Goal: Information Seeking & Learning: Learn about a topic

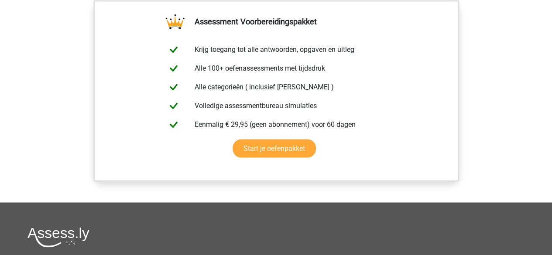
scroll to position [742, 0]
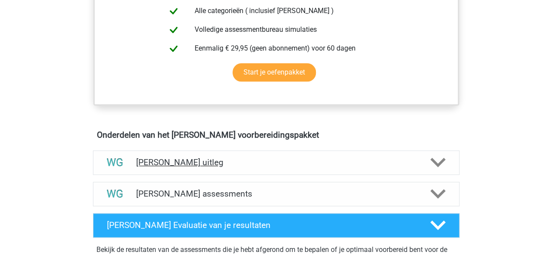
click at [195, 159] on h4 "[PERSON_NAME] uitleg" at bounding box center [276, 163] width 280 height 10
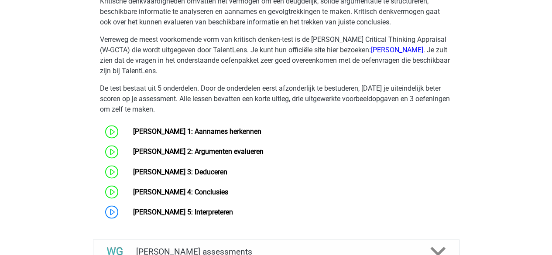
scroll to position [654, 0]
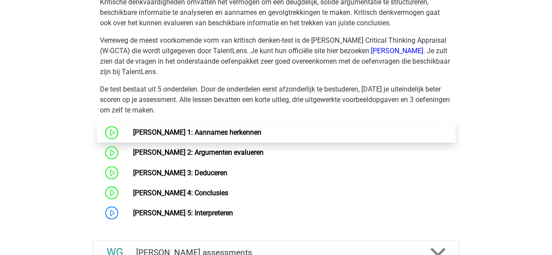
click at [212, 128] on link "[PERSON_NAME] 1: Aannames herkennen" at bounding box center [197, 132] width 128 height 8
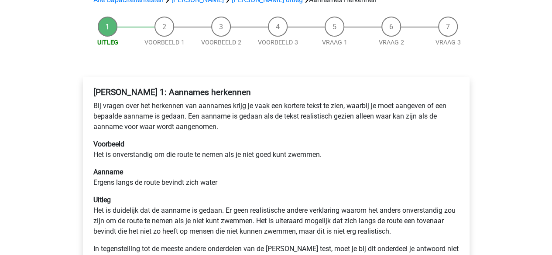
scroll to position [87, 0]
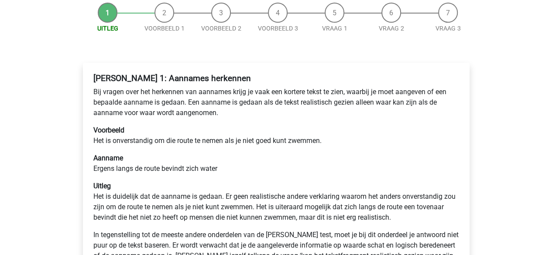
click at [268, 123] on div "[PERSON_NAME] 1: Aannames herkennen Bij vragen over het herkennen van aannames …" at bounding box center [276, 190] width 373 height 240
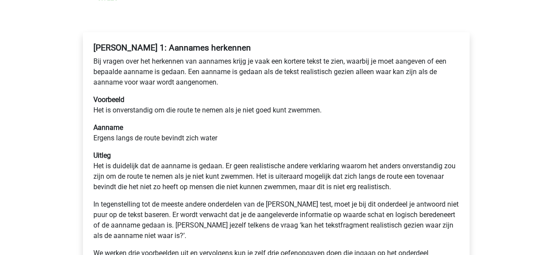
scroll to position [131, 0]
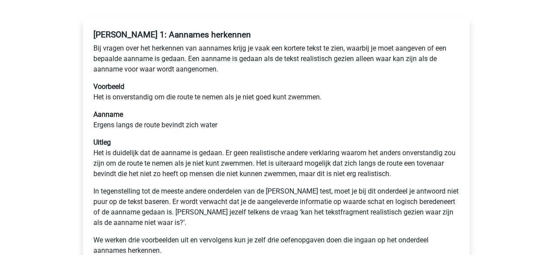
click at [260, 121] on p "Aanname Ergens langs de route bevindt zich water" at bounding box center [276, 120] width 366 height 21
click at [251, 121] on p "Aanname Ergens langs de route bevindt zich water" at bounding box center [276, 120] width 366 height 21
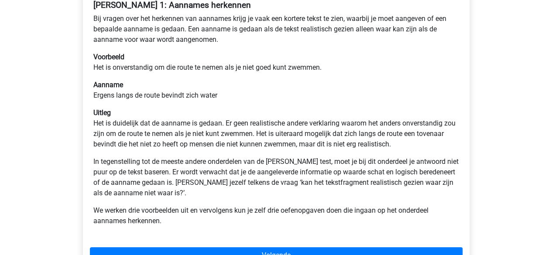
scroll to position [175, 0]
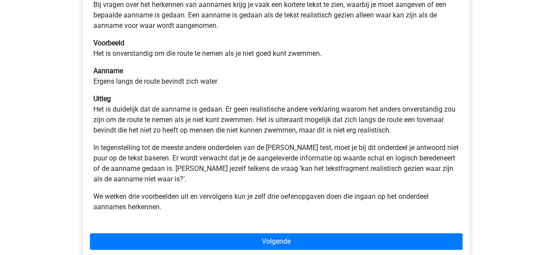
click at [264, 110] on p "Uitleg Het is duidelijk dat de aanname is gedaan. Er geen realistische andere v…" at bounding box center [276, 115] width 366 height 42
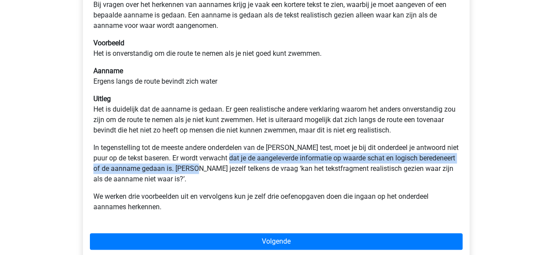
click at [230, 165] on p "In tegenstelling tot de meeste andere onderdelen van de Watson Glaser test, moe…" at bounding box center [276, 164] width 366 height 42
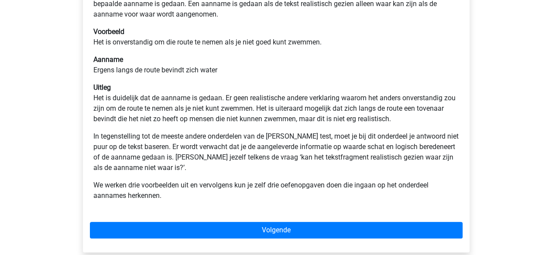
scroll to position [218, 0]
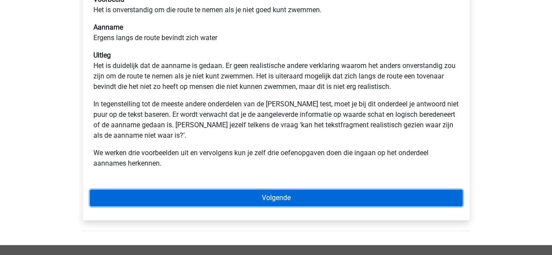
click at [252, 194] on link "Volgende" at bounding box center [276, 198] width 373 height 17
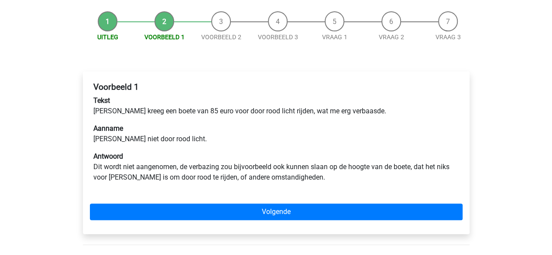
scroll to position [87, 0]
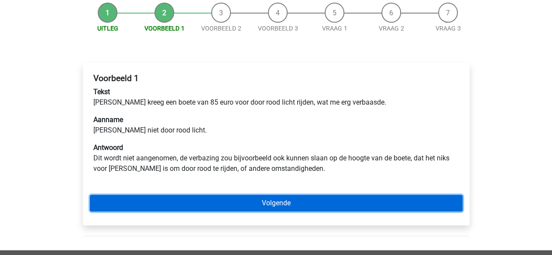
click at [274, 210] on link "Volgende" at bounding box center [276, 203] width 373 height 17
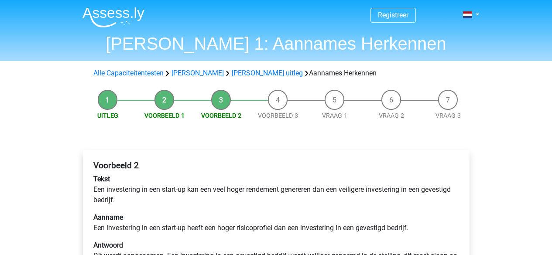
scroll to position [131, 0]
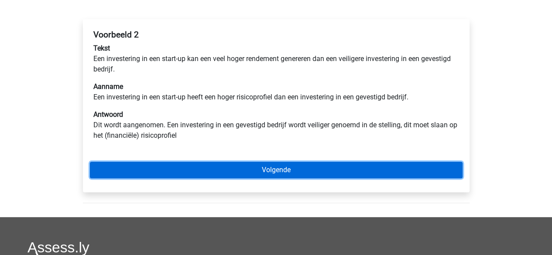
click at [281, 172] on link "Volgende" at bounding box center [276, 170] width 373 height 17
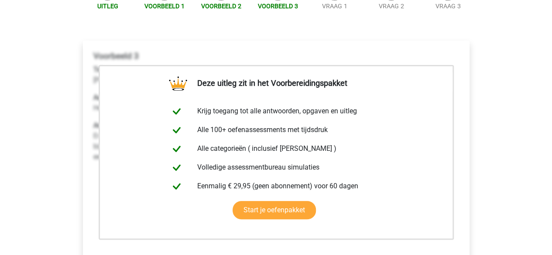
scroll to position [218, 0]
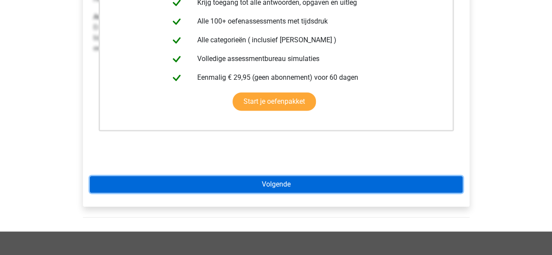
click at [281, 180] on link "Volgende" at bounding box center [276, 184] width 373 height 17
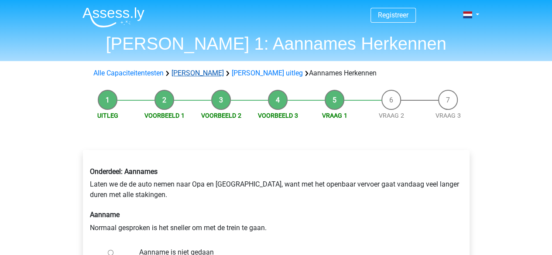
click at [195, 73] on link "[PERSON_NAME]" at bounding box center [197, 73] width 52 height 8
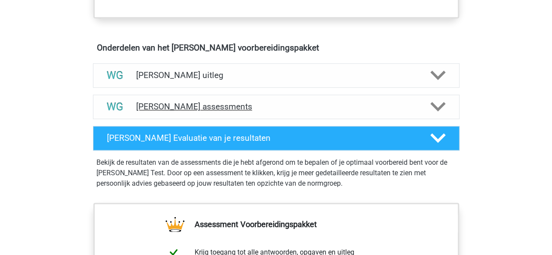
click at [210, 102] on h4 "Watson Glaser assessments" at bounding box center [276, 107] width 280 height 10
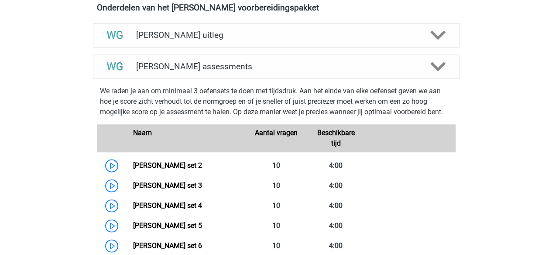
scroll to position [524, 0]
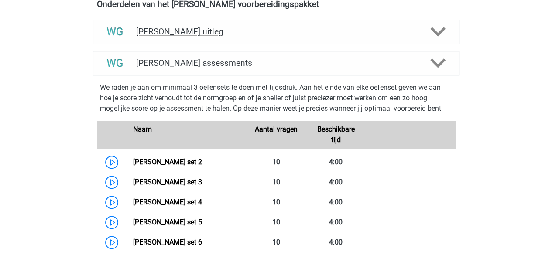
click at [190, 32] on h4 "[PERSON_NAME] uitleg" at bounding box center [276, 32] width 280 height 10
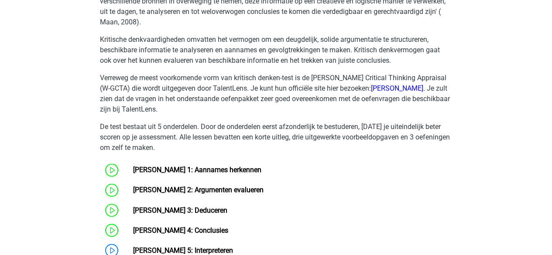
scroll to position [567, 0]
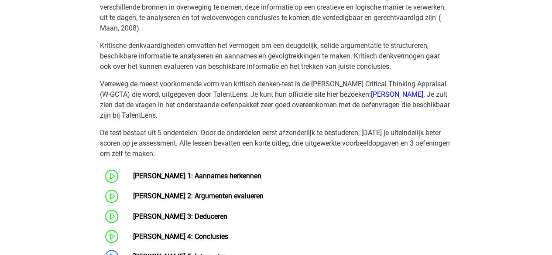
click at [236, 116] on p "Verreweg de meest voorkomende vorm van kritisch denken-test is de Watson-Glaser…" at bounding box center [276, 100] width 353 height 42
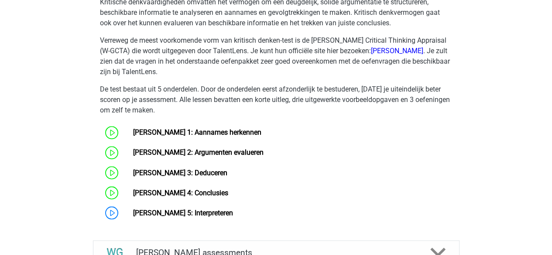
click at [236, 95] on p "De test bestaat uit 5 onderdelen. Door de onderdelen eerst afzonderlijk te best…" at bounding box center [276, 99] width 353 height 31
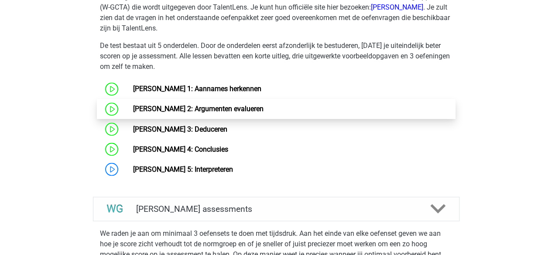
click at [211, 110] on link "Watson Glaser 2: Argumenten evalueren" at bounding box center [198, 109] width 130 height 8
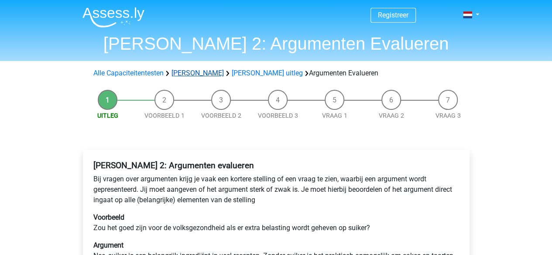
click at [212, 74] on link "[PERSON_NAME]" at bounding box center [197, 73] width 52 height 8
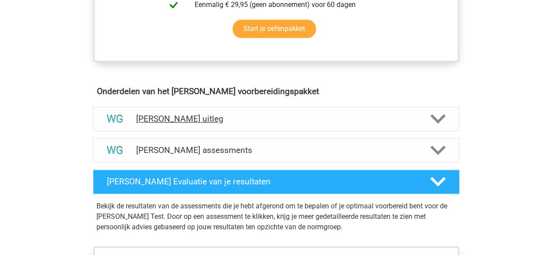
click at [219, 114] on h4 "[PERSON_NAME] uitleg" at bounding box center [276, 119] width 280 height 10
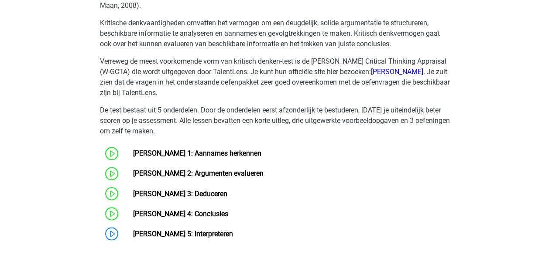
scroll to position [654, 0]
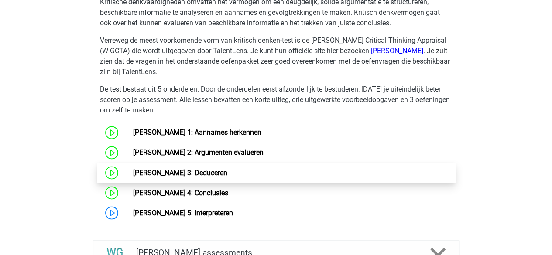
click at [203, 168] on link "[PERSON_NAME] 3: Deduceren" at bounding box center [180, 172] width 94 height 8
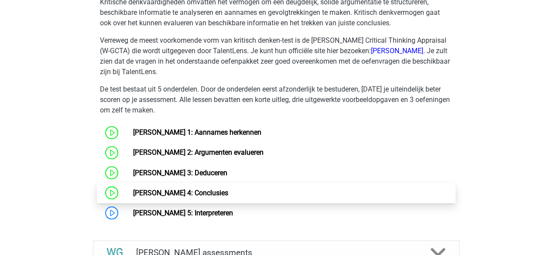
click at [170, 188] on link "[PERSON_NAME] 4: Conclusies" at bounding box center [180, 192] width 95 height 8
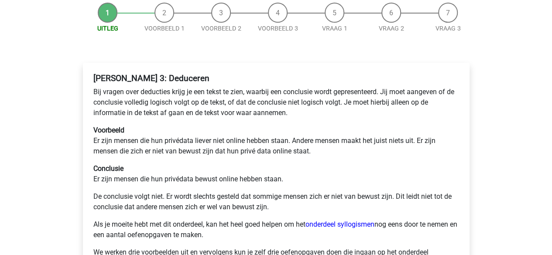
scroll to position [87, 0]
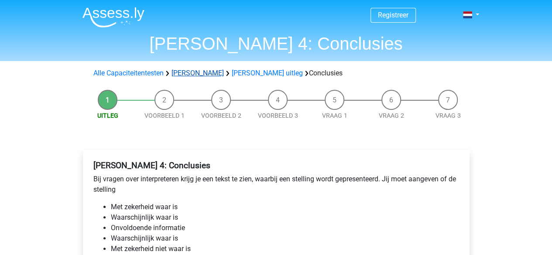
click at [199, 77] on link "[PERSON_NAME]" at bounding box center [197, 73] width 52 height 8
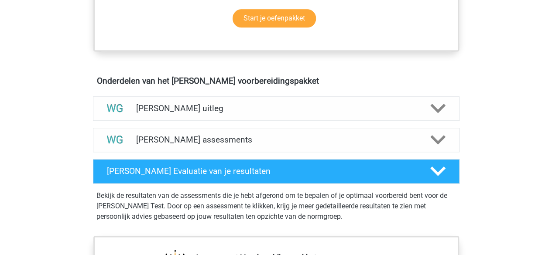
scroll to position [480, 0]
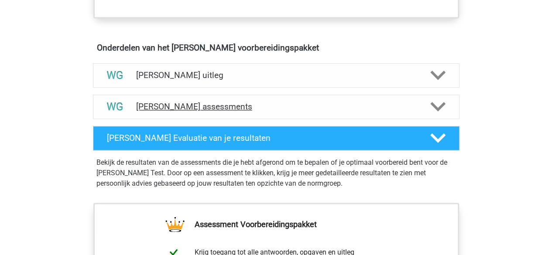
click at [223, 98] on div "[PERSON_NAME] assessments" at bounding box center [276, 107] width 367 height 24
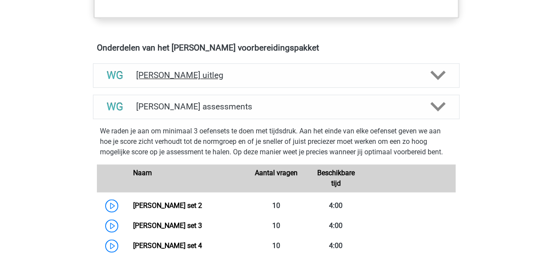
click at [209, 83] on div "[PERSON_NAME] uitleg" at bounding box center [276, 75] width 367 height 24
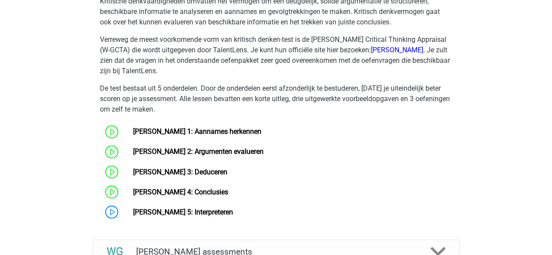
scroll to position [698, 0]
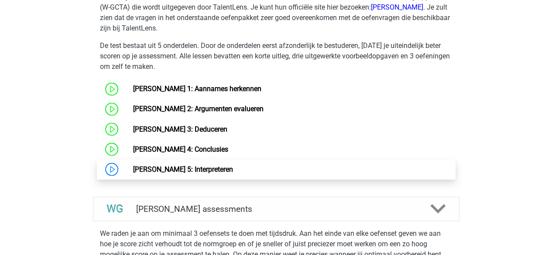
click at [203, 165] on link "[PERSON_NAME] 5: Interpreteren" at bounding box center [183, 169] width 100 height 8
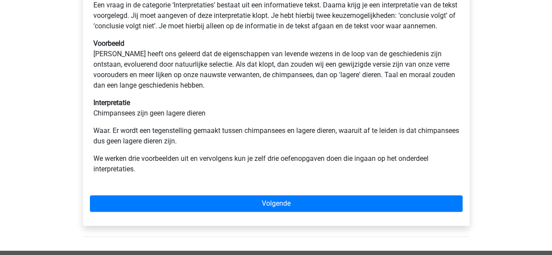
scroll to position [175, 0]
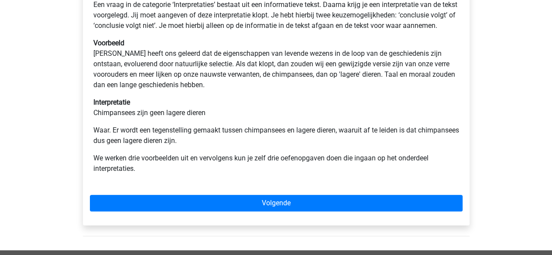
click at [244, 118] on p "Interpretatie Chimpansees zijn geen lagere dieren" at bounding box center [276, 107] width 366 height 21
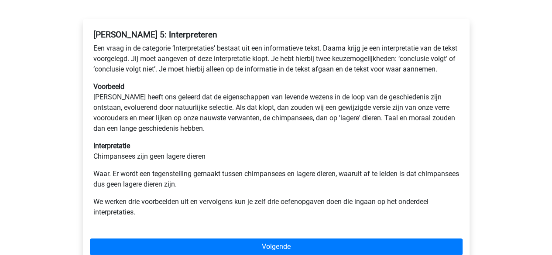
click at [236, 95] on p "Voorbeeld Darwin heeft ons geleerd dat de eigenschappen van levende wezens in d…" at bounding box center [276, 108] width 366 height 52
click at [233, 89] on div "Watson Glaser 5: Interpreteren Een vraag in de categorie ‘Interpretaties’ besta…" at bounding box center [276, 127] width 373 height 202
click at [233, 86] on div "Watson Glaser 5: Interpreteren Een vraag in de categorie ‘Interpretaties’ besta…" at bounding box center [276, 127] width 373 height 202
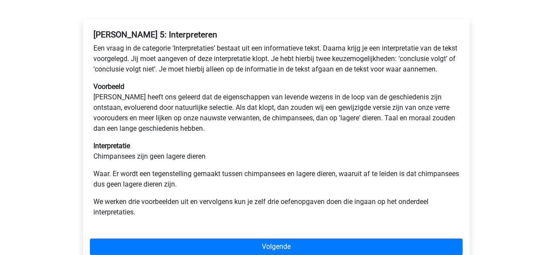
click at [231, 90] on div "Watson Glaser 5: Interpreteren Een vraag in de categorie ‘Interpretaties’ besta…" at bounding box center [276, 127] width 373 height 202
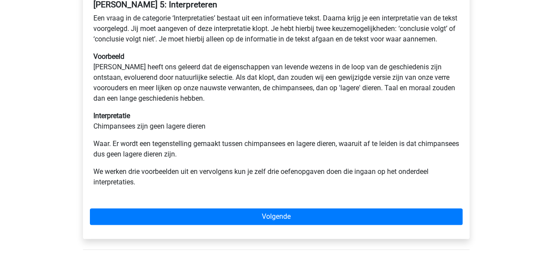
scroll to position [175, 0]
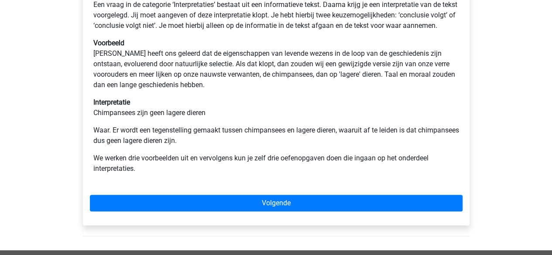
click at [230, 90] on p "Voorbeeld Darwin heeft ons geleerd dat de eigenschappen van levende wezens in d…" at bounding box center [276, 64] width 366 height 52
click at [230, 101] on div "Watson Glaser 5: Interpreteren Een vraag in de categorie ‘Interpretaties’ besta…" at bounding box center [276, 84] width 373 height 202
click at [230, 90] on p "Voorbeeld Darwin heeft ons geleerd dat de eigenschappen van levende wezens in d…" at bounding box center [276, 64] width 366 height 52
click at [229, 90] on p "Voorbeeld Darwin heeft ons geleerd dat de eigenschappen van levende wezens in d…" at bounding box center [276, 64] width 366 height 52
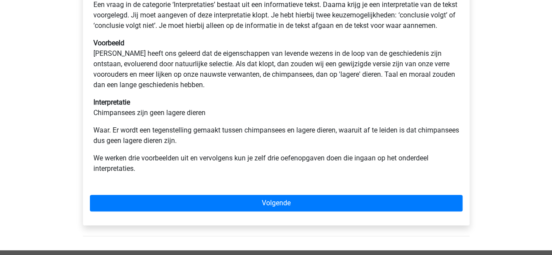
click at [229, 90] on p "Voorbeeld Darwin heeft ons geleerd dat de eigenschappen van levende wezens in d…" at bounding box center [276, 64] width 366 height 52
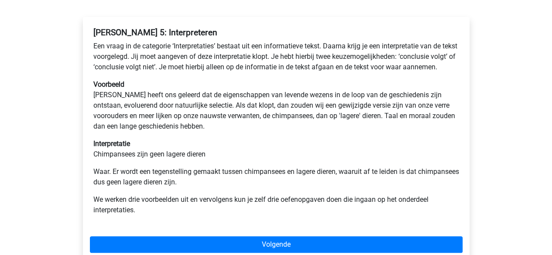
scroll to position [218, 0]
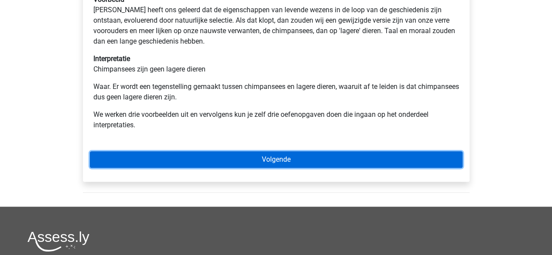
click at [291, 168] on link "Volgende" at bounding box center [276, 159] width 373 height 17
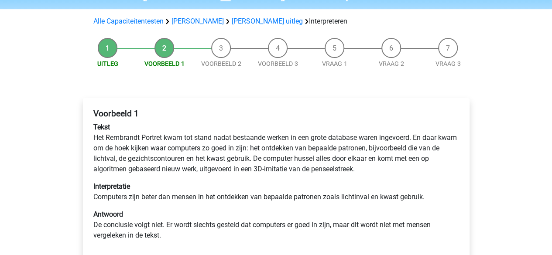
scroll to position [96, 0]
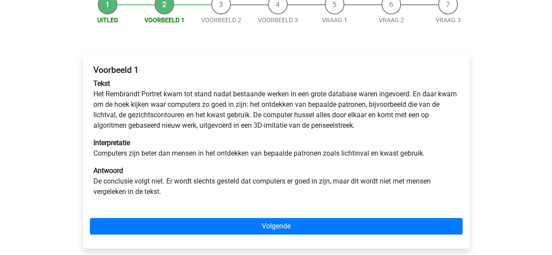
click at [255, 171] on p "Antwoord De conclusie volgt niet. Er wordt slechts gesteld dat computers er goe…" at bounding box center [276, 181] width 366 height 31
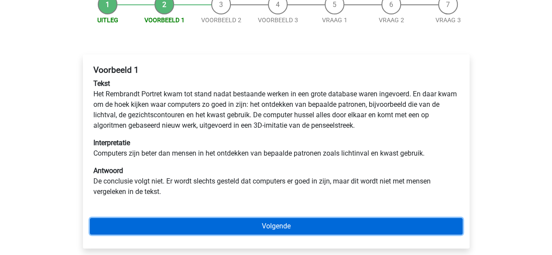
click at [285, 226] on link "Volgende" at bounding box center [276, 226] width 373 height 17
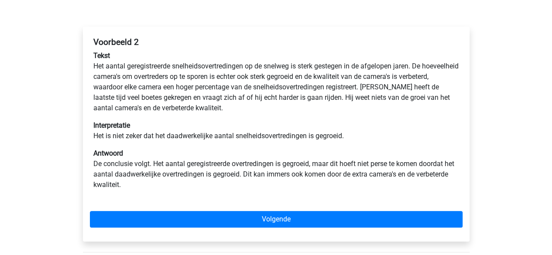
scroll to position [131, 0]
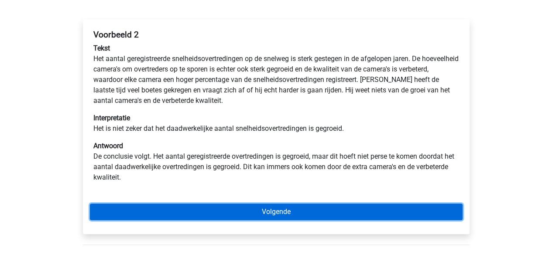
click at [264, 206] on link "Volgende" at bounding box center [276, 212] width 373 height 17
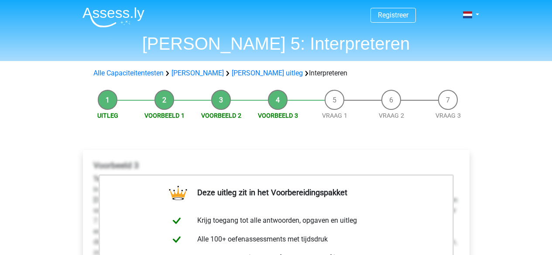
scroll to position [175, 0]
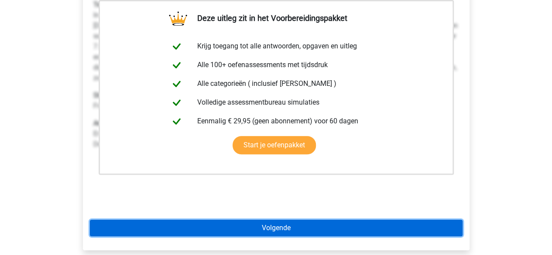
click at [278, 225] on link "Volgende" at bounding box center [276, 228] width 373 height 17
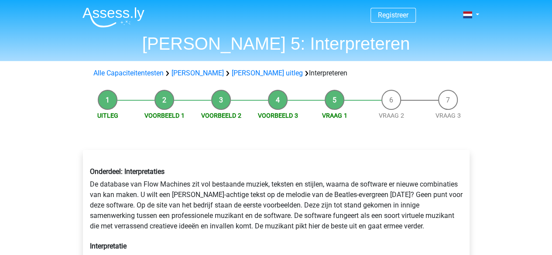
click at [134, 79] on div "Alle Capaciteitentesten [PERSON_NAME] [PERSON_NAME] uitleg Interpreteren" at bounding box center [276, 73] width 415 height 17
click at [134, 78] on div "Alle Capaciteitentesten [PERSON_NAME] [PERSON_NAME] uitleg Interpreteren" at bounding box center [276, 73] width 373 height 10
click at [134, 76] on link "Alle Capaciteitentesten" at bounding box center [128, 73] width 70 height 8
click at [187, 72] on link "[PERSON_NAME]" at bounding box center [197, 73] width 52 height 8
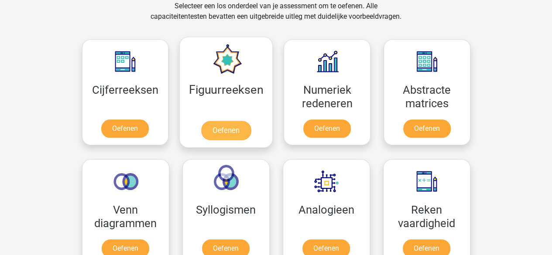
scroll to position [239, 0]
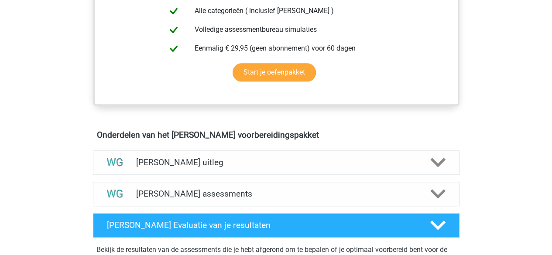
scroll to position [436, 0]
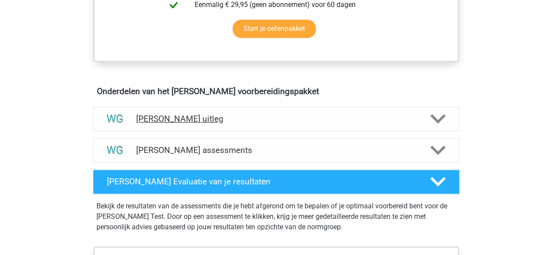
click at [211, 124] on div "Watson Glaser uitleg" at bounding box center [276, 119] width 367 height 24
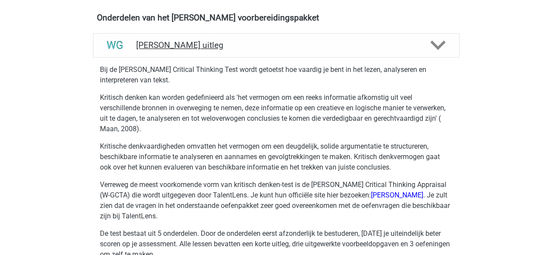
scroll to position [524, 0]
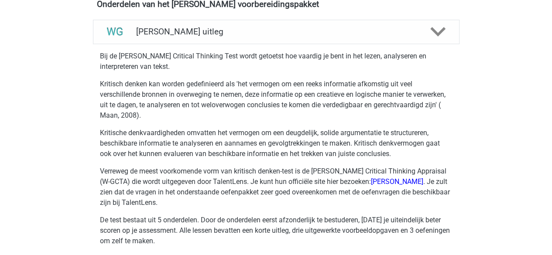
click at [207, 106] on p "Kritisch denken kan worden gedefinieerd als 'het vermogen om een ​​reeks inform…" at bounding box center [276, 100] width 353 height 42
click at [183, 110] on p "Kritisch denken kan worden gedefinieerd als 'het vermogen om een ​​reeks inform…" at bounding box center [276, 100] width 353 height 42
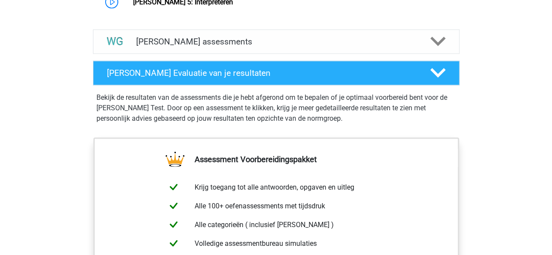
scroll to position [829, 0]
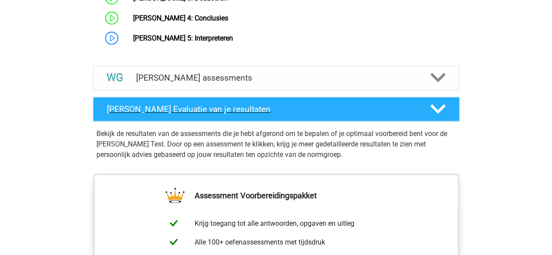
click at [236, 101] on div "Watson Glaser Evaluatie van je resultaten" at bounding box center [276, 109] width 367 height 24
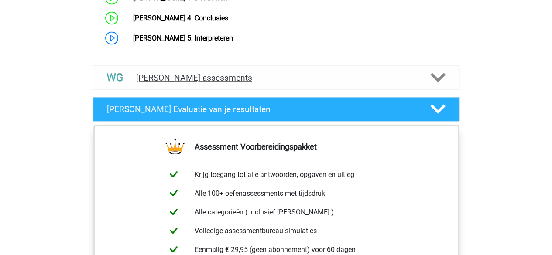
click at [239, 81] on h4 "Watson Glaser assessments" at bounding box center [276, 78] width 280 height 10
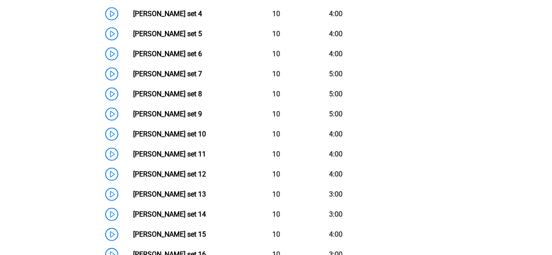
scroll to position [960, 0]
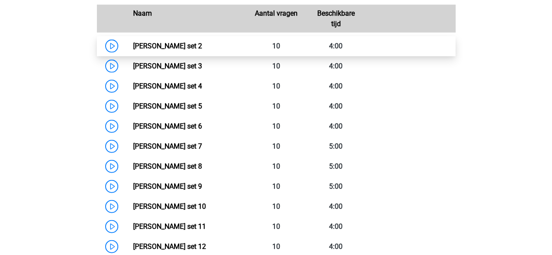
click at [133, 44] on link "Watson Glaser set 2" at bounding box center [167, 46] width 69 height 8
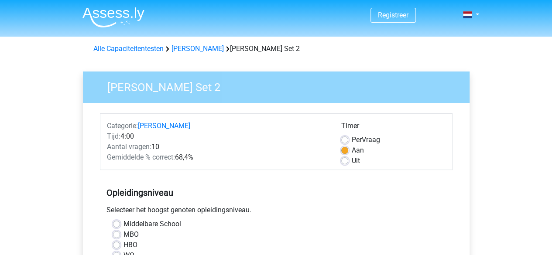
click at [340, 157] on div "Timer Per Vraag Aan Uit" at bounding box center [393, 143] width 117 height 45
click at [352, 161] on label "Uit" at bounding box center [356, 161] width 8 height 10
click at [343, 161] on input "Uit" at bounding box center [344, 160] width 7 height 9
radio input "true"
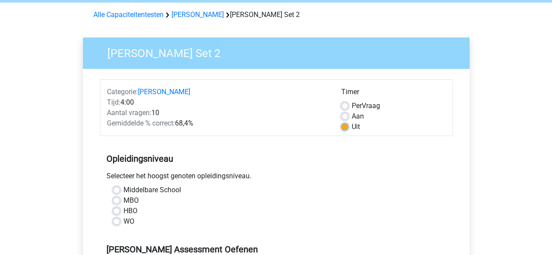
scroll to position [87, 0]
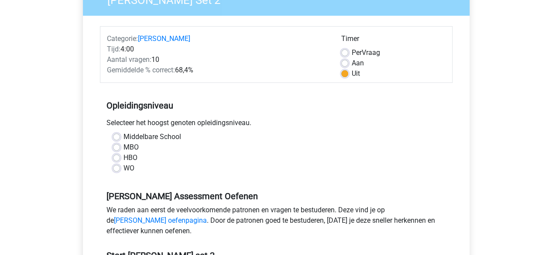
click at [118, 153] on div "HBO" at bounding box center [276, 158] width 326 height 10
click at [123, 154] on label "HBO" at bounding box center [130, 158] width 14 height 10
click at [119, 154] on input "HBO" at bounding box center [116, 157] width 7 height 9
radio input "true"
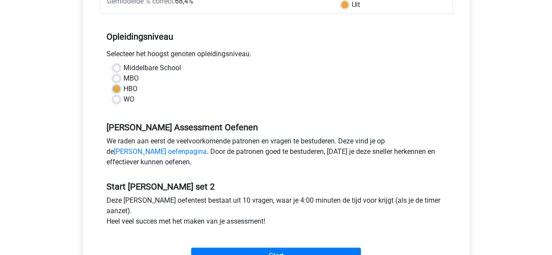
scroll to position [218, 0]
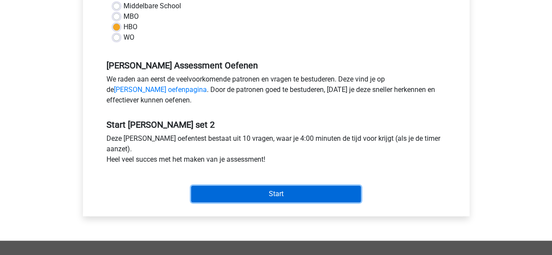
click at [281, 199] on input "Start" at bounding box center [276, 194] width 170 height 17
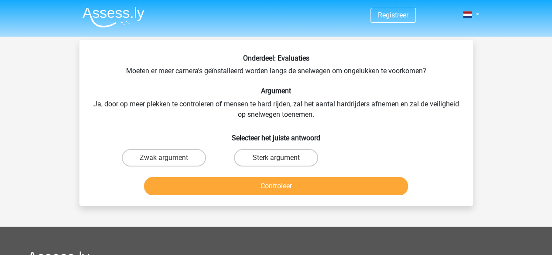
click at [83, 89] on div "Onderdeel: Evaluaties Moeten er meer camera's geïnstalleerd worden langs de sne…" at bounding box center [276, 126] width 387 height 145
click at [277, 159] on input "Sterk argument" at bounding box center [279, 161] width 6 height 6
radio input "true"
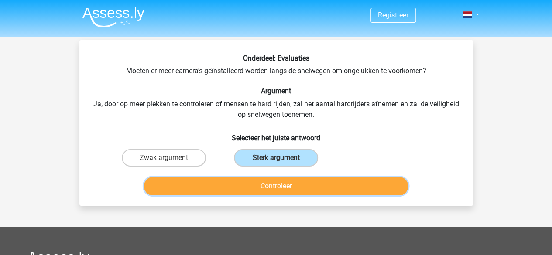
click at [271, 181] on button "Controleer" at bounding box center [276, 186] width 264 height 18
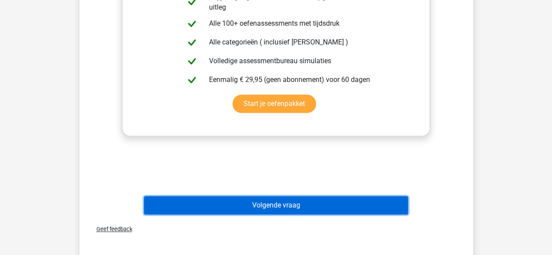
click at [263, 207] on button "Volgende vraag" at bounding box center [276, 205] width 264 height 18
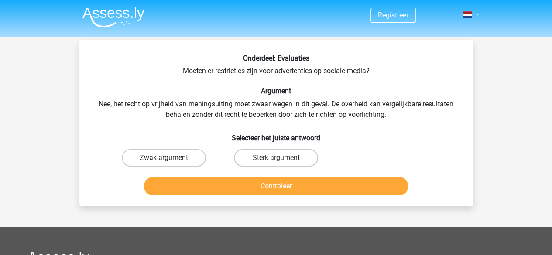
click at [187, 162] on label "Zwak argument" at bounding box center [164, 157] width 84 height 17
click at [169, 162] on input "Zwak argument" at bounding box center [167, 161] width 6 height 6
radio input "true"
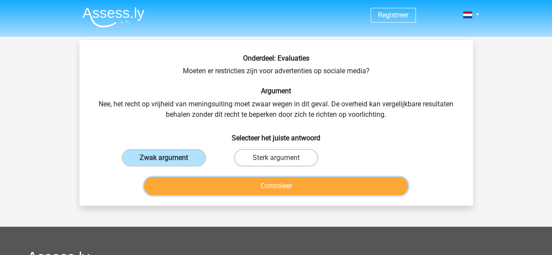
click at [224, 192] on button "Controleer" at bounding box center [276, 186] width 264 height 18
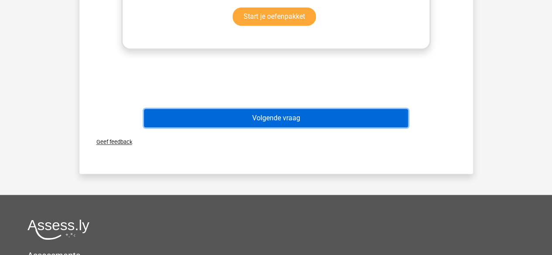
click at [274, 120] on button "Volgende vraag" at bounding box center [276, 118] width 264 height 18
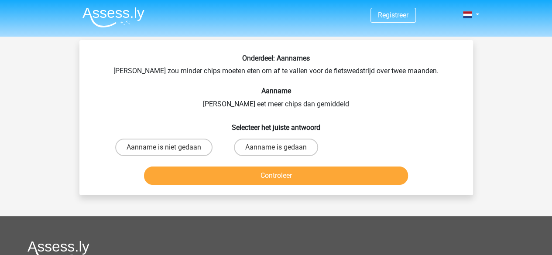
click at [161, 82] on div "Onderdeel: Aannames Chris zou minder chips moeten eten om af te vallen voor de …" at bounding box center [276, 121] width 387 height 134
click at [191, 151] on label "Aanname is niet gedaan" at bounding box center [163, 147] width 97 height 17
click at [169, 151] on input "Aanname is niet gedaan" at bounding box center [167, 150] width 6 height 6
radio input "true"
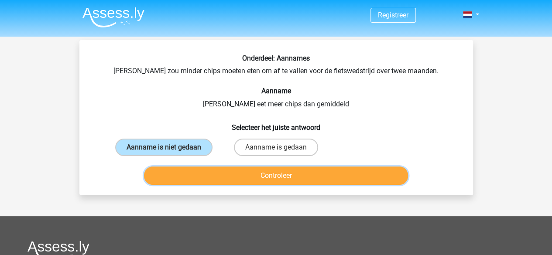
click at [241, 175] on button "Controleer" at bounding box center [276, 176] width 264 height 18
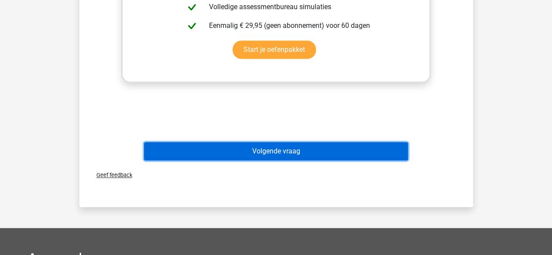
click at [269, 144] on button "Volgende vraag" at bounding box center [276, 151] width 264 height 18
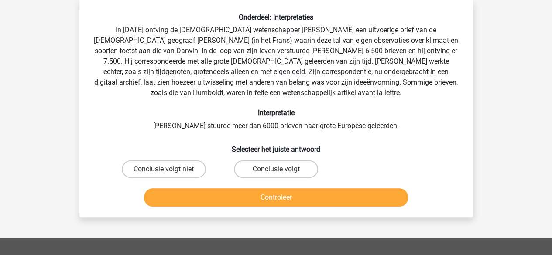
scroll to position [40, 0]
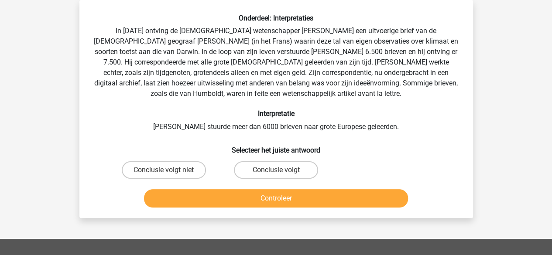
click at [137, 120] on div "Onderdeel: Interpretaties In 1839 ontving de Engelse wetenschapper Charles Darw…" at bounding box center [276, 112] width 387 height 197
click at [168, 169] on label "Conclusie volgt niet" at bounding box center [164, 169] width 84 height 17
click at [168, 170] on input "Conclusie volgt niet" at bounding box center [167, 173] width 6 height 6
radio input "true"
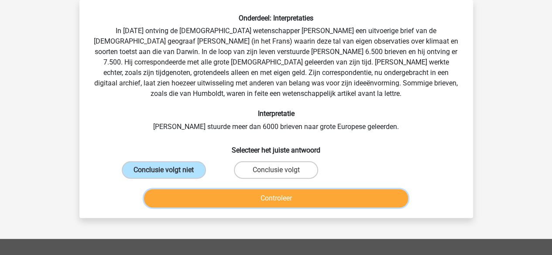
click at [240, 198] on button "Controleer" at bounding box center [276, 198] width 264 height 18
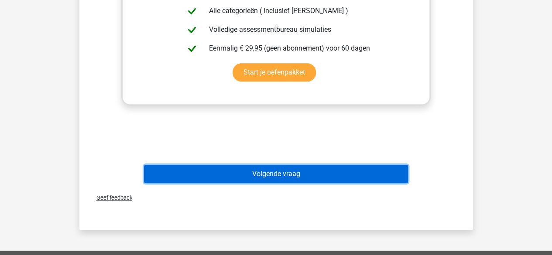
click at [270, 171] on button "Volgende vraag" at bounding box center [276, 174] width 264 height 18
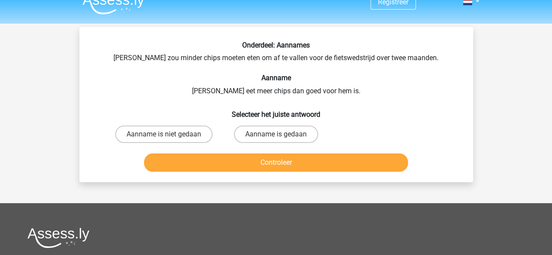
scroll to position [0, 0]
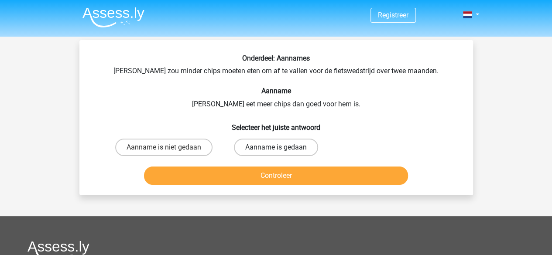
click at [259, 149] on label "Aanname is gedaan" at bounding box center [276, 147] width 84 height 17
click at [276, 149] on input "Aanname is gedaan" at bounding box center [279, 150] width 6 height 6
radio input "true"
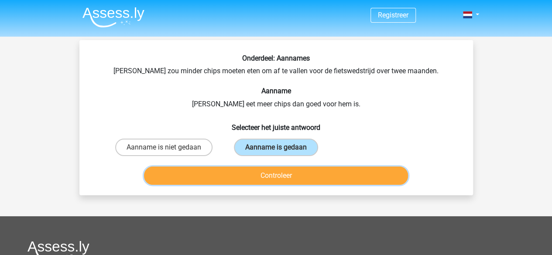
click at [266, 176] on button "Controleer" at bounding box center [276, 176] width 264 height 18
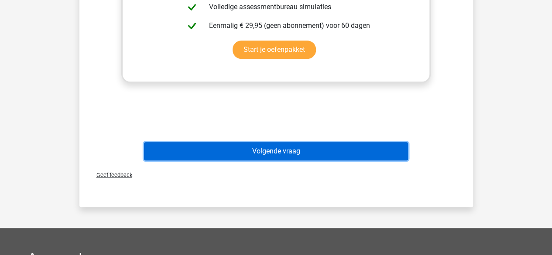
click at [291, 160] on button "Volgende vraag" at bounding box center [276, 151] width 264 height 18
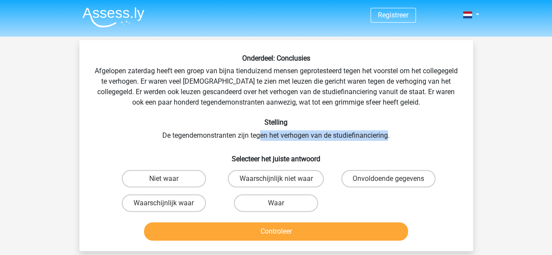
drag, startPoint x: 259, startPoint y: 137, endPoint x: 388, endPoint y: 140, distance: 129.2
click at [388, 140] on div "Onderdeel: Conclusies Afgelopen zaterdag heeft een groep van bijna tienduizend …" at bounding box center [276, 149] width 387 height 190
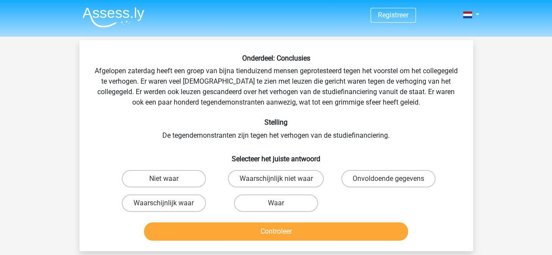
click at [317, 86] on div "Onderdeel: Conclusies Afgelopen zaterdag heeft een groep van bijna tienduizend …" at bounding box center [276, 149] width 387 height 190
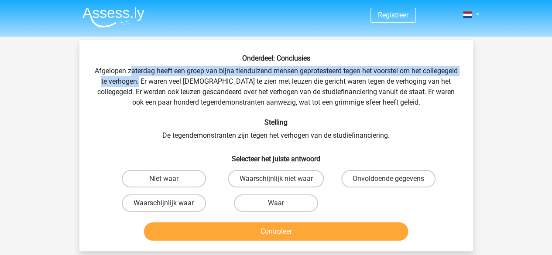
drag, startPoint x: 174, startPoint y: 82, endPoint x: 147, endPoint y: 75, distance: 27.4
click at [147, 75] on div "Onderdeel: Conclusies Afgelopen zaterdag heeft een groep van bijna tienduizend …" at bounding box center [276, 149] width 387 height 190
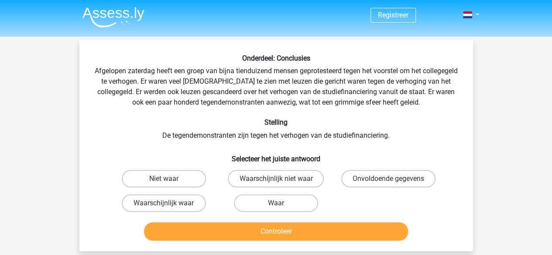
click at [192, 114] on div "Onderdeel: Conclusies Afgelopen zaterdag heeft een groep van bijna tienduizend …" at bounding box center [276, 149] width 387 height 190
click at [202, 113] on div "Onderdeel: Conclusies Afgelopen zaterdag heeft een groep van bijna tienduizend …" at bounding box center [276, 149] width 387 height 190
drag, startPoint x: 244, startPoint y: 137, endPoint x: 275, endPoint y: 137, distance: 30.5
click at [275, 137] on div "Onderdeel: Conclusies Afgelopen zaterdag heeft een groep van bijna tienduizend …" at bounding box center [276, 149] width 387 height 190
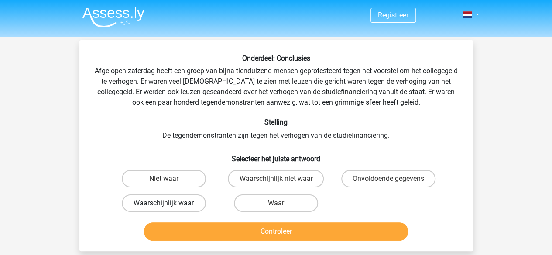
click at [180, 204] on label "Waarschijnlijk waar" at bounding box center [164, 203] width 84 height 17
click at [169, 204] on input "Waarschijnlijk waar" at bounding box center [167, 206] width 6 height 6
radio input "true"
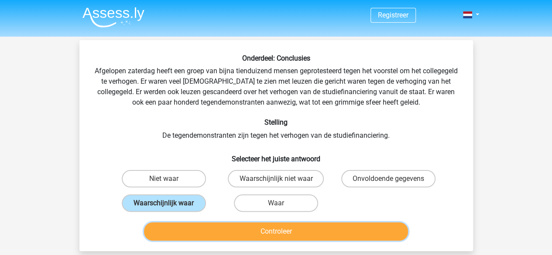
click at [264, 230] on button "Controleer" at bounding box center [276, 232] width 264 height 18
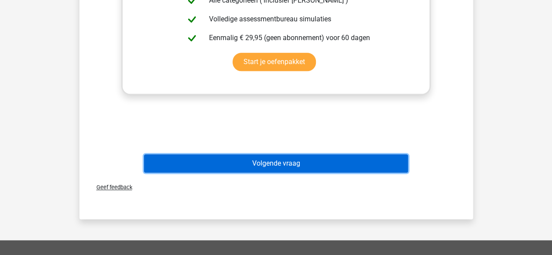
click at [278, 169] on button "Volgende vraag" at bounding box center [276, 163] width 264 height 18
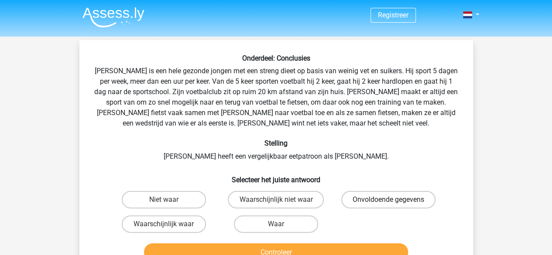
click at [369, 195] on label "Onvoldoende gegevens" at bounding box center [388, 199] width 94 height 17
click at [388, 200] on input "Onvoldoende gegevens" at bounding box center [391, 203] width 6 height 6
radio input "true"
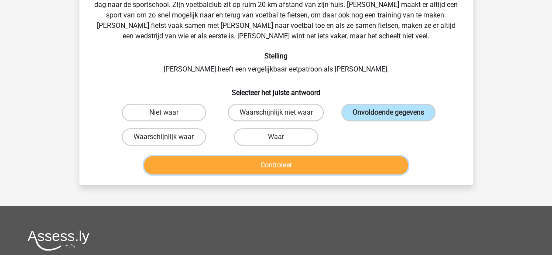
click at [309, 165] on button "Controleer" at bounding box center [276, 165] width 264 height 18
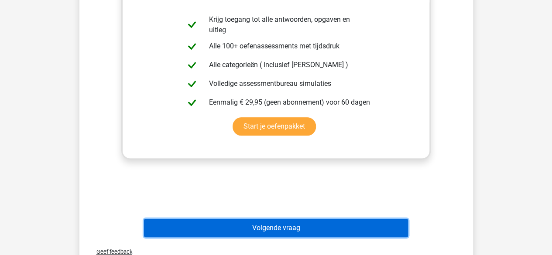
click at [309, 232] on button "Volgende vraag" at bounding box center [276, 228] width 264 height 18
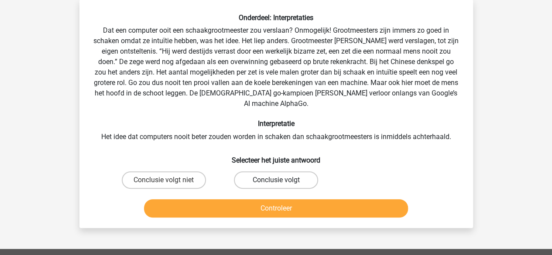
scroll to position [40, 0]
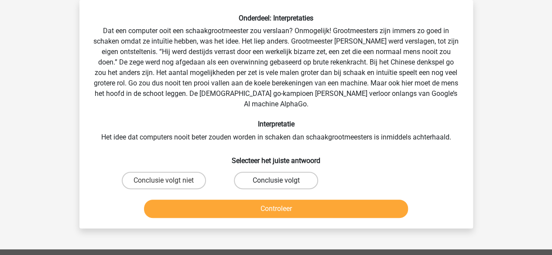
click at [285, 172] on label "Conclusie volgt" at bounding box center [276, 180] width 84 height 17
click at [281, 181] on input "Conclusie volgt" at bounding box center [279, 184] width 6 height 6
radio input "true"
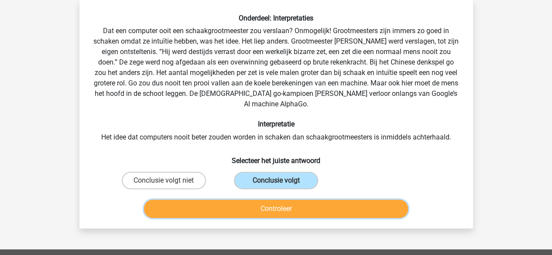
click at [276, 200] on button "Controleer" at bounding box center [276, 209] width 264 height 18
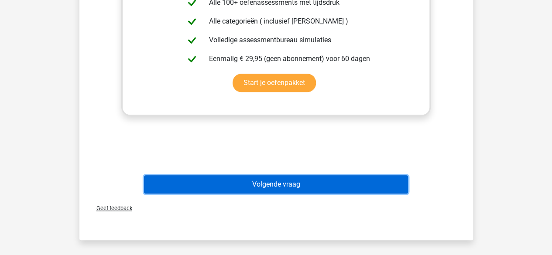
click at [261, 178] on button "Volgende vraag" at bounding box center [276, 184] width 264 height 18
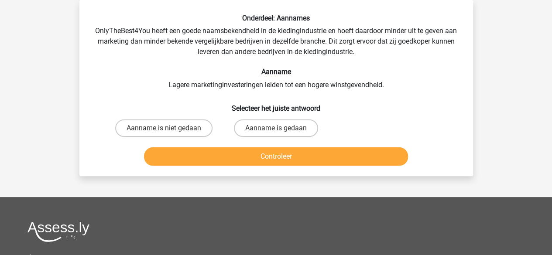
scroll to position [0, 0]
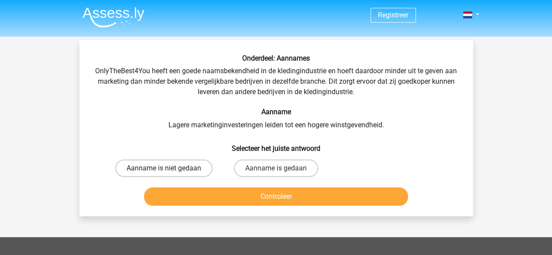
click at [188, 173] on label "Aanname is niet gedaan" at bounding box center [163, 168] width 97 height 17
click at [169, 173] on input "Aanname is niet gedaan" at bounding box center [167, 171] width 6 height 6
radio input "true"
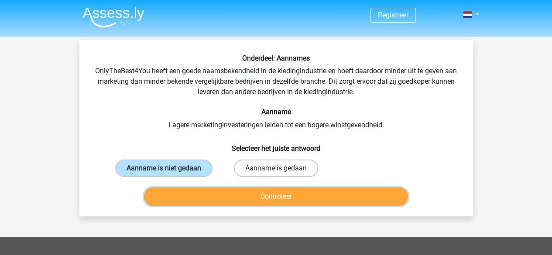
click at [235, 194] on button "Controleer" at bounding box center [276, 197] width 264 height 18
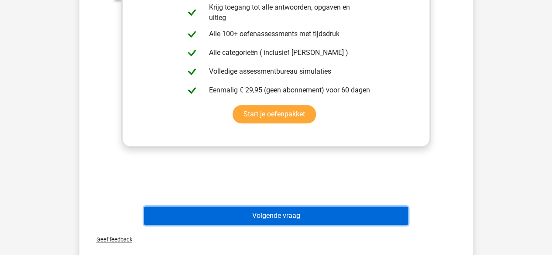
click at [267, 213] on button "Volgende vraag" at bounding box center [276, 216] width 264 height 18
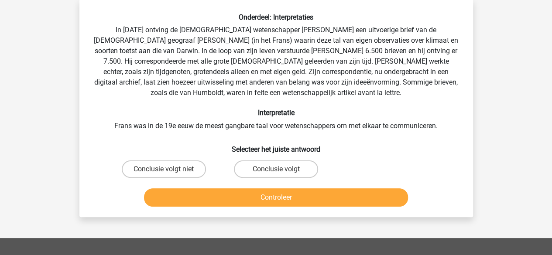
scroll to position [40, 0]
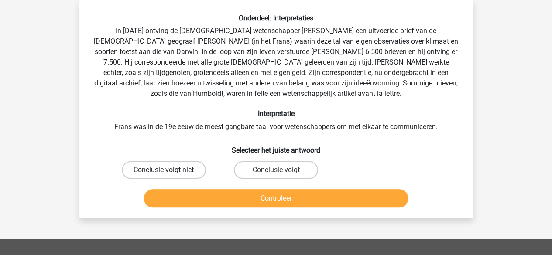
click at [164, 166] on label "Conclusie volgt niet" at bounding box center [164, 169] width 84 height 17
click at [164, 170] on input "Conclusie volgt niet" at bounding box center [167, 173] width 6 height 6
radio input "true"
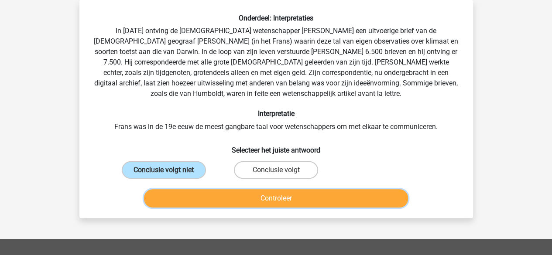
click at [238, 202] on button "Controleer" at bounding box center [276, 198] width 264 height 18
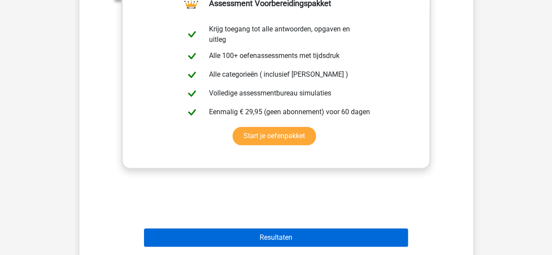
scroll to position [346, 0]
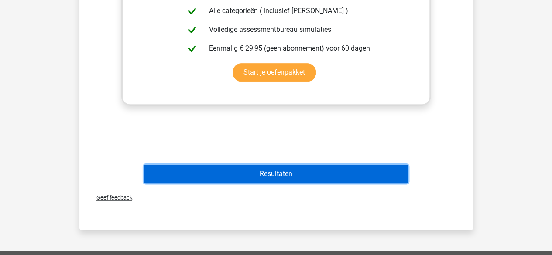
click at [272, 179] on button "Resultaten" at bounding box center [276, 174] width 264 height 18
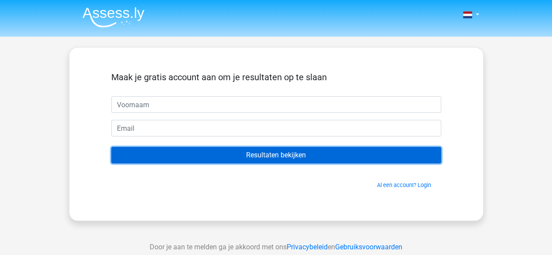
click at [232, 157] on input "Resultaten bekijken" at bounding box center [276, 155] width 330 height 17
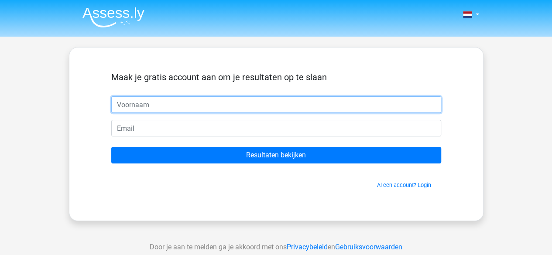
click at [181, 111] on input "text" at bounding box center [276, 104] width 330 height 17
type input "max"
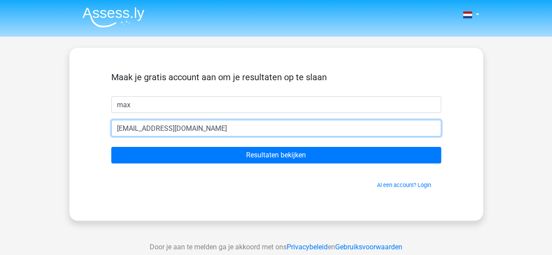
type input "[EMAIL_ADDRESS][DOMAIN_NAME]"
click at [111, 147] on input "Resultaten bekijken" at bounding box center [276, 155] width 330 height 17
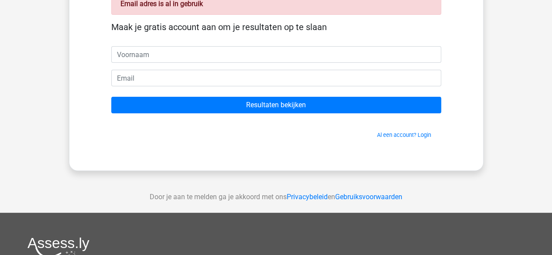
scroll to position [87, 0]
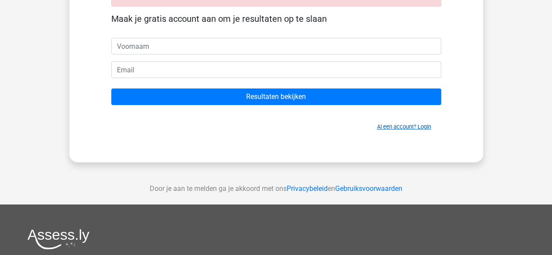
click at [415, 128] on link "Al een account? Login" at bounding box center [404, 126] width 54 height 7
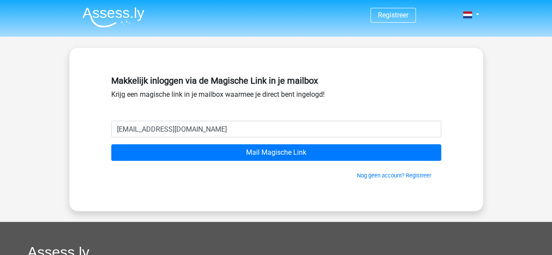
type input "[EMAIL_ADDRESS][DOMAIN_NAME]"
click at [111, 144] on input "Mail Magische Link" at bounding box center [276, 152] width 330 height 17
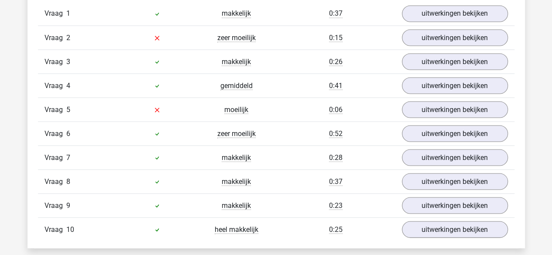
scroll to position [785, 0]
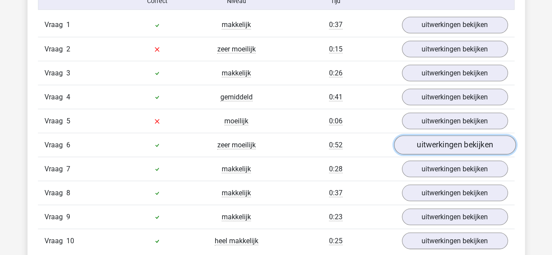
click at [419, 139] on link "uitwerkingen bekijken" at bounding box center [455, 145] width 122 height 19
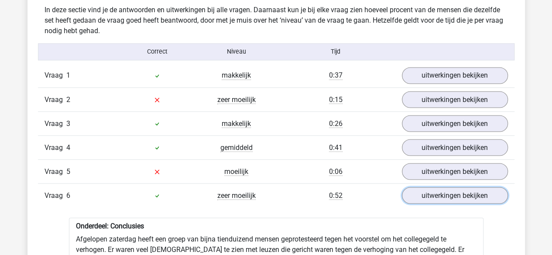
scroll to position [698, 0]
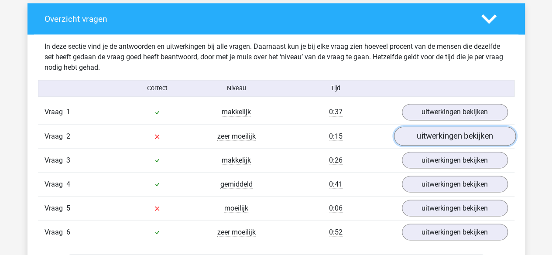
click at [411, 136] on link "uitwerkingen bekijken" at bounding box center [455, 136] width 122 height 19
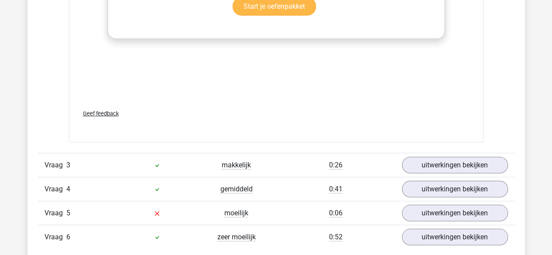
scroll to position [1222, 0]
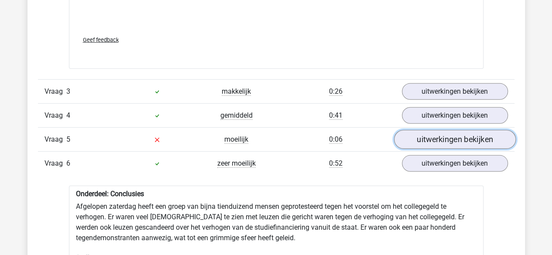
click at [420, 137] on link "uitwerkingen bekijken" at bounding box center [455, 139] width 122 height 19
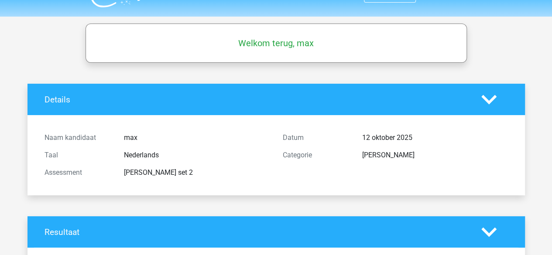
scroll to position [0, 0]
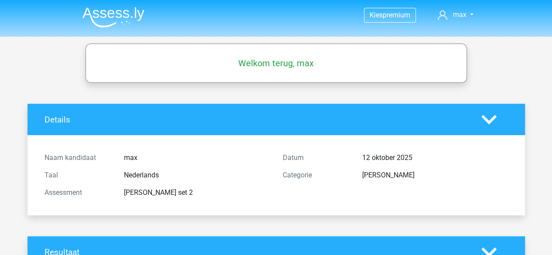
click at [132, 11] on img at bounding box center [113, 17] width 62 height 21
click at [378, 174] on div "Watson Glaser" at bounding box center [435, 175] width 159 height 10
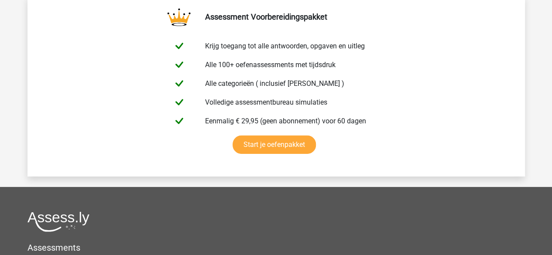
scroll to position [3098, 0]
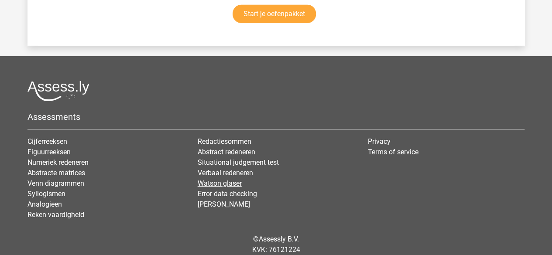
click at [224, 179] on link "Watson glaser" at bounding box center [220, 183] width 44 height 8
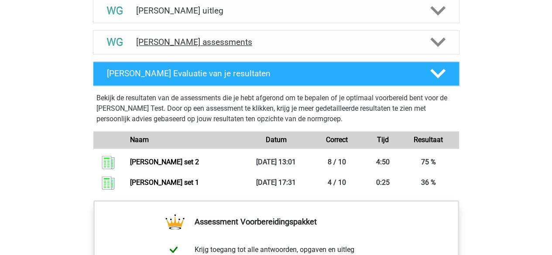
scroll to position [480, 0]
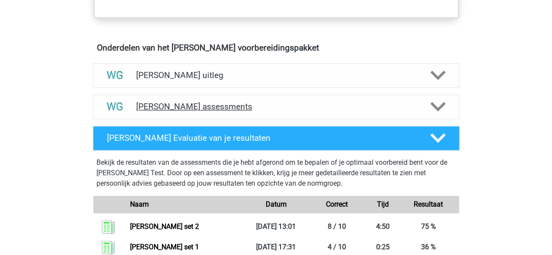
click at [191, 102] on h4 "[PERSON_NAME] assessments" at bounding box center [276, 107] width 280 height 10
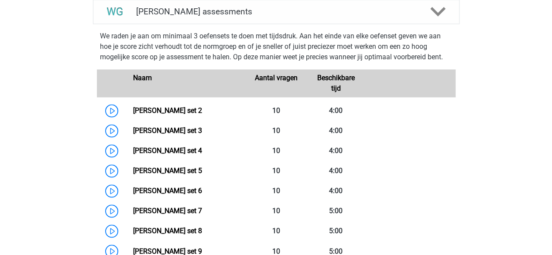
scroll to position [524, 0]
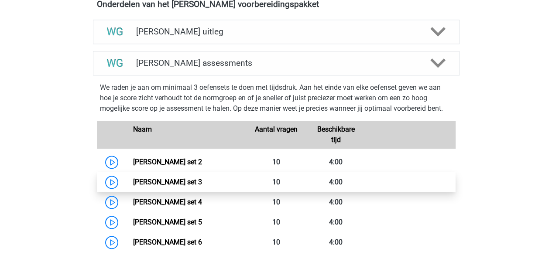
click at [133, 178] on link "[PERSON_NAME] set 3" at bounding box center [167, 182] width 69 height 8
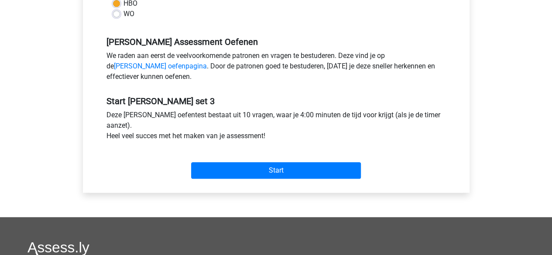
scroll to position [305, 0]
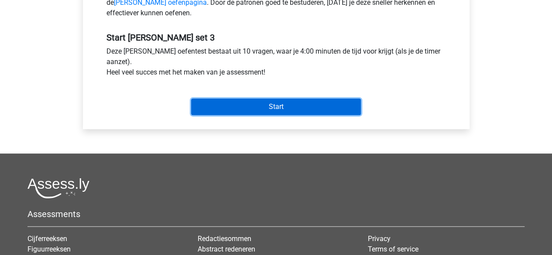
click at [264, 108] on input "Start" at bounding box center [276, 107] width 170 height 17
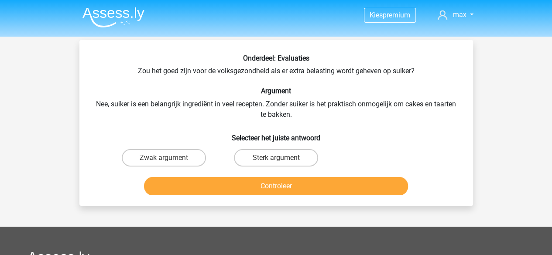
click at [84, 71] on div "Onderdeel: Evaluaties Zou het goed zijn voor de volksgezondheid als er extra be…" at bounding box center [276, 126] width 387 height 145
click at [161, 154] on label "Zwak argument" at bounding box center [164, 157] width 84 height 17
click at [164, 158] on input "Zwak argument" at bounding box center [167, 161] width 6 height 6
radio input "true"
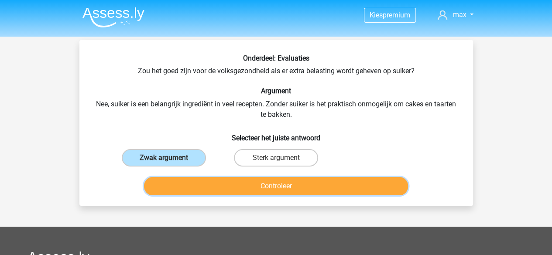
click at [251, 185] on button "Controleer" at bounding box center [276, 186] width 264 height 18
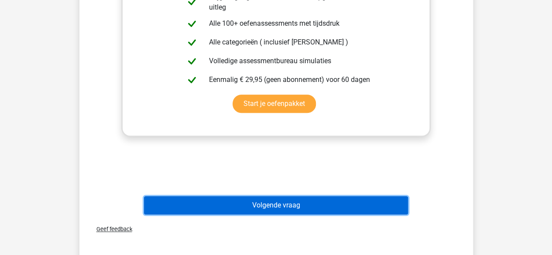
click at [264, 204] on button "Volgende vraag" at bounding box center [276, 205] width 264 height 18
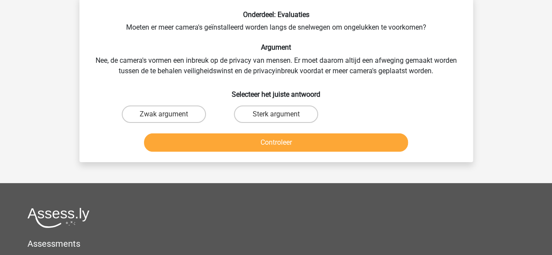
scroll to position [40, 0]
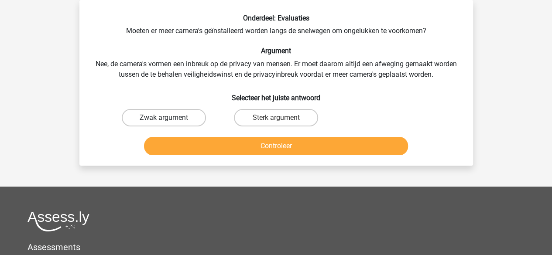
drag, startPoint x: 169, startPoint y: 117, endPoint x: 175, endPoint y: 125, distance: 10.2
click at [168, 117] on div "Zwak argument" at bounding box center [163, 117] width 105 height 17
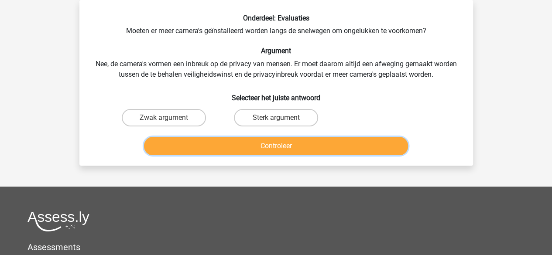
click at [235, 147] on button "Controleer" at bounding box center [276, 146] width 264 height 18
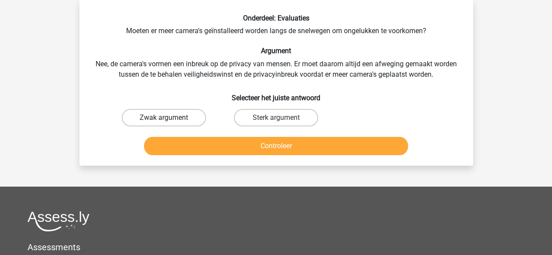
click at [183, 116] on label "Zwak argument" at bounding box center [164, 117] width 84 height 17
click at [169, 118] on input "Zwak argument" at bounding box center [167, 121] width 6 height 6
radio input "true"
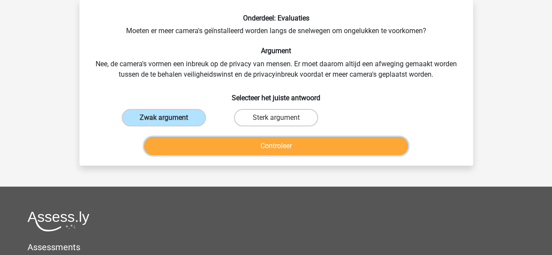
click at [238, 148] on button "Controleer" at bounding box center [276, 146] width 264 height 18
click at [253, 146] on button "Controleer" at bounding box center [276, 146] width 264 height 18
click at [259, 148] on button "Controleer" at bounding box center [276, 146] width 264 height 18
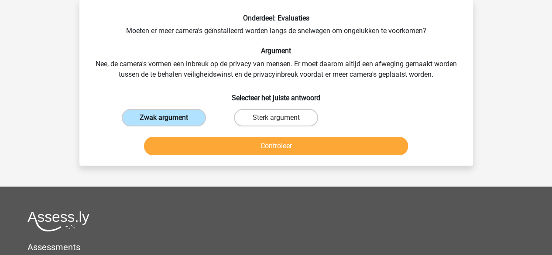
click at [191, 109] on label "Zwak argument" at bounding box center [164, 117] width 84 height 17
click at [169, 118] on input "Zwak argument" at bounding box center [167, 121] width 6 height 6
click at [185, 122] on label "Zwak argument" at bounding box center [164, 117] width 84 height 17
click at [169, 122] on input "Zwak argument" at bounding box center [167, 121] width 6 height 6
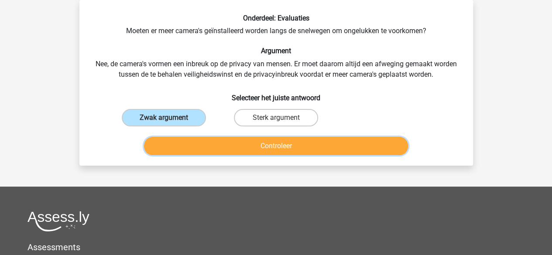
click at [257, 148] on button "Controleer" at bounding box center [276, 146] width 264 height 18
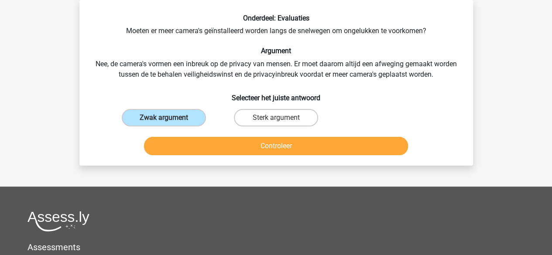
scroll to position [0, 0]
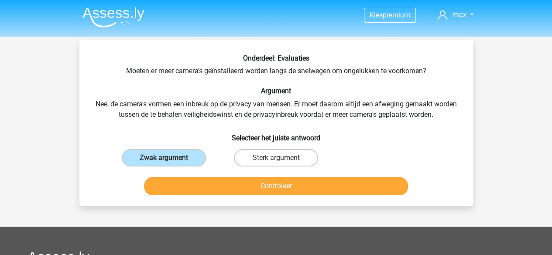
click at [175, 124] on div "Onderdeel: Evaluaties Moeten er meer camera's geïnstalleerd worden langs de sne…" at bounding box center [276, 126] width 387 height 145
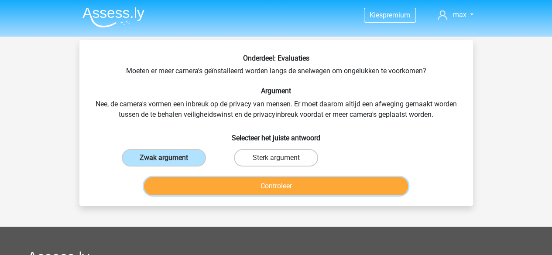
click at [271, 190] on button "Controleer" at bounding box center [276, 186] width 264 height 18
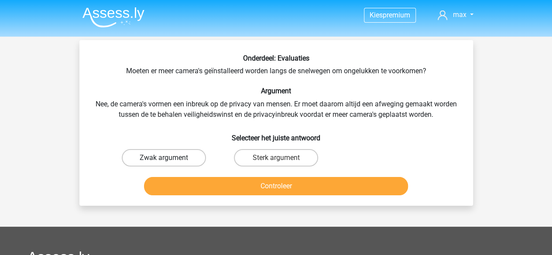
click at [192, 154] on label "Zwak argument" at bounding box center [164, 157] width 84 height 17
click at [169, 158] on input "Zwak argument" at bounding box center [167, 161] width 6 height 6
radio input "true"
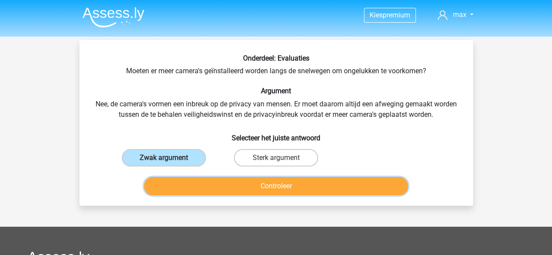
click at [264, 186] on button "Controleer" at bounding box center [276, 186] width 264 height 18
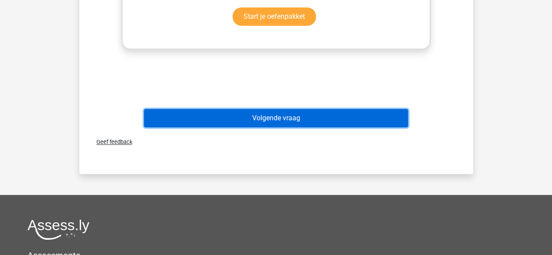
click at [299, 123] on button "Volgende vraag" at bounding box center [276, 118] width 264 height 18
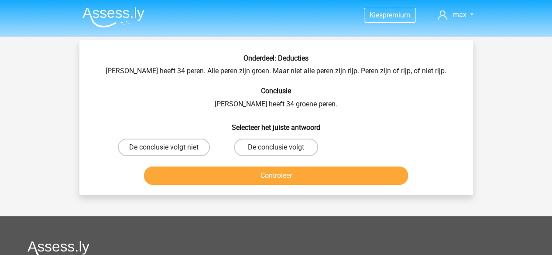
click at [118, 90] on h6 "Conclusie" at bounding box center [276, 91] width 366 height 8
click at [117, 82] on div "Onderdeel: Deducties [PERSON_NAME] heeft 34 peren. Alle peren zijn groen. Maar …" at bounding box center [276, 121] width 387 height 134
click at [149, 91] on h6 "Conclusie" at bounding box center [276, 91] width 366 height 8
click at [147, 92] on h6 "Conclusie" at bounding box center [276, 91] width 366 height 8
click at [146, 92] on h6 "Conclusie" at bounding box center [276, 91] width 366 height 8
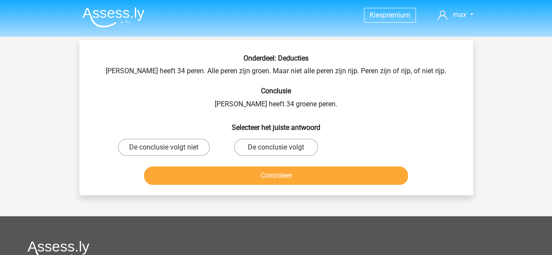
click at [146, 92] on h6 "Conclusie" at bounding box center [276, 91] width 366 height 8
click at [255, 150] on label "De conclusie volgt" at bounding box center [276, 147] width 84 height 17
click at [276, 150] on input "De conclusie volgt" at bounding box center [279, 150] width 6 height 6
radio input "true"
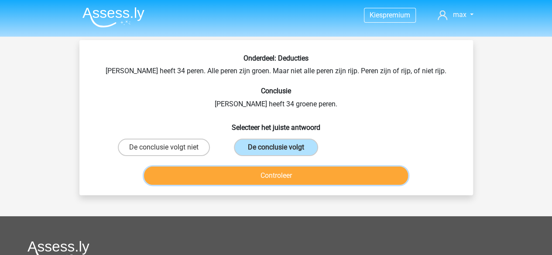
click at [265, 173] on button "Controleer" at bounding box center [276, 176] width 264 height 18
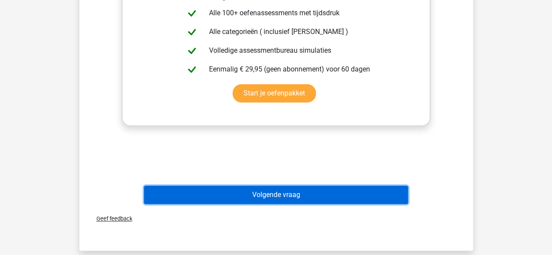
click at [264, 199] on button "Volgende vraag" at bounding box center [276, 195] width 264 height 18
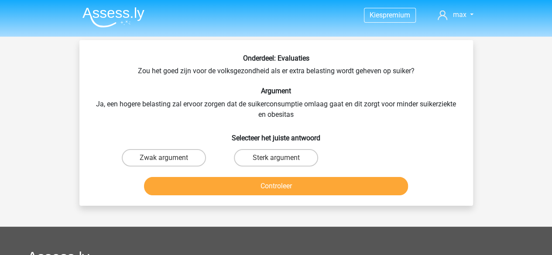
click at [198, 88] on h6 "Argument" at bounding box center [276, 91] width 366 height 8
click at [264, 159] on label "Sterk argument" at bounding box center [276, 157] width 84 height 17
click at [276, 159] on input "Sterk argument" at bounding box center [279, 161] width 6 height 6
radio input "true"
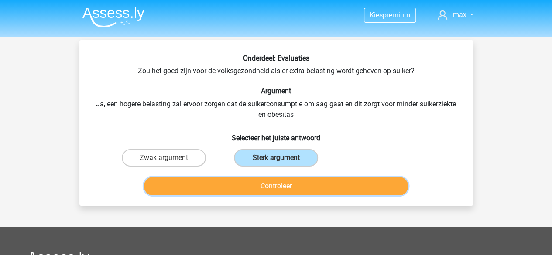
click at [269, 184] on button "Controleer" at bounding box center [276, 186] width 264 height 18
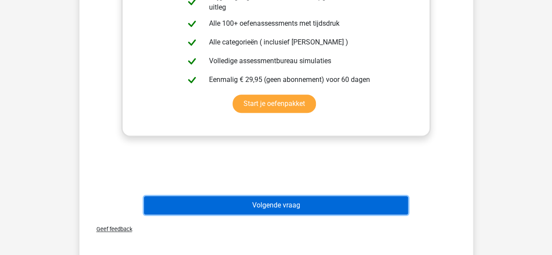
click at [251, 204] on button "Volgende vraag" at bounding box center [276, 205] width 264 height 18
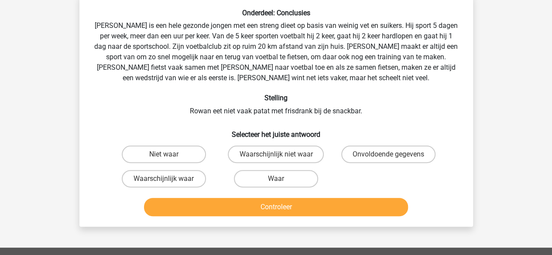
scroll to position [40, 0]
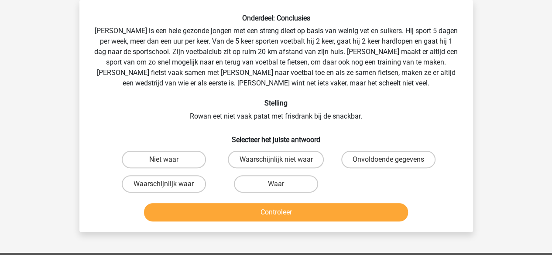
click at [166, 94] on div "Onderdeel: Conclusies [PERSON_NAME] is een hele gezonde jongen met een streng d…" at bounding box center [276, 119] width 387 height 211
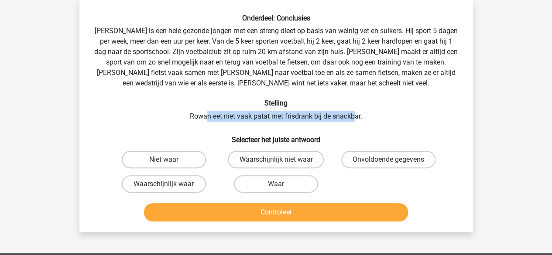
drag, startPoint x: 208, startPoint y: 117, endPoint x: 355, endPoint y: 117, distance: 147.0
click at [355, 117] on div "Onderdeel: Conclusies [PERSON_NAME] is een hele gezonde jongen met een streng d…" at bounding box center [276, 119] width 387 height 211
click at [295, 119] on div "Onderdeel: Conclusies [PERSON_NAME] is een hele gezonde jongen met een streng d…" at bounding box center [276, 119] width 387 height 211
drag, startPoint x: 194, startPoint y: 116, endPoint x: 388, endPoint y: 116, distance: 194.6
click at [388, 116] on div "Onderdeel: Conclusies [PERSON_NAME] is een hele gezonde jongen met een streng d…" at bounding box center [276, 119] width 387 height 211
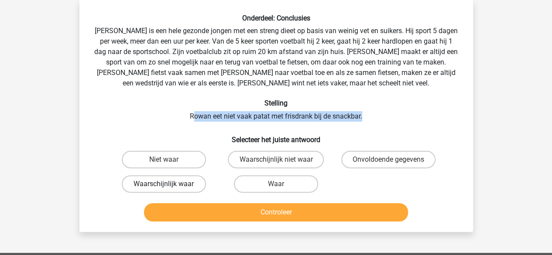
click at [184, 186] on label "Waarschijnlijk waar" at bounding box center [164, 183] width 84 height 17
click at [169, 186] on input "Waarschijnlijk waar" at bounding box center [167, 187] width 6 height 6
radio input "true"
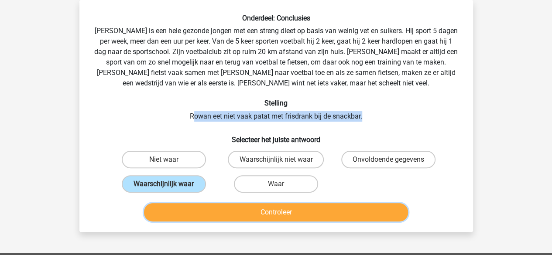
click at [261, 212] on button "Controleer" at bounding box center [276, 212] width 264 height 18
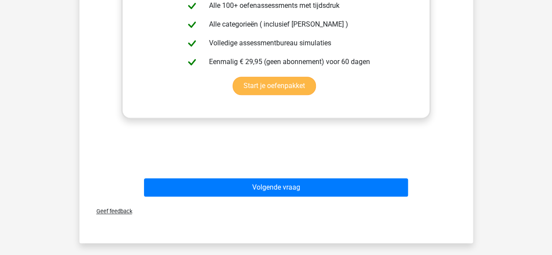
scroll to position [433, 0]
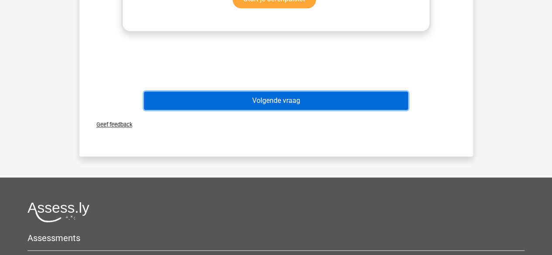
click at [272, 103] on button "Volgende vraag" at bounding box center [276, 101] width 264 height 18
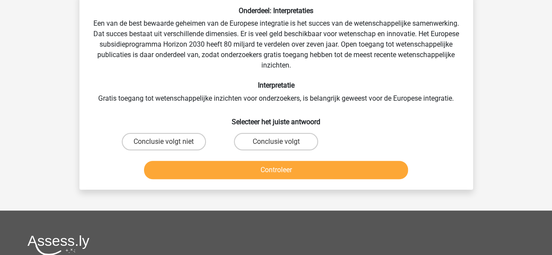
scroll to position [40, 0]
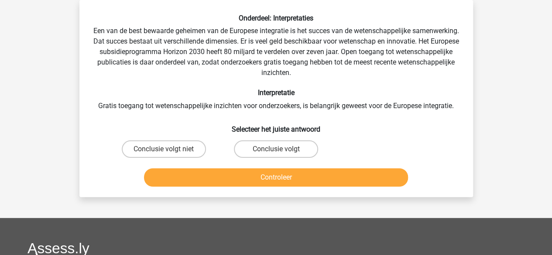
click at [222, 54] on div "Onderdeel: Interpretaties Een van de best bewaarde geheimen van de Europese int…" at bounding box center [276, 102] width 387 height 176
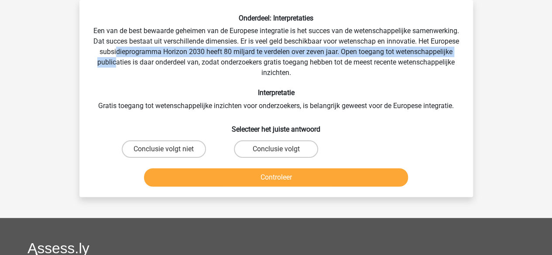
drag, startPoint x: 188, startPoint y: 50, endPoint x: 192, endPoint y: 61, distance: 10.9
click at [192, 61] on div "Onderdeel: Interpretaties Een van de best bewaarde geheimen van de Europese int…" at bounding box center [276, 102] width 387 height 176
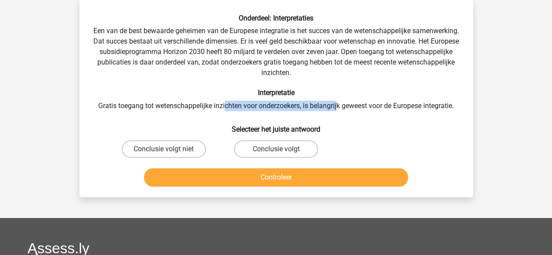
drag, startPoint x: 315, startPoint y: 108, endPoint x: 336, endPoint y: 108, distance: 20.9
click at [336, 108] on div "Onderdeel: Interpretaties Een van de best bewaarde geheimen van de Europese int…" at bounding box center [276, 102] width 387 height 176
click at [209, 61] on div "Onderdeel: Interpretaties Een van de best bewaarde geheimen van de Europese int…" at bounding box center [276, 102] width 387 height 176
click at [283, 147] on label "Conclusie volgt" at bounding box center [276, 148] width 84 height 17
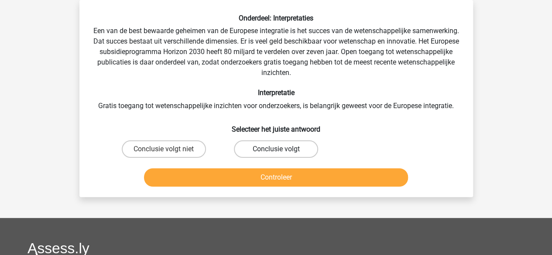
click at [281, 149] on input "Conclusie volgt" at bounding box center [279, 152] width 6 height 6
radio input "true"
click at [163, 153] on label "Conclusie volgt niet" at bounding box center [164, 148] width 84 height 17
click at [164, 153] on input "Conclusie volgt niet" at bounding box center [167, 152] width 6 height 6
radio input "true"
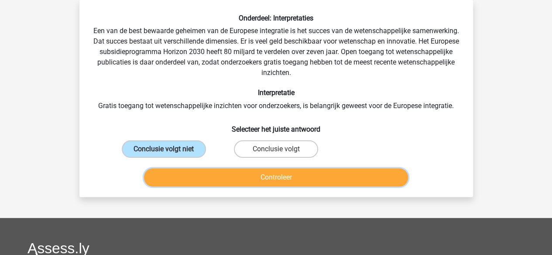
click at [255, 182] on button "Controleer" at bounding box center [276, 177] width 264 height 18
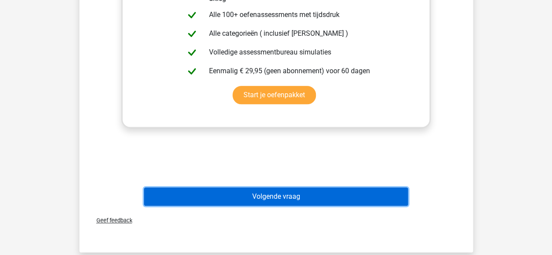
click at [268, 193] on button "Volgende vraag" at bounding box center [276, 197] width 264 height 18
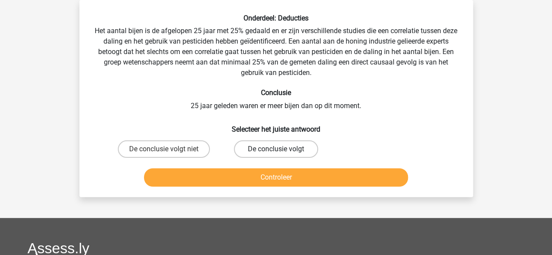
click at [258, 151] on label "De conclusie volgt" at bounding box center [276, 148] width 84 height 17
click at [276, 151] on input "De conclusie volgt" at bounding box center [279, 152] width 6 height 6
radio input "true"
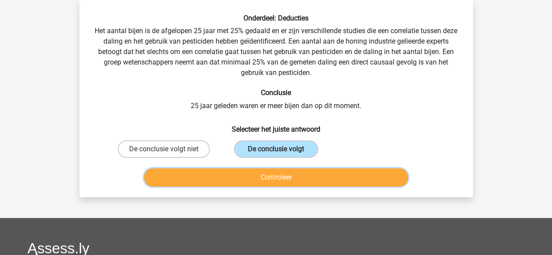
click at [269, 175] on button "Controleer" at bounding box center [276, 177] width 264 height 18
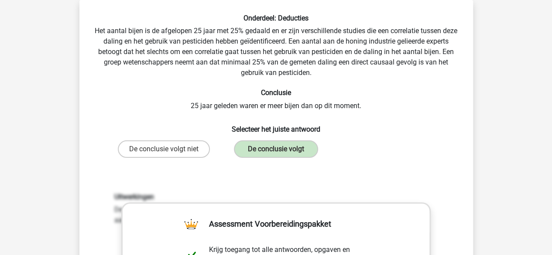
scroll to position [258, 0]
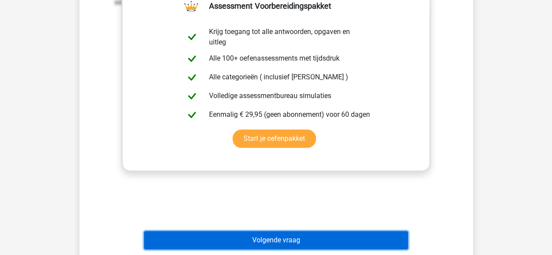
click at [281, 242] on button "Volgende vraag" at bounding box center [276, 240] width 264 height 18
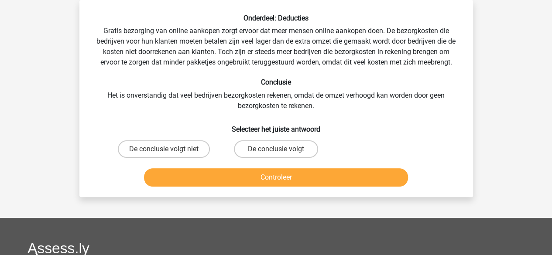
scroll to position [40, 0]
click at [200, 107] on div "Onderdeel: Deducties Gratis bezorging van online aankopen zorgt ervoor dat meer…" at bounding box center [276, 102] width 387 height 176
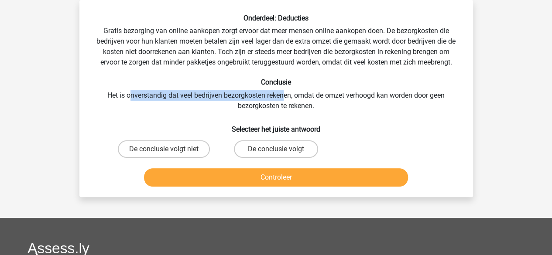
drag, startPoint x: 285, startPoint y: 96, endPoint x: 128, endPoint y: 92, distance: 156.7
click at [128, 92] on div "Onderdeel: Deducties Gratis bezorging van online aankopen zorgt ervoor dat meer…" at bounding box center [276, 102] width 387 height 176
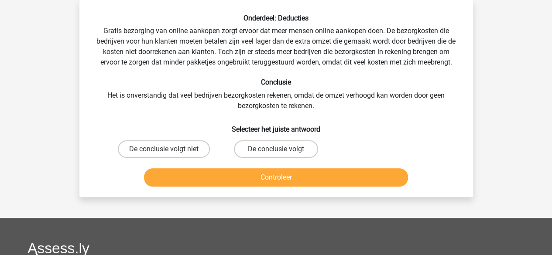
click at [215, 117] on div "Onderdeel: Deducties Gratis bezorging van online aankopen zorgt ervoor dat meer…" at bounding box center [276, 102] width 387 height 176
click at [191, 151] on label "De conclusie volgt niet" at bounding box center [164, 148] width 92 height 17
click at [169, 151] on input "De conclusie volgt niet" at bounding box center [167, 152] width 6 height 6
radio input "true"
click at [213, 168] on div "Controleer" at bounding box center [276, 175] width 366 height 29
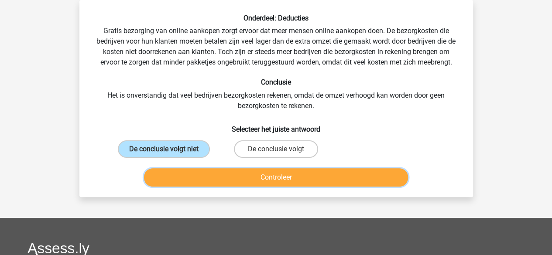
click at [215, 175] on button "Controleer" at bounding box center [276, 177] width 264 height 18
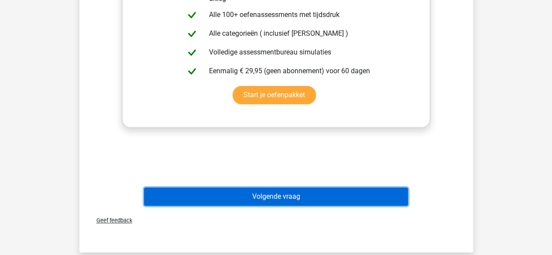
click at [282, 190] on button "Volgende vraag" at bounding box center [276, 197] width 264 height 18
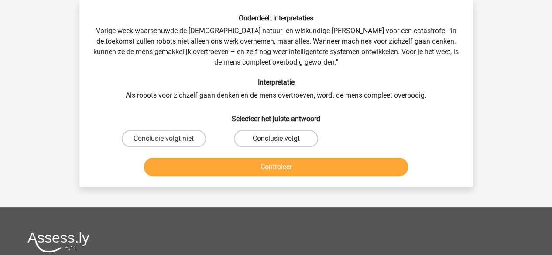
click at [261, 138] on label "Conclusie volgt" at bounding box center [276, 138] width 84 height 17
click at [276, 139] on input "Conclusie volgt" at bounding box center [279, 142] width 6 height 6
radio input "true"
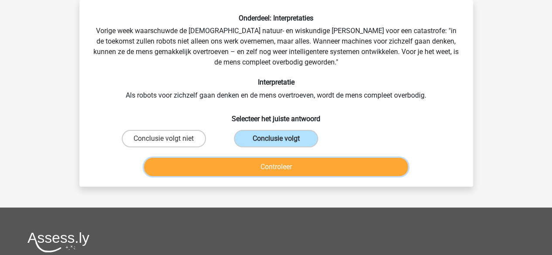
click at [264, 161] on button "Controleer" at bounding box center [276, 167] width 264 height 18
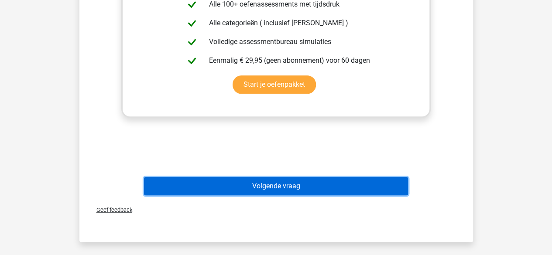
click at [252, 189] on button "Volgende vraag" at bounding box center [276, 186] width 264 height 18
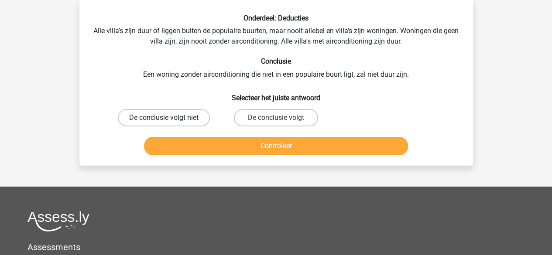
click at [200, 119] on label "De conclusie volgt niet" at bounding box center [164, 117] width 92 height 17
click at [169, 119] on input "De conclusie volgt niet" at bounding box center [167, 121] width 6 height 6
radio input "true"
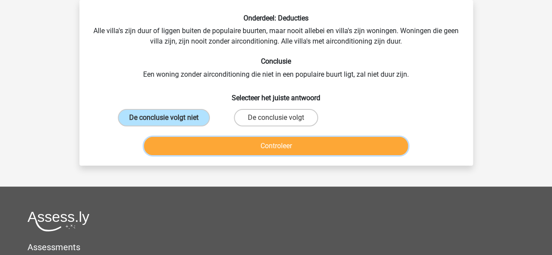
click at [206, 139] on button "Controleer" at bounding box center [276, 146] width 264 height 18
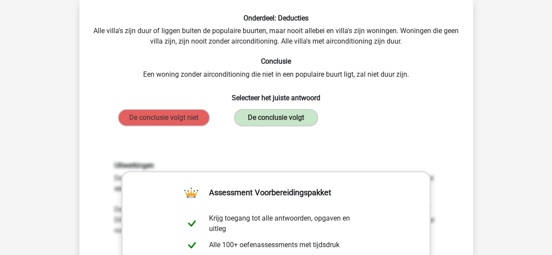
click at [115, 63] on h6 "Conclusie" at bounding box center [276, 61] width 366 height 8
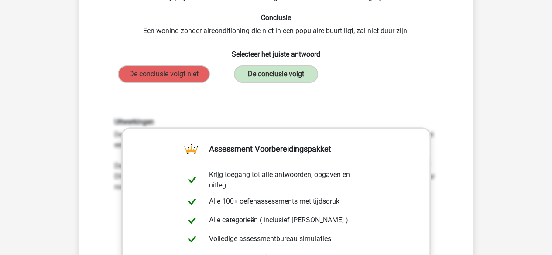
scroll to position [258, 0]
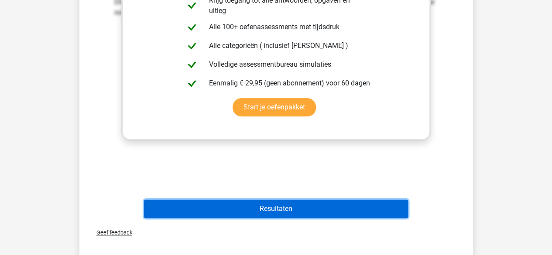
click at [261, 214] on button "Resultaten" at bounding box center [276, 209] width 264 height 18
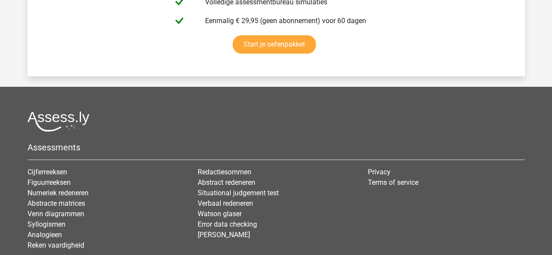
scroll to position [1671, 0]
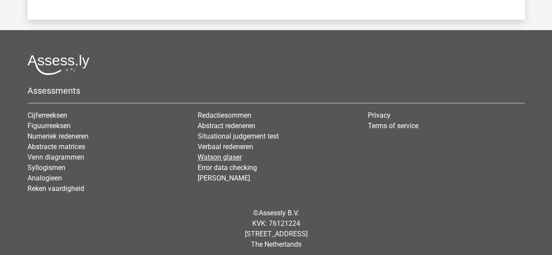
click at [209, 154] on link "Watson glaser" at bounding box center [220, 157] width 44 height 8
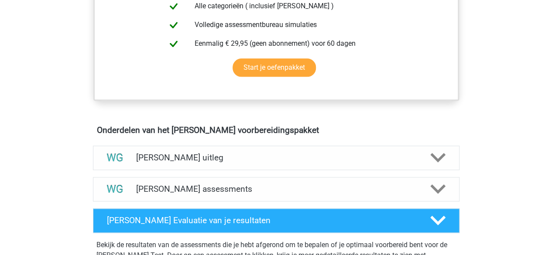
scroll to position [480, 0]
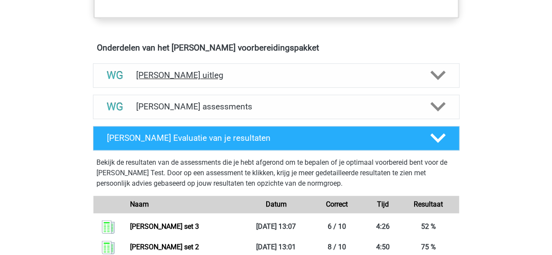
click at [174, 75] on h4 "[PERSON_NAME] uitleg" at bounding box center [276, 75] width 280 height 10
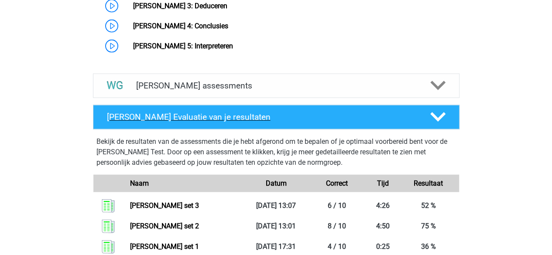
scroll to position [742, 0]
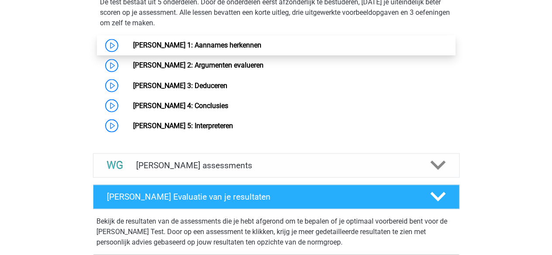
click at [216, 45] on link "[PERSON_NAME] 1: Aannames herkennen" at bounding box center [197, 45] width 128 height 8
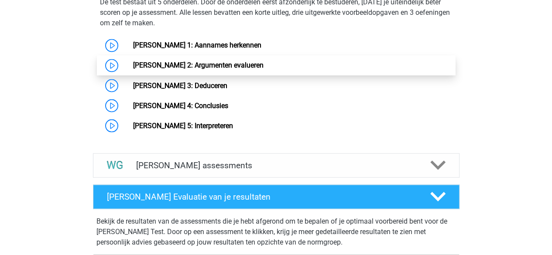
click at [202, 67] on link "Watson Glaser 2: Argumenten evalueren" at bounding box center [198, 65] width 130 height 8
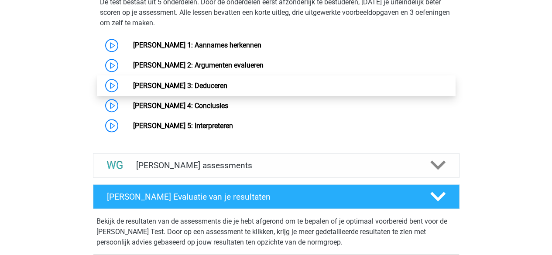
click at [195, 83] on link "Watson Glaser 3: Deduceren" at bounding box center [180, 85] width 94 height 8
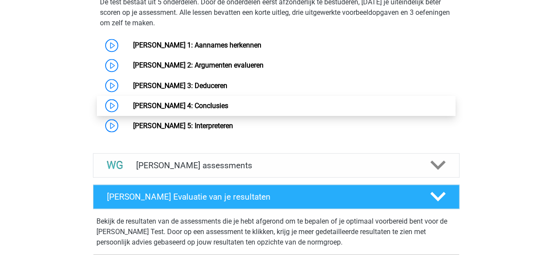
click at [169, 106] on link "Watson Glaser 4: Conclusies" at bounding box center [180, 105] width 95 height 8
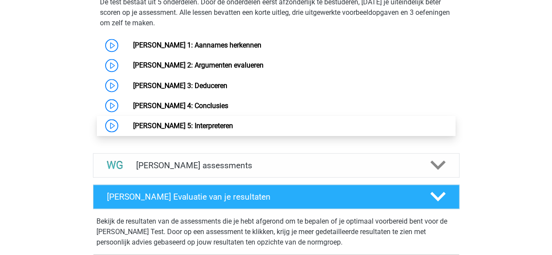
click at [162, 130] on link "Watson Glaser 5: Interpreteren" at bounding box center [183, 125] width 100 height 8
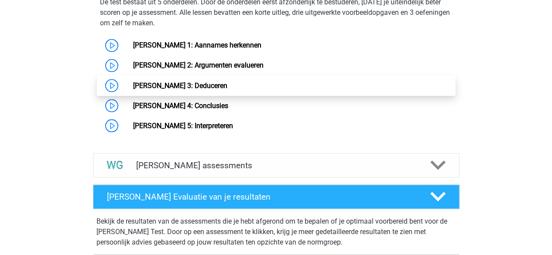
click at [187, 86] on link "Watson Glaser 3: Deduceren" at bounding box center [180, 85] width 94 height 8
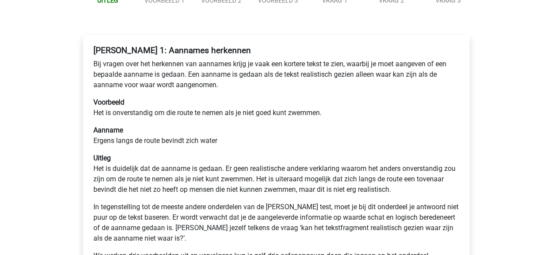
scroll to position [175, 0]
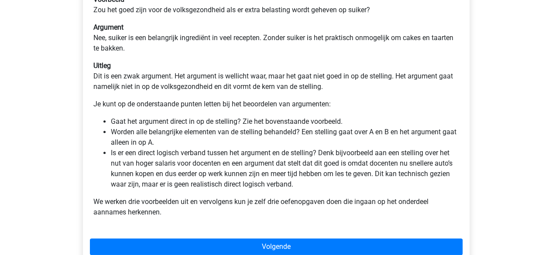
click at [67, 102] on div "Kies premium max [EMAIL_ADDRESS][DOMAIN_NAME]" at bounding box center [276, 153] width 552 height 743
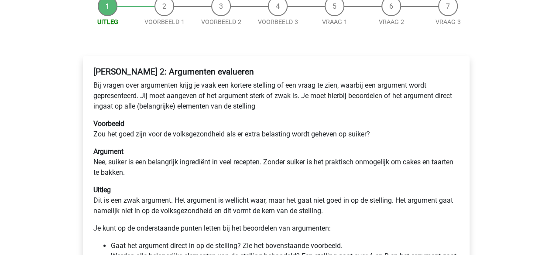
scroll to position [87, 0]
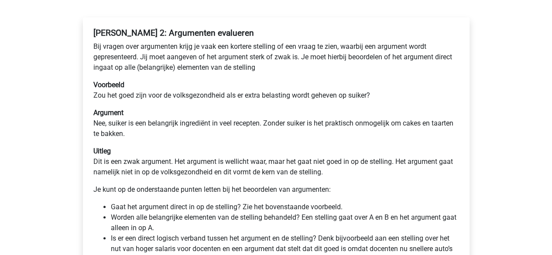
scroll to position [175, 0]
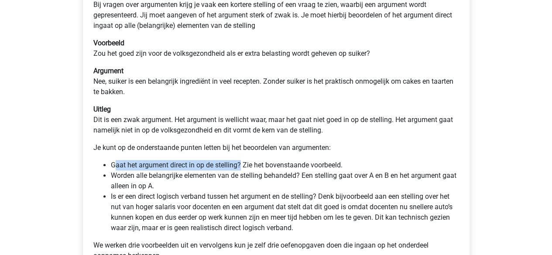
drag, startPoint x: 115, startPoint y: 163, endPoint x: 240, endPoint y: 161, distance: 125.2
click at [240, 161] on li "Gaat het argument direct in op de stelling? Zie het bovenstaande voorbeeld." at bounding box center [285, 165] width 348 height 10
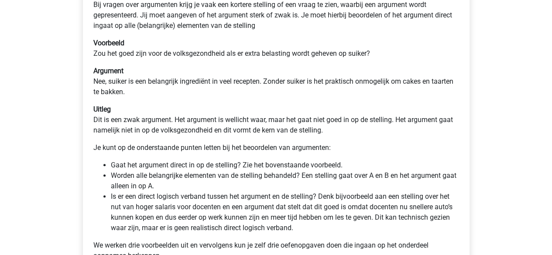
click at [212, 177] on li "Worden alle belangrijke elementen van de stelling behandeld? Een stelling gaat …" at bounding box center [285, 181] width 348 height 21
drag, startPoint x: 164, startPoint y: 177, endPoint x: 218, endPoint y: 181, distance: 54.2
click at [218, 181] on li "Worden alle belangrijke elementen van de stelling behandeld? Een stelling gaat …" at bounding box center [285, 181] width 348 height 21
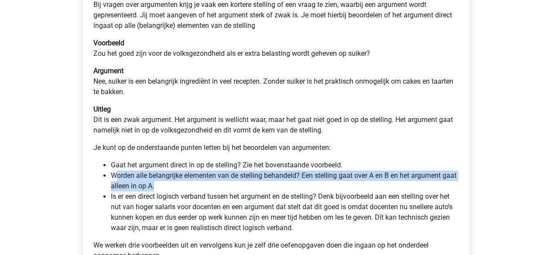
drag, startPoint x: 155, startPoint y: 185, endPoint x: 116, endPoint y: 173, distance: 41.1
click at [116, 173] on li "Worden alle belangrijke elementen van de stelling behandeld? Een stelling gaat …" at bounding box center [285, 181] width 348 height 21
click at [175, 178] on li "Worden alle belangrijke elementen van de stelling behandeld? Een stelling gaat …" at bounding box center [285, 181] width 348 height 21
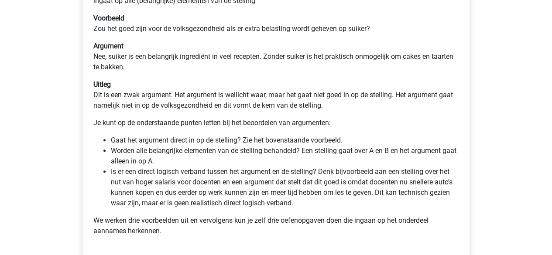
scroll to position [218, 0]
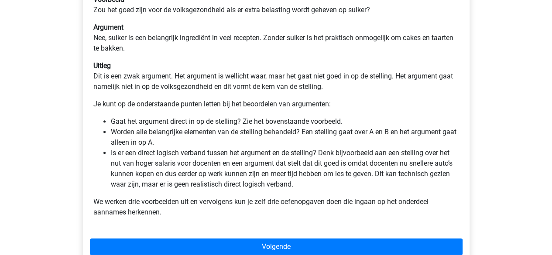
click at [183, 166] on li "Is er een direct logisch verband tussen het argument en de stelling? Denk bijvo…" at bounding box center [285, 169] width 348 height 42
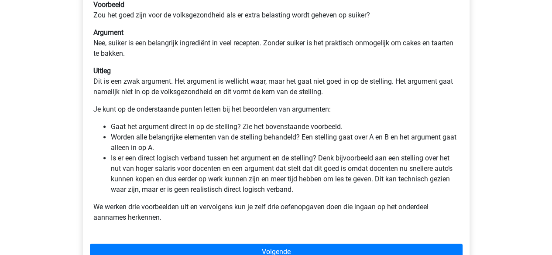
scroll to position [131, 0]
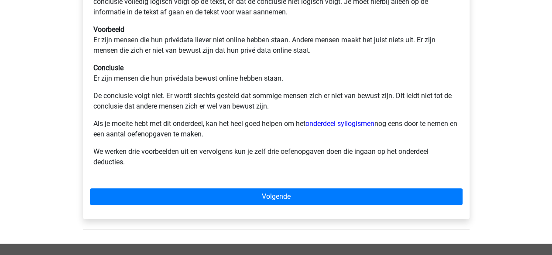
scroll to position [175, 0]
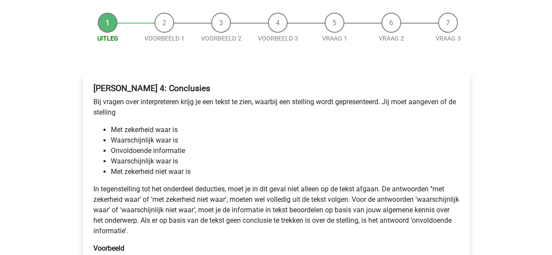
scroll to position [175, 0]
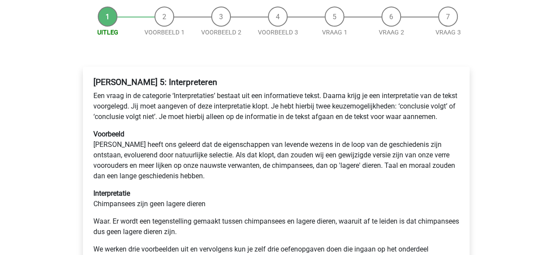
scroll to position [131, 0]
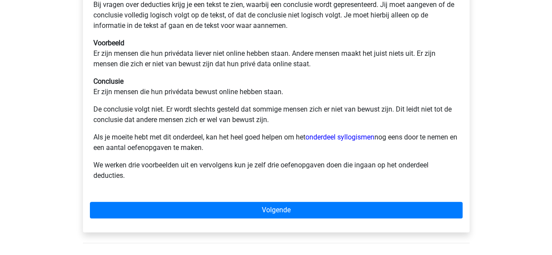
click at [195, 164] on p "We werken drie voorbeelden uit en vervolgens kun je zelf drie oefenopgaven doen…" at bounding box center [276, 170] width 366 height 21
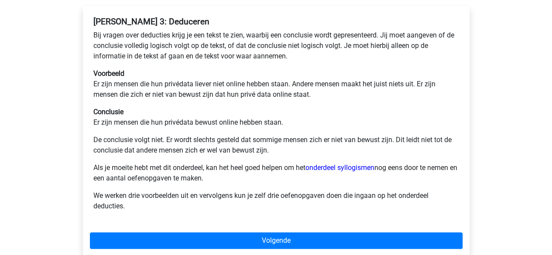
scroll to position [131, 0]
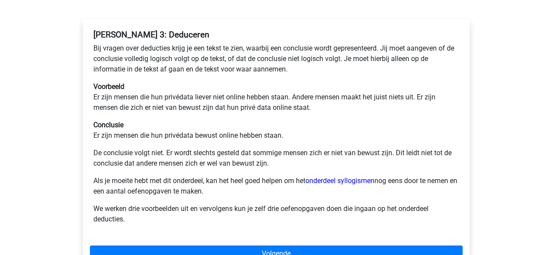
click at [196, 157] on p "De conclusie volgt niet. Er wordt slechts gesteld dat sommige mensen zich er ni…" at bounding box center [276, 158] width 366 height 21
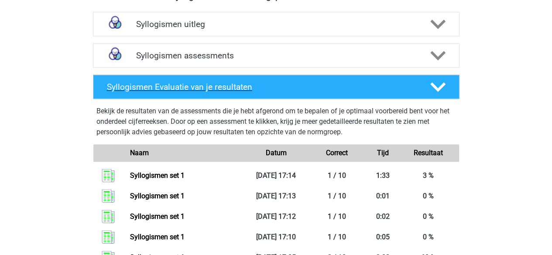
scroll to position [524, 0]
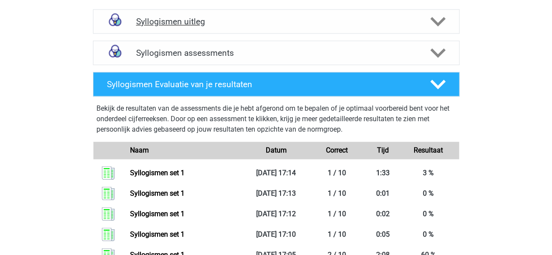
click at [209, 27] on div "Syllogismen uitleg" at bounding box center [276, 21] width 367 height 24
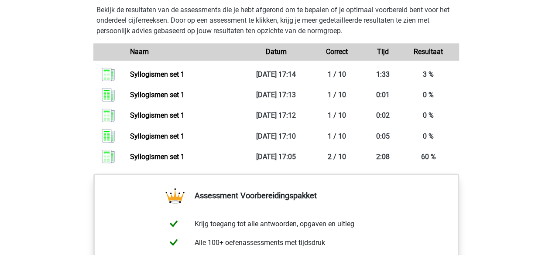
scroll to position [611, 0]
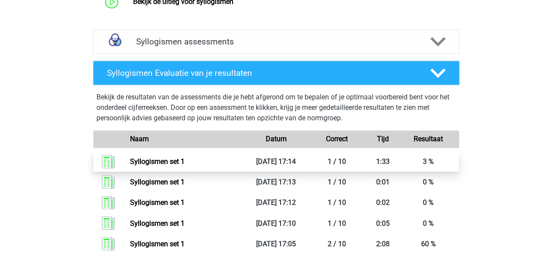
click at [171, 162] on link "Syllogismen set 1" at bounding box center [157, 162] width 55 height 8
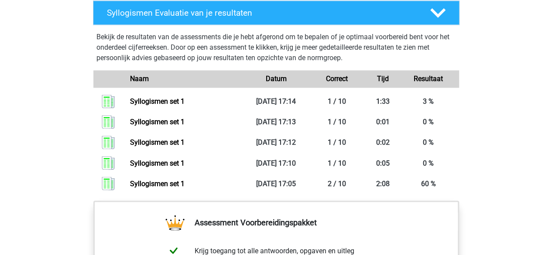
scroll to position [698, 0]
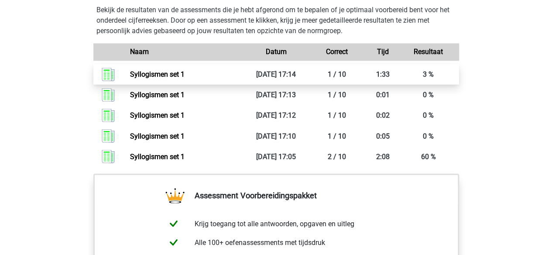
click at [175, 75] on link "Syllogismen set 1" at bounding box center [157, 74] width 55 height 8
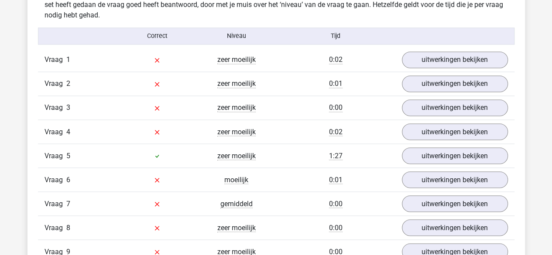
scroll to position [742, 0]
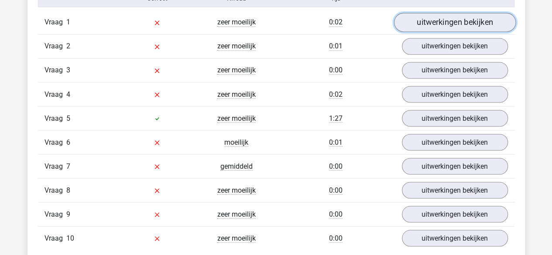
click at [417, 18] on link "uitwerkingen bekijken" at bounding box center [455, 22] width 122 height 19
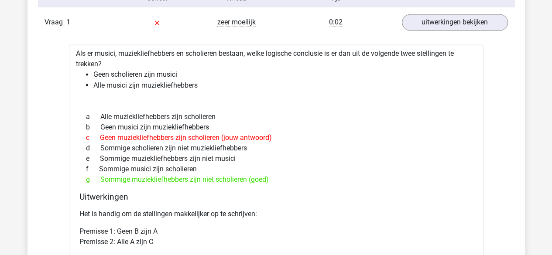
click at [305, 97] on div at bounding box center [276, 100] width 401 height 7
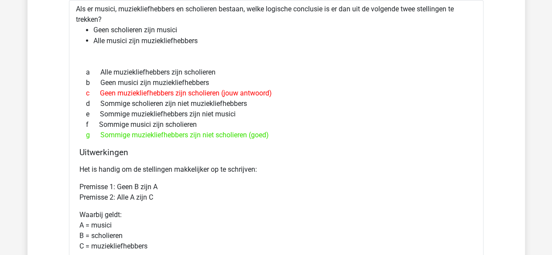
scroll to position [829, 0]
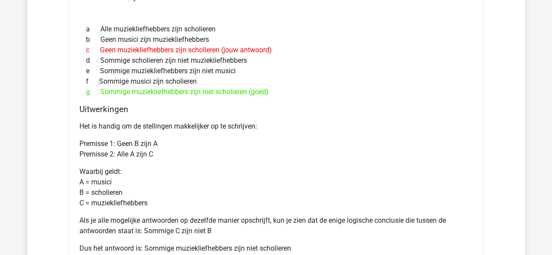
click at [300, 97] on div "a Alle muziekliefhebbers zijn scholieren b Geen musici zijn muziekliefhebbers c…" at bounding box center [276, 61] width 394 height 80
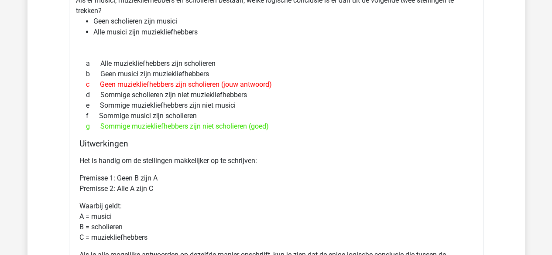
scroll to position [742, 0]
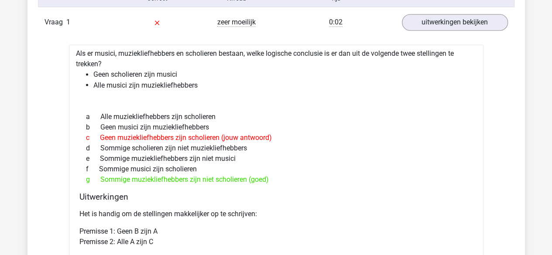
click at [301, 97] on div at bounding box center [276, 100] width 401 height 7
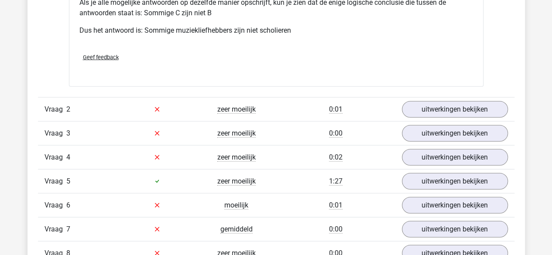
scroll to position [1134, 0]
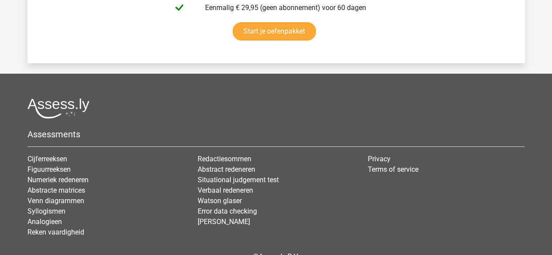
scroll to position [1661, 0]
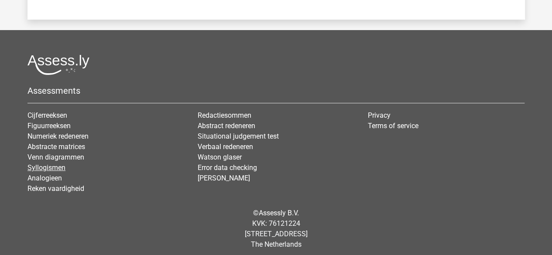
click at [58, 164] on link "Syllogismen" at bounding box center [46, 168] width 38 height 8
click at [222, 153] on link "Watson glaser" at bounding box center [220, 157] width 44 height 8
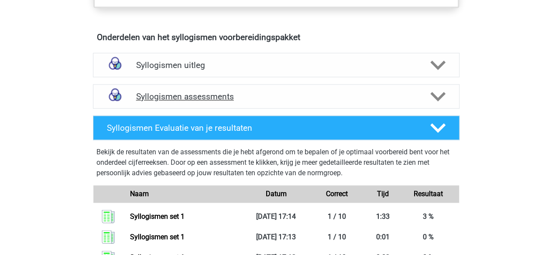
click at [212, 97] on h4 "Syllogismen assessments" at bounding box center [276, 97] width 280 height 10
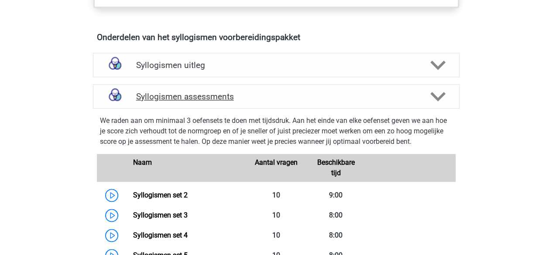
scroll to position [611, 0]
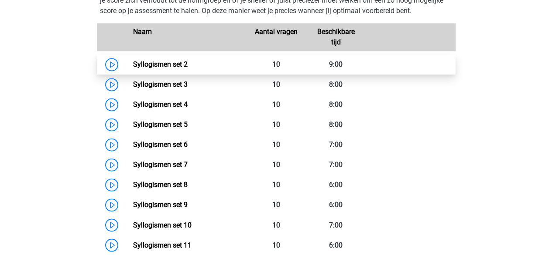
click at [178, 69] on link "Syllogismen set 2" at bounding box center [160, 64] width 55 height 8
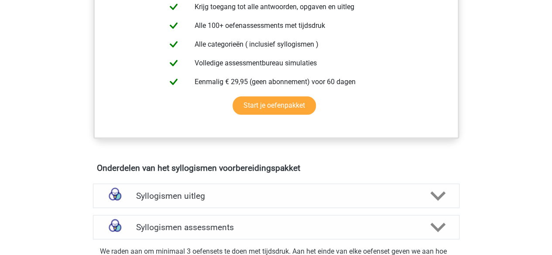
click at [174, 186] on div "Syllogismen uitleg" at bounding box center [276, 196] width 367 height 24
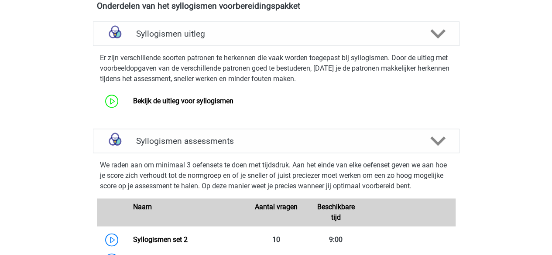
scroll to position [524, 0]
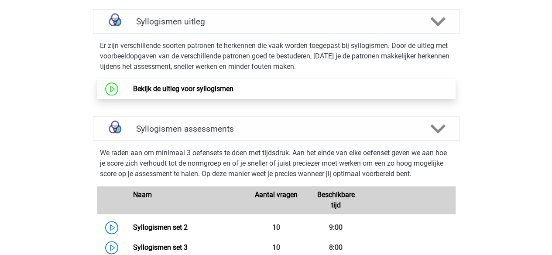
click at [196, 85] on link "Bekijk de uitleg voor syllogismen" at bounding box center [183, 89] width 100 height 8
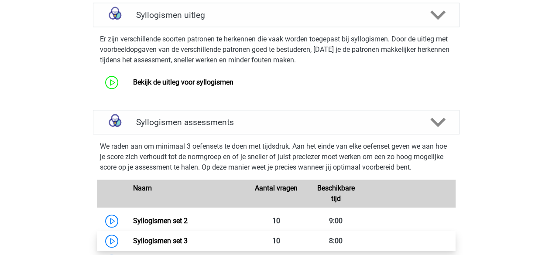
scroll to position [611, 0]
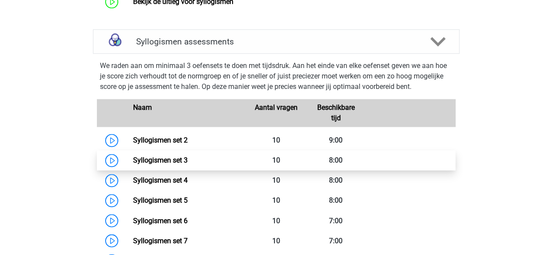
click at [181, 162] on link "Syllogismen set 3" at bounding box center [160, 160] width 55 height 8
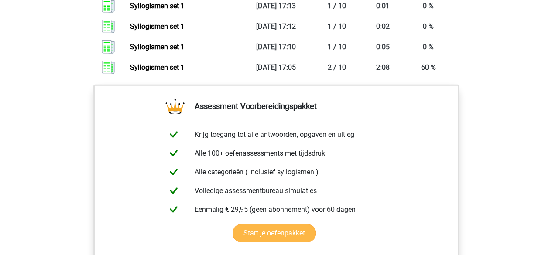
scroll to position [1047, 0]
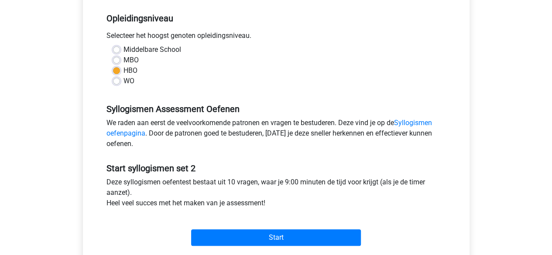
scroll to position [218, 0]
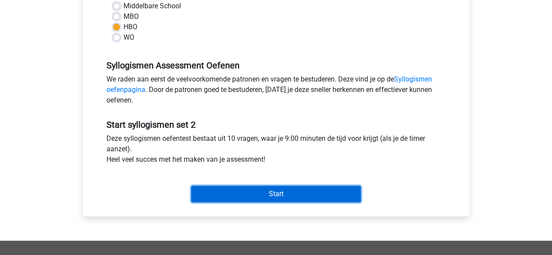
click at [264, 187] on input "Start" at bounding box center [276, 194] width 170 height 17
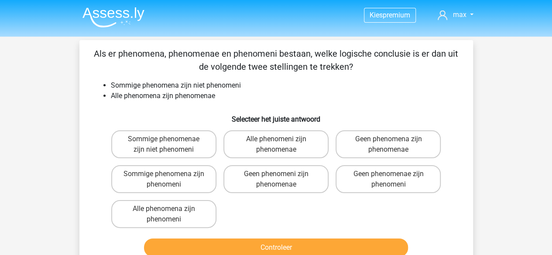
click at [76, 79] on div "Vraag 1 van de 10 Categorie: syllogismen set 2 Als er phenomena, phenomenae en …" at bounding box center [276, 153] width 408 height 227
click at [145, 138] on label "Sommige phenomenae zijn niet phenomeni" at bounding box center [163, 144] width 105 height 28
click at [164, 139] on input "Sommige phenomenae zijn niet phenomeni" at bounding box center [167, 142] width 6 height 6
radio input "true"
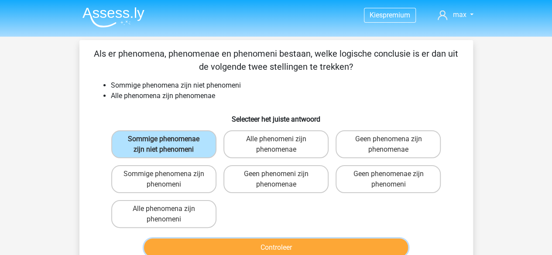
click at [303, 252] on button "Controleer" at bounding box center [276, 248] width 264 height 18
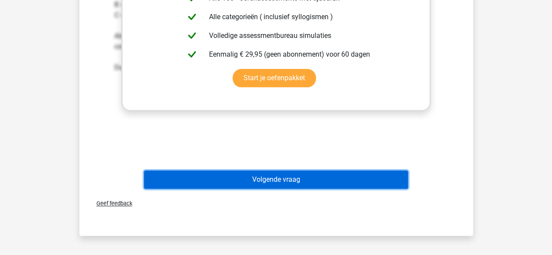
click at [278, 180] on button "Volgende vraag" at bounding box center [276, 180] width 264 height 18
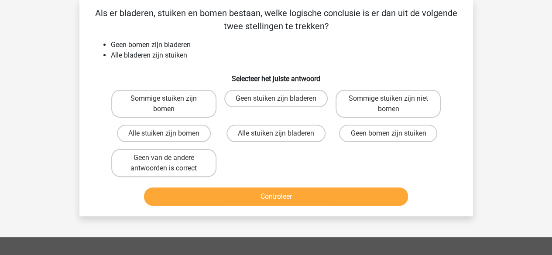
scroll to position [40, 0]
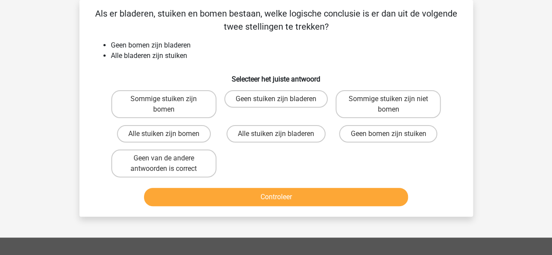
click at [21, 57] on div "Kies premium max koensemax@gmail.com" at bounding box center [276, 214] width 552 height 508
click at [387, 140] on label "Geen bomen zijn stuiken" at bounding box center [388, 133] width 98 height 17
click at [388, 140] on input "Geen bomen zijn stuiken" at bounding box center [391, 137] width 6 height 6
radio input "true"
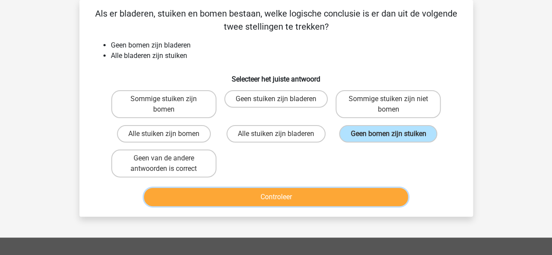
click at [304, 192] on button "Controleer" at bounding box center [276, 197] width 264 height 18
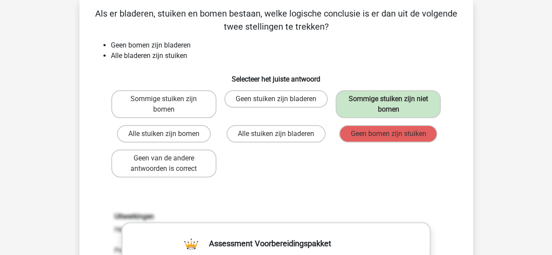
click at [307, 178] on div "Sommige stuiken zijn bomen Geen stuiken zijn bladeren Sommige stuiken zijn niet…" at bounding box center [276, 134] width 337 height 94
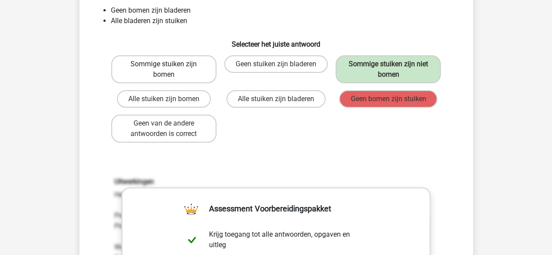
scroll to position [0, 0]
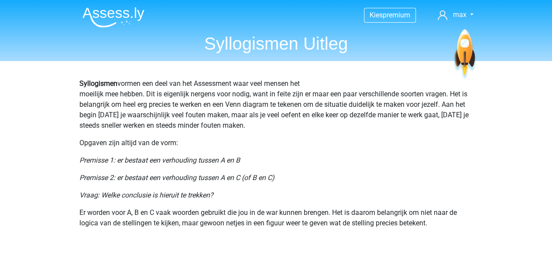
click at [298, 122] on p "Syllogismen vormen een deel van het Assessment waar veel mensen het moeilijk me…" at bounding box center [276, 105] width 394 height 52
click at [299, 116] on p "Syllogismen vormen een deel van het Assessment waar veel mensen het moeilijk me…" at bounding box center [276, 105] width 394 height 52
drag, startPoint x: 307, startPoint y: 125, endPoint x: 307, endPoint y: 132, distance: 6.5
click at [307, 125] on p "Syllogismen vormen een deel van het Assessment waar veel mensen het moeilijk me…" at bounding box center [276, 105] width 394 height 52
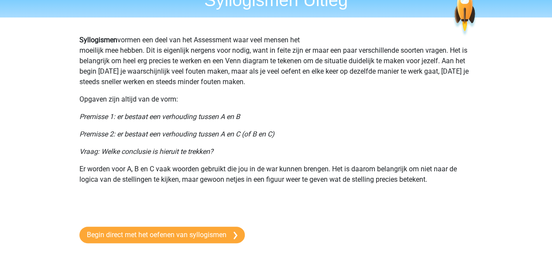
click at [257, 104] on p "Opgaven zijn altijd van de vorm:" at bounding box center [276, 99] width 394 height 10
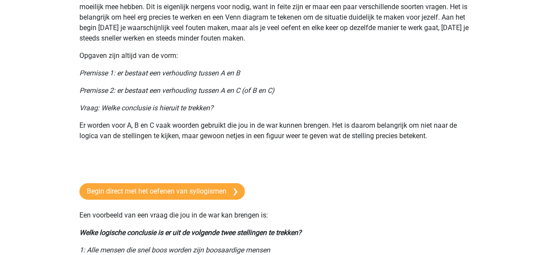
click at [248, 70] on p "Premisse 1: er bestaat een verhouding tussen A en B" at bounding box center [276, 73] width 394 height 10
click at [277, 54] on p "Opgaven zijn altijd van de vorm:" at bounding box center [276, 56] width 394 height 10
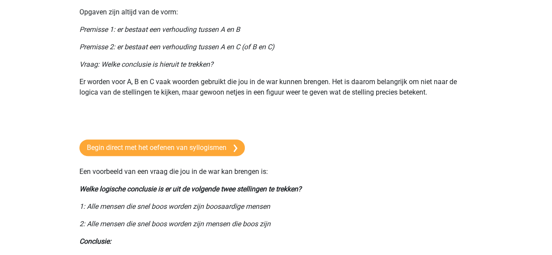
click at [280, 49] on p "Premisse 2: er bestaat een verhouding tussen A en C (of B en C)" at bounding box center [276, 47] width 394 height 10
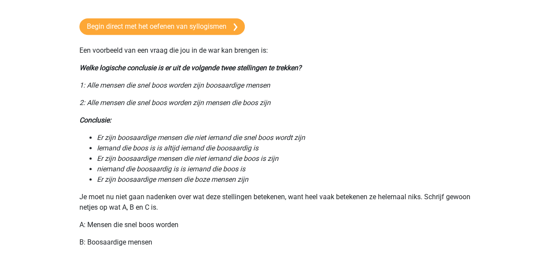
scroll to position [262, 0]
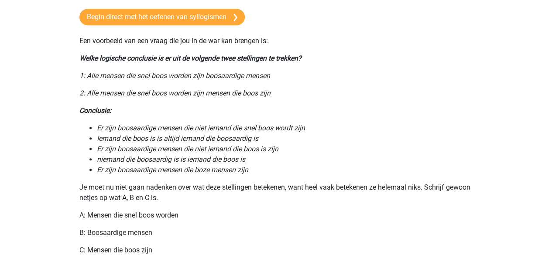
click at [305, 43] on p "Een voorbeeld van een vraag die jou in de war kan brengen is:" at bounding box center [276, 41] width 394 height 10
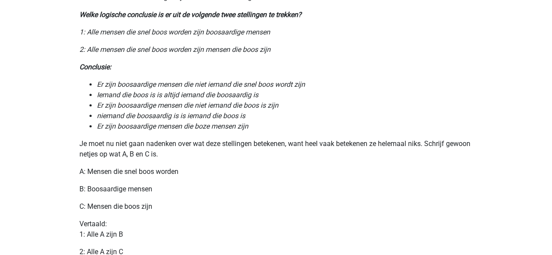
click at [290, 68] on p "Conclusie:" at bounding box center [276, 67] width 394 height 10
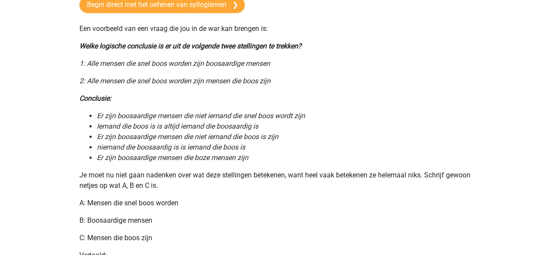
scroll to position [262, 0]
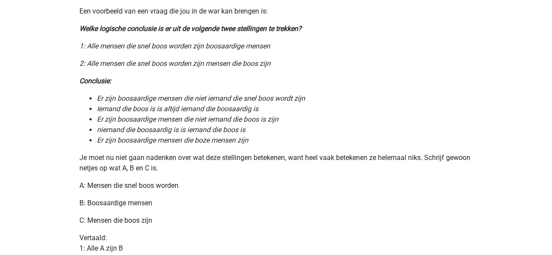
scroll to position [305, 0]
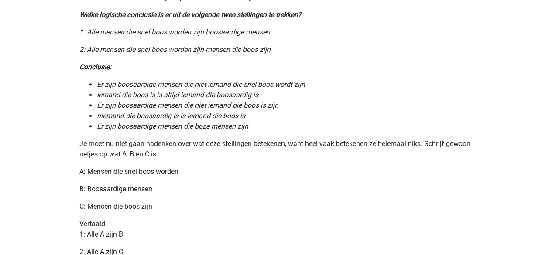
drag, startPoint x: 115, startPoint y: 85, endPoint x: 218, endPoint y: 85, distance: 103.0
click at [217, 85] on icon "Er zijn boosaardige mensen die niet iemand die snel boos wordt zijn" at bounding box center [201, 84] width 208 height 8
click at [218, 85] on icon "Er zijn boosaardige mensen die niet iemand die snel boos wordt zijn" at bounding box center [201, 84] width 208 height 8
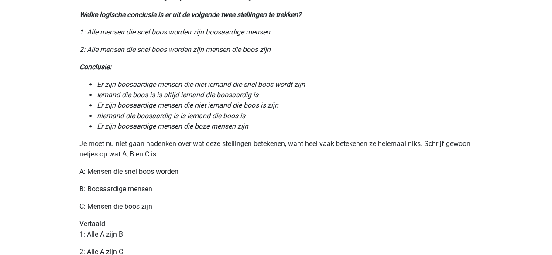
click at [178, 150] on p "Je moet nu niet gaan nadenken over wat deze stellingen betekenen, want heel vaa…" at bounding box center [276, 149] width 394 height 21
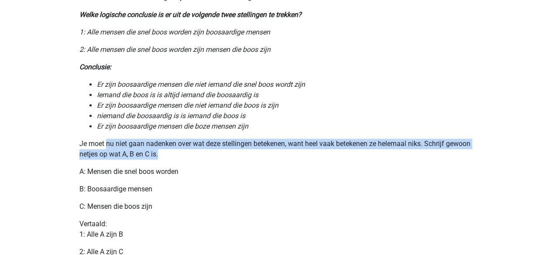
drag, startPoint x: 185, startPoint y: 152, endPoint x: 107, endPoint y: 143, distance: 78.3
click at [107, 143] on p "Je moet nu niet gaan nadenken over wat deze stellingen betekenen, want heel vaa…" at bounding box center [276, 149] width 394 height 21
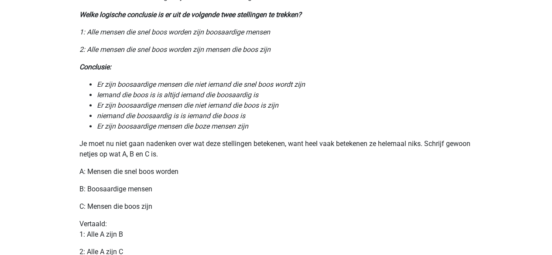
click at [250, 157] on p "Je moet nu niet gaan nadenken over wat deze stellingen betekenen, want heel vaa…" at bounding box center [276, 149] width 394 height 21
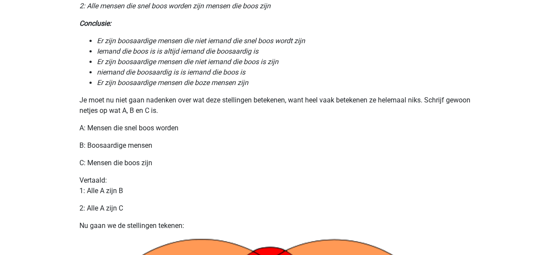
click at [188, 146] on p "B: Boosaardige mensen" at bounding box center [276, 145] width 394 height 10
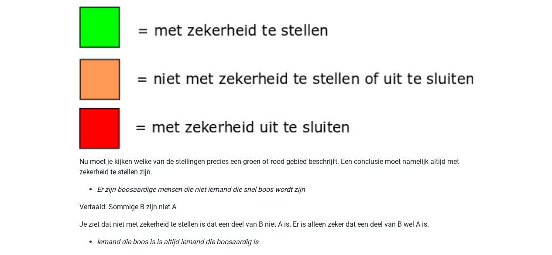
scroll to position [873, 0]
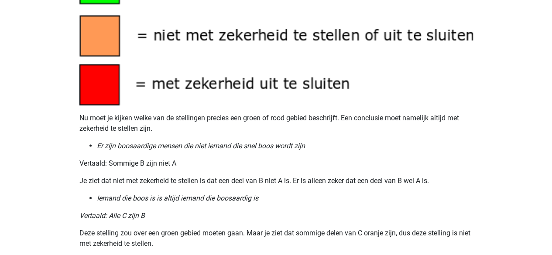
click at [220, 116] on p "Nu moet je kijken welke van de stellingen precies een groen of rood gebied besc…" at bounding box center [276, 123] width 394 height 21
click at [206, 121] on p "Nu moet je kijken welke van de stellingen precies een groen of rood gebied besc…" at bounding box center [276, 123] width 394 height 21
click at [199, 126] on p "Nu moet je kijken welke van de stellingen precies een groen of rood gebied besc…" at bounding box center [276, 123] width 394 height 21
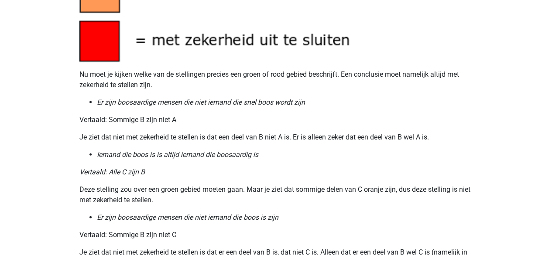
click at [207, 119] on p "Vertaald: Sommige B zijn niet A" at bounding box center [276, 120] width 394 height 10
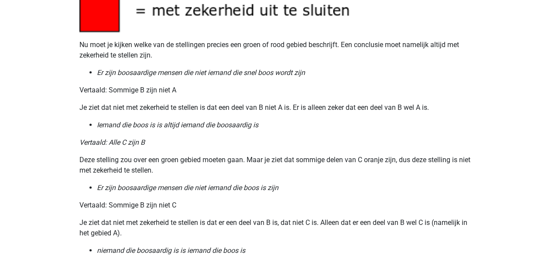
scroll to position [960, 0]
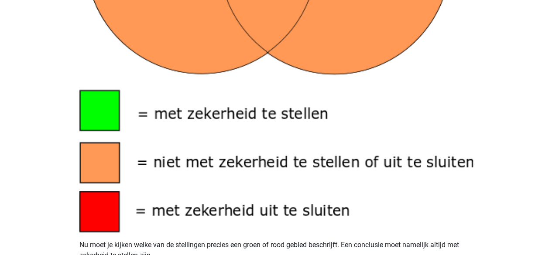
scroll to position [785, 0]
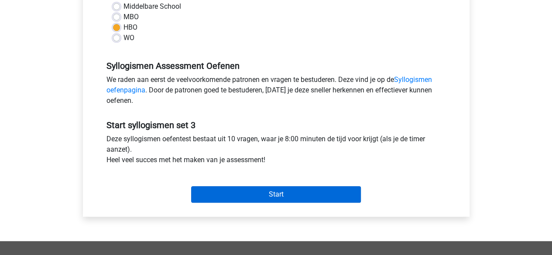
scroll to position [218, 0]
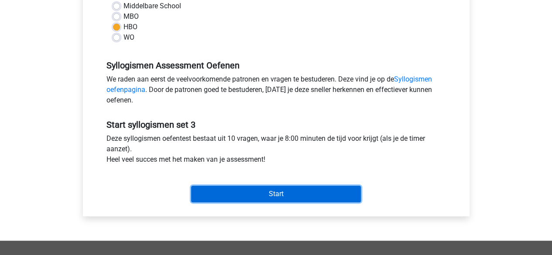
click at [291, 192] on input "Start" at bounding box center [276, 194] width 170 height 17
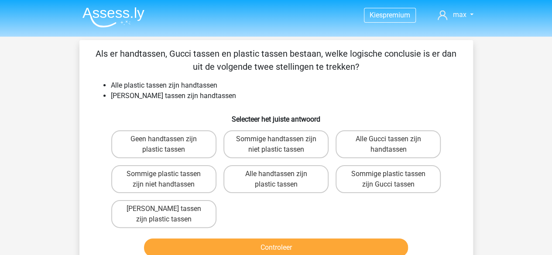
click at [58, 93] on div "Kies premium max [EMAIL_ADDRESS][DOMAIN_NAME]" at bounding box center [276, 259] width 552 height 519
click at [263, 181] on label "Alle handtassen zijn plastic tassen" at bounding box center [275, 179] width 105 height 28
click at [276, 180] on input "Alle handtassen zijn plastic tassen" at bounding box center [279, 177] width 6 height 6
radio input "true"
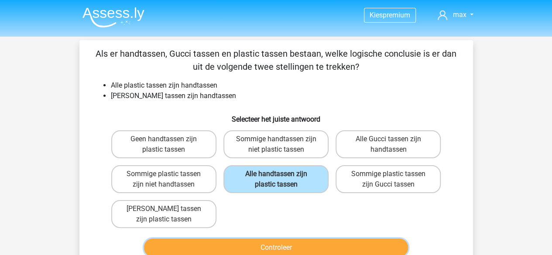
click at [269, 243] on button "Controleer" at bounding box center [276, 248] width 264 height 18
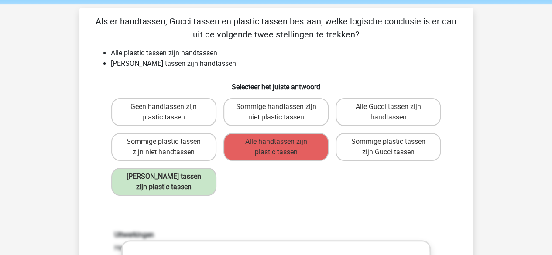
scroll to position [44, 0]
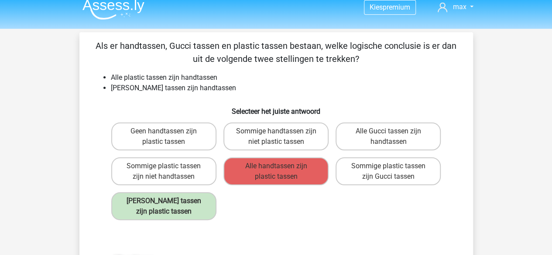
scroll to position [0, 0]
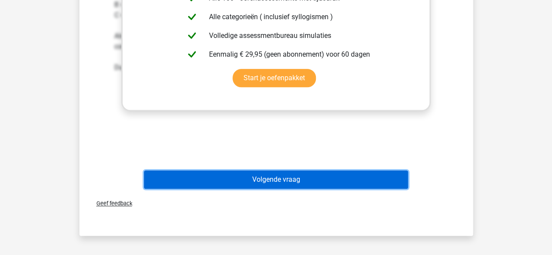
click at [262, 180] on button "Volgende vraag" at bounding box center [276, 180] width 264 height 18
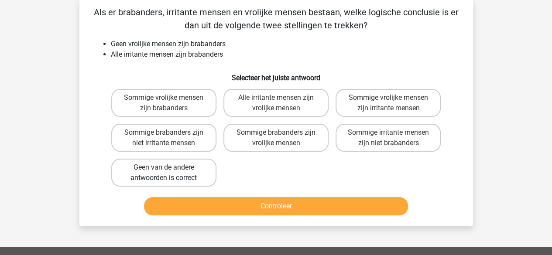
scroll to position [40, 0]
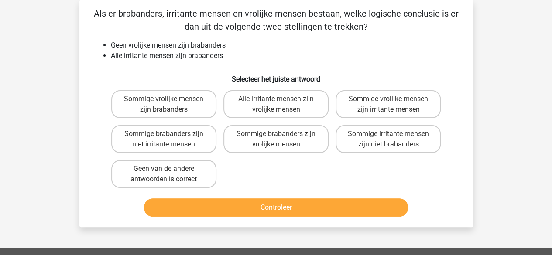
click at [67, 81] on div "Kies premium max [EMAIL_ADDRESS][DOMAIN_NAME]" at bounding box center [276, 219] width 552 height 519
click at [83, 78] on div "Als er brabanders, irritante mensen en vrolijke mensen bestaan, welke logische …" at bounding box center [276, 113] width 387 height 213
click at [73, 71] on div "Vraag 2 van de 10 Categorie: syllogismen set 3 Als er brabanders, irritante men…" at bounding box center [276, 113] width 408 height 227
click at [78, 65] on div "Vraag 2 van de 10 Categorie: syllogismen set 3 Als er brabanders, irritante men…" at bounding box center [276, 113] width 408 height 227
click at [178, 43] on li "Geen vrolijke mensen zijn brabanders" at bounding box center [285, 45] width 348 height 10
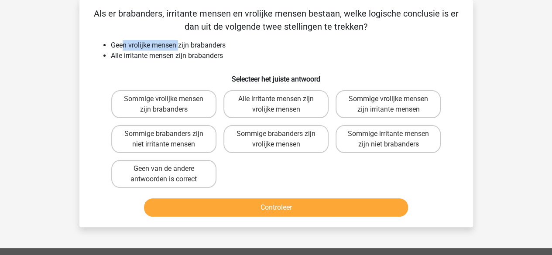
click at [178, 43] on li "Geen vrolijke mensen zijn brabanders" at bounding box center [285, 45] width 348 height 10
drag, startPoint x: 175, startPoint y: 45, endPoint x: 144, endPoint y: 43, distance: 30.6
click at [144, 43] on li "Geen vrolijke mensen zijn brabanders" at bounding box center [285, 45] width 348 height 10
drag, startPoint x: 126, startPoint y: 43, endPoint x: 178, endPoint y: 47, distance: 51.6
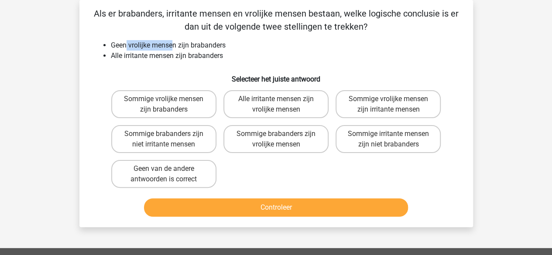
click at [178, 47] on li "Geen vrolijke mensen zijn brabanders" at bounding box center [285, 45] width 348 height 10
drag, startPoint x: 200, startPoint y: 42, endPoint x: 214, endPoint y: 42, distance: 14.0
click at [214, 42] on li "Geen vrolijke mensen zijn brabanders" at bounding box center [285, 45] width 348 height 10
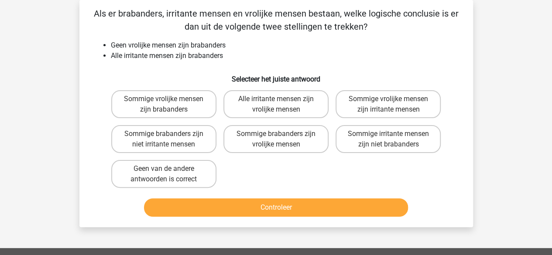
click at [149, 35] on div "Als er brabanders, irritante mensen en vrolijke mensen bestaan, welke logische …" at bounding box center [276, 113] width 387 height 213
click at [149, 34] on div "Als er brabanders, irritante mensen en vrolijke mensen bestaan, welke logische …" at bounding box center [276, 113] width 387 height 213
click at [150, 33] on div "Als er brabanders, irritante mensen en vrolijke mensen bestaan, welke logische …" at bounding box center [276, 113] width 387 height 213
click at [164, 168] on label "Geen van de andere antwoorden is correct" at bounding box center [163, 174] width 105 height 28
click at [164, 169] on input "Geen van de andere antwoorden is correct" at bounding box center [167, 172] width 6 height 6
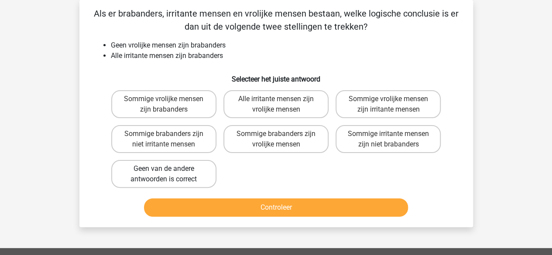
radio input "true"
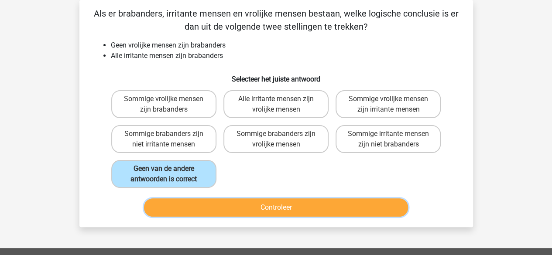
click at [236, 211] on button "Controleer" at bounding box center [276, 208] width 264 height 18
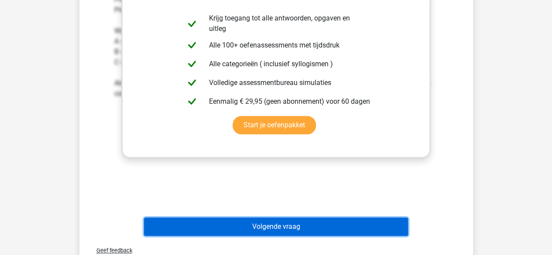
click at [268, 227] on button "Volgende vraag" at bounding box center [276, 227] width 264 height 18
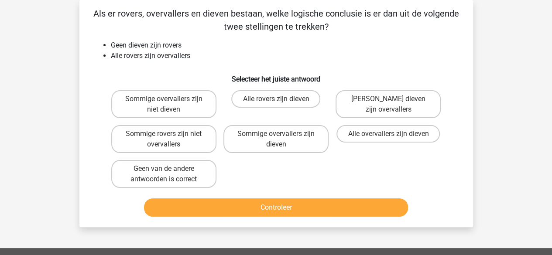
click at [51, 64] on div "Kies premium max koensemax@gmail.com" at bounding box center [276, 219] width 552 height 519
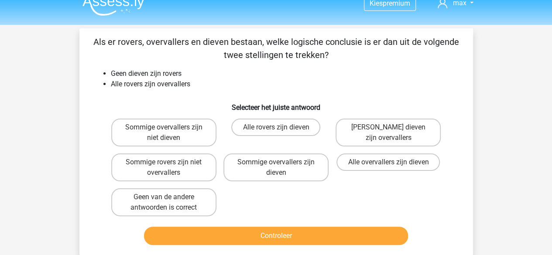
scroll to position [0, 0]
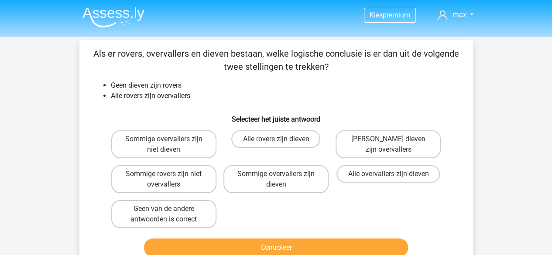
click at [62, 86] on div "Kies premium max koensemax@gmail.com" at bounding box center [276, 259] width 552 height 519
click at [232, 89] on li "Geen dieven zijn rovers" at bounding box center [285, 85] width 348 height 10
click at [231, 89] on li "Geen dieven zijn rovers" at bounding box center [285, 85] width 348 height 10
click at [230, 86] on li "Geen dieven zijn rovers" at bounding box center [285, 85] width 348 height 10
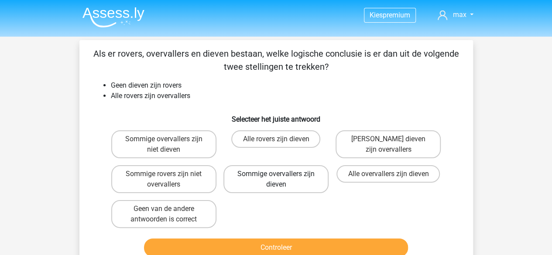
click at [287, 182] on label "Sommige overvallers zijn dieven" at bounding box center [275, 179] width 105 height 28
click at [281, 180] on input "Sommige overvallers zijn dieven" at bounding box center [279, 177] width 6 height 6
radio input "true"
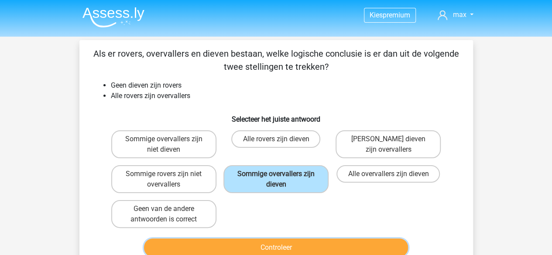
click at [298, 247] on button "Controleer" at bounding box center [276, 248] width 264 height 18
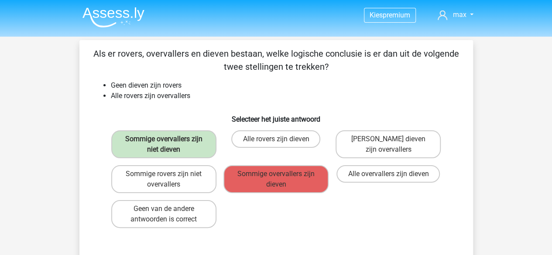
click at [277, 211] on div "Sommige overvallers zijn niet dieven Alle rovers zijn dieven Geen dieven zijn o…" at bounding box center [276, 179] width 337 height 105
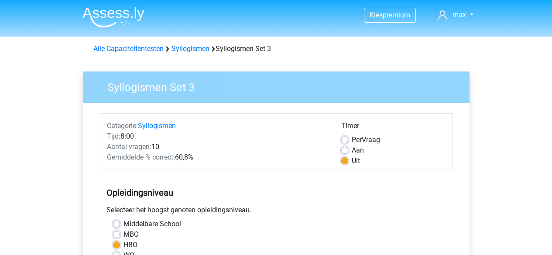
scroll to position [218, 0]
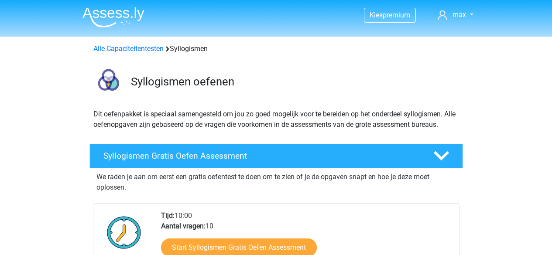
scroll to position [698, 0]
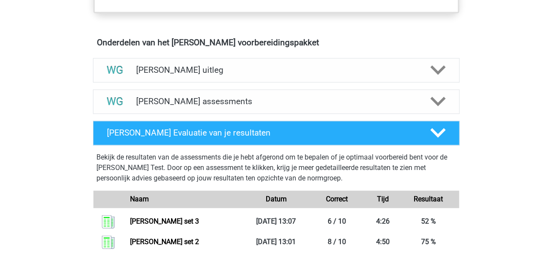
scroll to position [524, 0]
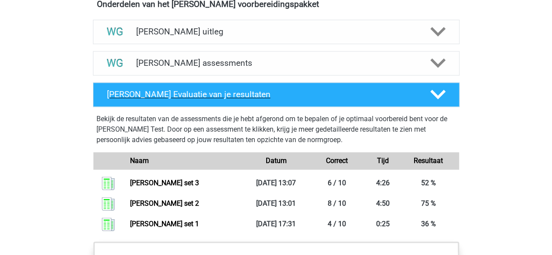
click at [215, 92] on h4 "Watson Glaser Evaluatie van je resultaten" at bounding box center [261, 94] width 309 height 10
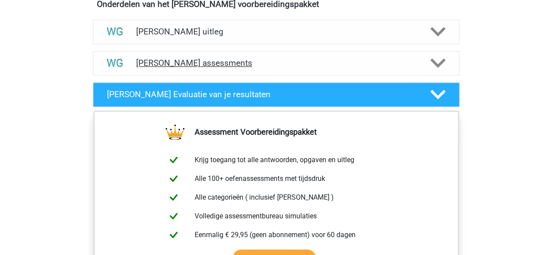
click at [217, 65] on h4 "Watson Glaser assessments" at bounding box center [276, 63] width 280 height 10
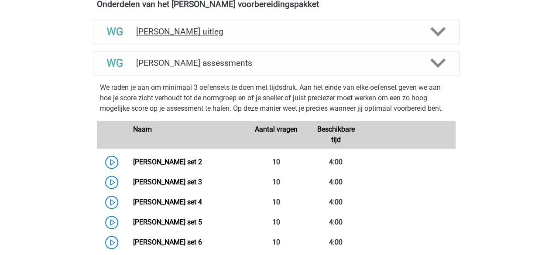
click at [214, 37] on div "Watson Glaser uitleg" at bounding box center [276, 32] width 367 height 24
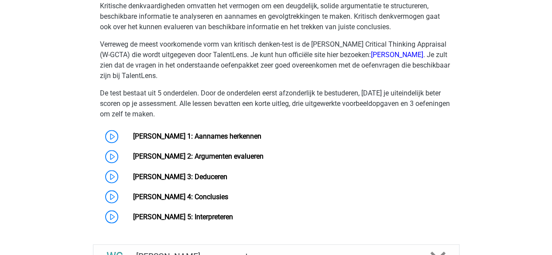
scroll to position [742, 0]
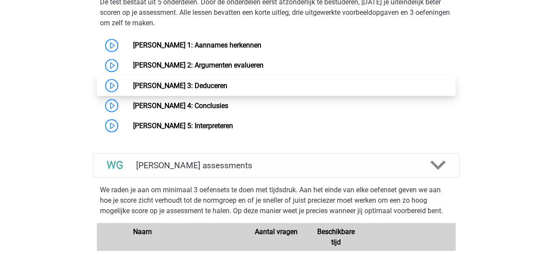
click at [201, 81] on link "[PERSON_NAME] 3: Deduceren" at bounding box center [180, 85] width 94 height 8
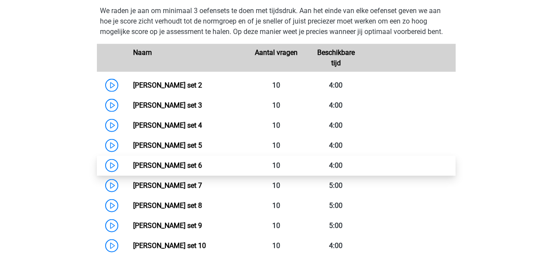
scroll to position [960, 0]
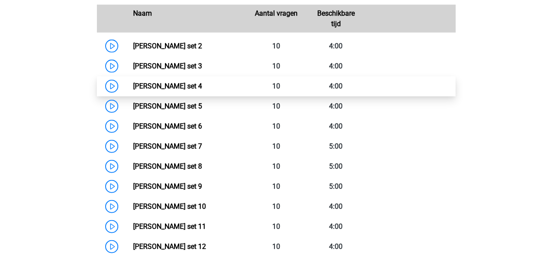
click at [188, 90] on link "[PERSON_NAME] set 4" at bounding box center [167, 86] width 69 height 8
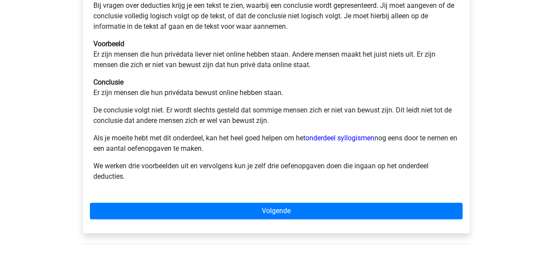
scroll to position [175, 0]
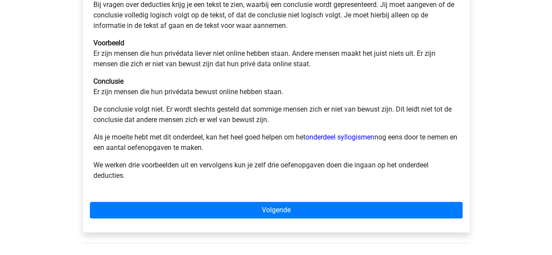
click at [217, 121] on p "De conclusie volgt niet. Er wordt slechts gesteld dat sommige mensen zich er ni…" at bounding box center [276, 114] width 366 height 21
click at [202, 123] on p "De conclusie volgt niet. Er wordt slechts gesteld dat sommige mensen zich er ni…" at bounding box center [276, 114] width 366 height 21
click at [307, 110] on p "De conclusie volgt niet. Er wordt slechts gesteld dat sommige mensen zich er ni…" at bounding box center [276, 114] width 366 height 21
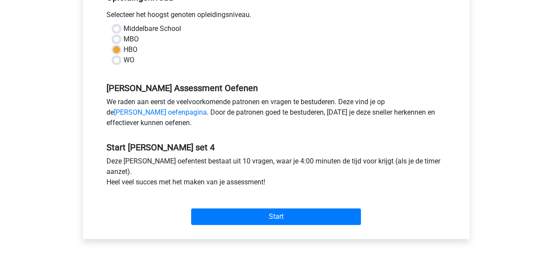
scroll to position [349, 0]
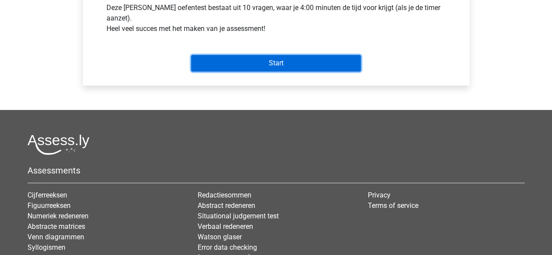
click at [290, 69] on input "Start" at bounding box center [276, 63] width 170 height 17
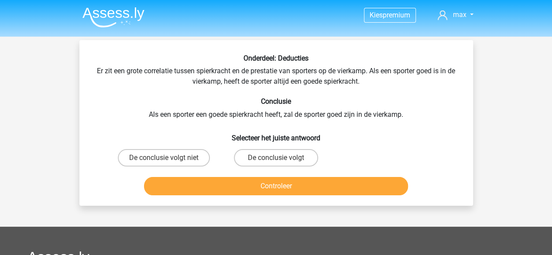
click at [129, 96] on div "Onderdeel: Deducties Er zit een grote correlatie tussen spierkracht en de prest…" at bounding box center [276, 126] width 387 height 145
click at [183, 164] on label "De conclusie volgt niet" at bounding box center [164, 157] width 92 height 17
click at [169, 164] on input "De conclusie volgt niet" at bounding box center [167, 161] width 6 height 6
radio input "true"
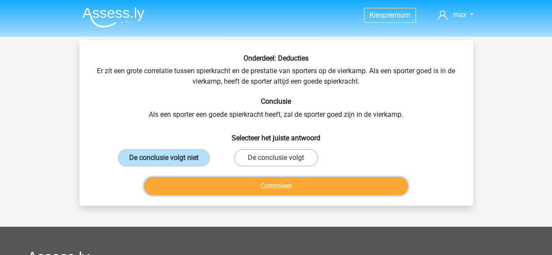
click at [216, 184] on button "Controleer" at bounding box center [276, 186] width 264 height 18
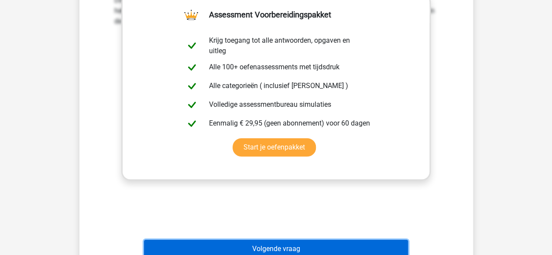
click at [254, 246] on button "Volgende vraag" at bounding box center [276, 249] width 264 height 18
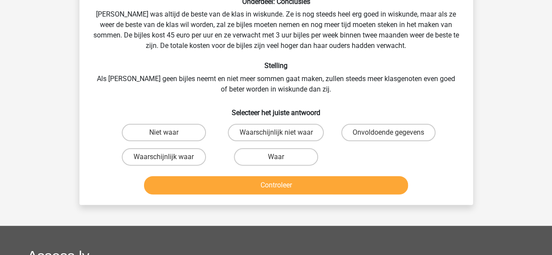
scroll to position [40, 0]
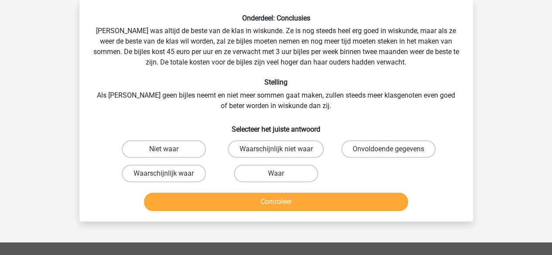
click at [91, 90] on div "Onderdeel: Conclusies [PERSON_NAME] was altijd de beste van de klas in wiskunde…" at bounding box center [276, 114] width 387 height 201
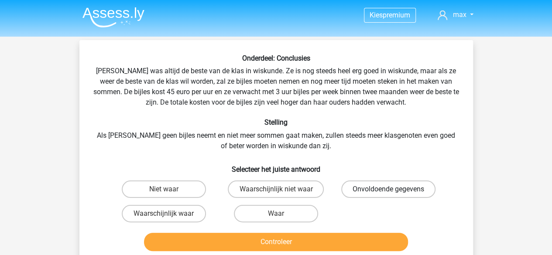
click at [409, 189] on label "Onvoldoende gegevens" at bounding box center [388, 189] width 94 height 17
click at [394, 189] on input "Onvoldoende gegevens" at bounding box center [391, 192] width 6 height 6
radio input "true"
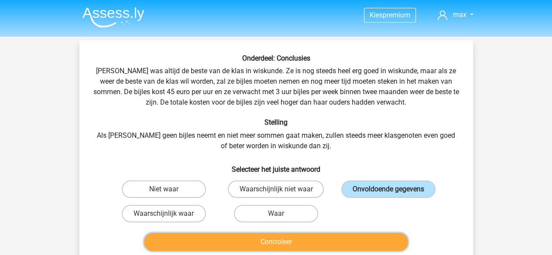
click at [340, 247] on button "Controleer" at bounding box center [276, 242] width 264 height 18
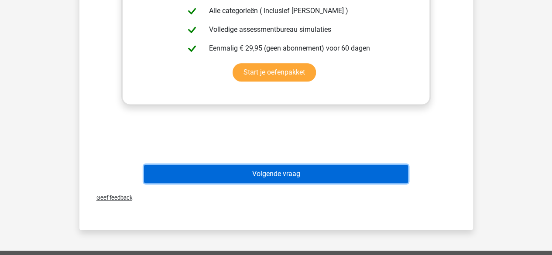
click at [270, 178] on button "Volgende vraag" at bounding box center [276, 174] width 264 height 18
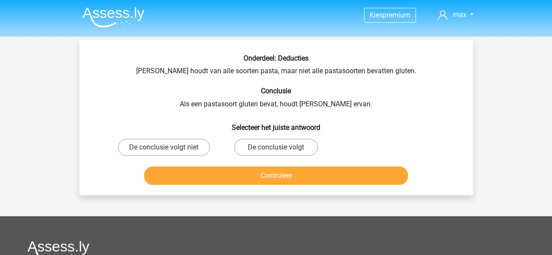
click at [128, 95] on h6 "Conclusie" at bounding box center [276, 91] width 366 height 8
click at [178, 144] on label "De conclusie volgt niet" at bounding box center [164, 147] width 92 height 17
click at [169, 147] on input "De conclusie volgt niet" at bounding box center [167, 150] width 6 height 6
radio input "true"
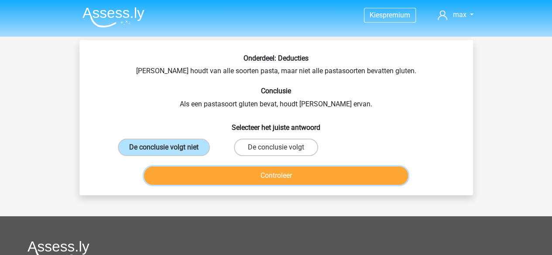
click at [219, 176] on button "Controleer" at bounding box center [276, 176] width 264 height 18
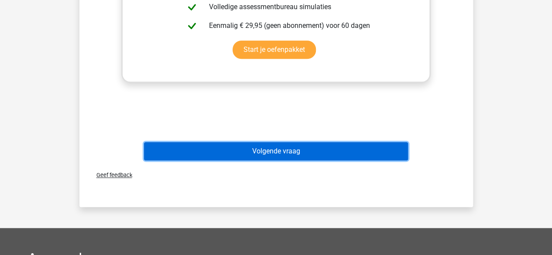
click at [297, 155] on button "Volgende vraag" at bounding box center [276, 151] width 264 height 18
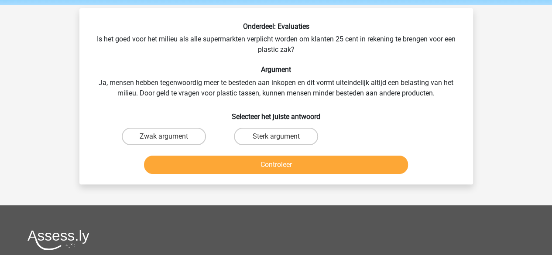
scroll to position [44, 0]
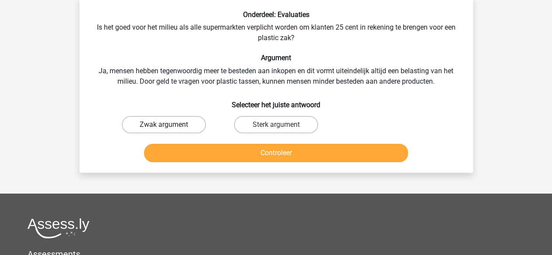
click at [172, 124] on label "Zwak argument" at bounding box center [164, 124] width 84 height 17
click at [169, 125] on input "Zwak argument" at bounding box center [167, 128] width 6 height 6
radio input "true"
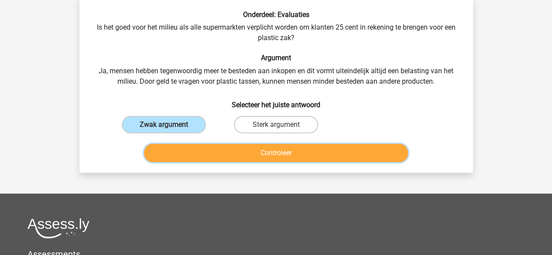
click at [230, 151] on button "Controleer" at bounding box center [276, 153] width 264 height 18
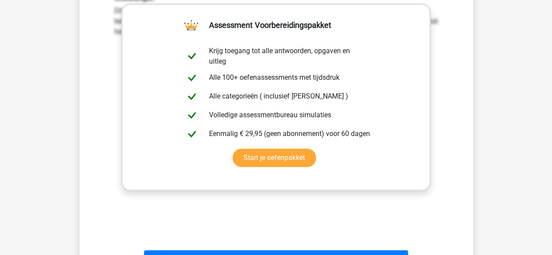
scroll to position [262, 0]
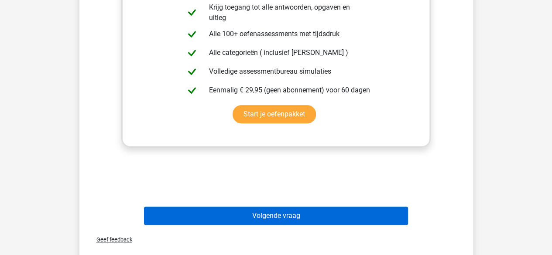
click at [255, 209] on div "Volgende vraag" at bounding box center [276, 214] width 366 height 29
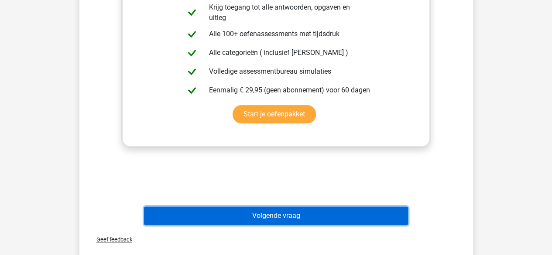
click at [255, 209] on button "Volgende vraag" at bounding box center [276, 216] width 264 height 18
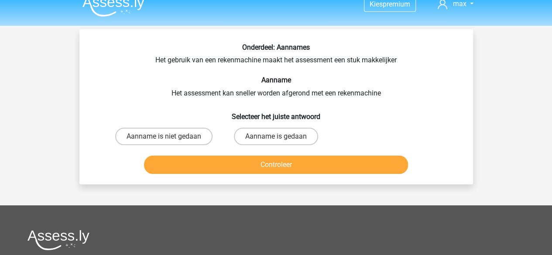
scroll to position [0, 0]
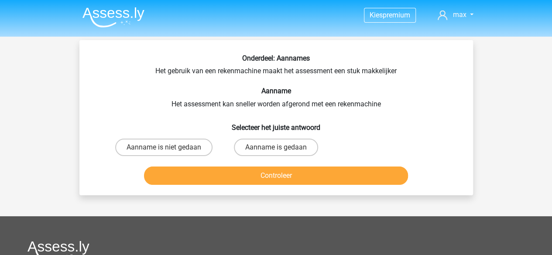
click at [173, 92] on h6 "Aanname" at bounding box center [276, 91] width 366 height 8
click at [154, 94] on h6 "Aanname" at bounding box center [276, 91] width 366 height 8
click at [152, 95] on h6 "Aanname" at bounding box center [276, 91] width 366 height 8
drag, startPoint x: 178, startPoint y: 144, endPoint x: 191, endPoint y: 154, distance: 16.2
click at [178, 144] on label "Aanname is niet gedaan" at bounding box center [163, 147] width 97 height 17
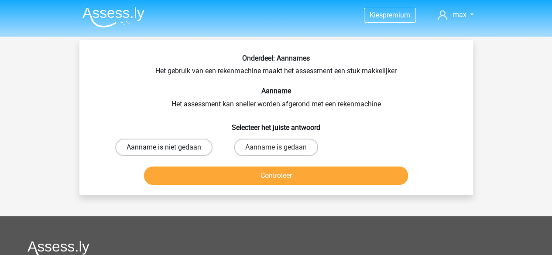
click at [169, 147] on input "Aanname is niet gedaan" at bounding box center [167, 150] width 6 height 6
radio input "true"
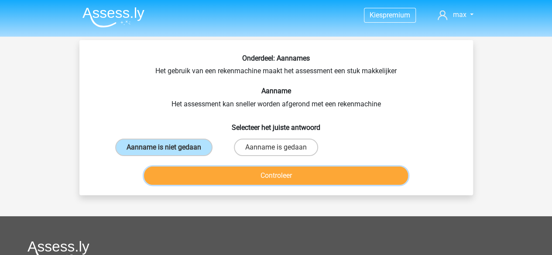
click at [209, 169] on button "Controleer" at bounding box center [276, 176] width 264 height 18
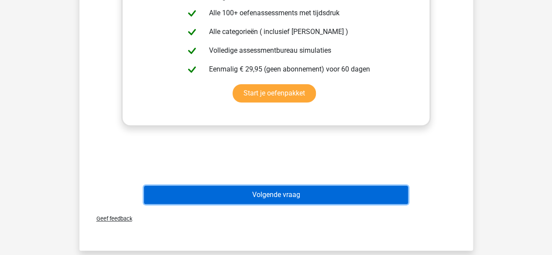
click at [256, 193] on button "Volgende vraag" at bounding box center [276, 195] width 264 height 18
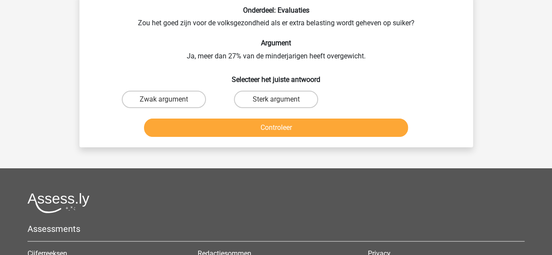
scroll to position [40, 0]
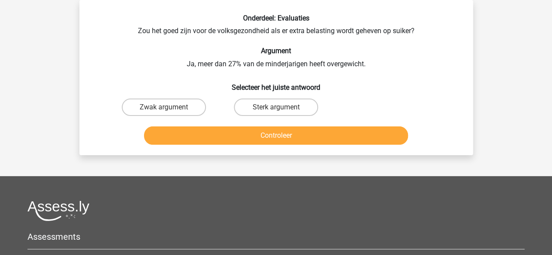
click at [202, 49] on h6 "Argument" at bounding box center [276, 51] width 366 height 8
click at [201, 49] on h6 "Argument" at bounding box center [276, 51] width 366 height 8
click at [269, 100] on label "Sterk argument" at bounding box center [276, 107] width 84 height 17
click at [276, 107] on input "Sterk argument" at bounding box center [279, 110] width 6 height 6
radio input "true"
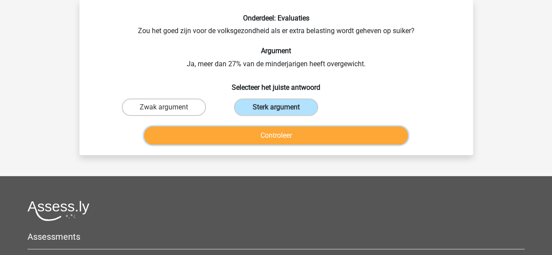
click at [276, 135] on button "Controleer" at bounding box center [276, 136] width 264 height 18
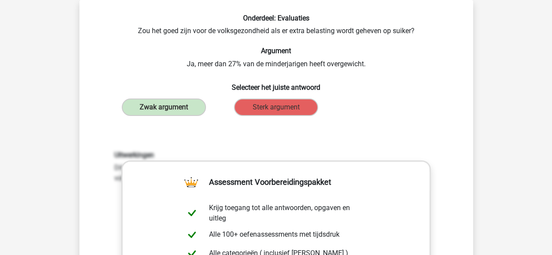
click at [182, 79] on h6 "Selecteer het juiste antwoord" at bounding box center [276, 83] width 366 height 15
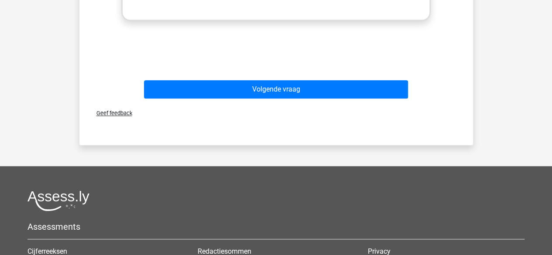
scroll to position [433, 0]
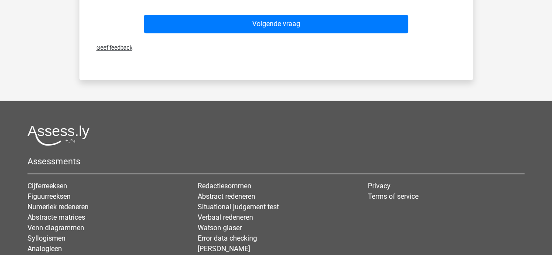
click at [272, 14] on div "Volgende vraag" at bounding box center [276, 22] width 366 height 29
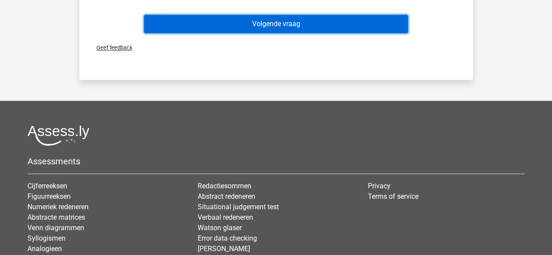
click at [271, 19] on button "Volgende vraag" at bounding box center [276, 24] width 264 height 18
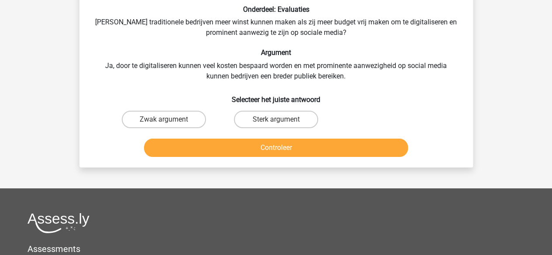
scroll to position [40, 0]
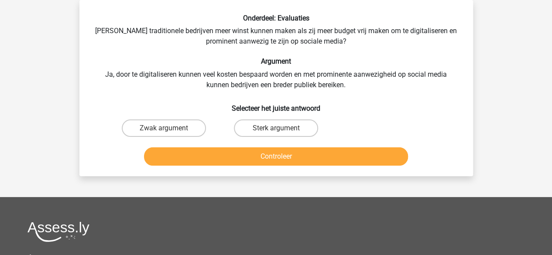
click at [156, 45] on div "Onderdeel: Evaluaties Zouden traditionele bedrijven meer winst kunnen maken als…" at bounding box center [276, 91] width 387 height 155
click at [159, 46] on div "Onderdeel: Evaluaties Zouden traditionele bedrijven meer winst kunnen maken als…" at bounding box center [276, 91] width 387 height 155
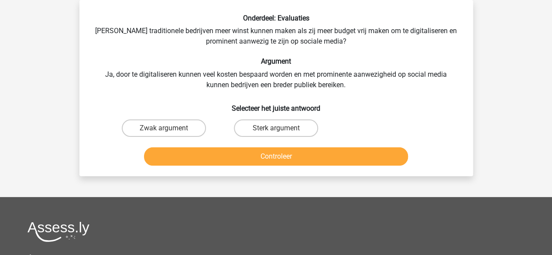
click at [159, 46] on div "Onderdeel: Evaluaties Zouden traditionele bedrijven meer winst kunnen maken als…" at bounding box center [276, 91] width 387 height 155
click at [179, 128] on label "Zwak argument" at bounding box center [164, 128] width 84 height 17
click at [169, 128] on input "Zwak argument" at bounding box center [167, 131] width 6 height 6
radio input "true"
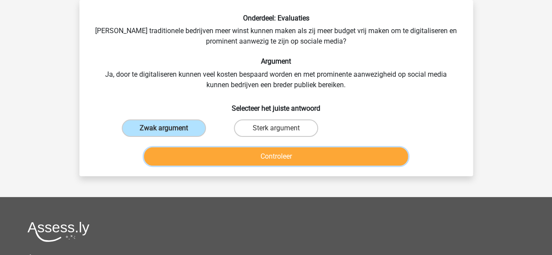
click at [239, 158] on button "Controleer" at bounding box center [276, 156] width 264 height 18
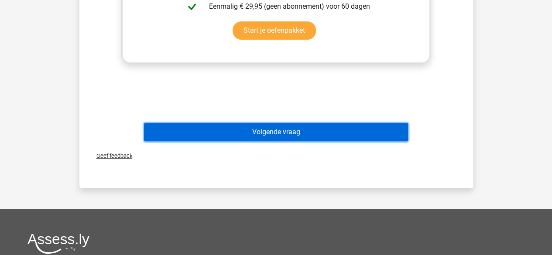
click at [270, 128] on button "Volgende vraag" at bounding box center [276, 132] width 264 height 18
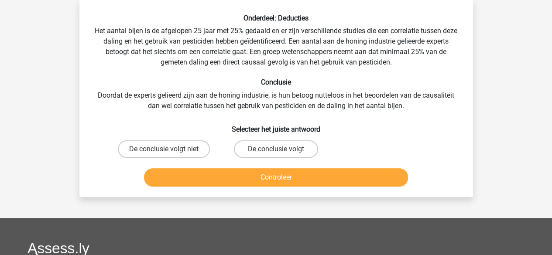
click at [190, 77] on div "Onderdeel: Deducties Het aantal bijen is de afgelopen 25 jaar met 25% gedaald e…" at bounding box center [276, 102] width 387 height 176
click at [185, 84] on h6 "Conclusie" at bounding box center [276, 82] width 366 height 8
click at [186, 150] on label "De conclusie volgt niet" at bounding box center [164, 148] width 92 height 17
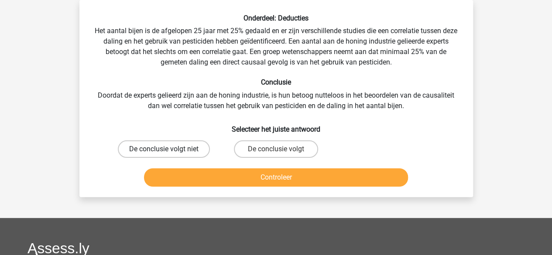
click at [169, 150] on input "De conclusie volgt niet" at bounding box center [167, 152] width 6 height 6
radio input "true"
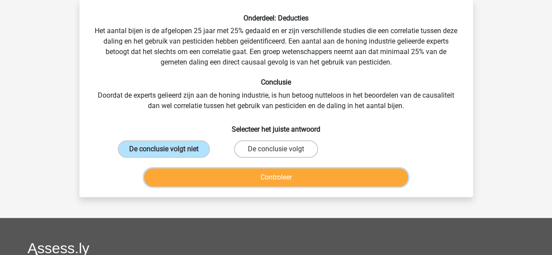
click at [233, 171] on button "Controleer" at bounding box center [276, 177] width 264 height 18
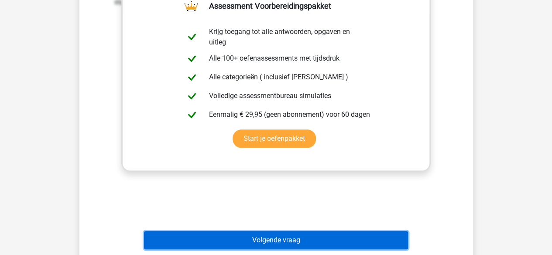
click at [271, 234] on button "Volgende vraag" at bounding box center [276, 240] width 264 height 18
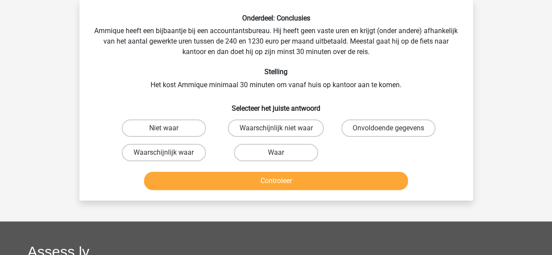
click at [215, 74] on h6 "Stelling" at bounding box center [276, 72] width 366 height 8
click at [270, 150] on label "Waar" at bounding box center [276, 152] width 84 height 17
click at [276, 153] on input "Waar" at bounding box center [279, 156] width 6 height 6
radio input "true"
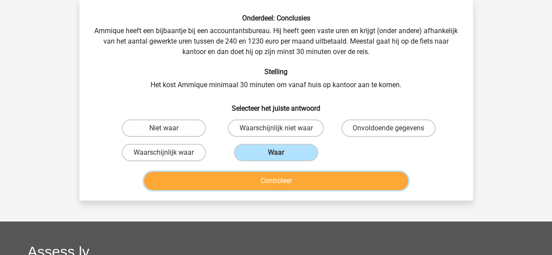
click at [266, 178] on button "Controleer" at bounding box center [276, 181] width 264 height 18
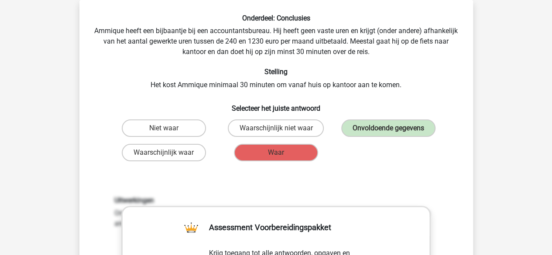
click at [197, 110] on h6 "Selecteer het juiste antwoord" at bounding box center [276, 104] width 366 height 15
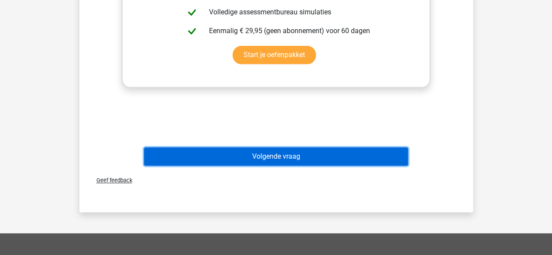
click at [253, 161] on button "Volgende vraag" at bounding box center [276, 156] width 264 height 18
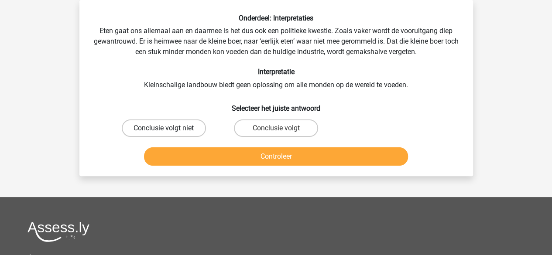
click at [186, 130] on label "Conclusie volgt niet" at bounding box center [164, 128] width 84 height 17
click at [169, 130] on input "Conclusie volgt niet" at bounding box center [167, 131] width 6 height 6
radio input "true"
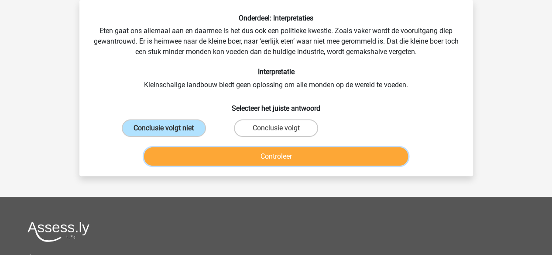
click at [191, 153] on button "Controleer" at bounding box center [276, 156] width 264 height 18
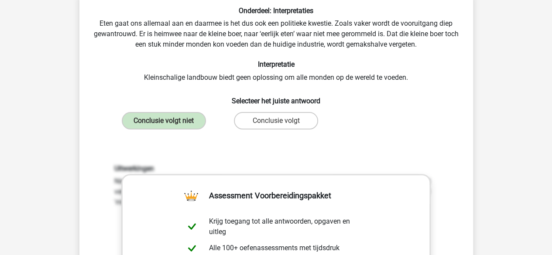
scroll to position [258, 0]
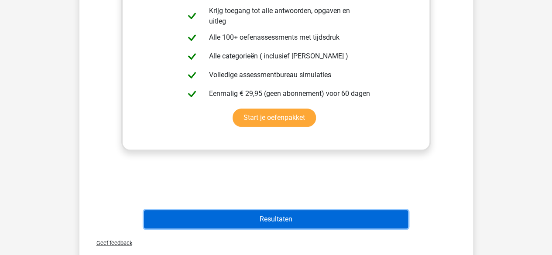
click at [287, 223] on button "Resultaten" at bounding box center [276, 219] width 264 height 18
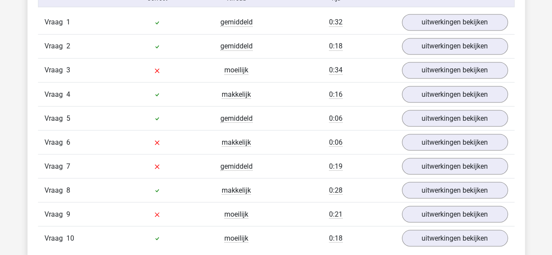
scroll to position [785, 0]
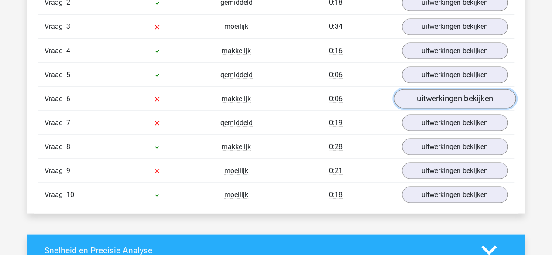
click at [435, 100] on link "uitwerkingen bekijken" at bounding box center [455, 98] width 122 height 19
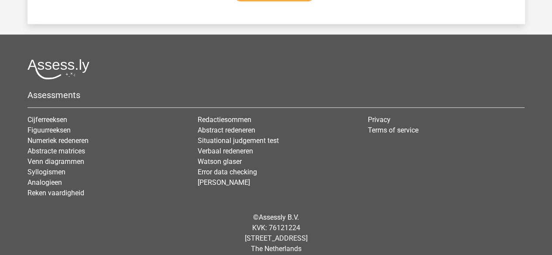
scroll to position [2105, 0]
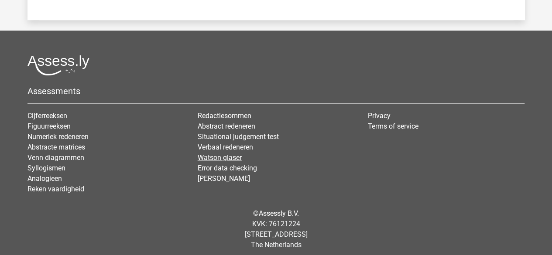
click at [212, 154] on link "Watson glaser" at bounding box center [220, 158] width 44 height 8
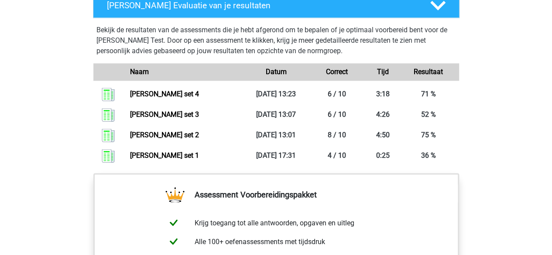
scroll to position [482, 0]
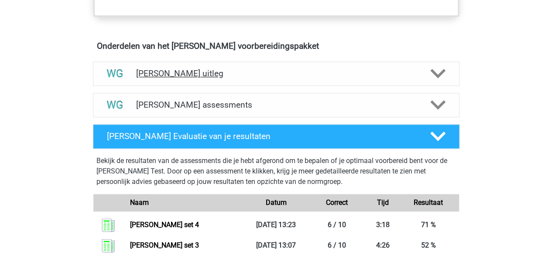
click at [216, 73] on h4 "[PERSON_NAME] uitleg" at bounding box center [276, 74] width 280 height 10
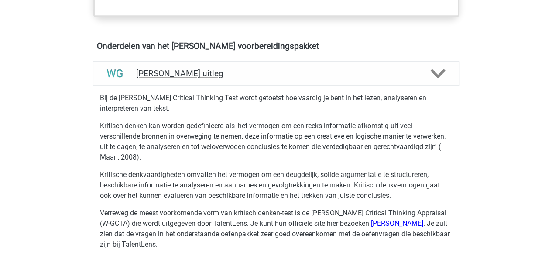
click at [216, 73] on h4 "[PERSON_NAME] uitleg" at bounding box center [276, 74] width 280 height 10
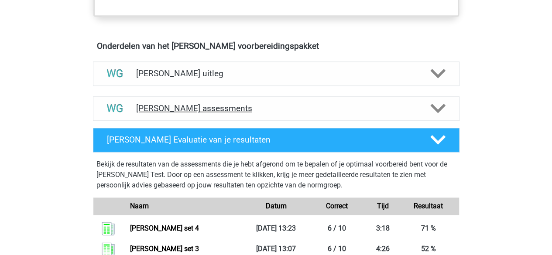
click at [188, 103] on h4 "[PERSON_NAME] assessments" at bounding box center [276, 108] width 280 height 10
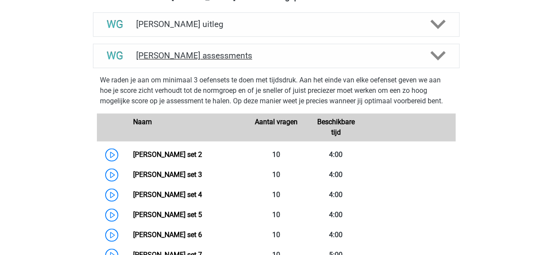
scroll to position [613, 0]
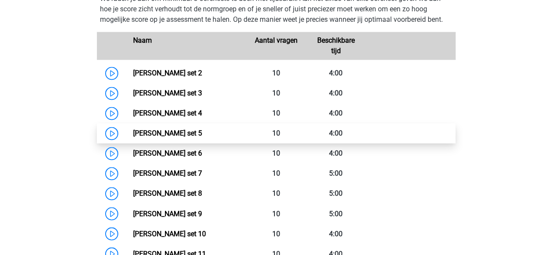
click at [182, 129] on link "Watson Glaser set 5" at bounding box center [167, 133] width 69 height 8
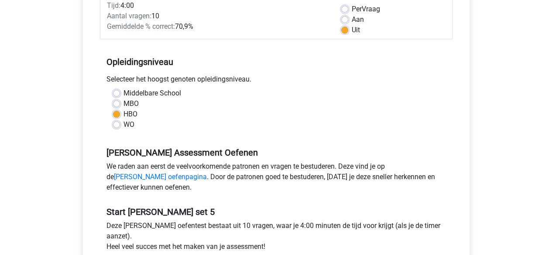
scroll to position [305, 0]
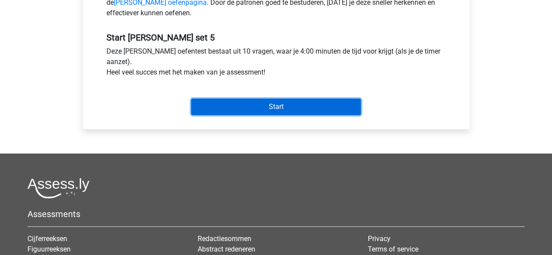
click at [266, 105] on input "Start" at bounding box center [276, 107] width 170 height 17
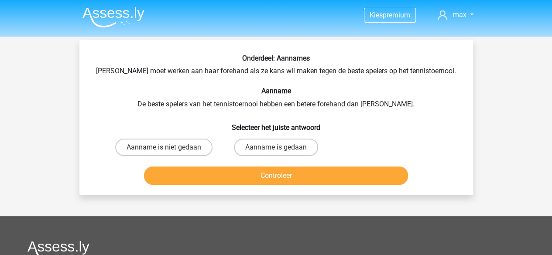
click at [86, 88] on div "Onderdeel: Aannames [PERSON_NAME] moet werken aan haar forehand als ze kans wil…" at bounding box center [276, 121] width 387 height 134
click at [172, 151] on label "Aanname is niet gedaan" at bounding box center [163, 147] width 97 height 17
click at [169, 151] on input "Aanname is niet gedaan" at bounding box center [167, 150] width 6 height 6
radio input "true"
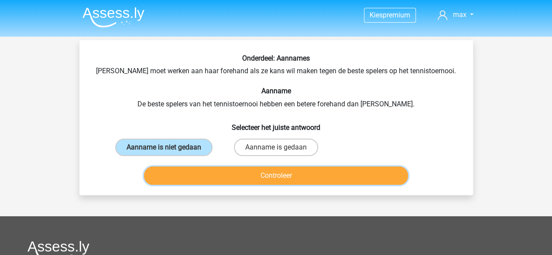
click at [234, 177] on button "Controleer" at bounding box center [276, 176] width 264 height 18
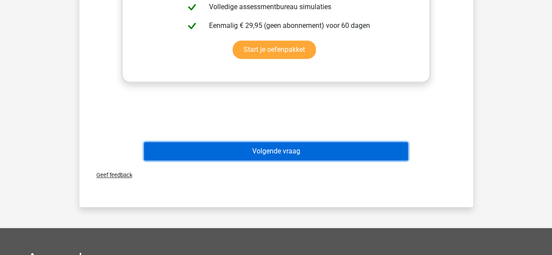
click at [279, 154] on button "Volgende vraag" at bounding box center [276, 151] width 264 height 18
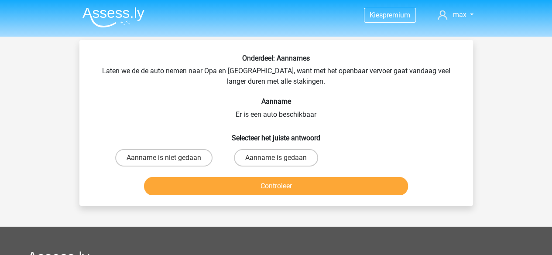
click at [93, 100] on h6 "Aanname" at bounding box center [276, 101] width 366 height 8
click at [268, 158] on label "Aanname is gedaan" at bounding box center [276, 157] width 84 height 17
click at [276, 158] on input "Aanname is gedaan" at bounding box center [279, 161] width 6 height 6
radio input "true"
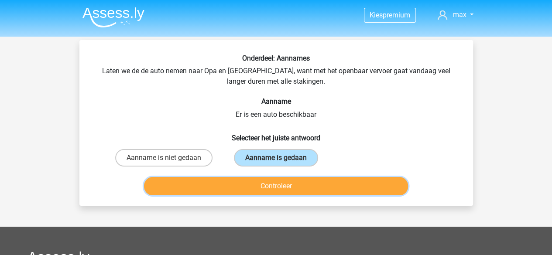
click at [292, 191] on button "Controleer" at bounding box center [276, 186] width 264 height 18
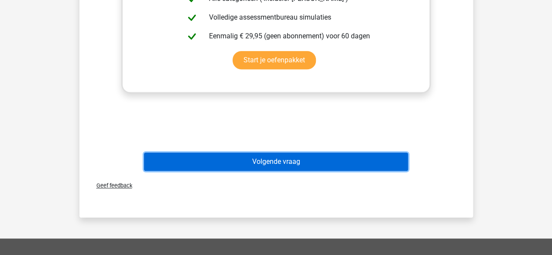
click at [301, 161] on button "Volgende vraag" at bounding box center [276, 162] width 264 height 18
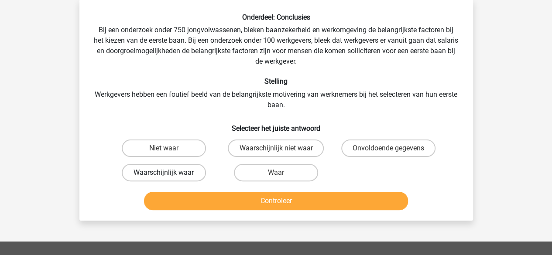
scroll to position [40, 0]
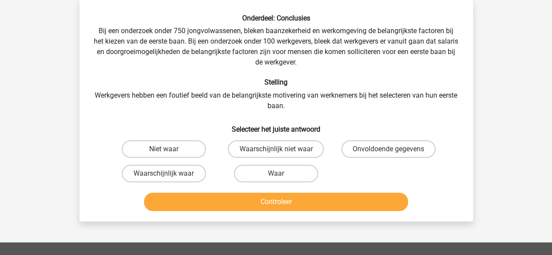
click at [188, 70] on div "Onderdeel: Conclusies Bij een onderzoek onder 750 jongvolwassenen, bleken baanz…" at bounding box center [276, 114] width 387 height 201
click at [190, 87] on div "Onderdeel: Conclusies Bij een onderzoek onder 750 jongvolwassenen, bleken baanz…" at bounding box center [276, 114] width 387 height 201
click at [215, 85] on h6 "Stelling" at bounding box center [276, 82] width 366 height 8
click at [184, 181] on label "Waarschijnlijk waar" at bounding box center [164, 173] width 84 height 17
click at [169, 179] on input "Waarschijnlijk waar" at bounding box center [167, 177] width 6 height 6
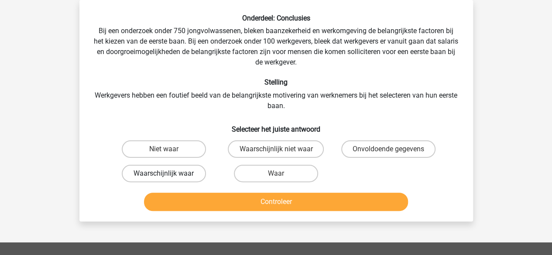
radio input "true"
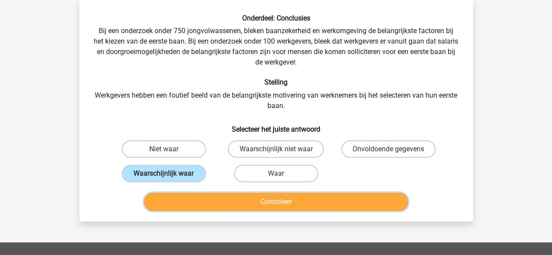
click at [225, 203] on button "Controleer" at bounding box center [276, 202] width 264 height 18
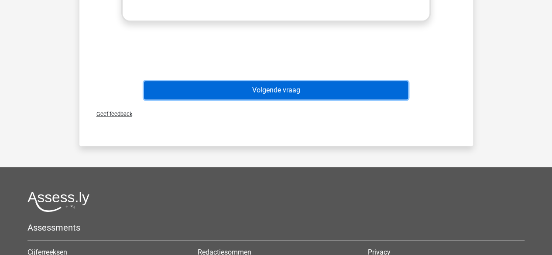
click at [288, 86] on button "Volgende vraag" at bounding box center [276, 90] width 264 height 18
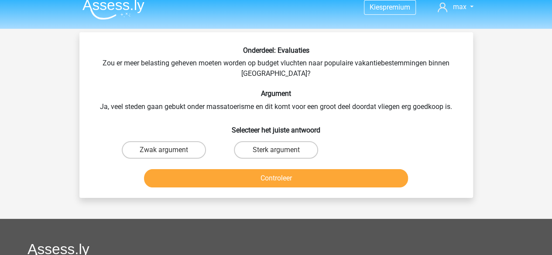
scroll to position [0, 0]
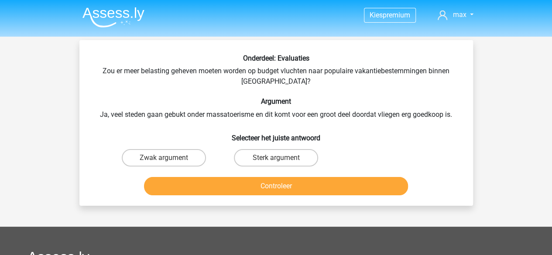
click at [147, 102] on h6 "Argument" at bounding box center [276, 101] width 366 height 8
click at [135, 89] on div "Onderdeel: Evaluaties Zou er meer belasting geheven moeten worden op budget vlu…" at bounding box center [276, 126] width 387 height 145
click at [148, 96] on div "Onderdeel: Evaluaties Zou er meer belasting geheven moeten worden op budget vlu…" at bounding box center [276, 126] width 387 height 145
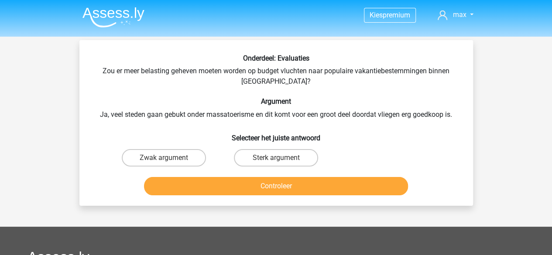
click at [222, 87] on div "Onderdeel: Evaluaties Zou er meer belasting geheven moeten worden op budget vlu…" at bounding box center [276, 126] width 387 height 145
click at [186, 96] on div "Onderdeel: Evaluaties Zou er meer belasting geheven moeten worden op budget vlu…" at bounding box center [276, 126] width 387 height 145
click at [291, 159] on label "Sterk argument" at bounding box center [276, 157] width 84 height 17
click at [281, 159] on input "Sterk argument" at bounding box center [279, 161] width 6 height 6
radio input "true"
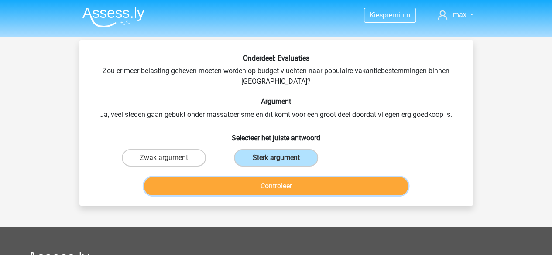
click at [282, 182] on button "Controleer" at bounding box center [276, 186] width 264 height 18
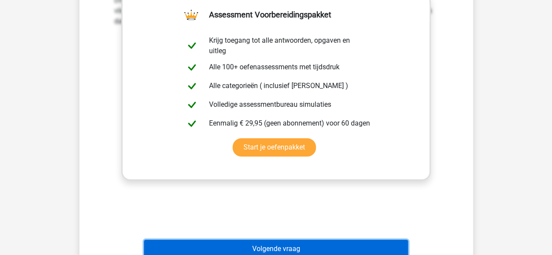
click at [288, 249] on button "Volgende vraag" at bounding box center [276, 249] width 264 height 18
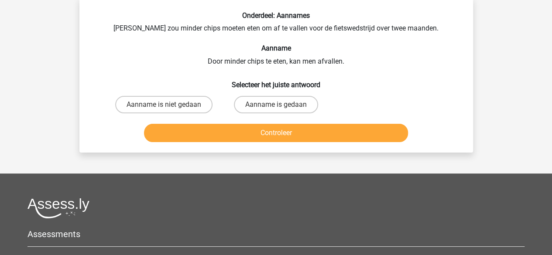
scroll to position [40, 0]
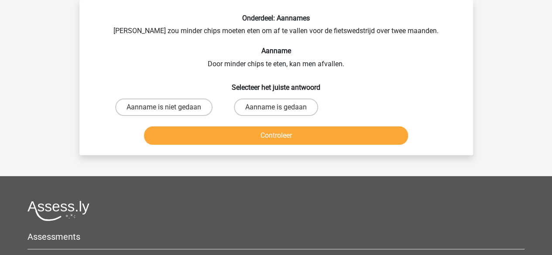
click at [194, 64] on div "Onderdeel: Aannames Chris zou minder chips moeten eten om af te vallen voor de …" at bounding box center [276, 81] width 387 height 134
click at [170, 60] on div "Onderdeel: Aannames Chris zou minder chips moeten eten om af te vallen voor de …" at bounding box center [276, 81] width 387 height 134
click at [156, 60] on div "Onderdeel: Aannames Chris zou minder chips moeten eten om af te vallen voor de …" at bounding box center [276, 81] width 387 height 134
click at [181, 107] on label "Aanname is niet gedaan" at bounding box center [163, 107] width 97 height 17
click at [169, 107] on input "Aanname is niet gedaan" at bounding box center [167, 110] width 6 height 6
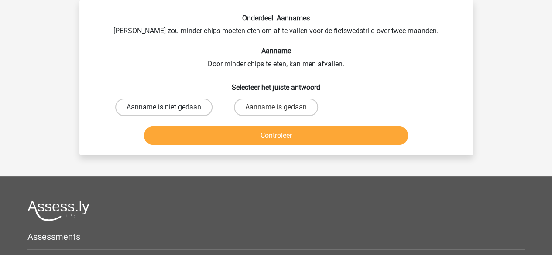
radio input "true"
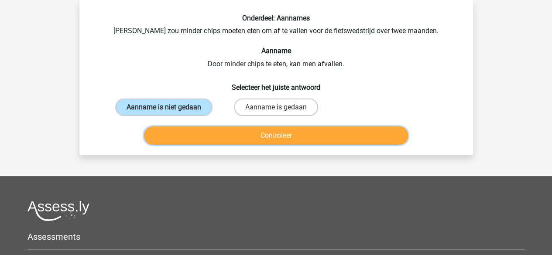
click at [247, 143] on button "Controleer" at bounding box center [276, 136] width 264 height 18
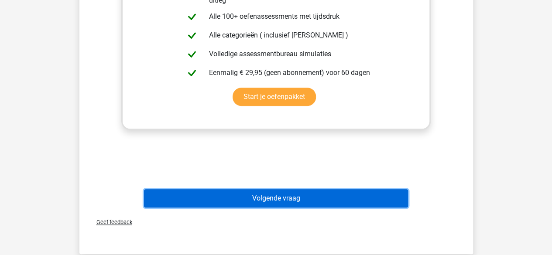
click at [275, 197] on button "Volgende vraag" at bounding box center [276, 198] width 264 height 18
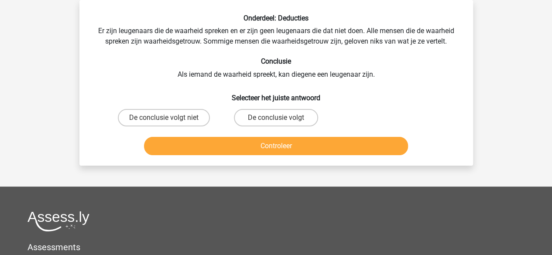
click at [190, 58] on h6 "Conclusie" at bounding box center [276, 61] width 366 height 8
click at [172, 61] on h6 "Conclusie" at bounding box center [276, 61] width 366 height 8
click at [149, 72] on div "Onderdeel: Deducties Er zijn leugenaars die de waarheid spreken en er zijn geen…" at bounding box center [276, 86] width 387 height 145
click at [148, 73] on div "Onderdeel: Deducties Er zijn leugenaars die de waarheid spreken en er zijn geen…" at bounding box center [276, 86] width 387 height 145
click at [145, 74] on div "Onderdeel: Deducties Er zijn leugenaars die de waarheid spreken en er zijn geen…" at bounding box center [276, 86] width 387 height 145
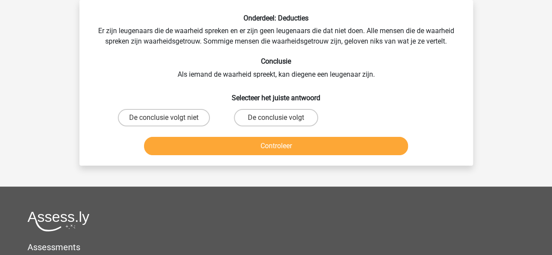
click at [144, 74] on div "Onderdeel: Deducties Er zijn leugenaars die de waarheid spreken en er zijn geen…" at bounding box center [276, 86] width 387 height 145
click at [150, 69] on div "Onderdeel: Deducties Er zijn leugenaars die de waarheid spreken en er zijn geen…" at bounding box center [276, 86] width 387 height 145
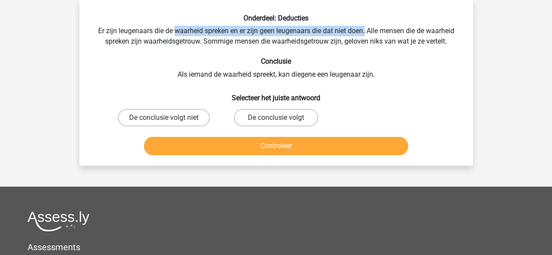
drag, startPoint x: 250, startPoint y: 30, endPoint x: 365, endPoint y: 30, distance: 114.3
click at [365, 30] on div "Onderdeel: Deducties Er zijn leugenaars die de waarheid spreken en er zijn geen…" at bounding box center [276, 86] width 387 height 145
drag, startPoint x: 245, startPoint y: 29, endPoint x: 370, endPoint y: 30, distance: 125.2
click at [370, 30] on div "Onderdeel: Deducties Er zijn leugenaars die de waarheid spreken en er zijn geen…" at bounding box center [276, 86] width 387 height 145
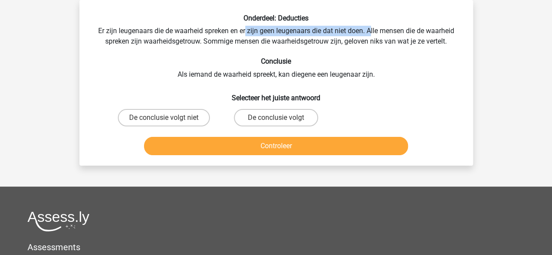
click at [370, 30] on div "Onderdeel: Deducties Er zijn leugenaars die de waarheid spreken en er zijn geen…" at bounding box center [276, 86] width 387 height 145
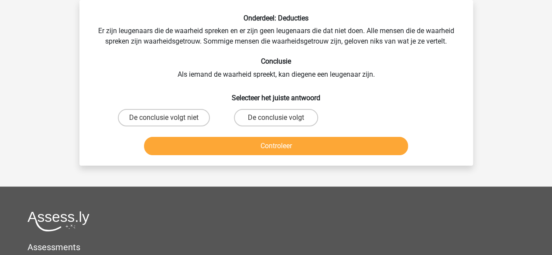
click at [160, 46] on div "Onderdeel: Deducties Er zijn leugenaars die de waarheid spreken en er zijn geen…" at bounding box center [276, 86] width 387 height 145
click at [221, 43] on div "Onderdeel: Deducties Er zijn leugenaars die de waarheid spreken en er zijn geen…" at bounding box center [276, 86] width 387 height 145
click at [176, 109] on label "De conclusie volgt niet" at bounding box center [164, 117] width 92 height 17
click at [169, 118] on input "De conclusie volgt niet" at bounding box center [167, 121] width 6 height 6
radio input "true"
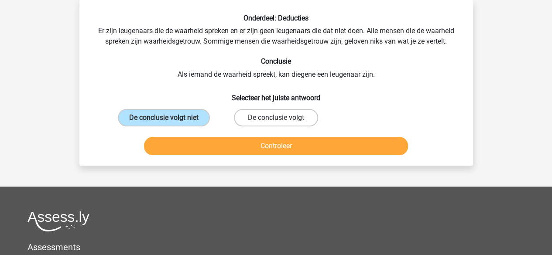
click at [274, 122] on label "De conclusie volgt" at bounding box center [276, 117] width 84 height 17
click at [276, 122] on input "De conclusie volgt" at bounding box center [279, 121] width 6 height 6
radio input "true"
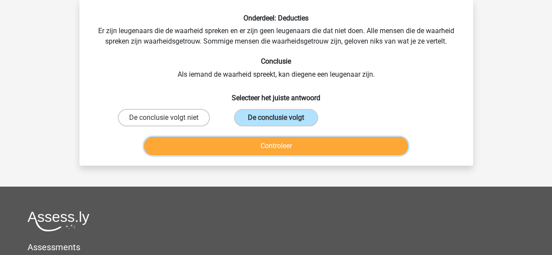
click at [274, 148] on button "Controleer" at bounding box center [276, 146] width 264 height 18
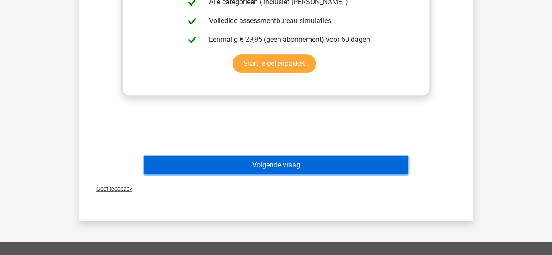
click at [263, 163] on button "Volgende vraag" at bounding box center [276, 165] width 264 height 18
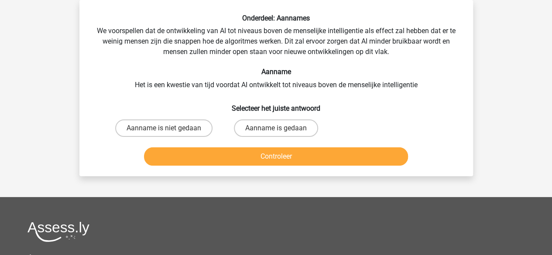
click at [147, 55] on div "Onderdeel: Aannames We voorspellen dat de ontwikkeling van AI tot niveaus boven…" at bounding box center [276, 91] width 387 height 155
click at [192, 128] on label "Aanname is niet gedaan" at bounding box center [163, 128] width 97 height 17
click at [169, 128] on input "Aanname is niet gedaan" at bounding box center [167, 131] width 6 height 6
radio input "true"
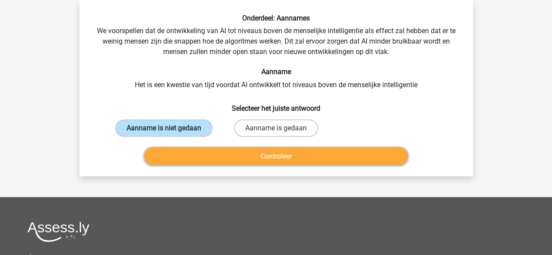
click at [213, 150] on button "Controleer" at bounding box center [276, 156] width 264 height 18
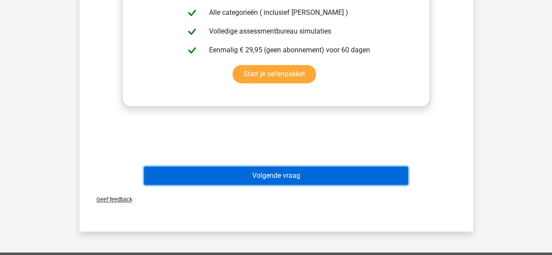
click at [263, 176] on button "Volgende vraag" at bounding box center [276, 176] width 264 height 18
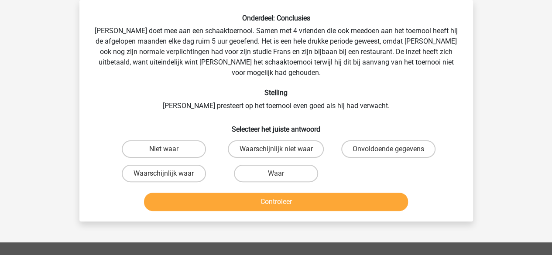
click at [195, 89] on h6 "Stelling" at bounding box center [276, 93] width 366 height 8
click at [175, 140] on label "Niet waar" at bounding box center [164, 148] width 84 height 17
click at [169, 149] on input "Niet waar" at bounding box center [167, 152] width 6 height 6
radio input "true"
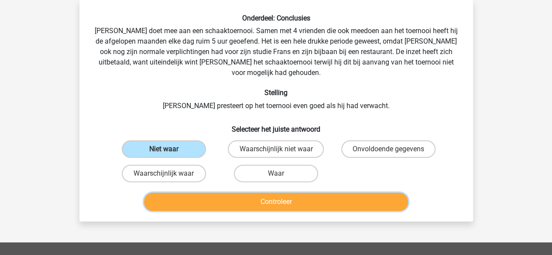
click at [246, 193] on button "Controleer" at bounding box center [276, 202] width 264 height 18
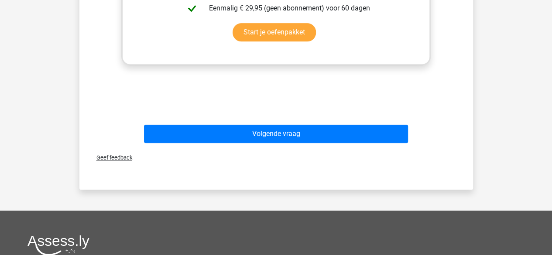
click at [294, 134] on div "Volgende vraag" at bounding box center [276, 136] width 337 height 22
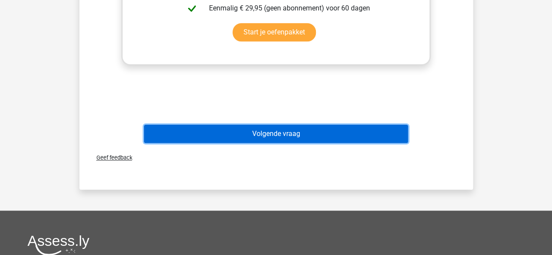
click at [293, 131] on button "Volgende vraag" at bounding box center [276, 134] width 264 height 18
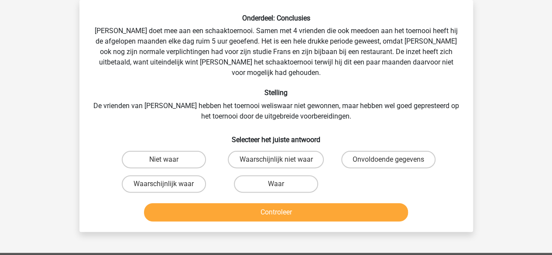
click at [105, 78] on div "Onderdeel: Conclusies Pablo doet mee aan een schaaktoernooi. Samen met 4 vriend…" at bounding box center [276, 119] width 387 height 211
click at [138, 89] on h6 "Stelling" at bounding box center [276, 93] width 366 height 8
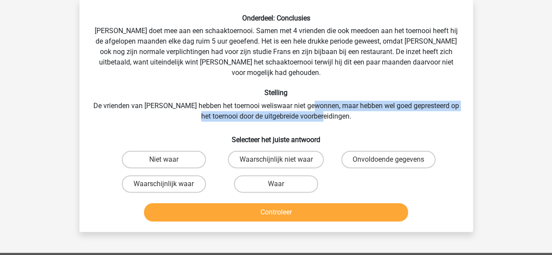
drag, startPoint x: 344, startPoint y: 108, endPoint x: 320, endPoint y: 95, distance: 27.2
click at [320, 95] on div "Onderdeel: Conclusies Pablo doet mee aan een schaaktoernooi. Samen met 4 vriend…" at bounding box center [276, 119] width 387 height 211
click at [381, 151] on label "Onvoldoende gegevens" at bounding box center [388, 159] width 94 height 17
click at [388, 160] on input "Onvoldoende gegevens" at bounding box center [391, 163] width 6 height 6
radio input "true"
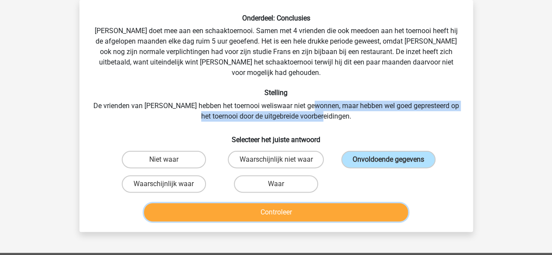
click at [316, 205] on button "Controleer" at bounding box center [276, 212] width 264 height 18
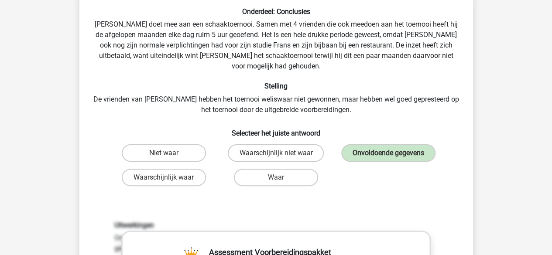
scroll to position [302, 0]
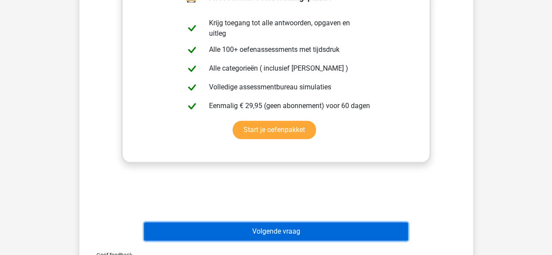
click at [298, 225] on button "Volgende vraag" at bounding box center [276, 232] width 264 height 18
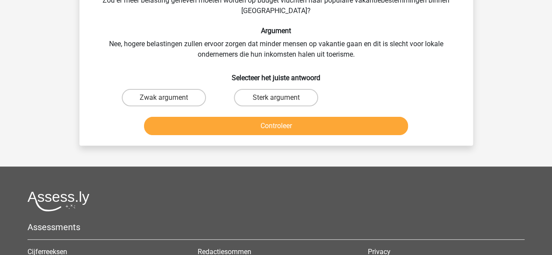
scroll to position [40, 0]
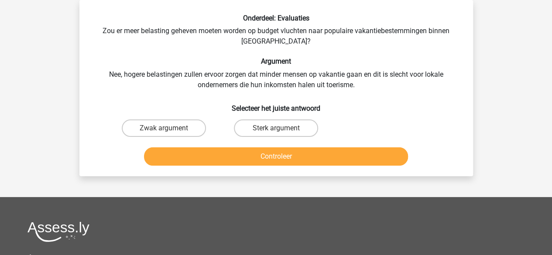
click at [202, 67] on div "Onderdeel: Evaluaties Zou er meer belasting geheven moeten worden op budget vlu…" at bounding box center [276, 91] width 387 height 155
click at [191, 65] on h6 "Argument" at bounding box center [276, 61] width 366 height 8
click at [187, 65] on h6 "Argument" at bounding box center [276, 61] width 366 height 8
click at [185, 59] on h6 "Argument" at bounding box center [276, 61] width 366 height 8
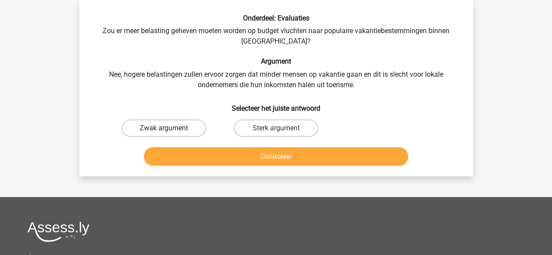
click at [194, 131] on label "Zwak argument" at bounding box center [164, 128] width 84 height 17
click at [169, 131] on input "Zwak argument" at bounding box center [167, 131] width 6 height 6
radio input "true"
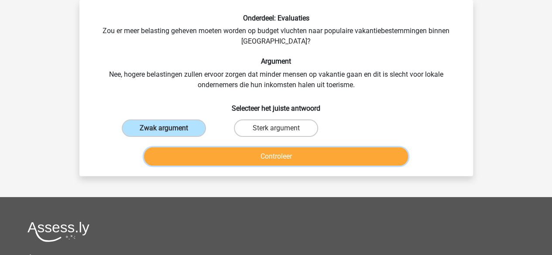
click at [217, 153] on button "Controleer" at bounding box center [276, 156] width 264 height 18
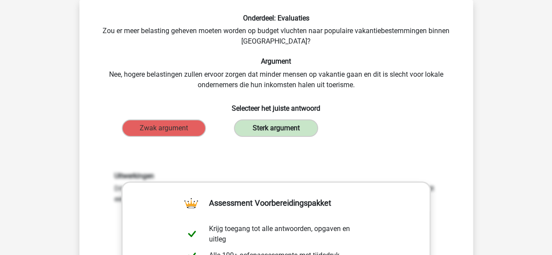
scroll to position [302, 0]
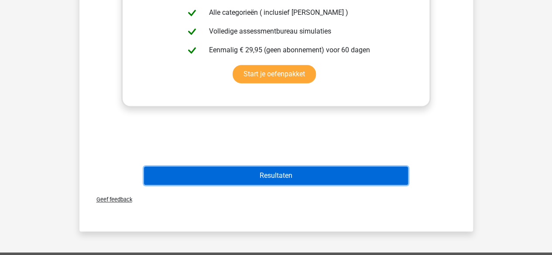
click at [289, 170] on button "Resultaten" at bounding box center [276, 176] width 264 height 18
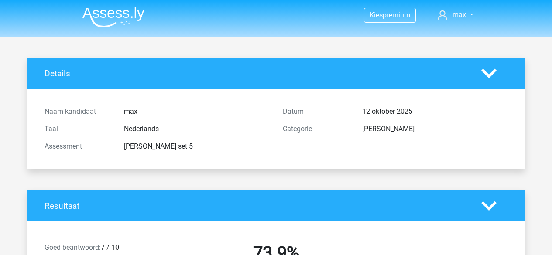
scroll to position [175, 0]
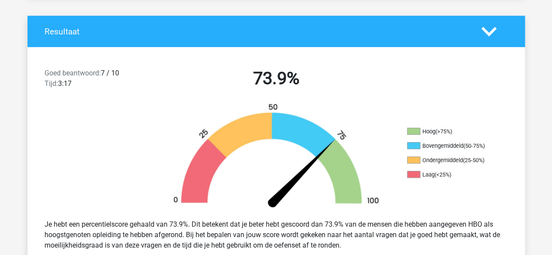
click at [342, 85] on h2 "73.9%" at bounding box center [276, 78] width 225 height 21
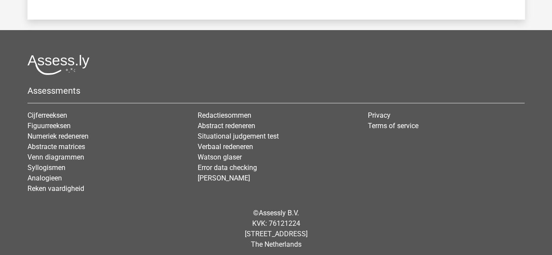
scroll to position [1399, 0]
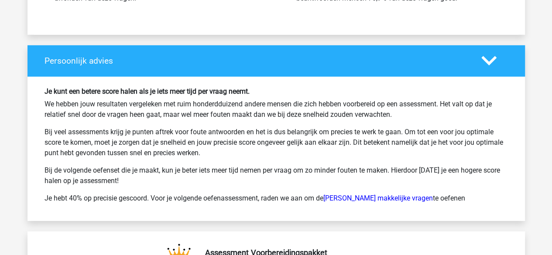
click at [226, 113] on p "We hebben jouw resultaten vergeleken met ruim honderdduizend andere mensen die …" at bounding box center [276, 109] width 463 height 21
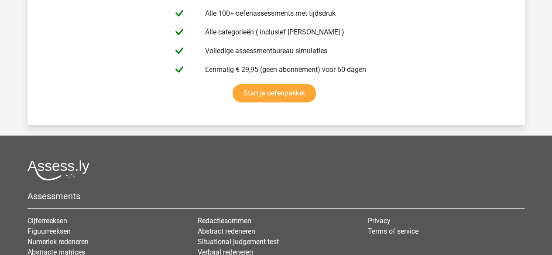
scroll to position [1661, 0]
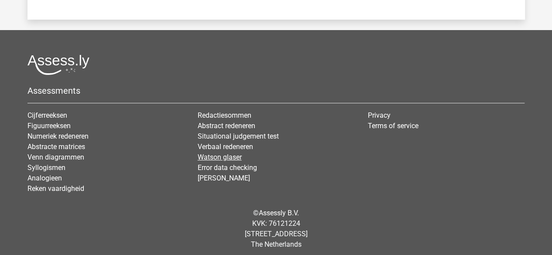
click at [220, 153] on link "Watson glaser" at bounding box center [220, 157] width 44 height 8
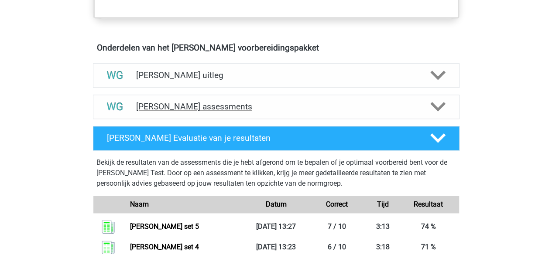
click at [199, 103] on h4 "[PERSON_NAME] assessments" at bounding box center [276, 107] width 280 height 10
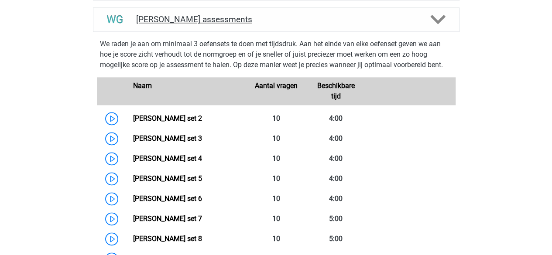
click at [197, 19] on h4 "Watson Glaser assessments" at bounding box center [276, 19] width 280 height 10
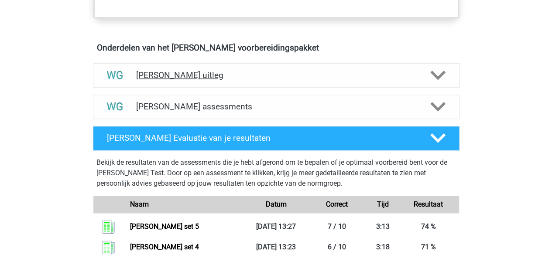
click at [182, 67] on div "[PERSON_NAME] uitleg" at bounding box center [276, 75] width 367 height 24
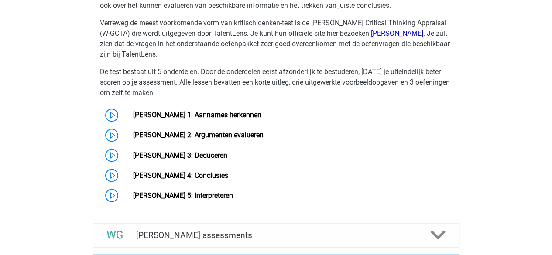
scroll to position [698, 0]
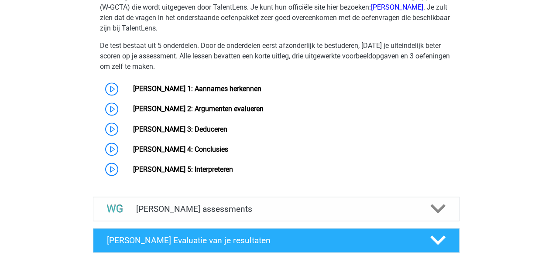
click at [213, 72] on div "Bij de Watson Glaser Critical Thinking Test wordt getoetst hoe vaardig je bent …" at bounding box center [275, 26] width 373 height 306
click at [214, 85] on link "Watson Glaser 1: Aannames herkennen" at bounding box center [197, 89] width 128 height 8
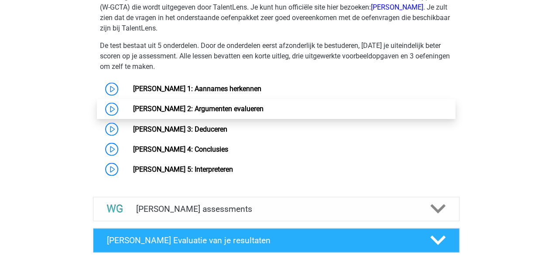
click at [198, 105] on link "Watson Glaser 2: Argumenten evalueren" at bounding box center [198, 109] width 130 height 8
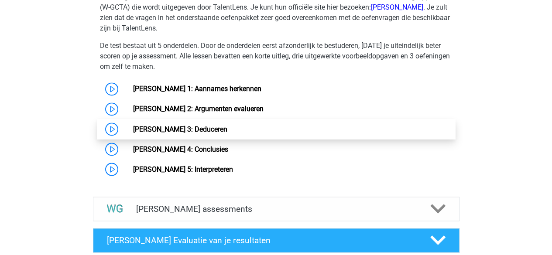
click at [199, 129] on link "Watson Glaser 3: Deduceren" at bounding box center [180, 129] width 94 height 8
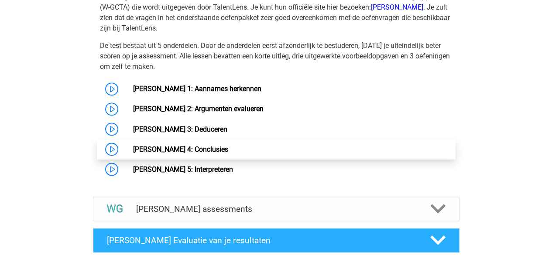
click at [196, 145] on link "Watson Glaser 4: Conclusies" at bounding box center [180, 149] width 95 height 8
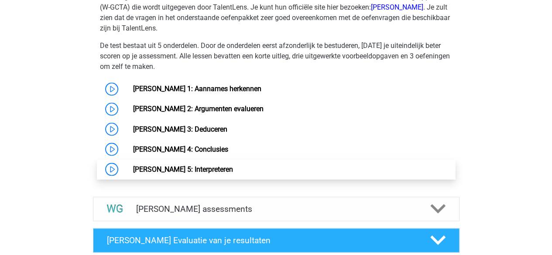
click at [185, 165] on link "Watson Glaser 5: Interpreteren" at bounding box center [183, 169] width 100 height 8
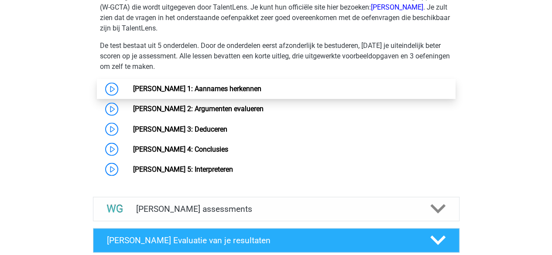
click at [182, 89] on link "[PERSON_NAME] 1: Aannames herkennen" at bounding box center [197, 89] width 128 height 8
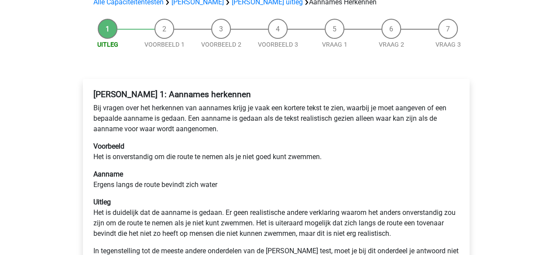
scroll to position [44, 0]
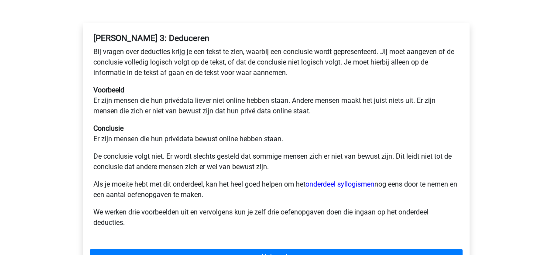
scroll to position [175, 0]
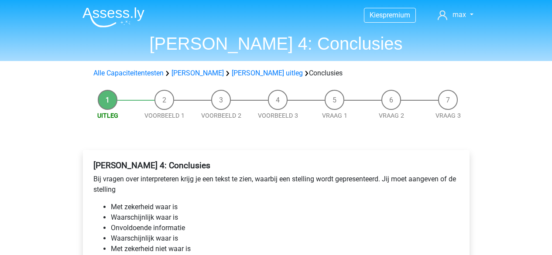
scroll to position [131, 0]
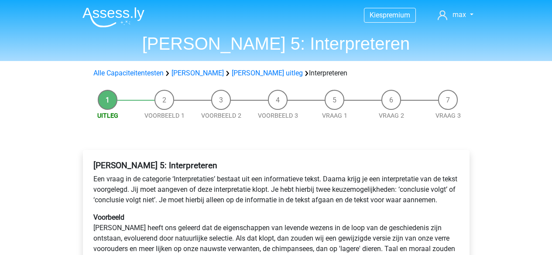
scroll to position [131, 0]
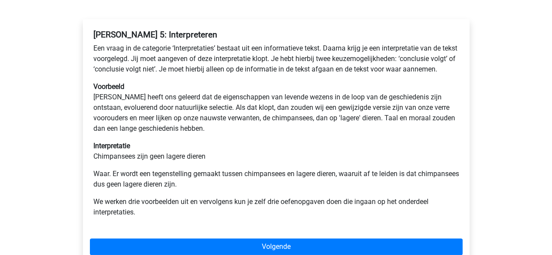
click at [249, 134] on p "Voorbeeld Darwin heeft ons geleerd dat de eigenschappen van levende wezens in d…" at bounding box center [276, 108] width 366 height 52
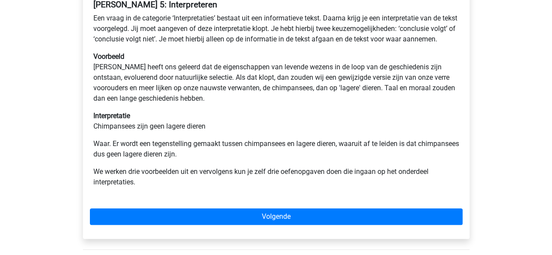
scroll to position [175, 0]
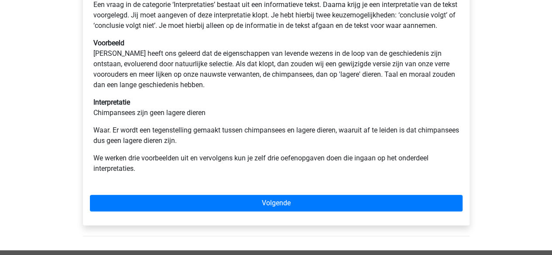
click at [261, 118] on p "Interpretatie Chimpansees zijn geen lagere dieren" at bounding box center [276, 107] width 366 height 21
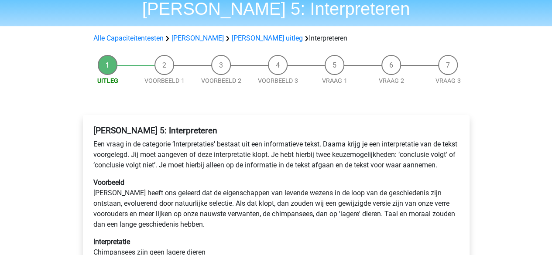
scroll to position [87, 0]
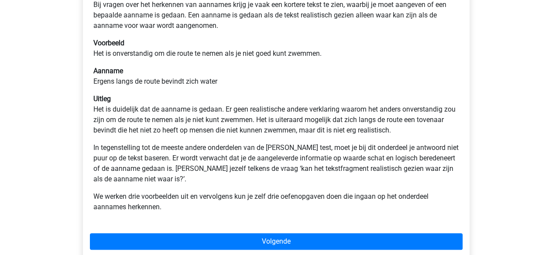
scroll to position [175, 0]
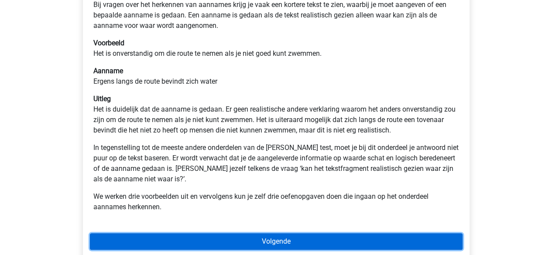
click at [282, 235] on link "Volgende" at bounding box center [276, 241] width 373 height 17
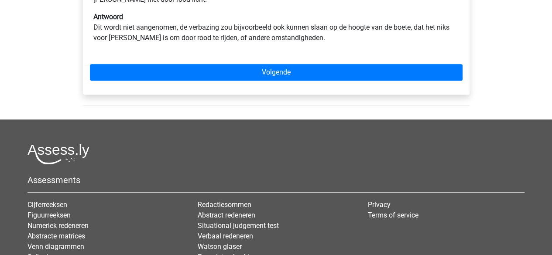
scroll to position [218, 0]
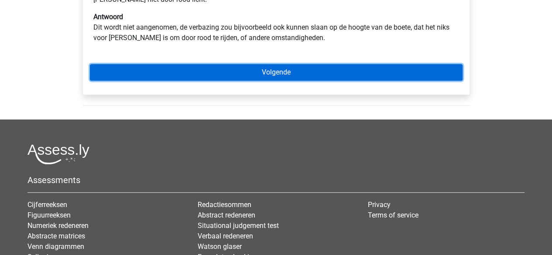
click at [271, 75] on link "Volgende" at bounding box center [276, 72] width 373 height 17
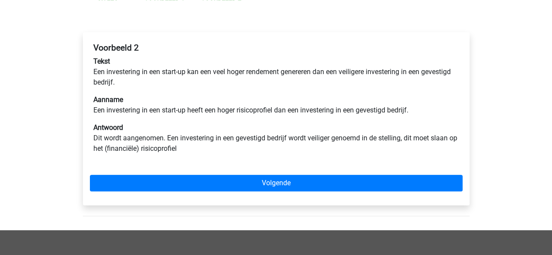
scroll to position [218, 0]
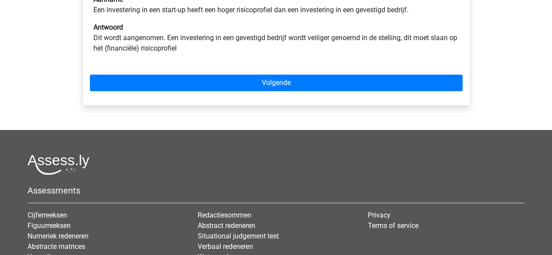
click at [273, 91] on div "Voorbeeld 2 Tekst Een investering in een start-up kan een veel hoger rendement …" at bounding box center [276, 18] width 387 height 173
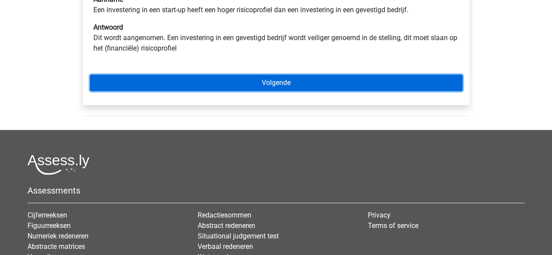
click at [277, 79] on link "Volgende" at bounding box center [276, 83] width 373 height 17
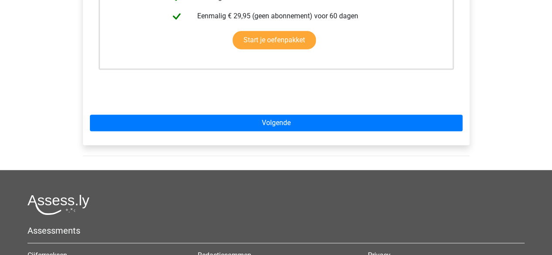
scroll to position [349, 0]
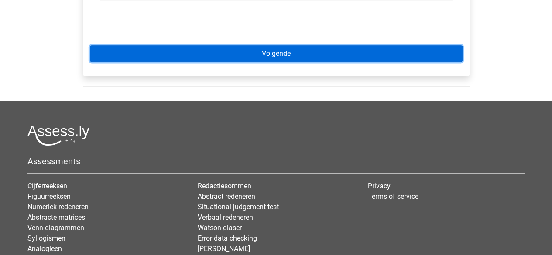
drag, startPoint x: 283, startPoint y: 48, endPoint x: 277, endPoint y: 58, distance: 10.8
click at [284, 48] on link "Volgende" at bounding box center [276, 53] width 373 height 17
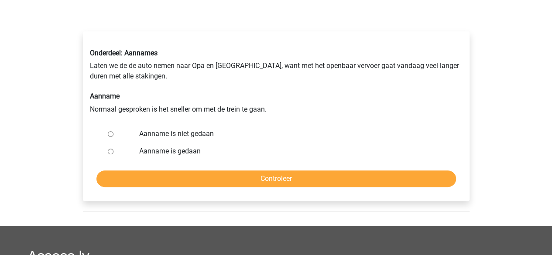
scroll to position [131, 0]
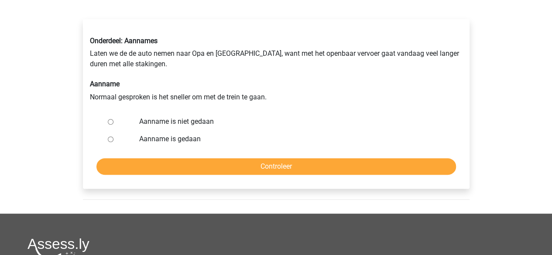
click at [250, 78] on div "Onderdeel: Aannames Laten we de de auto nemen naar Opa en [GEOGRAPHIC_DATA], wa…" at bounding box center [276, 69] width 386 height 79
click at [231, 65] on div "Onderdeel: Aannames Laten we de de auto nemen naar Opa en [GEOGRAPHIC_DATA], wa…" at bounding box center [276, 69] width 386 height 79
click at [212, 64] on div "Onderdeel: Aannames Laten we de de auto nemen naar Opa en [GEOGRAPHIC_DATA], wa…" at bounding box center [276, 69] width 386 height 79
click at [110, 123] on input "Aanname is niet gedaan" at bounding box center [111, 122] width 6 height 6
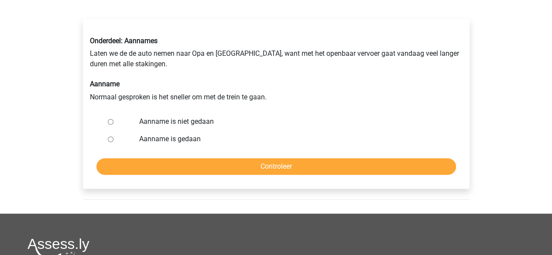
radio input "true"
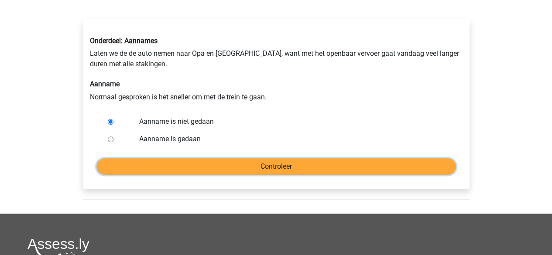
click at [252, 174] on input "Controleer" at bounding box center [276, 166] width 360 height 17
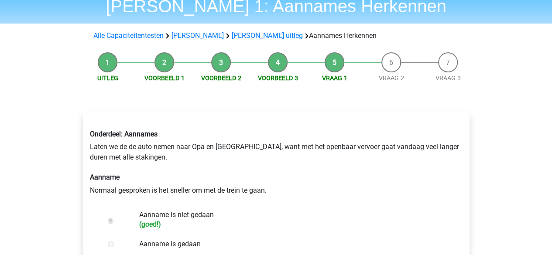
scroll to position [175, 0]
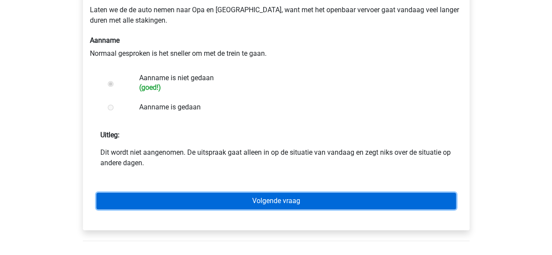
click at [265, 203] on link "Volgende vraag" at bounding box center [276, 201] width 360 height 17
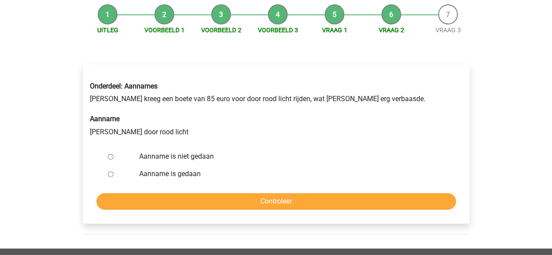
scroll to position [87, 0]
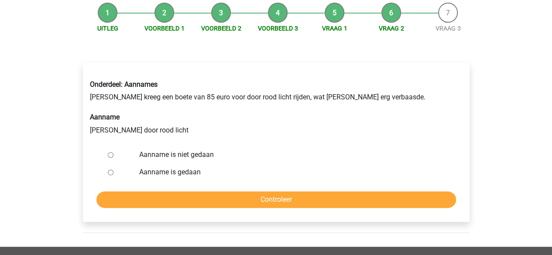
click at [165, 172] on label "Aanname is gedaan" at bounding box center [290, 172] width 302 height 10
click at [113, 172] on input "Aanname is gedaan" at bounding box center [111, 173] width 6 height 6
radio input "true"
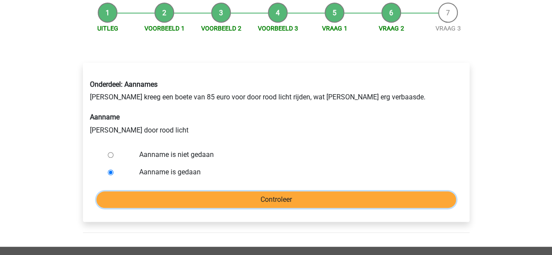
click at [297, 201] on input "Controleer" at bounding box center [276, 200] width 360 height 17
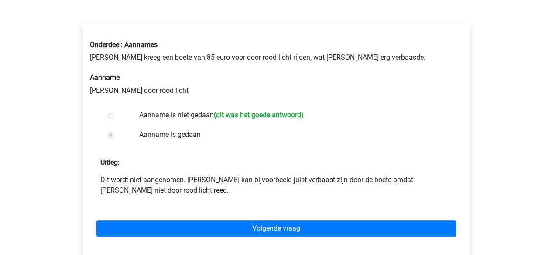
scroll to position [175, 0]
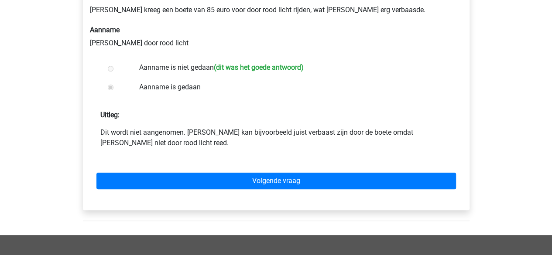
click at [265, 116] on p "Uitleg:" at bounding box center [276, 111] width 373 height 17
click at [239, 132] on p "Dit wordt niet aangenomen. [PERSON_NAME] kan bijvoorbeeld juist verbaast zijn d…" at bounding box center [276, 137] width 352 height 21
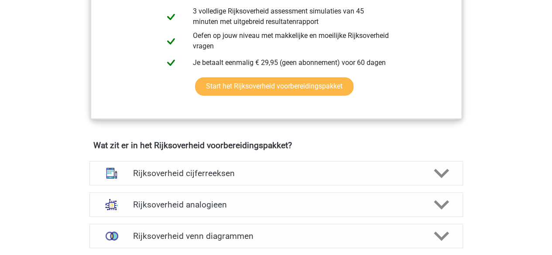
scroll to position [654, 0]
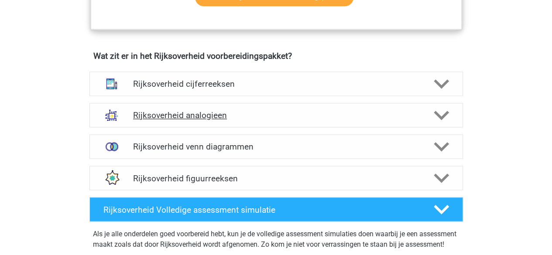
click at [233, 118] on h4 "Rijksoverheid analogieen" at bounding box center [276, 115] width 286 height 10
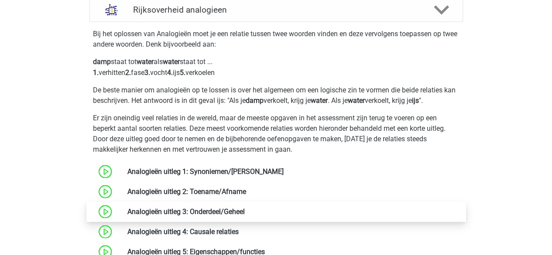
scroll to position [742, 0]
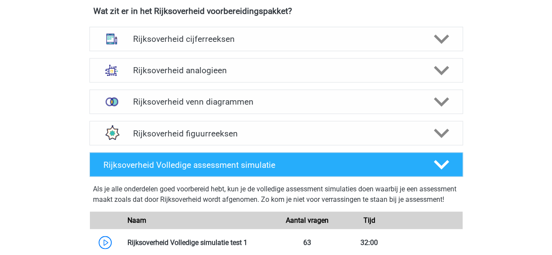
scroll to position [742, 0]
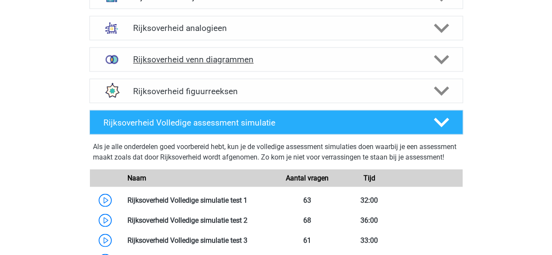
click at [236, 58] on h4 "Rijksoverheid venn diagrammen" at bounding box center [276, 60] width 286 height 10
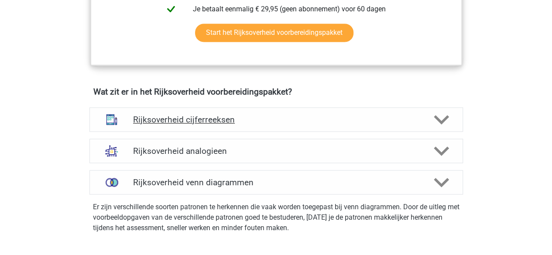
scroll to position [654, 0]
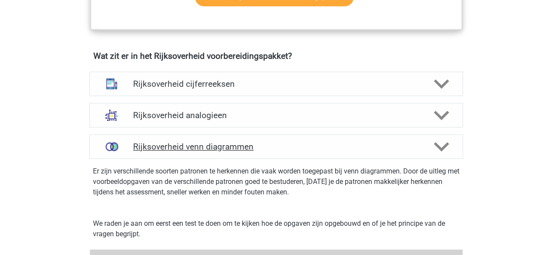
click at [197, 143] on h4 "Rijksoverheid venn diagrammen" at bounding box center [276, 147] width 286 height 10
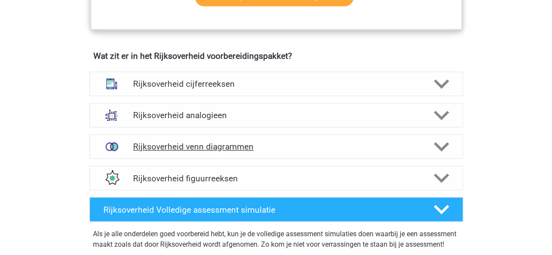
click at [197, 143] on h4 "Rijksoverheid venn diagrammen" at bounding box center [276, 147] width 286 height 10
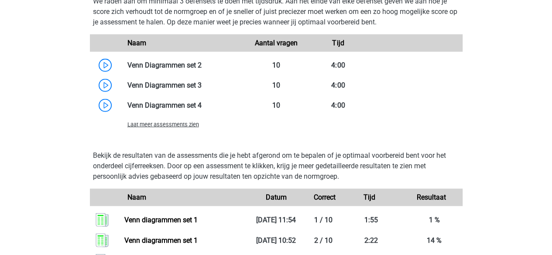
scroll to position [960, 0]
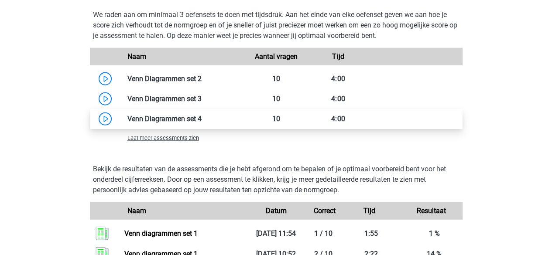
click at [202, 119] on link at bounding box center [202, 119] width 0 height 8
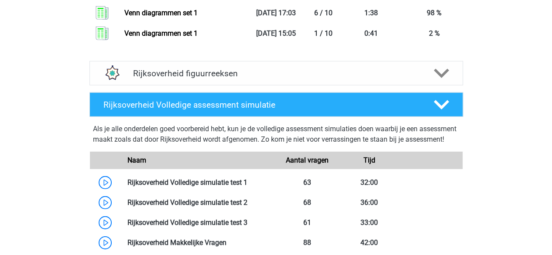
scroll to position [1309, 0]
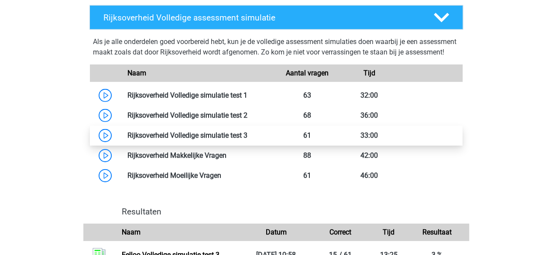
click at [247, 140] on link at bounding box center [247, 135] width 0 height 8
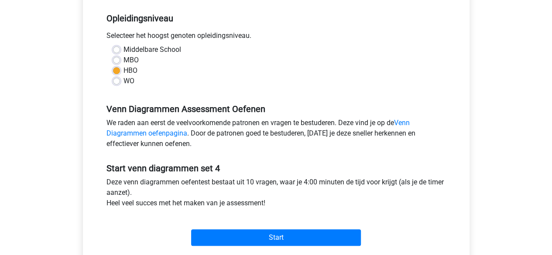
scroll to position [262, 0]
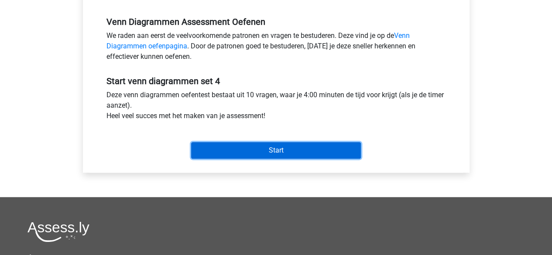
click at [265, 144] on input "Start" at bounding box center [276, 150] width 170 height 17
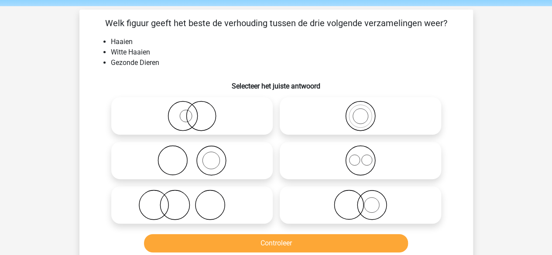
scroll to position [44, 0]
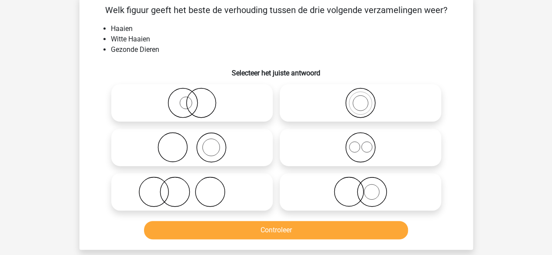
click at [65, 92] on div "Kies premium max koensemax@gmail.com" at bounding box center [276, 228] width 552 height 545
click at [186, 95] on icon at bounding box center [192, 103] width 154 height 31
click at [192, 95] on input "radio" at bounding box center [195, 96] width 6 height 6
radio input "true"
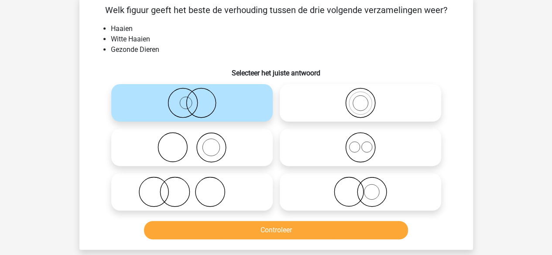
click at [345, 192] on icon at bounding box center [360, 192] width 154 height 31
click at [360, 188] on input "radio" at bounding box center [363, 185] width 6 height 6
radio input "true"
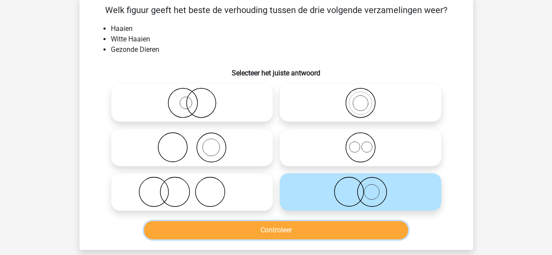
click at [291, 233] on button "Controleer" at bounding box center [276, 230] width 264 height 18
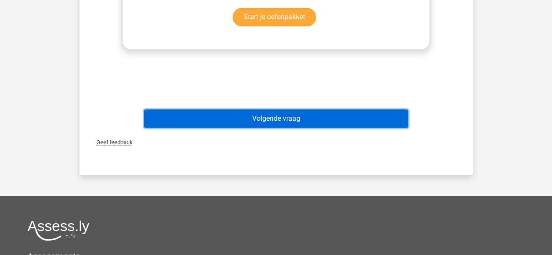
click at [292, 111] on button "Volgende vraag" at bounding box center [276, 119] width 264 height 18
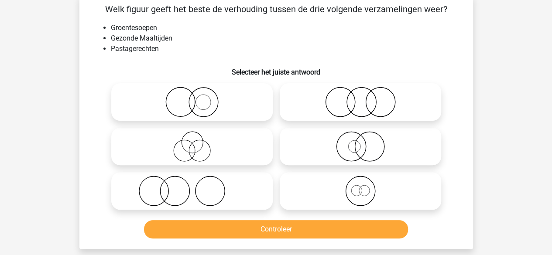
scroll to position [40, 0]
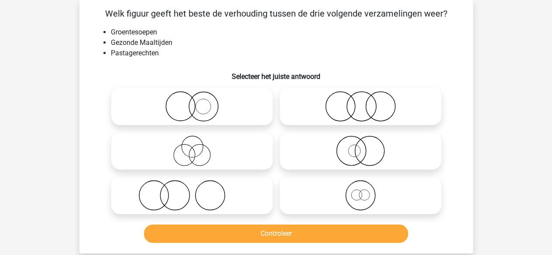
click at [39, 76] on div "Kies premium max [EMAIL_ADDRESS][DOMAIN_NAME]" at bounding box center [276, 232] width 552 height 545
click at [51, 71] on div "Kies premium max koensemax@gmail.com" at bounding box center [276, 232] width 552 height 545
click at [203, 154] on icon at bounding box center [192, 151] width 154 height 31
click at [198, 147] on input "radio" at bounding box center [195, 144] width 6 height 6
radio input "true"
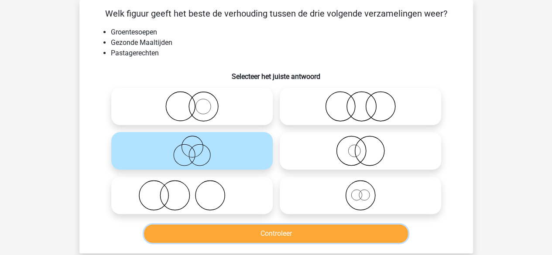
click at [294, 235] on button "Controleer" at bounding box center [276, 234] width 264 height 18
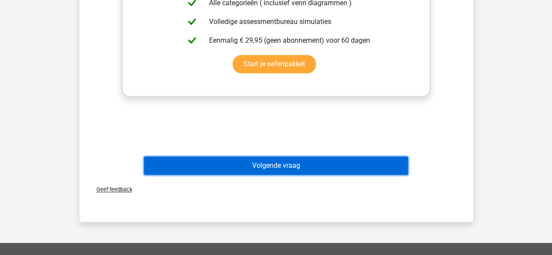
click at [284, 164] on button "Volgende vraag" at bounding box center [276, 166] width 264 height 18
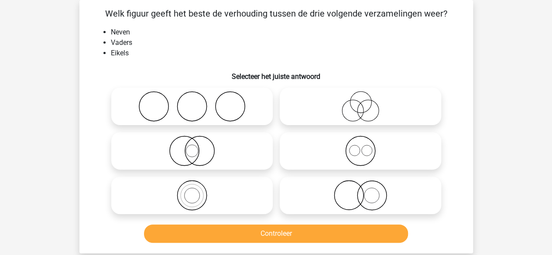
click at [77, 101] on div "Vraag 3 van de 10 Categorie: venn diagrammen set 4 Welk figuur geeft het beste …" at bounding box center [276, 127] width 408 height 254
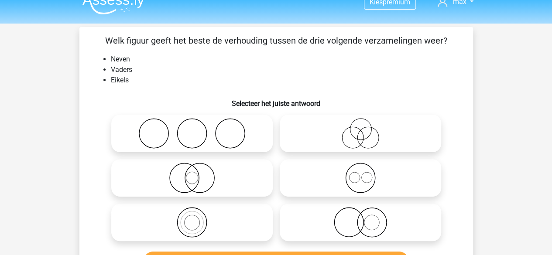
scroll to position [0, 0]
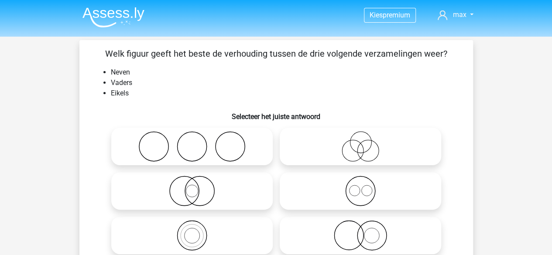
click at [76, 104] on div "Vraag 3 van de 10 Categorie: venn diagrammen set 4 Welk figuur geeft het beste …" at bounding box center [276, 167] width 408 height 254
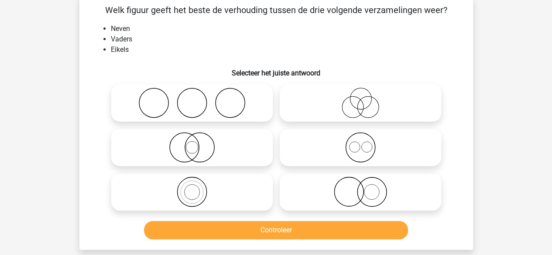
click at [211, 146] on icon at bounding box center [192, 147] width 154 height 31
click at [198, 143] on input "radio" at bounding box center [195, 140] width 6 height 6
radio input "true"
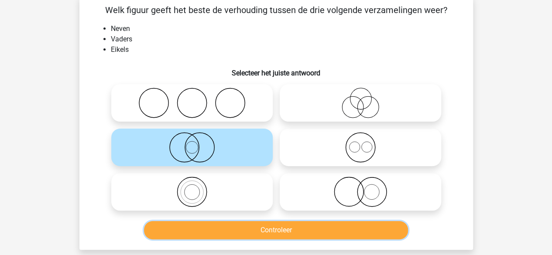
click at [279, 226] on button "Controleer" at bounding box center [276, 230] width 264 height 18
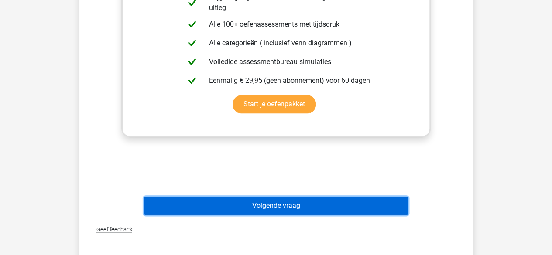
click at [264, 203] on button "Volgende vraag" at bounding box center [276, 206] width 264 height 18
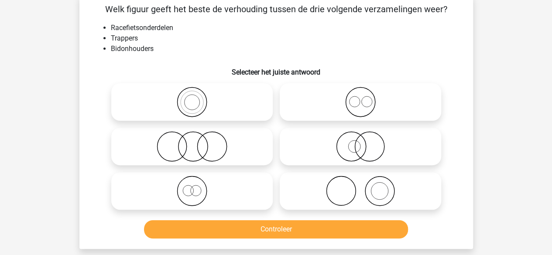
scroll to position [40, 0]
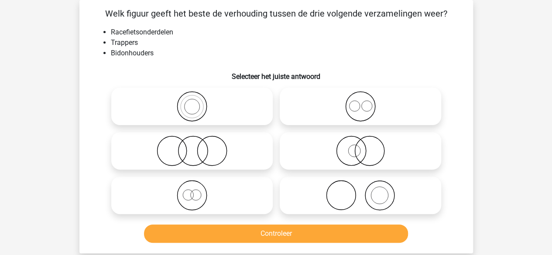
click at [50, 117] on div "Kies premium max koensemax@gmail.com" at bounding box center [276, 232] width 552 height 545
click at [375, 115] on icon at bounding box center [360, 106] width 154 height 31
click at [366, 102] on input "radio" at bounding box center [363, 99] width 6 height 6
radio input "true"
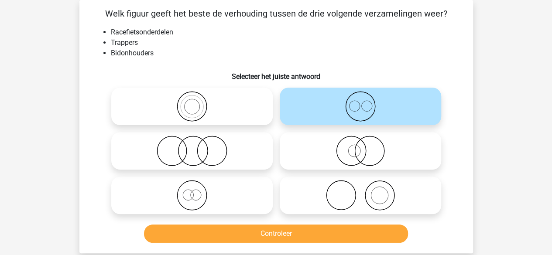
click at [292, 224] on div "Controleer" at bounding box center [276, 232] width 366 height 29
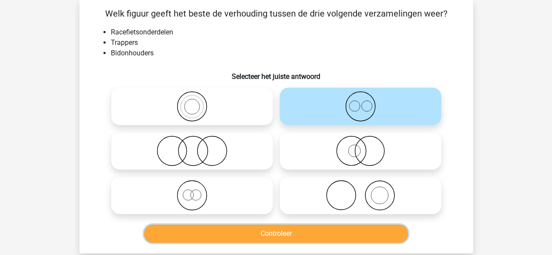
click at [291, 227] on button "Controleer" at bounding box center [276, 234] width 264 height 18
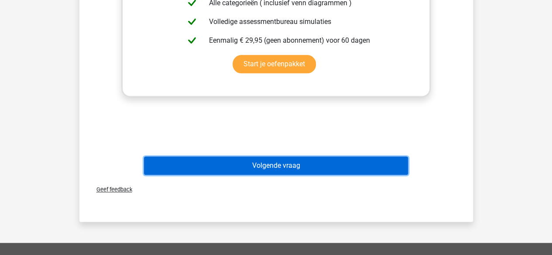
click at [274, 168] on button "Volgende vraag" at bounding box center [276, 166] width 264 height 18
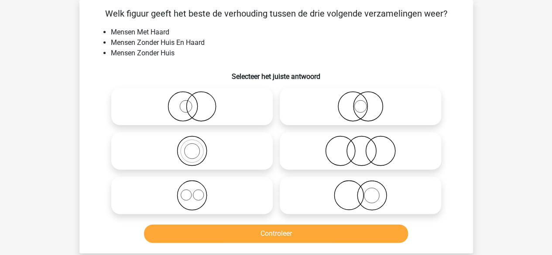
click at [63, 69] on div "Kies premium max koensemax@gmail.com" at bounding box center [276, 232] width 552 height 545
click at [345, 140] on icon at bounding box center [360, 151] width 154 height 31
click at [360, 141] on input "radio" at bounding box center [363, 144] width 6 height 6
radio input "true"
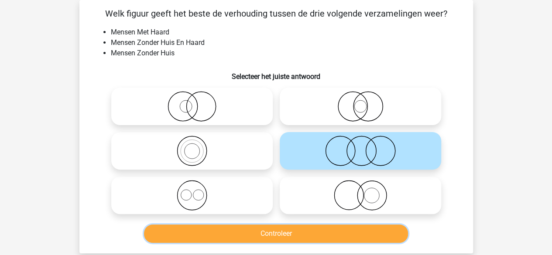
click at [281, 236] on button "Controleer" at bounding box center [276, 234] width 264 height 18
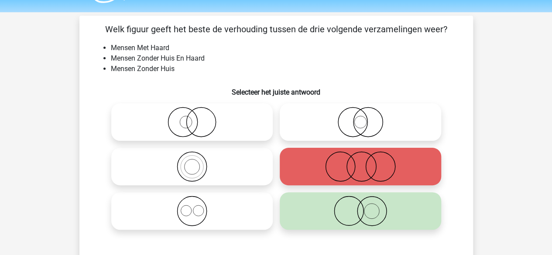
scroll to position [0, 0]
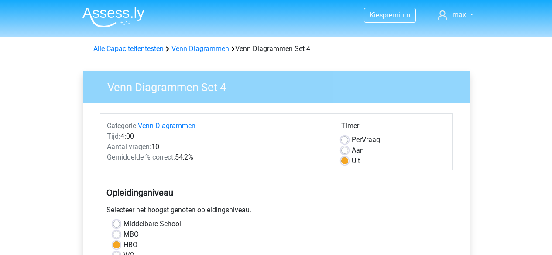
scroll to position [262, 0]
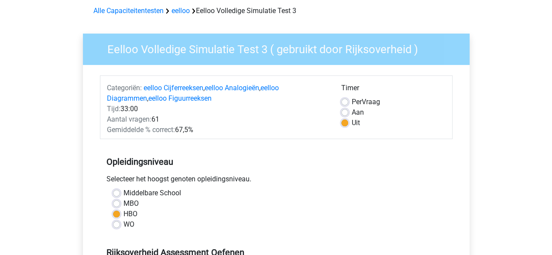
scroll to position [87, 0]
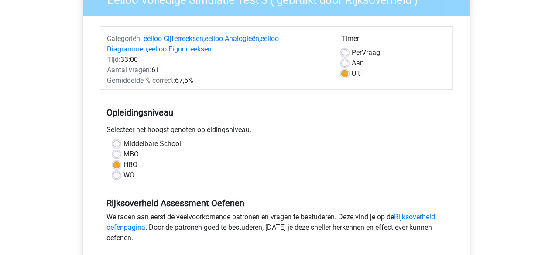
click at [352, 63] on label "Aan" at bounding box center [358, 63] width 12 height 10
click at [346, 63] on input "Aan" at bounding box center [344, 62] width 7 height 9
radio input "true"
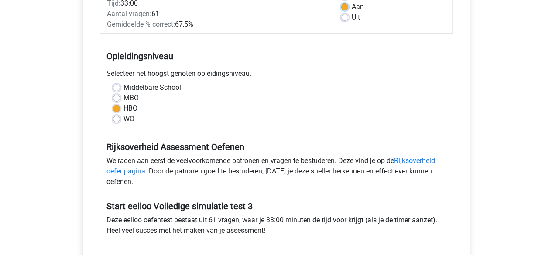
scroll to position [218, 0]
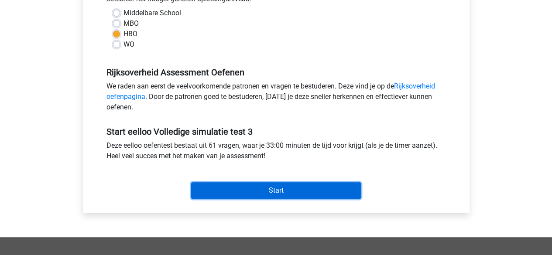
click at [271, 186] on input "Start" at bounding box center [276, 190] width 170 height 17
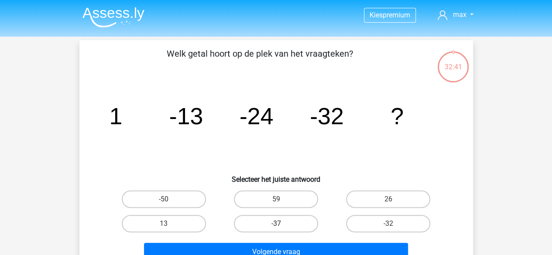
click at [267, 218] on label "-37" at bounding box center [276, 223] width 84 height 17
click at [276, 224] on input "-37" at bounding box center [279, 227] width 6 height 6
radio input "true"
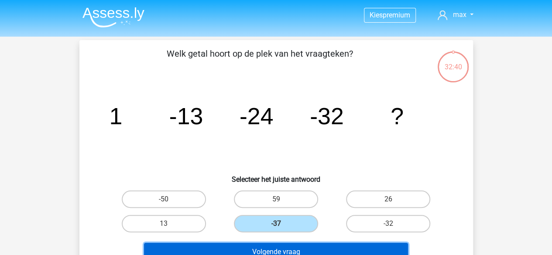
click at [281, 250] on button "Volgende vraag" at bounding box center [276, 252] width 264 height 18
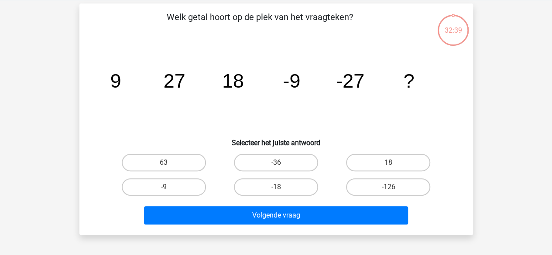
scroll to position [40, 0]
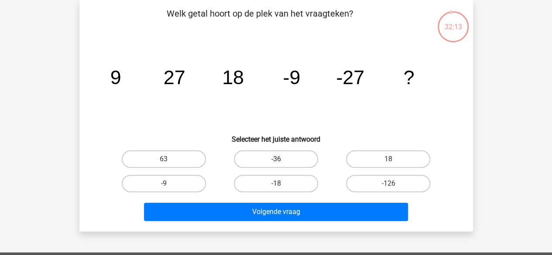
click at [285, 156] on label "-36" at bounding box center [276, 159] width 84 height 17
click at [281, 159] on input "-36" at bounding box center [279, 162] width 6 height 6
radio input "true"
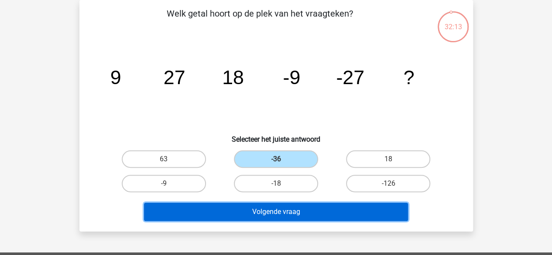
click at [296, 206] on button "Volgende vraag" at bounding box center [276, 212] width 264 height 18
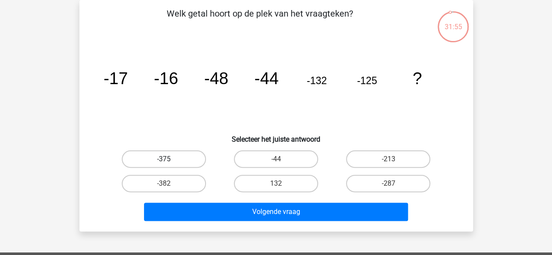
click at [175, 164] on label "-375" at bounding box center [164, 159] width 84 height 17
click at [169, 164] on input "-375" at bounding box center [167, 162] width 6 height 6
radio input "true"
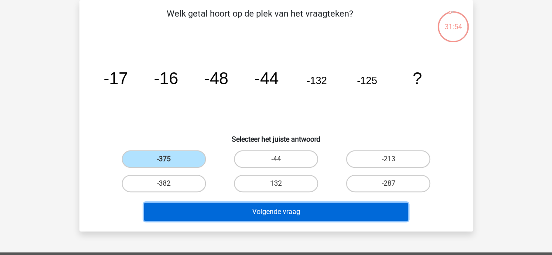
click at [246, 209] on button "Volgende vraag" at bounding box center [276, 212] width 264 height 18
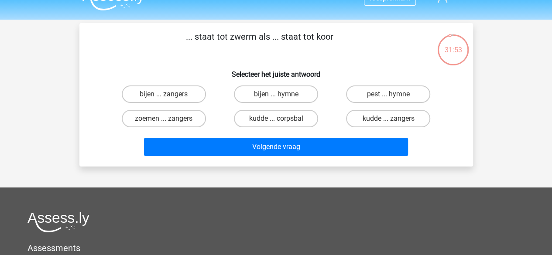
scroll to position [0, 0]
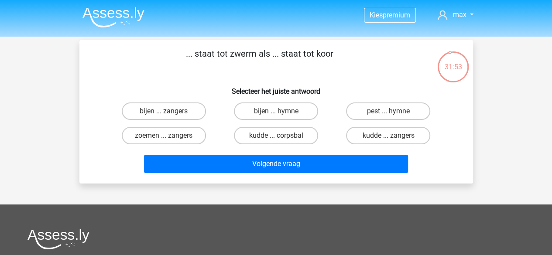
click at [92, 78] on div "... staat tot zwerm als ... staat tot koor Selecteer het juiste antwoord bijen …" at bounding box center [276, 112] width 387 height 130
click at [94, 77] on div "... staat tot zwerm als ... staat tot koor Selecteer het juiste antwoord bijen …" at bounding box center [276, 112] width 387 height 130
click at [159, 112] on label "bijen ... zangers" at bounding box center [164, 111] width 84 height 17
click at [164, 112] on input "bijen ... zangers" at bounding box center [167, 114] width 6 height 6
radio input "true"
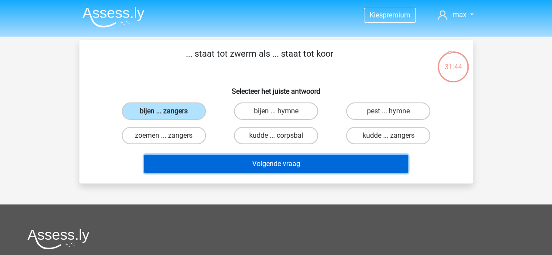
click at [271, 165] on button "Volgende vraag" at bounding box center [276, 164] width 264 height 18
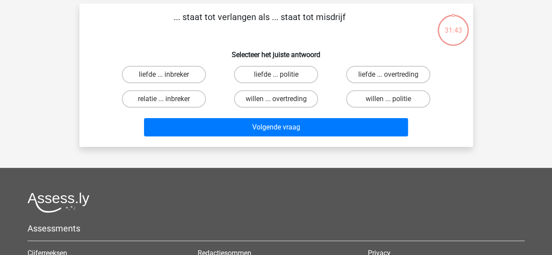
scroll to position [40, 0]
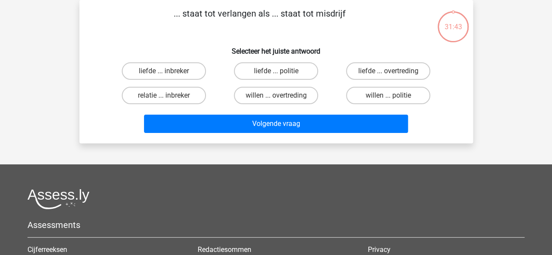
click at [103, 86] on div "liefde ... inbreker liefde ... politie liefde ... overtreding relatie ... inbre…" at bounding box center [276, 83] width 366 height 49
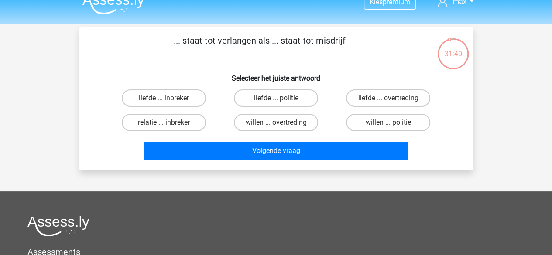
scroll to position [0, 0]
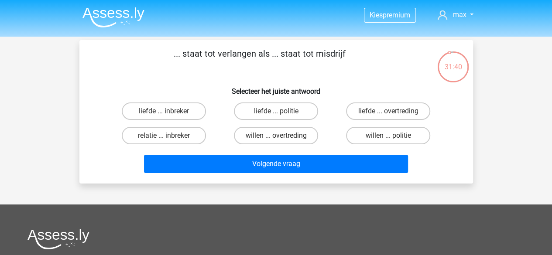
click at [113, 72] on p "... staat tot verlangen als ... staat tot misdrijf" at bounding box center [259, 60] width 333 height 26
click at [372, 110] on label "liefde ... overtreding" at bounding box center [388, 111] width 84 height 17
click at [388, 111] on input "liefde ... overtreding" at bounding box center [391, 114] width 6 height 6
radio input "true"
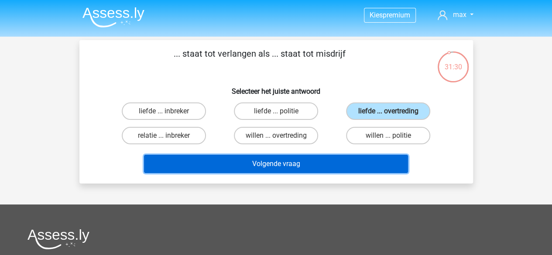
click at [275, 161] on button "Volgende vraag" at bounding box center [276, 164] width 264 height 18
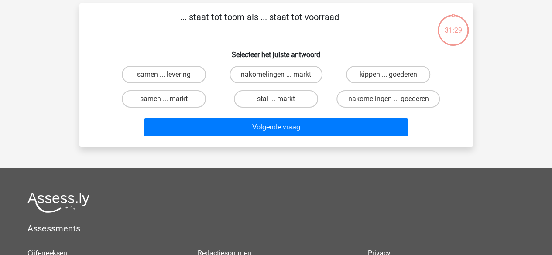
scroll to position [40, 0]
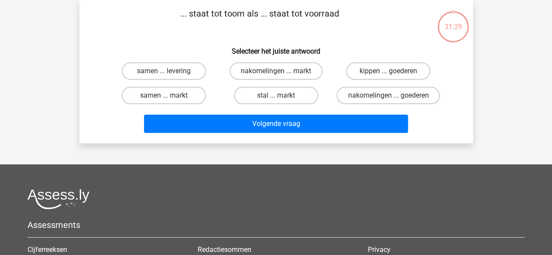
click at [74, 58] on div "31:29 Vraag 6 van de 61 Categorie: eelloo Volledige simulatie test 3 ... staat …" at bounding box center [276, 72] width 408 height 144
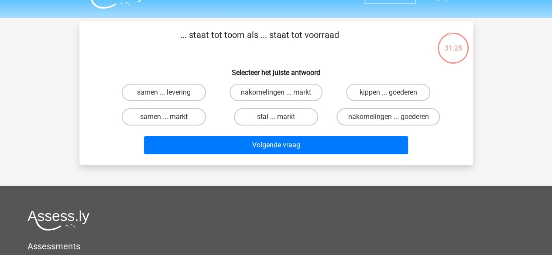
scroll to position [0, 0]
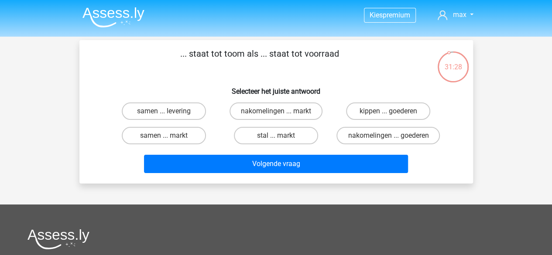
click at [85, 79] on div "... staat tot toom als ... staat tot voorraad Selecteer het juiste antwoord sam…" at bounding box center [276, 112] width 387 height 130
click at [407, 137] on label "nakomelingen ... goederen" at bounding box center [387, 135] width 103 height 17
click at [394, 137] on input "nakomelingen ... goederen" at bounding box center [391, 139] width 6 height 6
radio input "true"
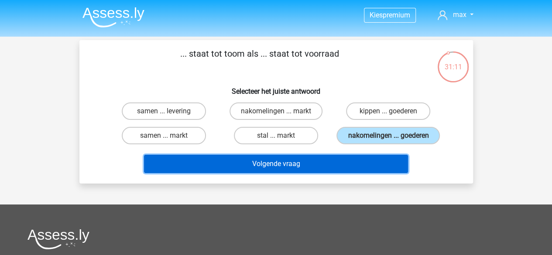
click at [327, 159] on button "Volgende vraag" at bounding box center [276, 164] width 264 height 18
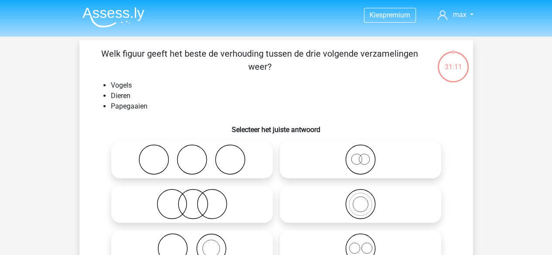
scroll to position [40, 0]
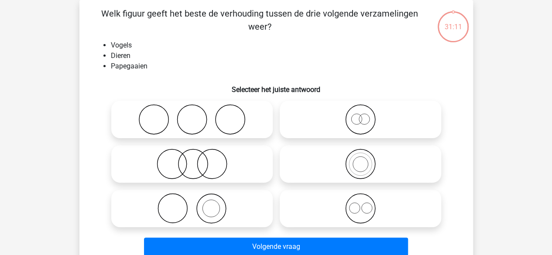
click at [79, 50] on div "31:11 Vraag 7 van de 61 Categorie: eelloo Volledige simulatie test 3 Welk figuu…" at bounding box center [276, 133] width 408 height 267
click at [77, 49] on div "31:10 Vraag 7 van de 61 Categorie: eelloo Volledige simulatie test 3 Welk figuu…" at bounding box center [276, 133] width 408 height 267
click at [77, 49] on div "31:07 Vraag 7 van de 61 Categorie: eelloo Volledige simulatie test 3 Welk figuu…" at bounding box center [276, 133] width 408 height 267
click at [126, 55] on li "Dieren" at bounding box center [285, 56] width 348 height 10
click at [120, 68] on li "Papegaaien" at bounding box center [285, 66] width 348 height 10
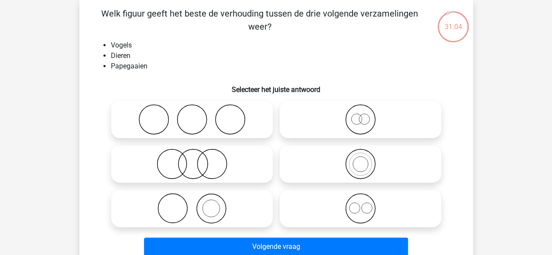
click at [87, 51] on div "Welk figuur geeft het beste de verhouding tussen de drie volgende verzamelingen…" at bounding box center [276, 133] width 387 height 253
click at [243, 208] on icon at bounding box center [192, 208] width 154 height 31
click at [198, 204] on input "radio" at bounding box center [195, 202] width 6 height 6
radio input "true"
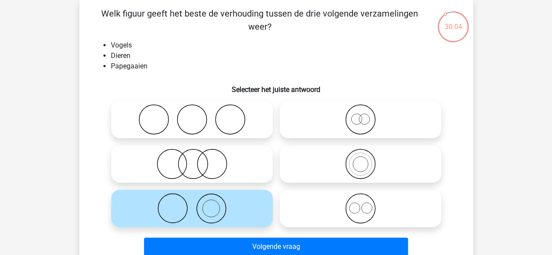
click at [376, 166] on icon at bounding box center [360, 164] width 154 height 31
click at [366, 160] on input "radio" at bounding box center [363, 157] width 6 height 6
radio input "true"
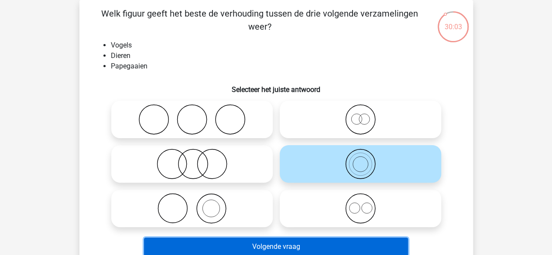
click at [287, 250] on button "Volgende vraag" at bounding box center [276, 247] width 264 height 18
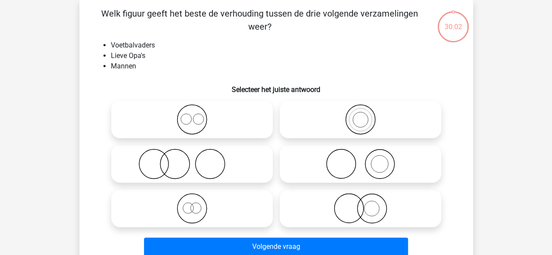
drag, startPoint x: 66, startPoint y: 96, endPoint x: 57, endPoint y: 95, distance: 9.6
click at [66, 95] on div "Kies premium max koensemax@gmail.com" at bounding box center [276, 239] width 552 height 558
click at [45, 90] on div "Kies premium max koensemax@gmail.com" at bounding box center [276, 239] width 552 height 558
click at [55, 86] on div "Kies premium max koensemax@gmail.com" at bounding box center [276, 239] width 552 height 558
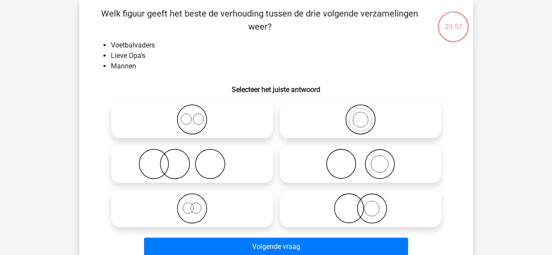
click at [54, 87] on div "Kies premium max koensemax@gmail.com" at bounding box center [276, 239] width 552 height 558
click at [201, 206] on icon at bounding box center [192, 208] width 154 height 31
click at [198, 204] on input "radio" at bounding box center [195, 202] width 6 height 6
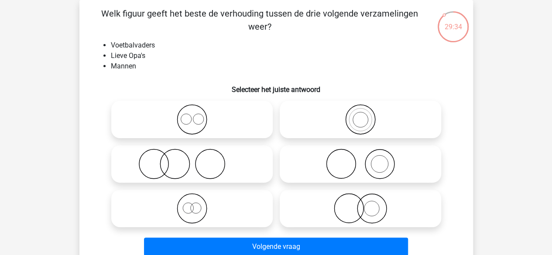
radio input "true"
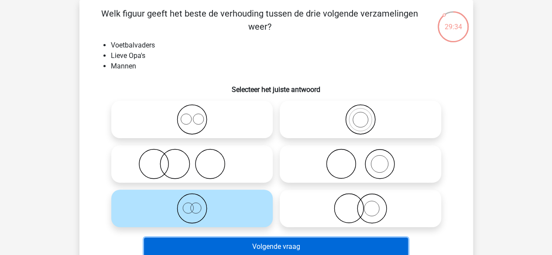
click at [273, 246] on button "Volgende vraag" at bounding box center [276, 247] width 264 height 18
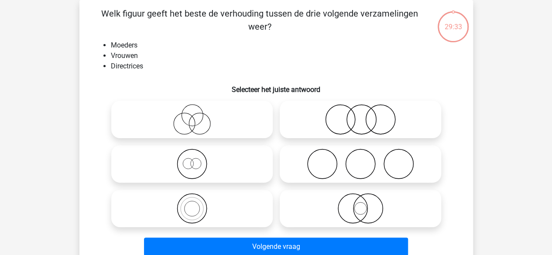
click at [51, 116] on div "Kies premium max koensemax@gmail.com" at bounding box center [276, 239] width 552 height 558
click at [336, 126] on icon at bounding box center [360, 119] width 154 height 31
click at [360, 115] on input "radio" at bounding box center [363, 113] width 6 height 6
radio input "true"
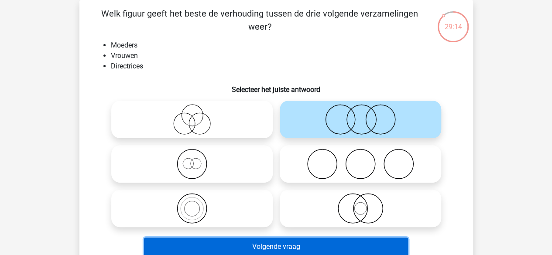
click at [268, 241] on button "Volgende vraag" at bounding box center [276, 247] width 264 height 18
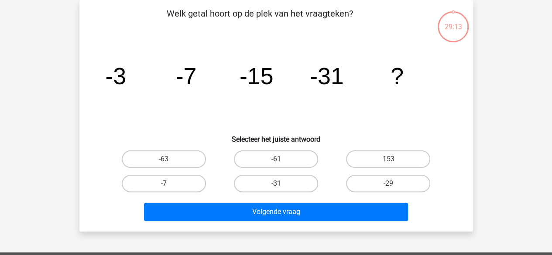
click at [100, 138] on h6 "Selecteer het juiste antwoord" at bounding box center [276, 135] width 366 height 15
click at [158, 156] on label "-63" at bounding box center [164, 159] width 84 height 17
click at [164, 159] on input "-63" at bounding box center [167, 162] width 6 height 6
radio input "true"
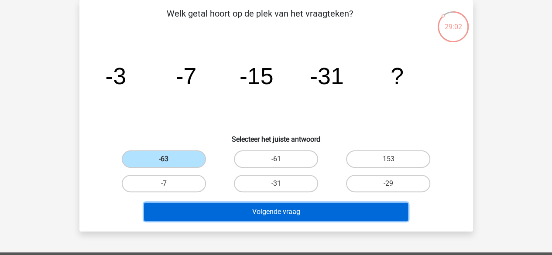
click at [271, 210] on button "Volgende vraag" at bounding box center [276, 212] width 264 height 18
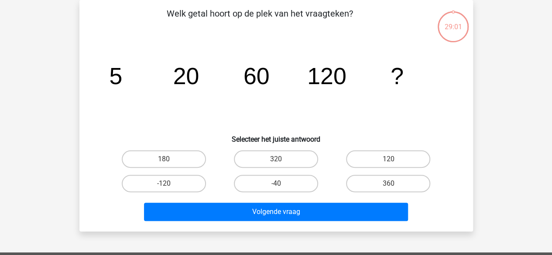
click at [65, 120] on div "Kies premium max koensemax@gmail.com" at bounding box center [276, 221] width 552 height 523
click at [368, 155] on label "120" at bounding box center [388, 159] width 84 height 17
click at [388, 159] on input "120" at bounding box center [391, 162] width 6 height 6
radio input "true"
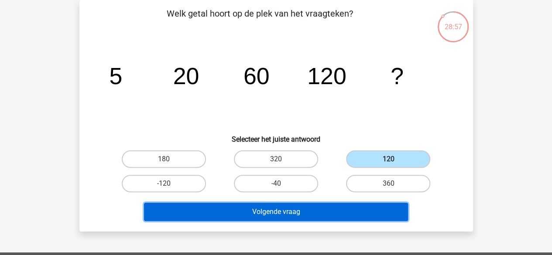
click at [298, 218] on button "Volgende vraag" at bounding box center [276, 212] width 264 height 18
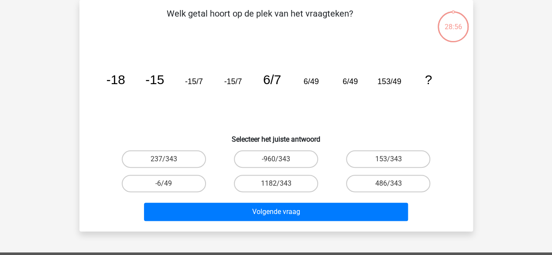
click at [45, 89] on div "Kies premium max koensemax@gmail.com" at bounding box center [276, 221] width 552 height 523
click at [47, 85] on div "Kies premium max koensemax@gmail.com" at bounding box center [276, 221] width 552 height 523
click at [169, 114] on icon "image/svg+xml -18 -15 -15/7 -15/7 6/7 6/49 6/49 153/49 ?" at bounding box center [276, 84] width 352 height 88
click at [272, 109] on icon "image/svg+xml -18 -15 -15/7 -15/7 6/7 6/49 6/49 153/49 ?" at bounding box center [276, 84] width 352 height 88
click at [401, 180] on label "486/343" at bounding box center [388, 183] width 84 height 17
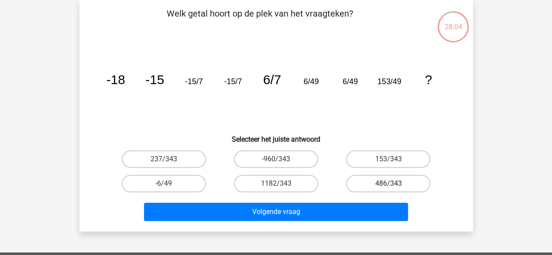
click at [394, 184] on input "486/343" at bounding box center [391, 187] width 6 height 6
radio input "true"
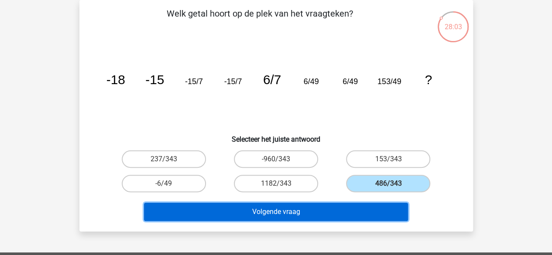
click at [280, 206] on button "Volgende vraag" at bounding box center [276, 212] width 264 height 18
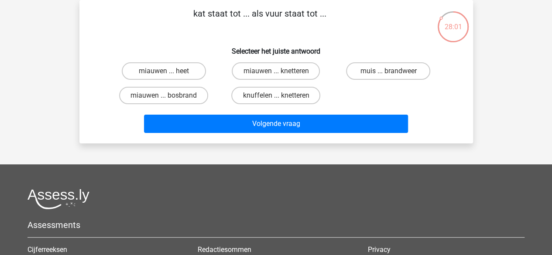
click at [103, 52] on h6 "Selecteer het juiste antwoord" at bounding box center [276, 47] width 366 height 15
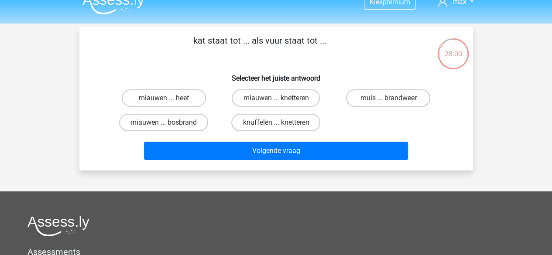
scroll to position [0, 0]
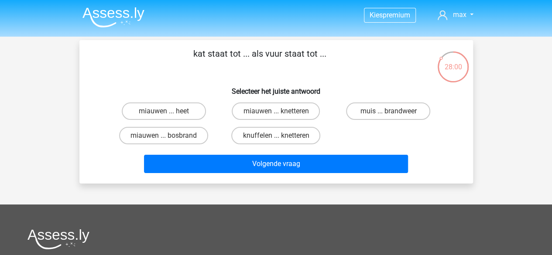
click at [136, 80] on h6 "Selecteer het juiste antwoord" at bounding box center [276, 87] width 366 height 15
click at [137, 80] on h6 "Selecteer het juiste antwoord" at bounding box center [276, 87] width 366 height 15
click at [271, 110] on label "miauwen ... knetteren" at bounding box center [276, 111] width 88 height 17
click at [276, 111] on input "miauwen ... knetteren" at bounding box center [279, 114] width 6 height 6
radio input "true"
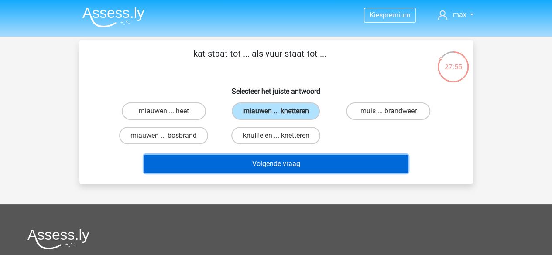
click at [290, 163] on button "Volgende vraag" at bounding box center [276, 164] width 264 height 18
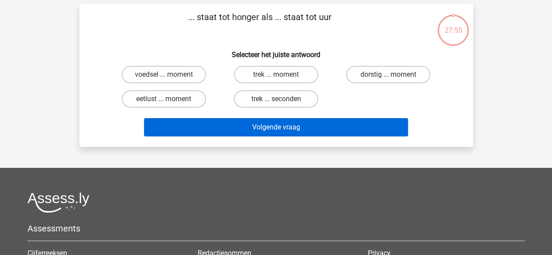
scroll to position [40, 0]
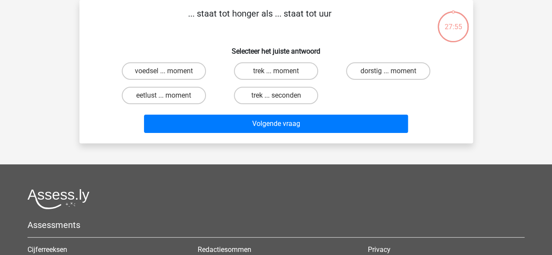
click at [177, 33] on div "... staat tot honger als ... staat tot uur Selecteer het juiste antwoord voedse…" at bounding box center [276, 72] width 387 height 130
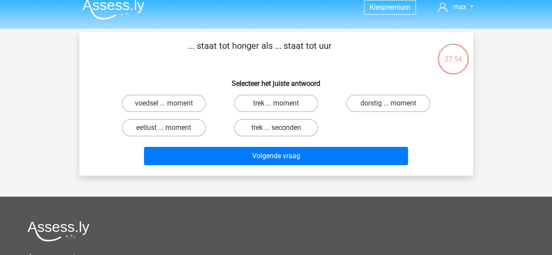
scroll to position [0, 0]
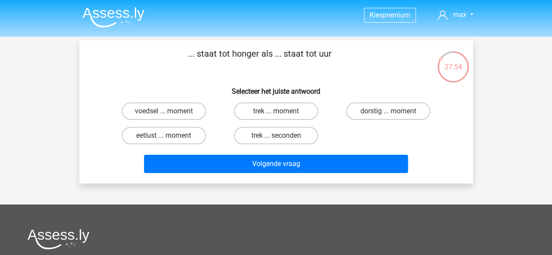
click at [168, 71] on p "... staat tot honger als ... staat tot uur" at bounding box center [259, 60] width 333 height 26
click at [168, 75] on div "... staat tot honger als ... staat tot uur Selecteer het juiste antwoord voedse…" at bounding box center [276, 112] width 387 height 130
click at [165, 82] on h6 "Selecteer het juiste antwoord" at bounding box center [276, 87] width 366 height 15
click at [161, 82] on h6 "Selecteer het juiste antwoord" at bounding box center [276, 87] width 366 height 15
click at [289, 135] on label "trek ... seconden" at bounding box center [276, 135] width 84 height 17
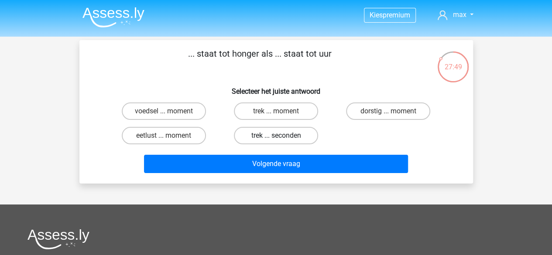
click at [281, 136] on input "trek ... seconden" at bounding box center [279, 139] width 6 height 6
radio input "true"
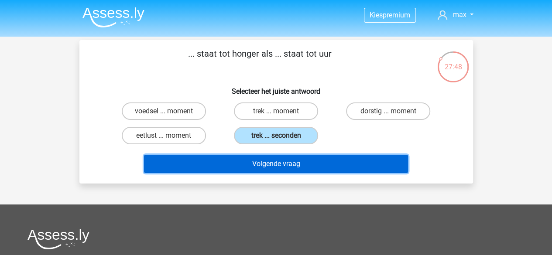
click at [297, 167] on button "Volgende vraag" at bounding box center [276, 164] width 264 height 18
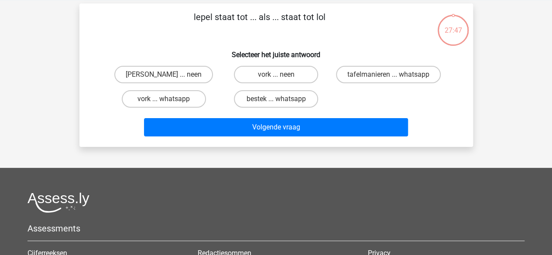
scroll to position [40, 0]
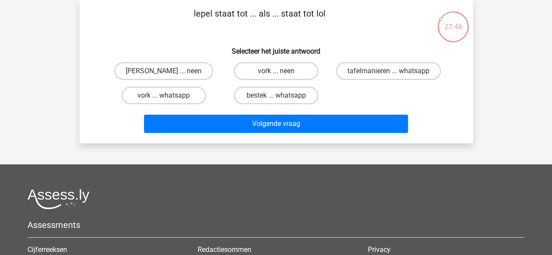
click at [168, 40] on div "lepel staat tot ... als ... staat tot lol Selecteer het juiste antwoord anna ..…" at bounding box center [276, 72] width 387 height 130
click at [158, 39] on div "lepel staat tot ... als ... staat tot lol Selecteer het juiste antwoord anna ..…" at bounding box center [276, 72] width 387 height 130
click at [170, 73] on label "anna ... neen" at bounding box center [163, 70] width 99 height 17
click at [169, 73] on input "anna ... neen" at bounding box center [167, 74] width 6 height 6
radio input "true"
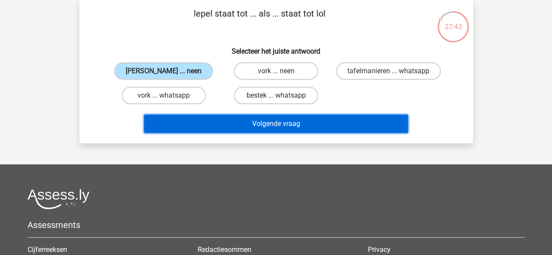
click at [271, 126] on button "Volgende vraag" at bounding box center [276, 124] width 264 height 18
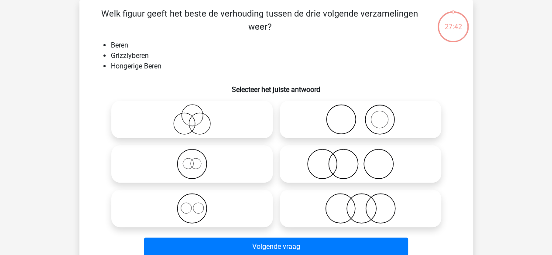
click at [211, 55] on li "Grizzlyberen" at bounding box center [285, 56] width 348 height 10
click at [213, 54] on li "Grizzlyberen" at bounding box center [285, 56] width 348 height 10
click at [216, 50] on li "Beren" at bounding box center [285, 45] width 348 height 10
click at [212, 158] on icon at bounding box center [192, 164] width 154 height 31
click at [198, 158] on input "radio" at bounding box center [195, 157] width 6 height 6
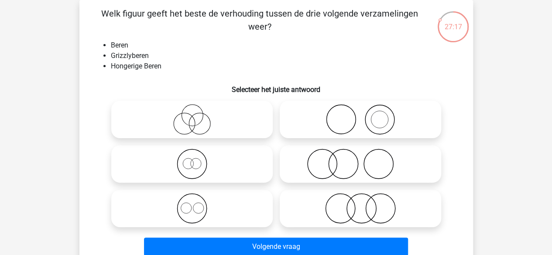
radio input "true"
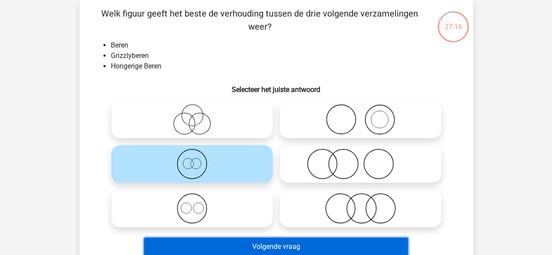
click at [282, 245] on button "Volgende vraag" at bounding box center [276, 247] width 264 height 18
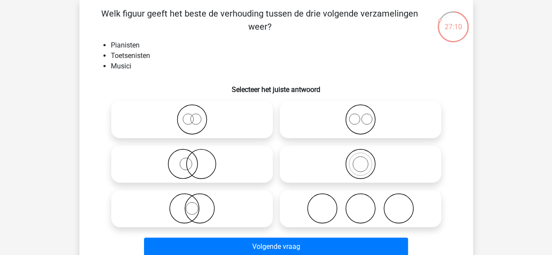
click at [46, 75] on div "Kies premium max koensemax@gmail.com" at bounding box center [276, 239] width 552 height 558
click at [45, 93] on div "Kies premium max koensemax@gmail.com" at bounding box center [276, 239] width 552 height 558
click at [212, 119] on icon at bounding box center [192, 119] width 154 height 31
click at [198, 115] on input "radio" at bounding box center [195, 113] width 6 height 6
radio input "true"
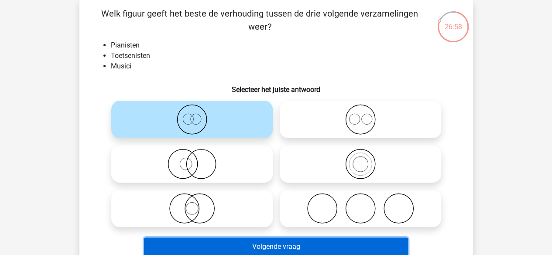
click at [284, 250] on button "Volgende vraag" at bounding box center [276, 247] width 264 height 18
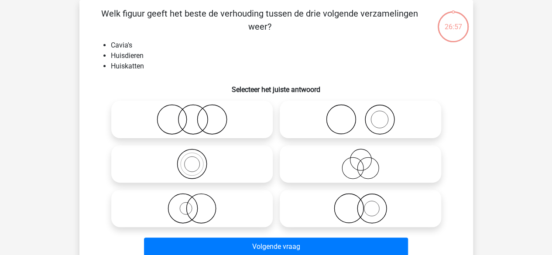
click at [65, 115] on div "Kies premium max koensemax@gmail.com" at bounding box center [276, 239] width 552 height 558
click at [58, 105] on div "Kies premium max koensemax@gmail.com" at bounding box center [276, 239] width 552 height 558
click at [49, 103] on div "Kies premium max koensemax@gmail.com" at bounding box center [276, 239] width 552 height 558
click at [189, 116] on icon at bounding box center [192, 119] width 154 height 31
click at [192, 115] on input "radio" at bounding box center [195, 113] width 6 height 6
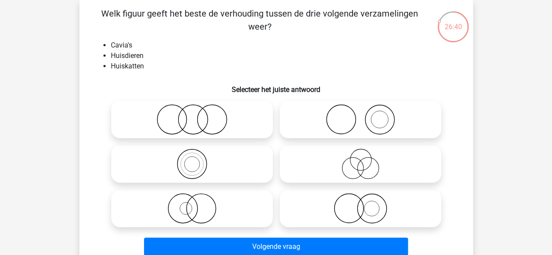
radio input "true"
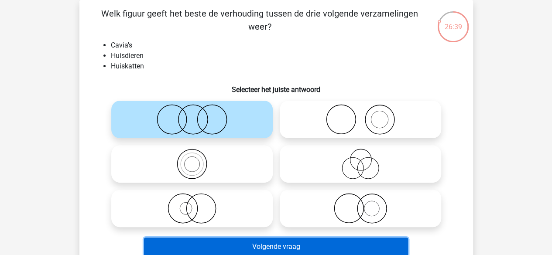
click at [266, 245] on button "Volgende vraag" at bounding box center [276, 247] width 264 height 18
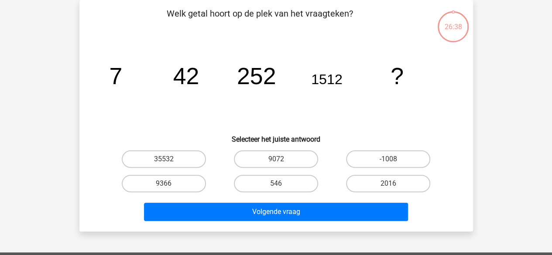
click at [80, 123] on div "Welk getal hoort op de plek van het vraagteken? image/svg+xml 7 42 252 1512 ? S…" at bounding box center [276, 116] width 394 height 232
click at [45, 92] on div "Kies premium max koensemax@gmail.com" at bounding box center [276, 221] width 552 height 523
click at [266, 162] on label "9072" at bounding box center [276, 159] width 84 height 17
click at [276, 162] on input "9072" at bounding box center [279, 162] width 6 height 6
radio input "true"
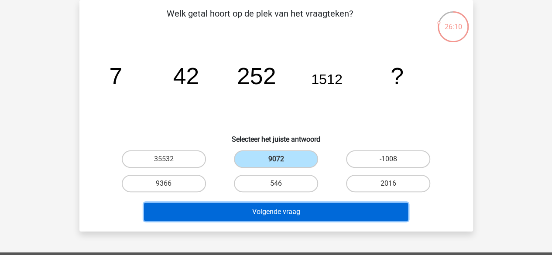
click at [290, 216] on button "Volgende vraag" at bounding box center [276, 212] width 264 height 18
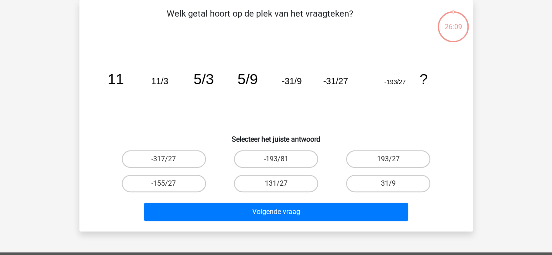
click at [65, 103] on div "Kies premium max koensemax@gmail.com" at bounding box center [276, 221] width 552 height 523
click at [61, 99] on div "Kies premium max koensemax@gmail.com" at bounding box center [276, 221] width 552 height 523
click at [81, 89] on div "Welk getal hoort op de plek van het vraagteken? image/svg+xml 11 11/3 5/3 5/9 -…" at bounding box center [276, 116] width 394 height 232
click at [293, 154] on label "-193/81" at bounding box center [276, 159] width 84 height 17
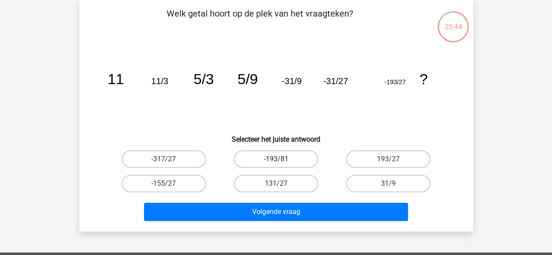
click at [281, 159] on input "-193/81" at bounding box center [279, 162] width 6 height 6
radio input "true"
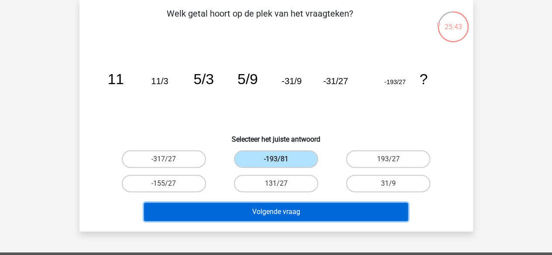
click at [303, 210] on button "Volgende vraag" at bounding box center [276, 212] width 264 height 18
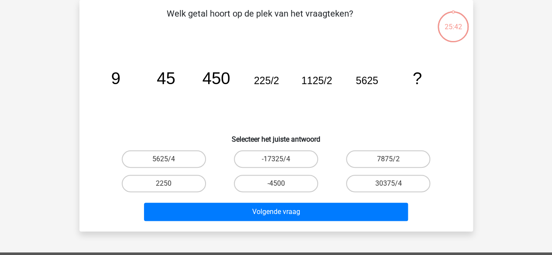
click at [110, 100] on icon "image/svg+xml 9 45 450 225/2 1125/2 5625 ?" at bounding box center [276, 84] width 352 height 88
click at [80, 107] on div "Welk getal hoort op de plek van het vraagteken? image/svg+xml 9 45 450 225/2 11…" at bounding box center [276, 116] width 394 height 232
click at [72, 106] on div "25:41 Vraag 21 van de 61 Categorie: eelloo Volledige simulatie test 3 Welk geta…" at bounding box center [276, 116] width 408 height 232
click at [78, 104] on div "25:40 Vraag 21 van de 61 Categorie: eelloo Volledige simulatie test 3 Welk geta…" at bounding box center [276, 116] width 408 height 232
click at [70, 105] on div "25:40 Vraag 21 van de 61 Categorie: eelloo Volledige simulatie test 3 Welk geta…" at bounding box center [276, 116] width 415 height 232
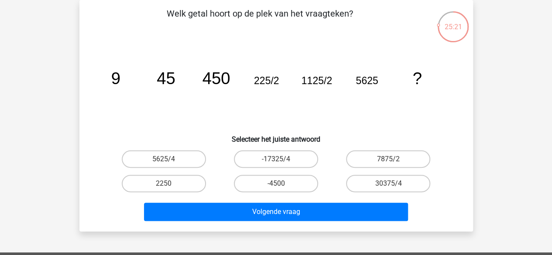
click at [137, 114] on icon "image/svg+xml 9 45 450 225/2 1125/2 5625 ?" at bounding box center [276, 84] width 352 height 88
click at [178, 156] on label "5625/4" at bounding box center [164, 159] width 84 height 17
click at [169, 159] on input "5625/4" at bounding box center [167, 162] width 6 height 6
radio input "true"
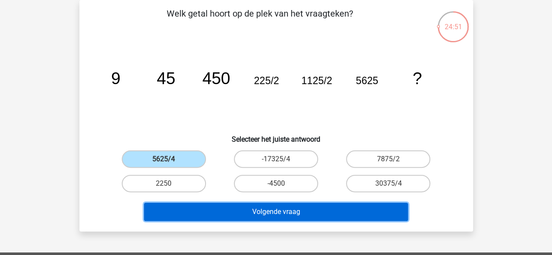
click at [253, 208] on button "Volgende vraag" at bounding box center [276, 212] width 264 height 18
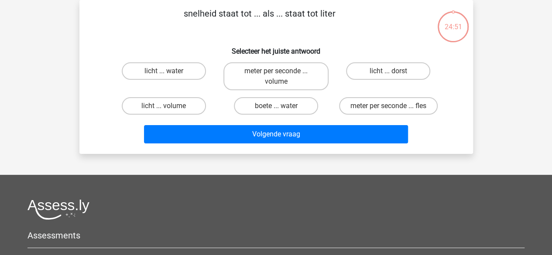
scroll to position [0, 0]
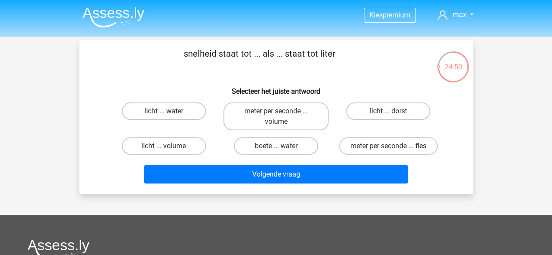
click at [90, 97] on div "snelheid staat tot ... als ... staat tot liter Selecteer het juiste antwoord li…" at bounding box center [276, 117] width 387 height 140
click at [104, 77] on div "snelheid staat tot ... als ... staat tot liter Selecteer het juiste antwoord li…" at bounding box center [276, 117] width 387 height 140
click at [115, 69] on p "snelheid staat tot ... als ... staat tot liter" at bounding box center [259, 60] width 333 height 26
click at [127, 68] on p "snelheid staat tot ... als ... staat tot liter" at bounding box center [259, 60] width 333 height 26
click at [128, 69] on p "snelheid staat tot ... als ... staat tot liter" at bounding box center [259, 60] width 333 height 26
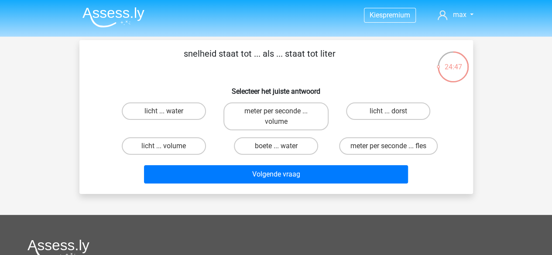
click at [139, 65] on p "snelheid staat tot ... als ... staat tot liter" at bounding box center [259, 60] width 333 height 26
click at [132, 67] on p "snelheid staat tot ... als ... staat tot liter" at bounding box center [259, 60] width 333 height 26
click at [129, 70] on p "snelheid staat tot ... als ... staat tot liter" at bounding box center [259, 60] width 333 height 26
click at [160, 68] on p "snelheid staat tot ... als ... staat tot liter" at bounding box center [259, 60] width 333 height 26
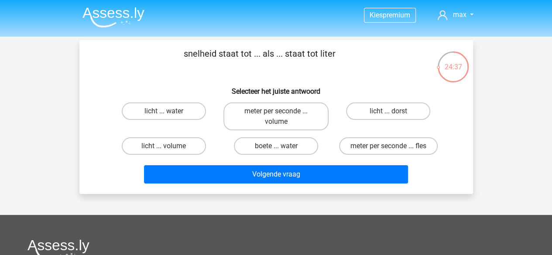
click at [147, 68] on p "snelheid staat tot ... als ... staat tot liter" at bounding box center [259, 60] width 333 height 26
click at [145, 68] on p "snelheid staat tot ... als ... staat tot liter" at bounding box center [259, 60] width 333 height 26
click at [261, 117] on label "meter per seconde ... volume" at bounding box center [275, 117] width 105 height 28
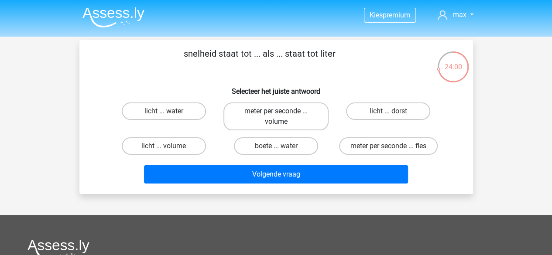
click at [276, 117] on input "meter per seconde ... volume" at bounding box center [279, 114] width 6 height 6
radio input "true"
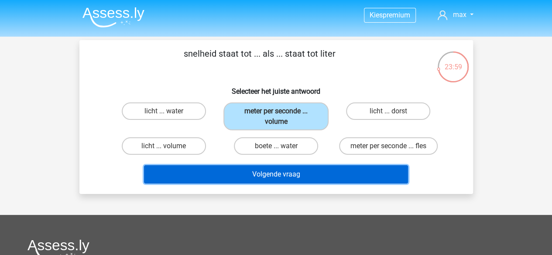
click at [281, 171] on button "Volgende vraag" at bounding box center [276, 174] width 264 height 18
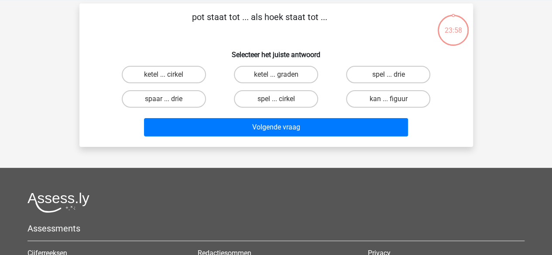
scroll to position [40, 0]
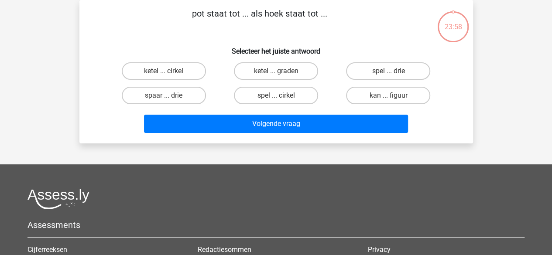
click at [162, 30] on p "pot staat tot ... als hoek staat tot ..." at bounding box center [259, 20] width 333 height 26
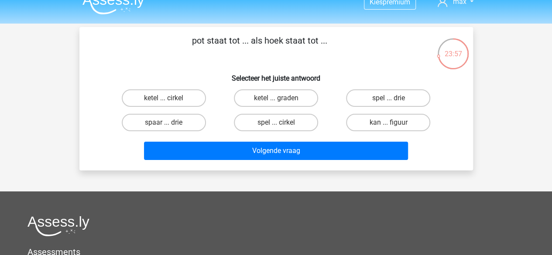
scroll to position [0, 0]
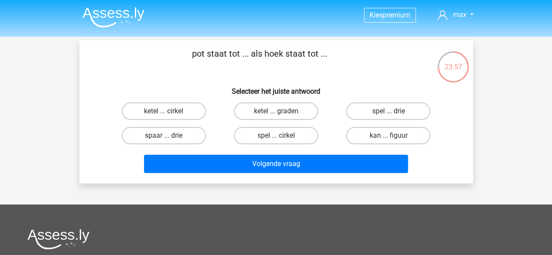
click at [136, 62] on p "pot staat tot ... als hoek staat tot ..." at bounding box center [259, 60] width 333 height 26
click at [127, 65] on p "pot staat tot ... als hoek staat tot ..." at bounding box center [259, 60] width 333 height 26
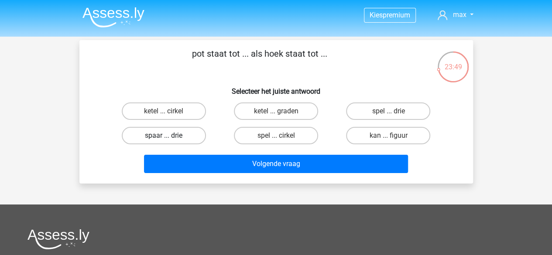
click at [152, 135] on label "spaar ... drie" at bounding box center [164, 135] width 84 height 17
click at [164, 136] on input "spaar ... drie" at bounding box center [167, 139] width 6 height 6
radio input "true"
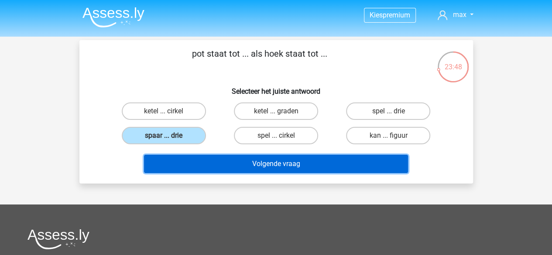
click at [263, 163] on button "Volgende vraag" at bounding box center [276, 164] width 264 height 18
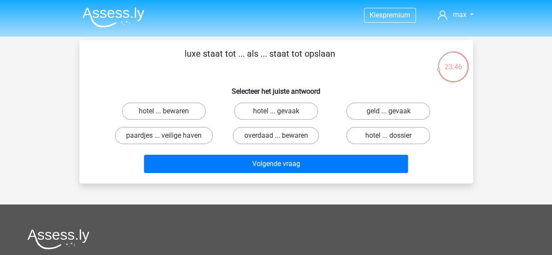
click at [126, 83] on h6 "Selecteer het juiste antwoord" at bounding box center [276, 87] width 366 height 15
click at [119, 84] on h6 "Selecteer het juiste antwoord" at bounding box center [276, 87] width 366 height 15
click at [124, 76] on div "luxe staat tot ... als ... staat tot opslaan Selecteer het juiste antwoord hote…" at bounding box center [276, 112] width 387 height 130
click at [129, 69] on p "luxe staat tot ... als ... staat tot opslaan" at bounding box center [259, 60] width 333 height 26
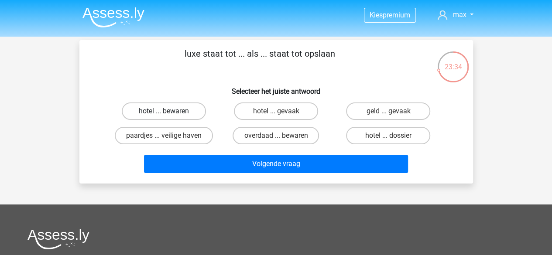
click at [177, 110] on label "hotel ... bewaren" at bounding box center [164, 111] width 84 height 17
click at [169, 111] on input "hotel ... bewaren" at bounding box center [167, 114] width 6 height 6
radio input "true"
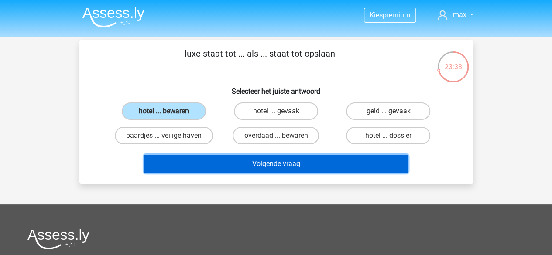
click at [280, 166] on button "Volgende vraag" at bounding box center [276, 164] width 264 height 18
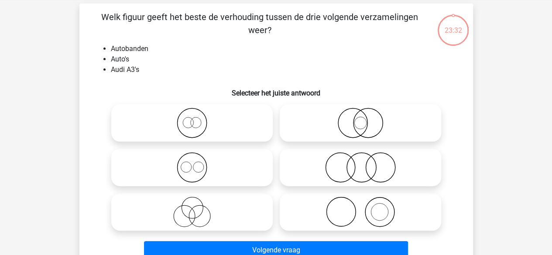
scroll to position [40, 0]
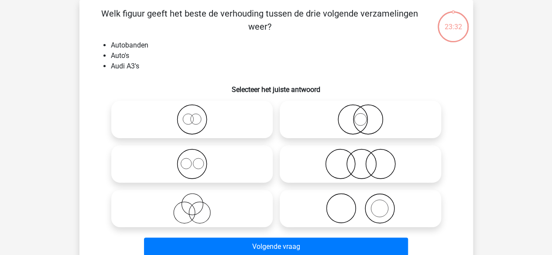
click at [59, 133] on div "Kies premium max koensemax@gmail.com" at bounding box center [276, 239] width 552 height 558
click at [64, 125] on div "Kies premium max koensemax@gmail.com" at bounding box center [276, 239] width 552 height 558
click at [55, 97] on div "Kies premium max koensemax@gmail.com" at bounding box center [276, 239] width 552 height 558
click at [392, 212] on icon at bounding box center [360, 208] width 154 height 31
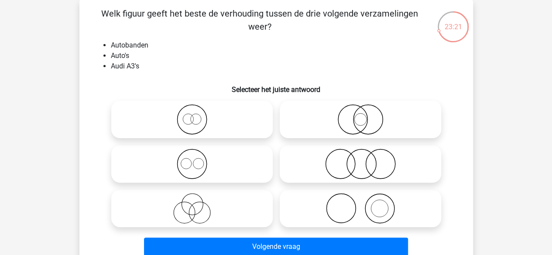
click at [366, 204] on input "radio" at bounding box center [363, 202] width 6 height 6
radio input "true"
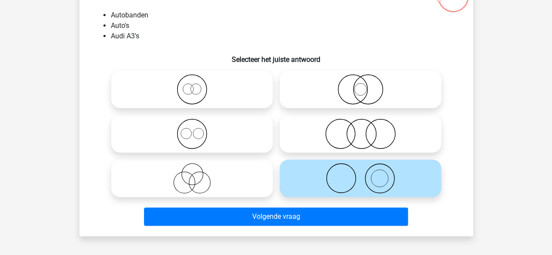
scroll to position [84, 0]
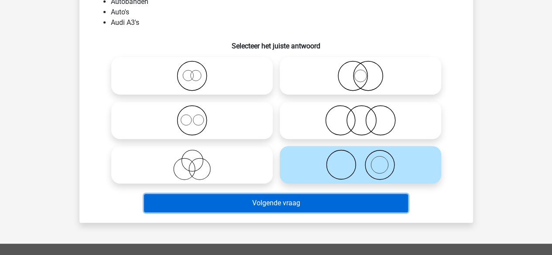
click at [290, 205] on button "Volgende vraag" at bounding box center [276, 203] width 264 height 18
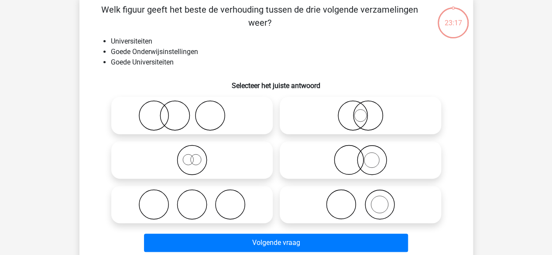
scroll to position [40, 0]
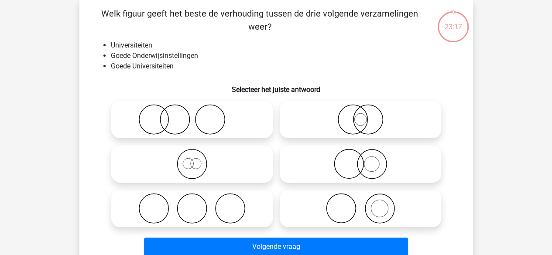
click at [246, 70] on li "Goede Universiteiten" at bounding box center [285, 66] width 348 height 10
drag, startPoint x: 175, startPoint y: 69, endPoint x: 125, endPoint y: 68, distance: 49.8
click at [125, 68] on li "Goede Universiteiten" at bounding box center [285, 66] width 348 height 10
click at [189, 58] on li "Goede Onderwijsinstellingen" at bounding box center [285, 56] width 348 height 10
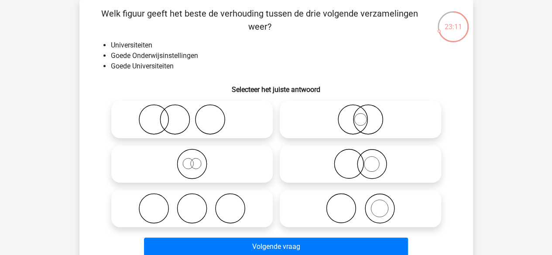
click at [191, 49] on li "Universiteiten" at bounding box center [285, 45] width 348 height 10
click at [338, 127] on icon at bounding box center [360, 119] width 154 height 31
click at [360, 115] on input "radio" at bounding box center [363, 113] width 6 height 6
radio input "true"
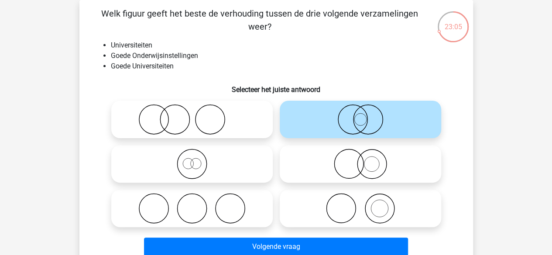
click at [207, 165] on icon at bounding box center [192, 164] width 154 height 31
click at [198, 160] on input "radio" at bounding box center [195, 157] width 6 height 6
radio input "true"
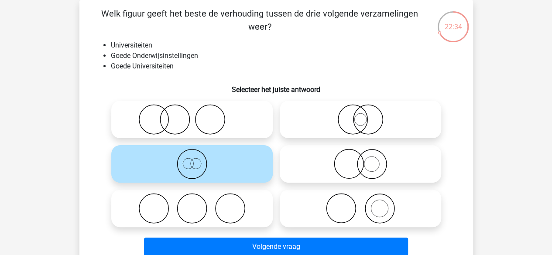
click at [418, 150] on icon at bounding box center [360, 164] width 154 height 31
click at [366, 154] on input "radio" at bounding box center [363, 157] width 6 height 6
radio input "true"
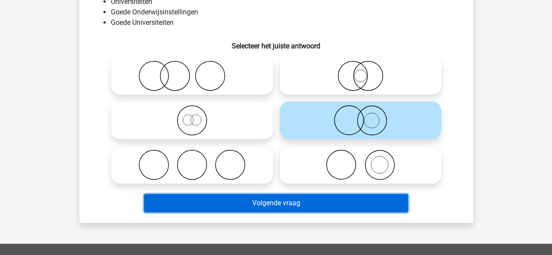
click at [274, 202] on button "Volgende vraag" at bounding box center [276, 203] width 264 height 18
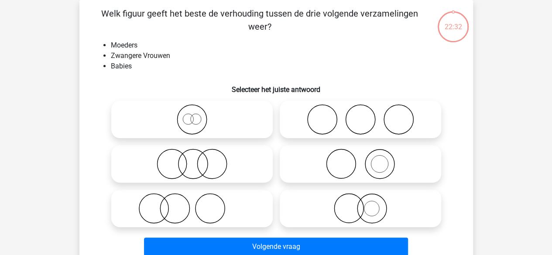
click at [75, 117] on div "22:32 Vraag 27 van de 61 Categorie: eelloo Volledige simulatie test 3 Welk figu…" at bounding box center [276, 133] width 408 height 267
click at [62, 115] on div "Kies premium max koensemax@gmail.com" at bounding box center [276, 239] width 552 height 558
click at [54, 117] on div "Kies premium max koensemax@gmail.com" at bounding box center [276, 239] width 552 height 558
click at [220, 205] on icon at bounding box center [192, 208] width 154 height 31
click at [198, 204] on input "radio" at bounding box center [195, 202] width 6 height 6
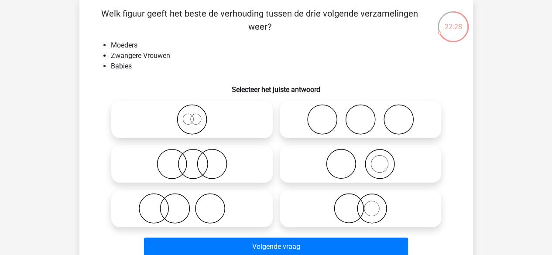
radio input "true"
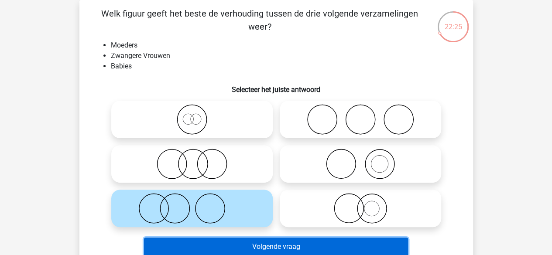
click at [296, 244] on button "Volgende vraag" at bounding box center [276, 247] width 264 height 18
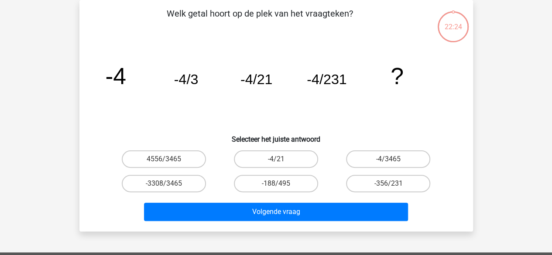
click at [111, 112] on icon "image/svg+xml -4 -4/3 -4/21 -4/231 ?" at bounding box center [276, 84] width 352 height 88
click at [248, 96] on icon "image/svg+xml -4 -4/3 -4/21 -4/231 ?" at bounding box center [276, 84] width 352 height 88
click at [207, 98] on icon "image/svg+xml -4 -4/3 -4/21 -4/231 ?" at bounding box center [276, 84] width 352 height 88
click at [380, 156] on label "-4/3465" at bounding box center [388, 159] width 84 height 17
click at [388, 159] on input "-4/3465" at bounding box center [391, 162] width 6 height 6
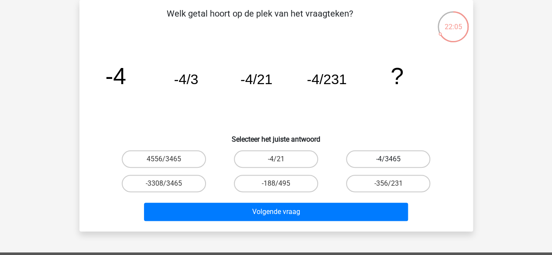
radio input "true"
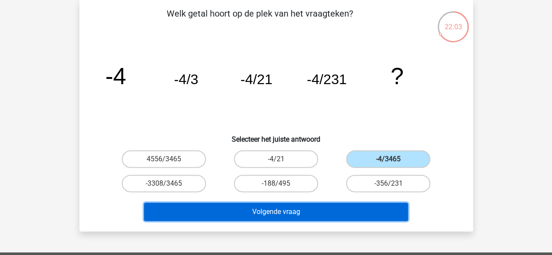
click at [279, 205] on button "Volgende vraag" at bounding box center [276, 212] width 264 height 18
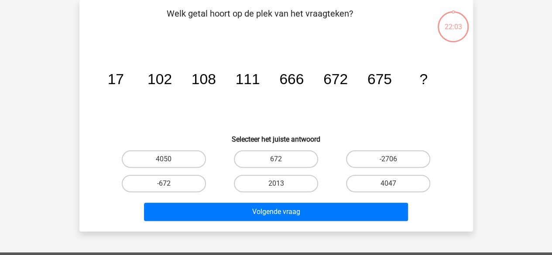
click at [196, 114] on icon "image/svg+xml 17 102 108 111 666 672 675 ?" at bounding box center [276, 84] width 352 height 88
click at [179, 110] on icon "image/svg+xml 17 102 108 111 666 672 675 ?" at bounding box center [276, 84] width 352 height 88
click at [127, 101] on icon "image/svg+xml 17 102 108 111 666 672 675 ?" at bounding box center [276, 84] width 352 height 88
click at [168, 158] on label "4050" at bounding box center [164, 159] width 84 height 17
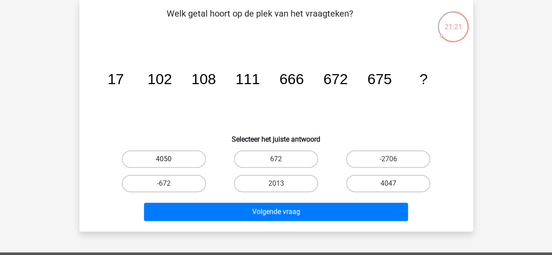
click at [168, 159] on input "4050" at bounding box center [167, 162] width 6 height 6
radio input "true"
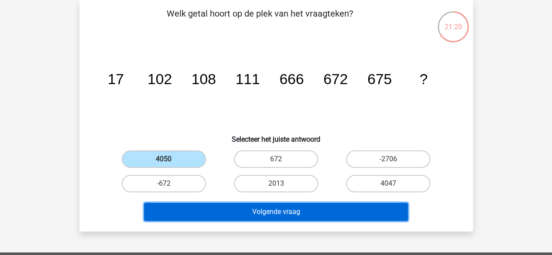
click at [257, 214] on button "Volgende vraag" at bounding box center [276, 212] width 264 height 18
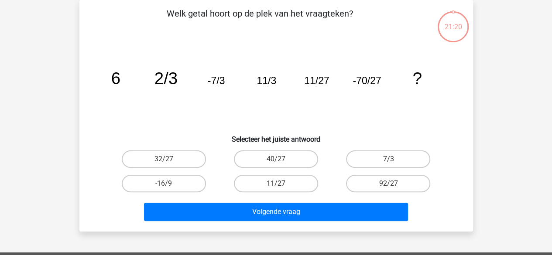
click at [98, 130] on h6 "Selecteer het juiste antwoord" at bounding box center [276, 135] width 366 height 15
click at [85, 130] on div "Welk getal hoort op de plek van het vraagteken? image/svg+xml 6 2/3 -7/3 11/3 1…" at bounding box center [276, 116] width 387 height 218
drag, startPoint x: 161, startPoint y: 184, endPoint x: 239, endPoint y: 214, distance: 84.1
click at [161, 184] on label "-16/9" at bounding box center [164, 183] width 84 height 17
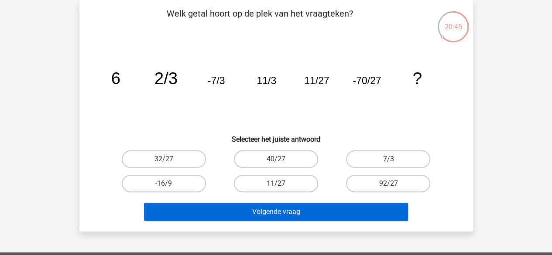
click at [164, 184] on input "-16/9" at bounding box center [167, 187] width 6 height 6
radio input "true"
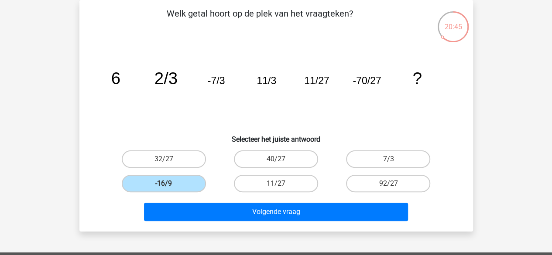
click at [271, 223] on div "Volgende vraag" at bounding box center [276, 214] width 337 height 22
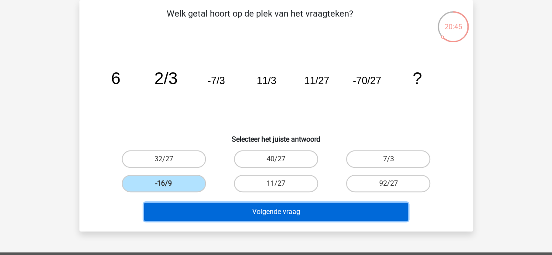
click at [276, 218] on button "Volgende vraag" at bounding box center [276, 212] width 264 height 18
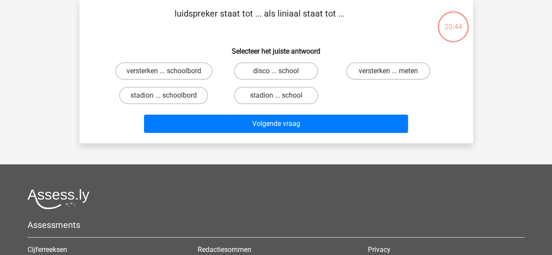
scroll to position [0, 0]
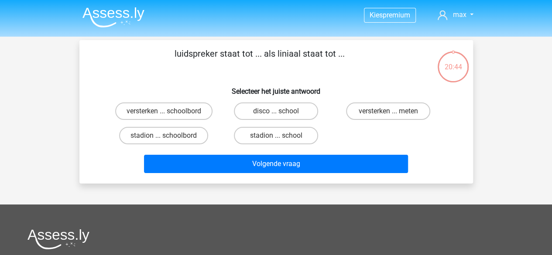
click at [58, 100] on div "Kies premium max koensemax@gmail.com" at bounding box center [276, 217] width 552 height 435
click at [107, 72] on p "luidspreker staat tot ... als liniaal staat tot ..." at bounding box center [259, 60] width 333 height 26
click at [114, 73] on p "luidspreker staat tot ... als liniaal staat tot ..." at bounding box center [259, 60] width 333 height 26
click at [115, 73] on p "luidspreker staat tot ... als liniaal staat tot ..." at bounding box center [259, 60] width 333 height 26
click at [116, 73] on div "luidspreker staat tot ... als liniaal staat tot ... Selecteer het juiste antwoo…" at bounding box center [276, 112] width 387 height 130
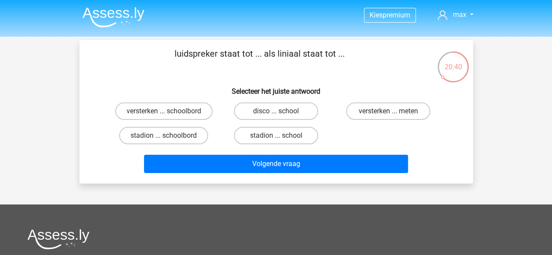
click at [116, 73] on div "luidspreker staat tot ... als liniaal staat tot ... Selecteer het juiste antwoo…" at bounding box center [276, 112] width 387 height 130
click at [145, 84] on h6 "Selecteer het juiste antwoord" at bounding box center [276, 87] width 366 height 15
click at [157, 83] on h6 "Selecteer het juiste antwoord" at bounding box center [276, 87] width 366 height 15
click at [122, 78] on div "luidspreker staat tot ... als liniaal staat tot ... Selecteer het juiste antwoo…" at bounding box center [276, 112] width 387 height 130
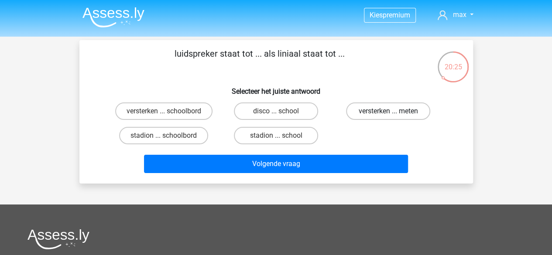
click at [409, 118] on label "versterken ... meten" at bounding box center [388, 111] width 84 height 17
click at [394, 117] on input "versterken ... meten" at bounding box center [391, 114] width 6 height 6
radio input "true"
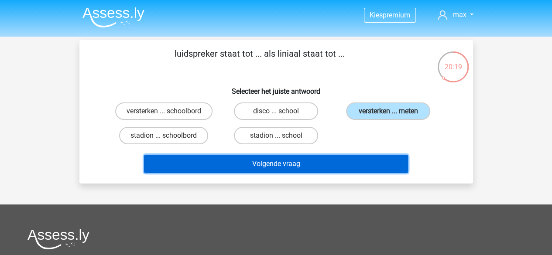
click at [284, 161] on button "Volgende vraag" at bounding box center [276, 164] width 264 height 18
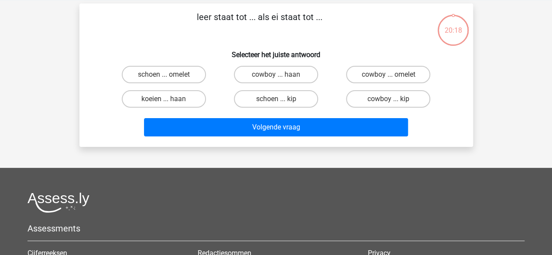
scroll to position [40, 0]
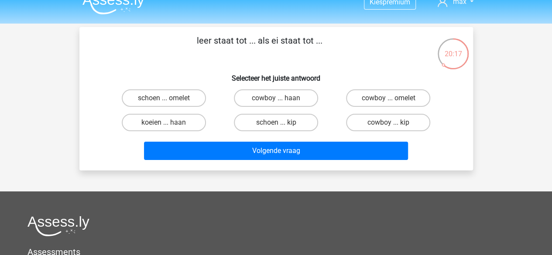
scroll to position [0, 0]
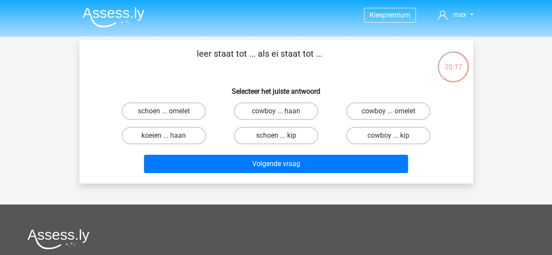
click at [179, 87] on h6 "Selecteer het juiste antwoord" at bounding box center [276, 87] width 366 height 15
click at [179, 85] on h6 "Selecteer het juiste antwoord" at bounding box center [276, 87] width 366 height 15
click at [178, 106] on label "schoen ... omelet" at bounding box center [164, 111] width 84 height 17
click at [169, 111] on input "schoen ... omelet" at bounding box center [167, 114] width 6 height 6
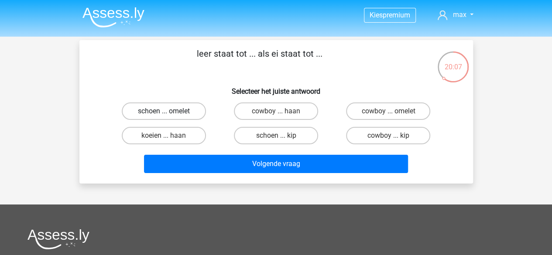
radio input "true"
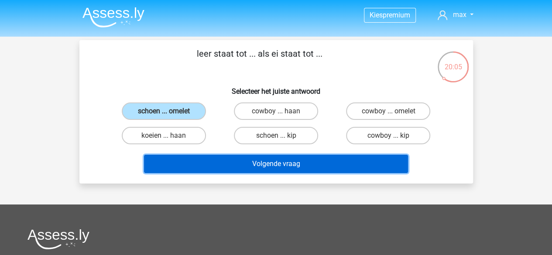
click at [285, 164] on button "Volgende vraag" at bounding box center [276, 164] width 264 height 18
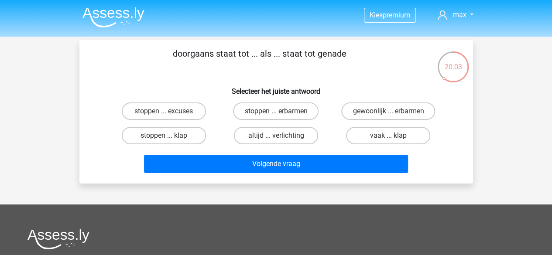
click at [168, 75] on div "doorgaans staat tot ... als ... staat tot genade Selecteer het juiste antwoord …" at bounding box center [276, 112] width 387 height 130
click at [165, 75] on div "doorgaans staat tot ... als ... staat tot genade Selecteer het juiste antwoord …" at bounding box center [276, 112] width 387 height 130
click at [176, 92] on h6 "Selecteer het juiste antwoord" at bounding box center [276, 87] width 366 height 15
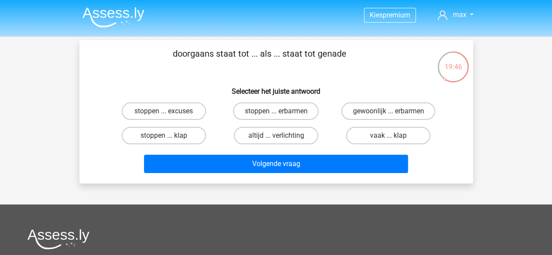
click at [179, 89] on h6 "Selecteer het juiste antwoord" at bounding box center [276, 87] width 366 height 15
click at [179, 87] on h6 "Selecteer het juiste antwoord" at bounding box center [276, 87] width 366 height 15
click at [276, 137] on input "altijd ... verlichting" at bounding box center [279, 139] width 6 height 6
radio input "true"
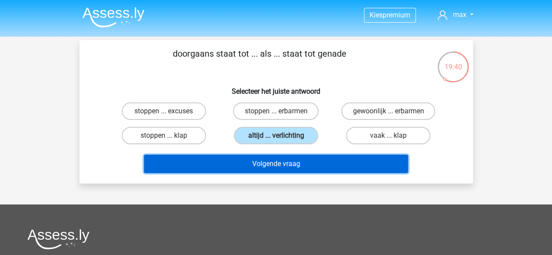
click at [261, 162] on button "Volgende vraag" at bounding box center [276, 164] width 264 height 18
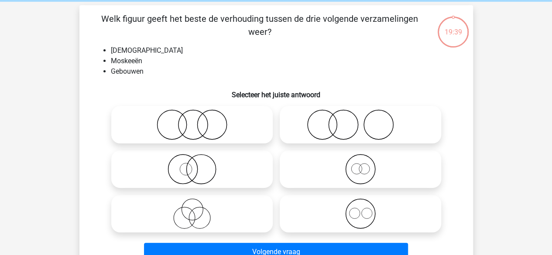
scroll to position [40, 0]
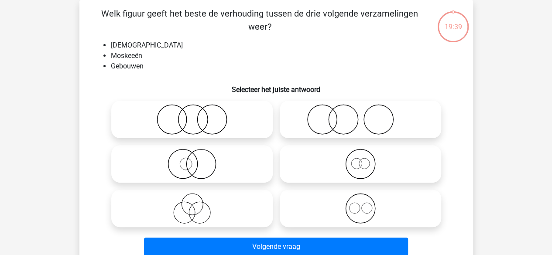
click at [82, 115] on div "Welk figuur geeft het beste de verhouding tussen de drie volgende verzamelingen…" at bounding box center [276, 133] width 394 height 267
click at [189, 124] on icon at bounding box center [192, 119] width 154 height 31
click at [192, 115] on input "radio" at bounding box center [195, 113] width 6 height 6
radio input "true"
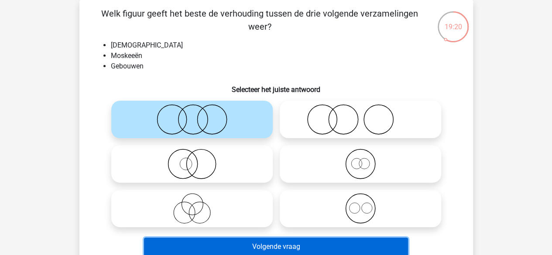
click at [262, 240] on button "Volgende vraag" at bounding box center [276, 247] width 264 height 18
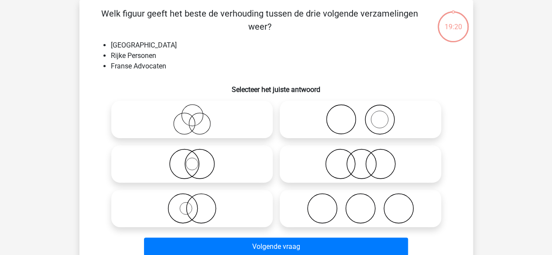
click at [226, 74] on div "Welk figuur geeft het beste de verhouding tussen de drie volgende verzamelingen…" at bounding box center [276, 133] width 387 height 253
click at [228, 71] on li "Franse Advocaten" at bounding box center [285, 66] width 348 height 10
click at [391, 194] on icon at bounding box center [360, 208] width 154 height 31
click at [366, 199] on input "radio" at bounding box center [363, 202] width 6 height 6
radio input "true"
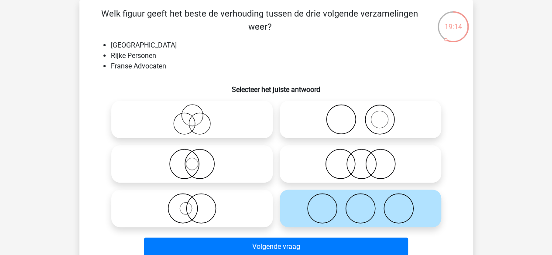
click at [249, 60] on li "Rijke Personen" at bounding box center [285, 56] width 348 height 10
click at [341, 162] on icon at bounding box center [360, 164] width 154 height 31
click at [360, 160] on input "radio" at bounding box center [363, 157] width 6 height 6
radio input "true"
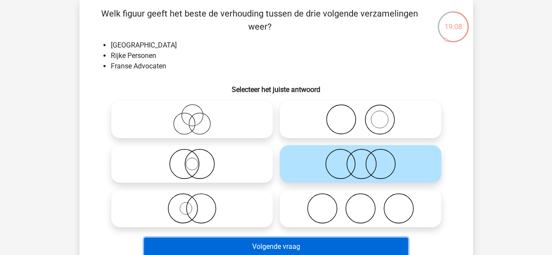
click at [293, 243] on button "Volgende vraag" at bounding box center [276, 247] width 264 height 18
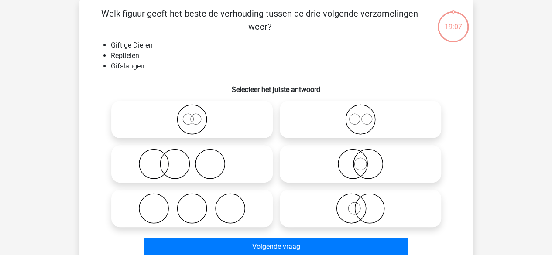
click at [235, 65] on li "Gifslangen" at bounding box center [285, 66] width 348 height 10
click at [227, 60] on li "Reptielen" at bounding box center [285, 56] width 348 height 10
click at [226, 60] on li "Reptielen" at bounding box center [285, 56] width 348 height 10
click at [368, 209] on icon at bounding box center [360, 208] width 154 height 31
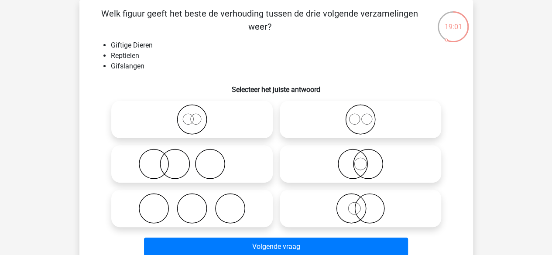
click at [366, 204] on input "radio" at bounding box center [363, 202] width 6 height 6
radio input "true"
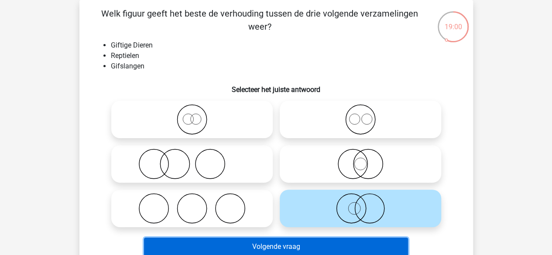
click at [275, 242] on button "Volgende vraag" at bounding box center [276, 247] width 264 height 18
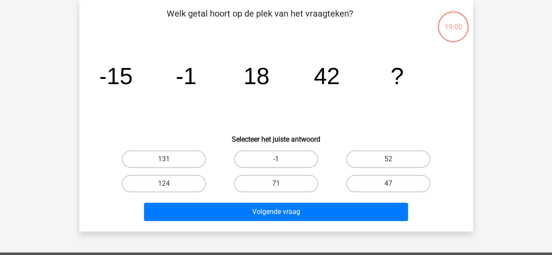
click at [127, 109] on icon "image/svg+xml -15 -1 18 42 ?" at bounding box center [276, 84] width 352 height 88
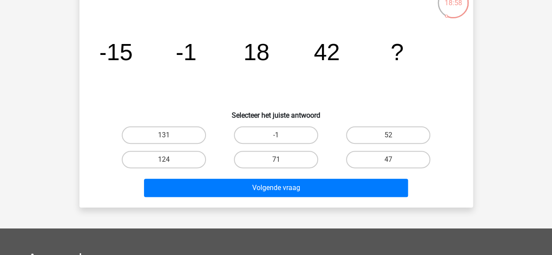
scroll to position [0, 0]
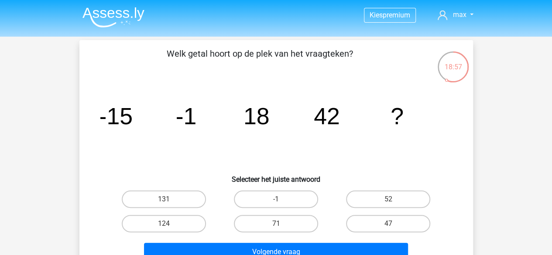
click at [175, 124] on tspan "-1" at bounding box center [185, 116] width 21 height 26
click at [168, 147] on icon "image/svg+xml -15 -1 18 42 ?" at bounding box center [276, 124] width 352 height 88
click at [275, 201] on label "-1" at bounding box center [276, 199] width 84 height 17
click at [276, 201] on input "-1" at bounding box center [279, 202] width 6 height 6
radio input "true"
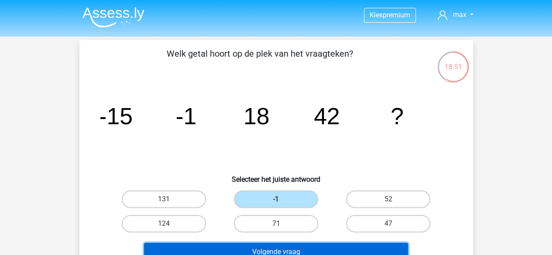
click at [296, 254] on button "Volgende vraag" at bounding box center [276, 252] width 264 height 18
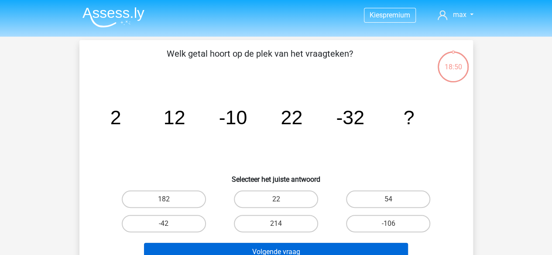
scroll to position [40, 0]
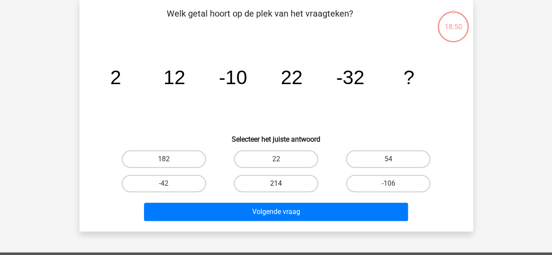
click at [286, 188] on label "214" at bounding box center [276, 183] width 84 height 17
click at [281, 188] on input "214" at bounding box center [279, 187] width 6 height 6
radio input "true"
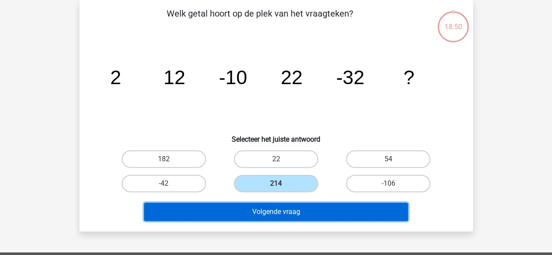
click at [283, 211] on button "Volgende vraag" at bounding box center [276, 212] width 264 height 18
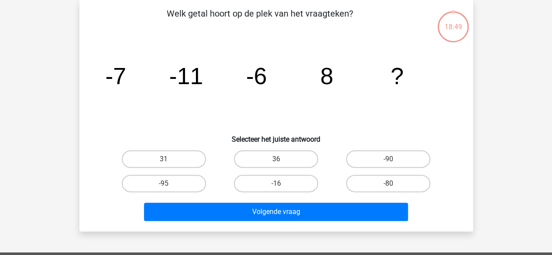
click at [287, 188] on label "-16" at bounding box center [276, 183] width 84 height 17
click at [281, 188] on input "-16" at bounding box center [279, 187] width 6 height 6
radio input "true"
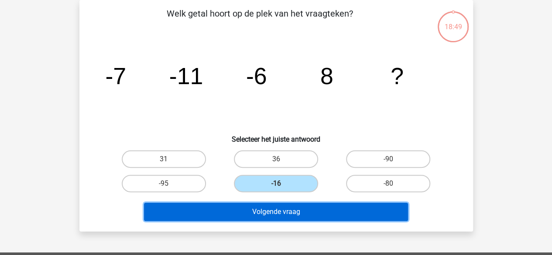
drag, startPoint x: 282, startPoint y: 216, endPoint x: 284, endPoint y: 202, distance: 14.0
click at [282, 216] on button "Volgende vraag" at bounding box center [276, 212] width 264 height 18
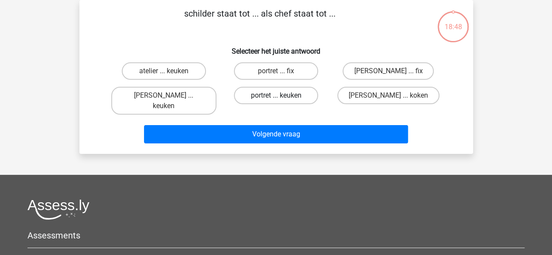
click at [288, 92] on label "portret ... keuken" at bounding box center [276, 95] width 84 height 17
click at [281, 96] on input "portret ... keuken" at bounding box center [279, 99] width 6 height 6
radio input "true"
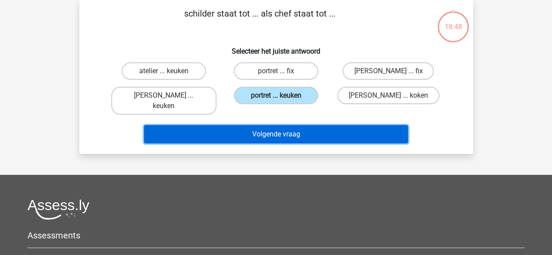
drag, startPoint x: 283, startPoint y: 117, endPoint x: 280, endPoint y: 122, distance: 5.1
click at [281, 125] on button "Volgende vraag" at bounding box center [276, 134] width 264 height 18
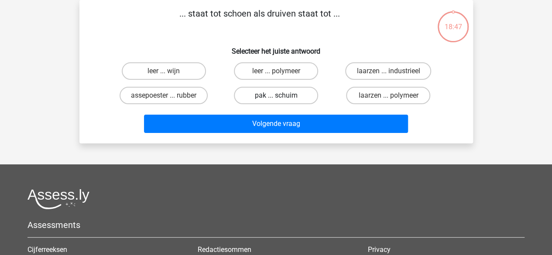
drag, startPoint x: 284, startPoint y: 96, endPoint x: 280, endPoint y: 127, distance: 30.4
click at [284, 98] on label "pak ... schuim" at bounding box center [276, 95] width 84 height 17
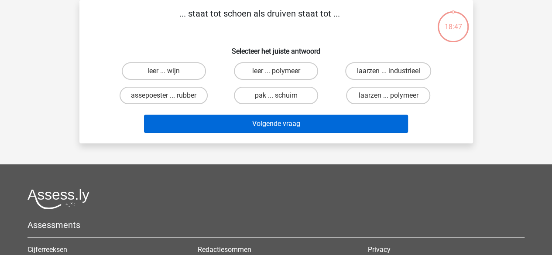
click at [281, 98] on input "pak ... schuim" at bounding box center [279, 99] width 6 height 6
radio input "true"
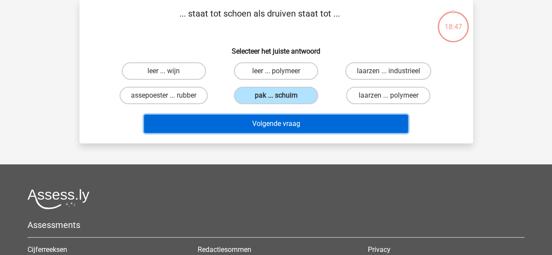
click at [280, 127] on button "Volgende vraag" at bounding box center [276, 124] width 264 height 18
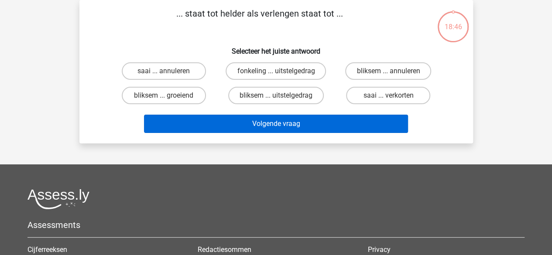
click at [287, 93] on label "bliksem ... uitstelgedrag" at bounding box center [276, 95] width 96 height 17
click at [281, 96] on input "bliksem ... uitstelgedrag" at bounding box center [279, 99] width 6 height 6
radio input "true"
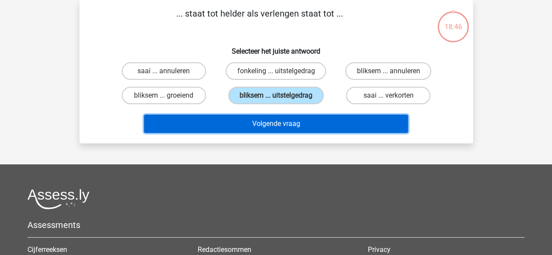
click at [280, 127] on button "Volgende vraag" at bounding box center [276, 124] width 264 height 18
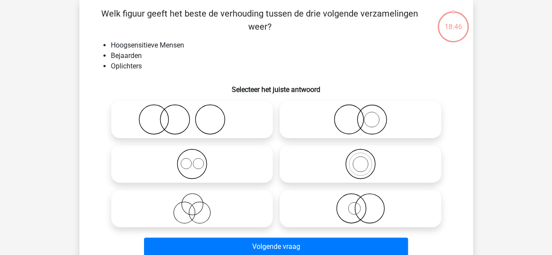
click at [285, 96] on div "Welk figuur geeft het beste de verhouding tussen de drie volgende verzamelingen…" at bounding box center [276, 133] width 387 height 253
click at [238, 116] on icon at bounding box center [192, 119] width 154 height 31
click at [198, 115] on input "radio" at bounding box center [195, 113] width 6 height 6
radio input "true"
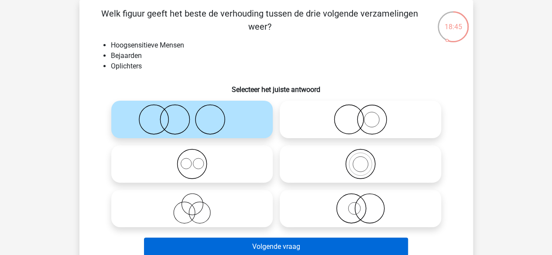
drag, startPoint x: 261, startPoint y: 236, endPoint x: 263, endPoint y: 243, distance: 7.2
click at [261, 238] on div "Volgende vraag" at bounding box center [276, 245] width 366 height 29
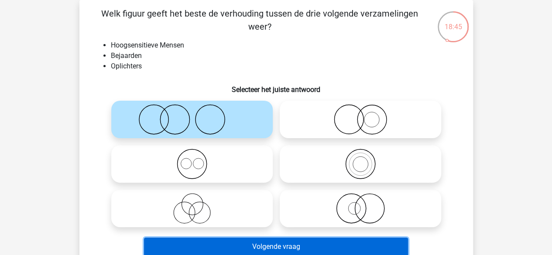
click at [263, 243] on button "Volgende vraag" at bounding box center [276, 247] width 264 height 18
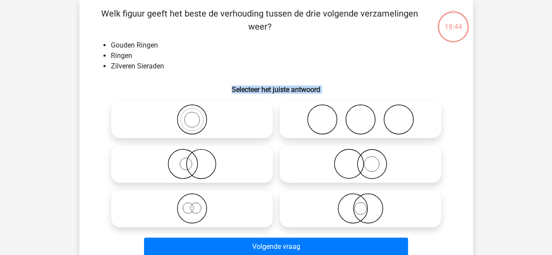
drag, startPoint x: 220, startPoint y: 94, endPoint x: 218, endPoint y: 101, distance: 7.2
click at [219, 99] on div "Welk figuur geeft het beste de verhouding tussen de drie volgende verzamelingen…" at bounding box center [276, 133] width 387 height 253
click at [219, 117] on icon at bounding box center [192, 119] width 154 height 31
click at [198, 115] on input "radio" at bounding box center [195, 113] width 6 height 6
radio input "true"
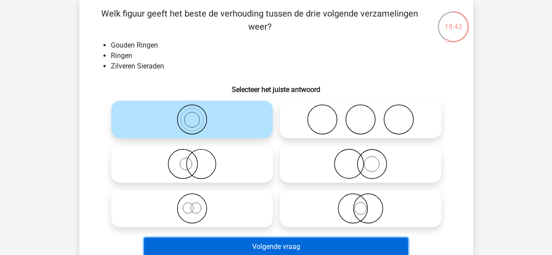
click at [269, 238] on button "Volgende vraag" at bounding box center [276, 247] width 264 height 18
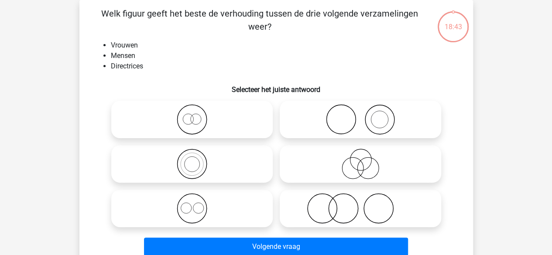
click at [234, 133] on icon at bounding box center [192, 119] width 154 height 31
click at [198, 115] on input "radio" at bounding box center [195, 113] width 6 height 6
radio input "true"
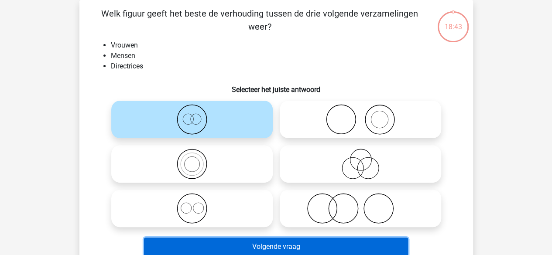
click at [284, 249] on button "Volgende vraag" at bounding box center [276, 247] width 264 height 18
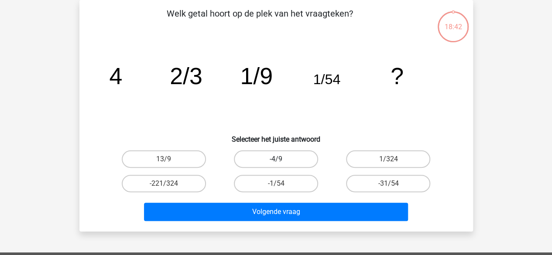
click at [278, 158] on label "-4/9" at bounding box center [276, 159] width 84 height 17
click at [278, 159] on input "-4/9" at bounding box center [279, 162] width 6 height 6
radio input "true"
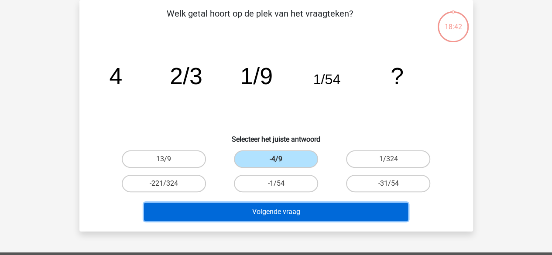
click at [282, 210] on button "Volgende vraag" at bounding box center [276, 212] width 264 height 18
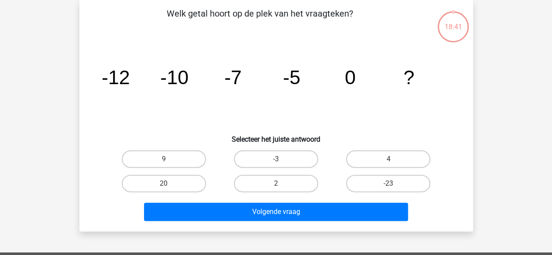
click at [283, 170] on div "-3" at bounding box center [276, 159] width 112 height 24
click at [284, 162] on label "-3" at bounding box center [276, 159] width 84 height 17
click at [281, 162] on input "-3" at bounding box center [279, 162] width 6 height 6
radio input "true"
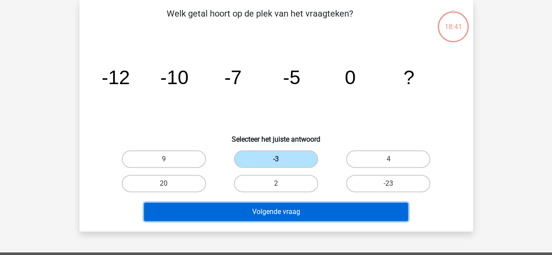
click at [279, 213] on button "Volgende vraag" at bounding box center [276, 212] width 264 height 18
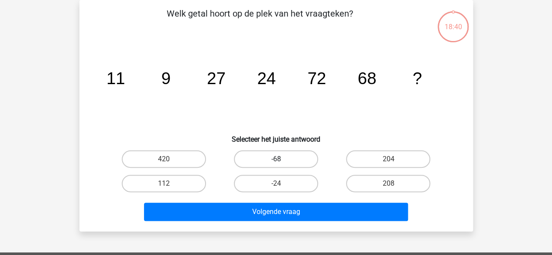
click at [283, 160] on label "-68" at bounding box center [276, 159] width 84 height 17
click at [281, 160] on input "-68" at bounding box center [279, 162] width 6 height 6
radio input "true"
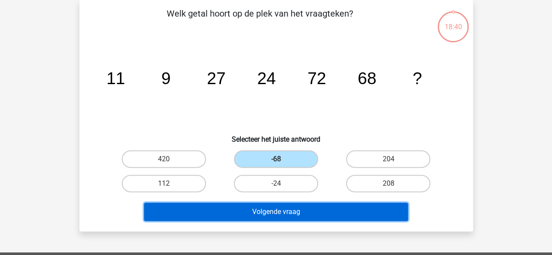
drag, startPoint x: 279, startPoint y: 212, endPoint x: 279, endPoint y: 204, distance: 7.4
click at [278, 212] on button "Volgende vraag" at bounding box center [276, 212] width 264 height 18
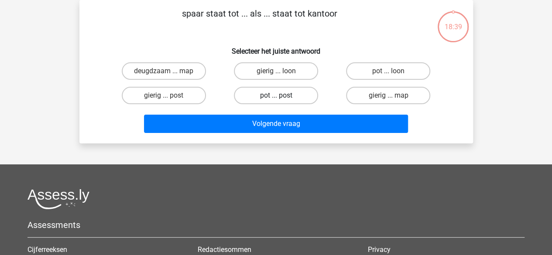
click at [286, 98] on label "pot ... post" at bounding box center [276, 95] width 84 height 17
click at [281, 98] on input "pot ... post" at bounding box center [279, 99] width 6 height 6
radio input "true"
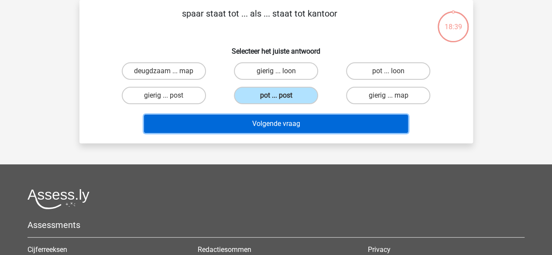
click at [283, 115] on button "Volgende vraag" at bounding box center [276, 124] width 264 height 18
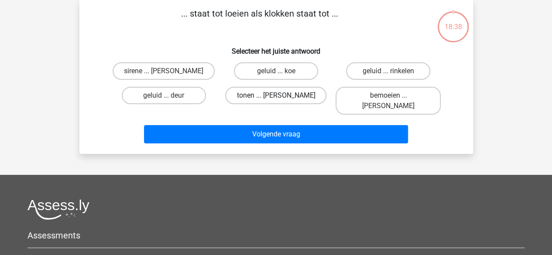
click at [287, 97] on label "tonen ... luiden" at bounding box center [275, 95] width 101 height 17
click at [281, 97] on input "tonen ... luiden" at bounding box center [279, 99] width 6 height 6
radio input "true"
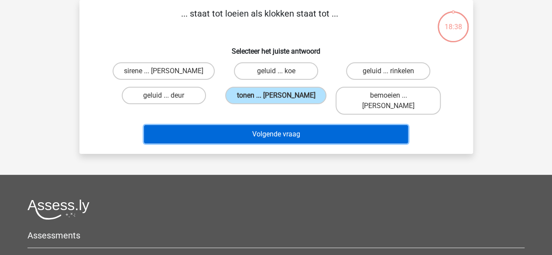
click at [281, 125] on button "Volgende vraag" at bounding box center [276, 134] width 264 height 18
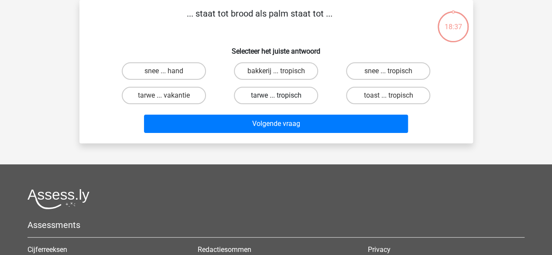
click at [285, 96] on label "tarwe ... tropisch" at bounding box center [276, 95] width 84 height 17
click at [281, 96] on input "tarwe ... tropisch" at bounding box center [279, 99] width 6 height 6
radio input "true"
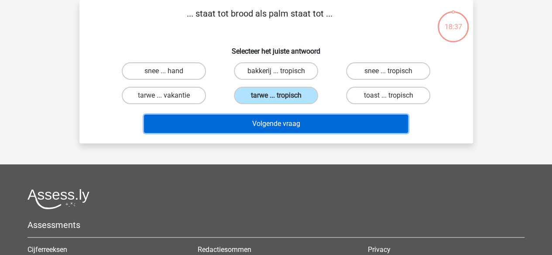
click at [277, 126] on button "Volgende vraag" at bounding box center [276, 124] width 264 height 18
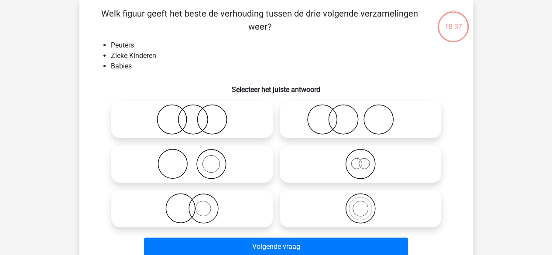
click at [233, 115] on icon at bounding box center [192, 119] width 154 height 31
click at [198, 115] on input "radio" at bounding box center [195, 113] width 6 height 6
radio input "true"
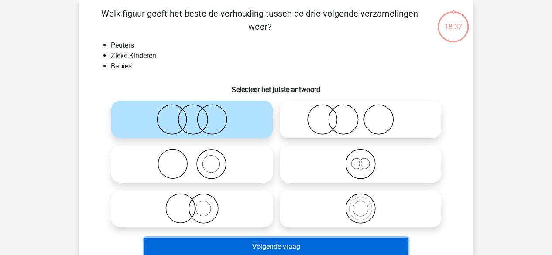
click at [271, 246] on button "Volgende vraag" at bounding box center [276, 247] width 264 height 18
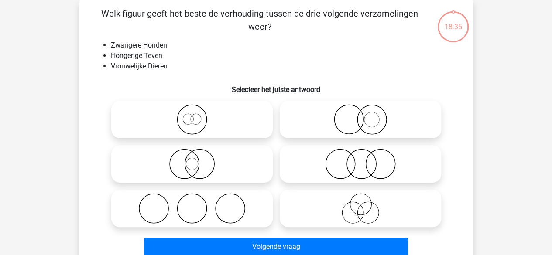
drag, startPoint x: 219, startPoint y: 101, endPoint x: 231, endPoint y: 128, distance: 29.7
click at [219, 100] on div at bounding box center [192, 119] width 168 height 45
click at [250, 204] on icon at bounding box center [192, 208] width 154 height 31
click at [198, 204] on input "radio" at bounding box center [195, 202] width 6 height 6
radio input "true"
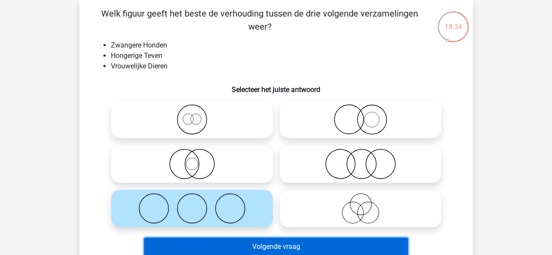
click at [270, 243] on button "Volgende vraag" at bounding box center [276, 247] width 264 height 18
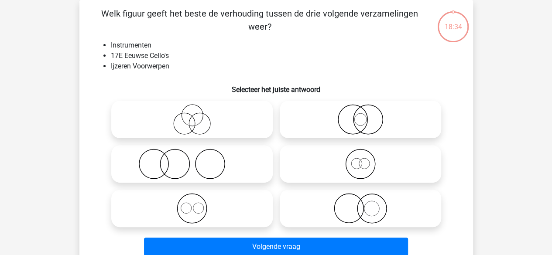
click at [256, 209] on icon at bounding box center [192, 208] width 154 height 31
click at [198, 204] on input "radio" at bounding box center [195, 202] width 6 height 6
radio input "true"
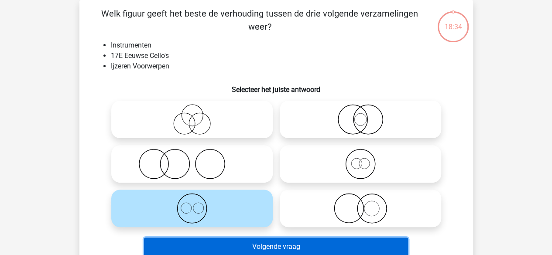
click at [271, 243] on button "Volgende vraag" at bounding box center [276, 247] width 264 height 18
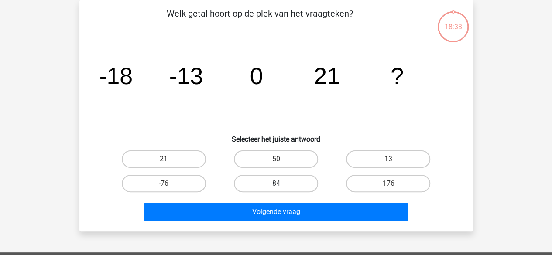
click at [250, 186] on label "84" at bounding box center [276, 183] width 84 height 17
click at [276, 186] on input "84" at bounding box center [279, 187] width 6 height 6
radio input "true"
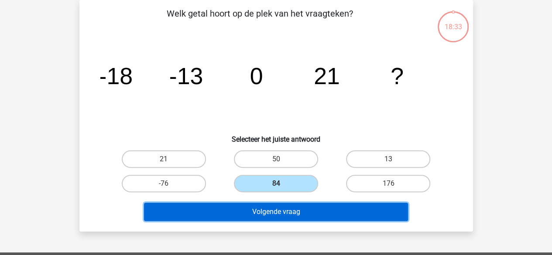
click at [253, 203] on button "Volgende vraag" at bounding box center [276, 212] width 264 height 18
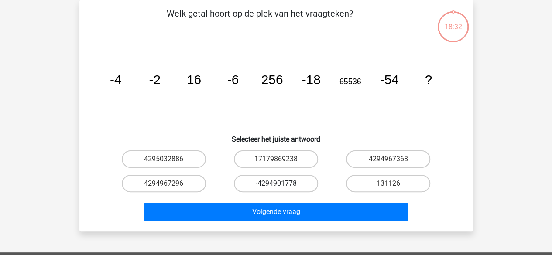
click at [265, 186] on label "-4294901778" at bounding box center [276, 183] width 84 height 17
click at [276, 186] on input "-4294901778" at bounding box center [279, 187] width 6 height 6
radio input "true"
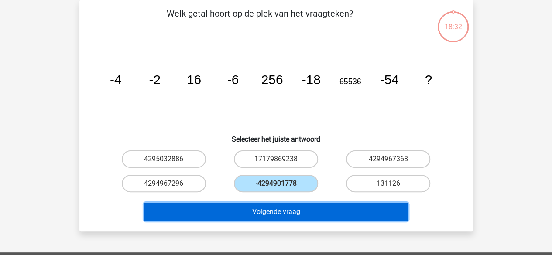
click at [258, 211] on button "Volgende vraag" at bounding box center [276, 212] width 264 height 18
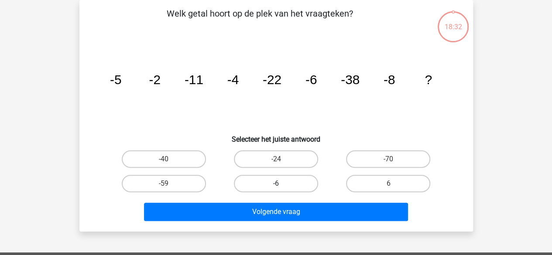
click at [265, 188] on label "-6" at bounding box center [276, 183] width 84 height 17
click at [276, 188] on input "-6" at bounding box center [279, 187] width 6 height 6
radio input "true"
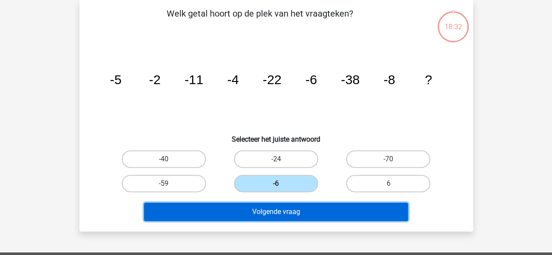
drag, startPoint x: 259, startPoint y: 207, endPoint x: 264, endPoint y: 201, distance: 8.1
click at [258, 208] on button "Volgende vraag" at bounding box center [276, 212] width 264 height 18
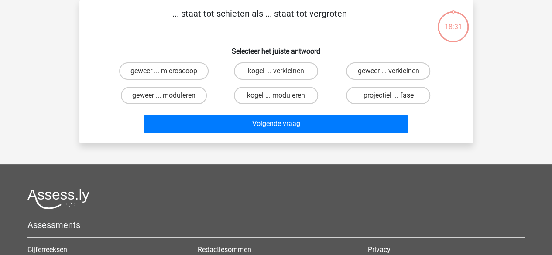
click at [278, 101] on input "kogel ... moduleren" at bounding box center [279, 99] width 6 height 6
radio input "true"
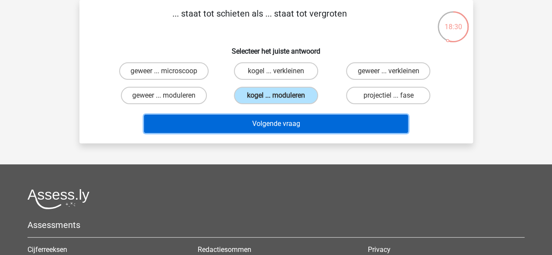
click at [276, 119] on button "Volgende vraag" at bounding box center [276, 124] width 264 height 18
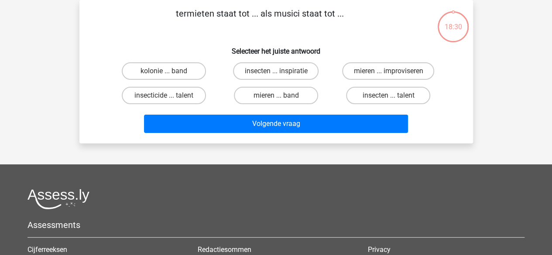
click at [279, 98] on input "mieren ... band" at bounding box center [279, 99] width 6 height 6
radio input "true"
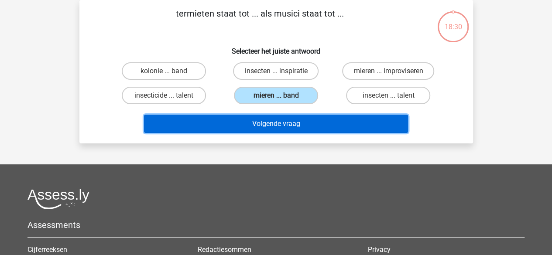
click at [277, 124] on button "Volgende vraag" at bounding box center [276, 124] width 264 height 18
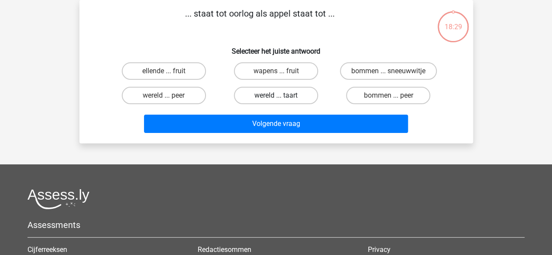
click at [280, 94] on label "wereld ... taart" at bounding box center [276, 95] width 84 height 17
click at [280, 96] on input "wereld ... taart" at bounding box center [279, 99] width 6 height 6
radio input "true"
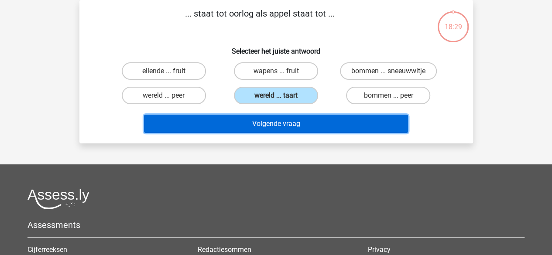
click at [280, 123] on button "Volgende vraag" at bounding box center [276, 124] width 264 height 18
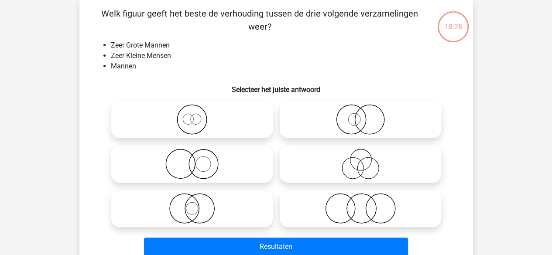
drag, startPoint x: 241, startPoint y: 123, endPoint x: 240, endPoint y: 180, distance: 57.6
click at [240, 124] on icon at bounding box center [192, 119] width 154 height 31
click at [198, 115] on input "radio" at bounding box center [195, 113] width 6 height 6
radio input "true"
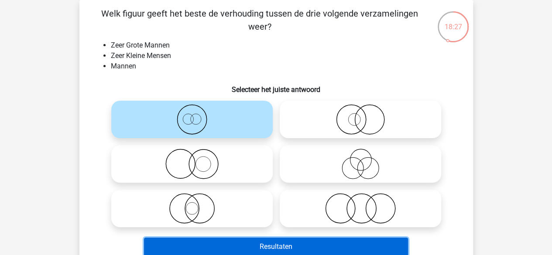
click at [272, 239] on button "Resultaten" at bounding box center [276, 247] width 264 height 18
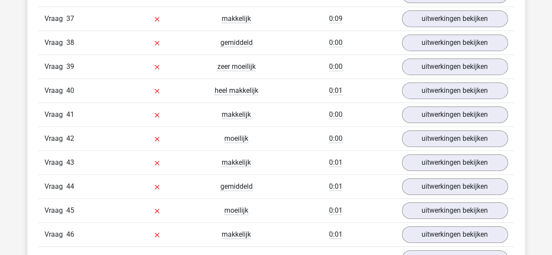
scroll to position [1833, 0]
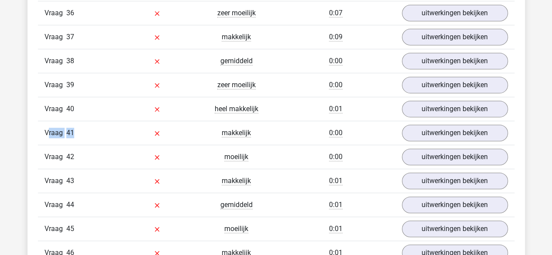
drag, startPoint x: 75, startPoint y: 116, endPoint x: 48, endPoint y: 115, distance: 27.5
click at [48, 128] on div "Vraag 41" at bounding box center [77, 133] width 79 height 10
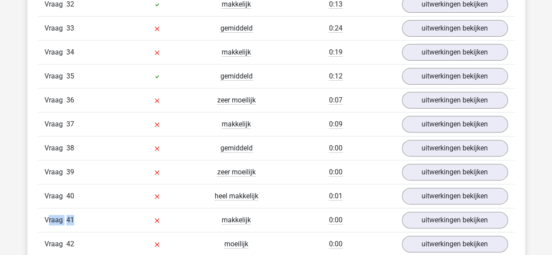
scroll to position [1658, 0]
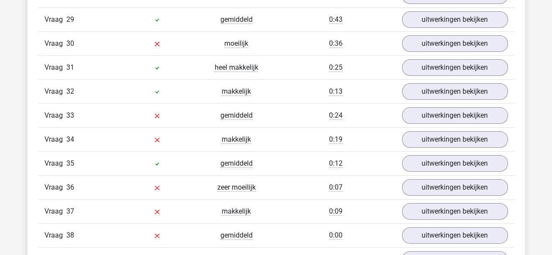
drag, startPoint x: 82, startPoint y: 142, endPoint x: 295, endPoint y: 142, distance: 212.9
click at [82, 158] on div "Vraag 35" at bounding box center [77, 163] width 79 height 10
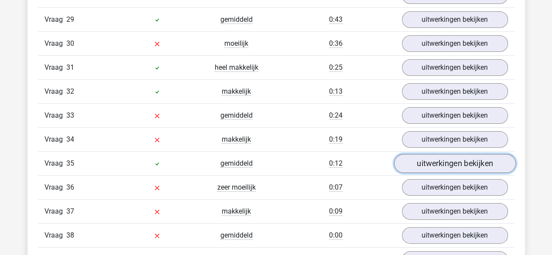
click at [412, 154] on link "uitwerkingen bekijken" at bounding box center [455, 163] width 122 height 19
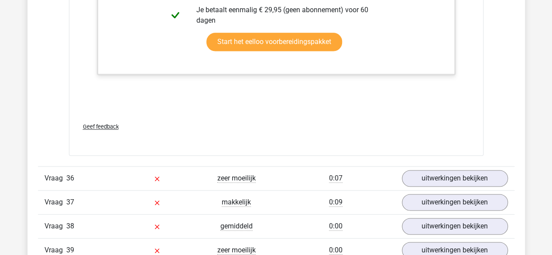
scroll to position [2269, 0]
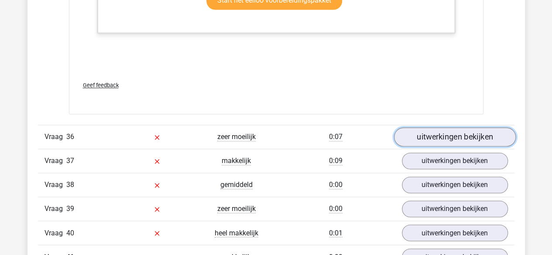
click at [421, 127] on link "uitwerkingen bekijken" at bounding box center [455, 136] width 122 height 19
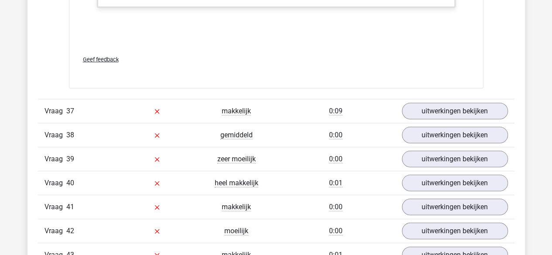
scroll to position [2880, 0]
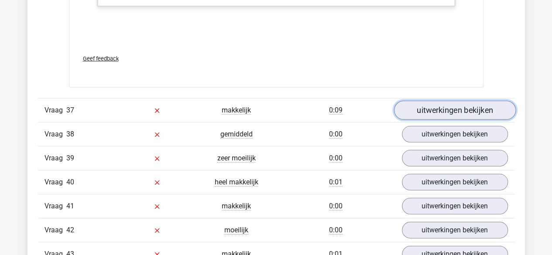
click at [428, 101] on link "uitwerkingen bekijken" at bounding box center [455, 110] width 122 height 19
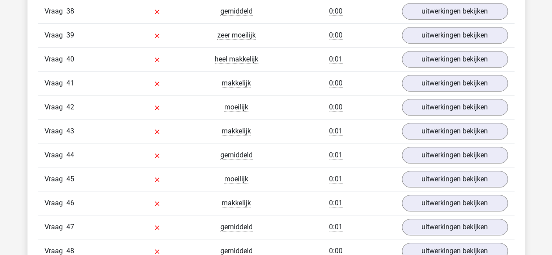
scroll to position [3491, 0]
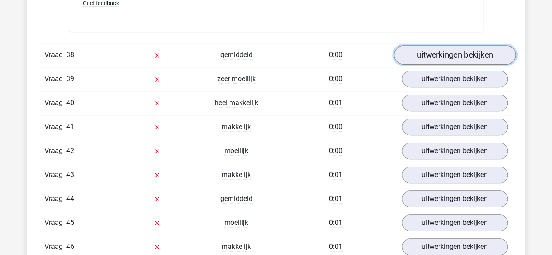
click at [445, 45] on link "uitwerkingen bekijken" at bounding box center [455, 54] width 122 height 19
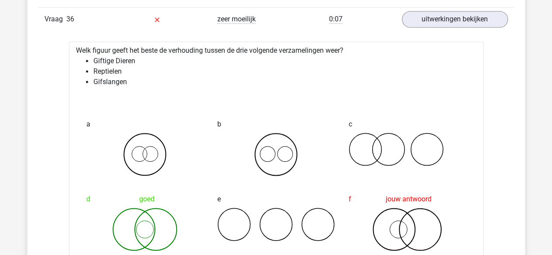
scroll to position [2400, 0]
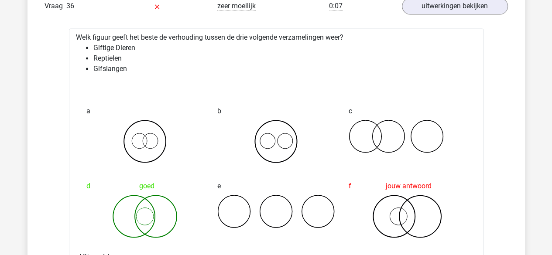
click at [219, 53] on li "Reptielen" at bounding box center [284, 58] width 383 height 10
